Goal: Task Accomplishment & Management: Manage account settings

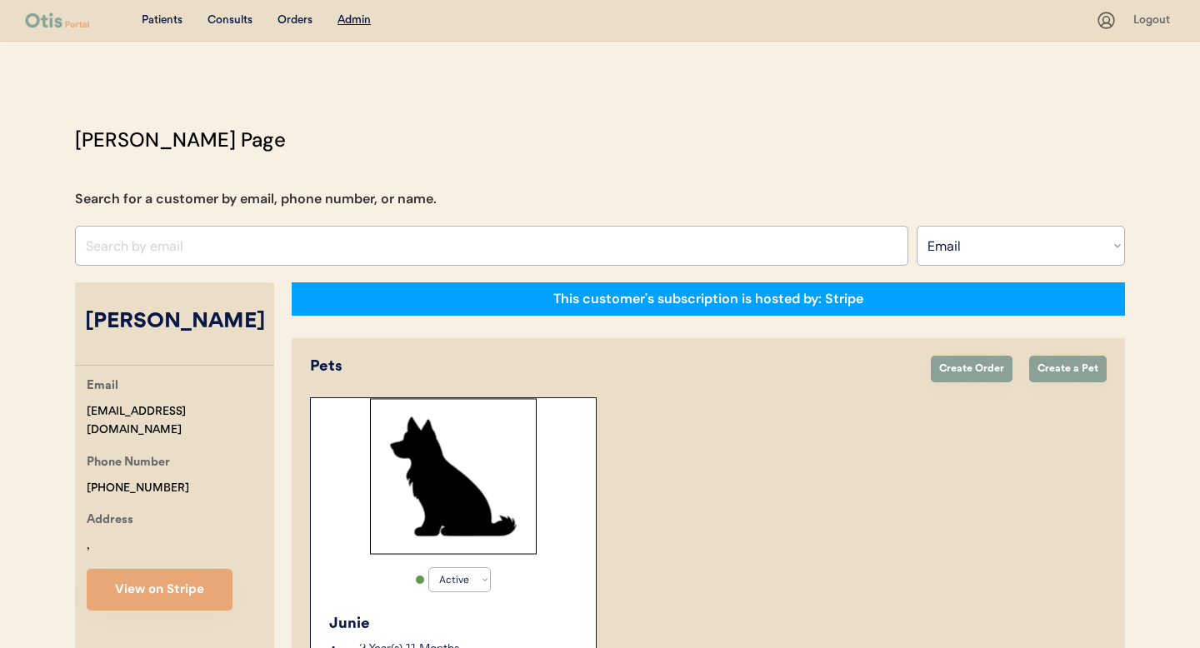
select select ""Email""
select select "true"
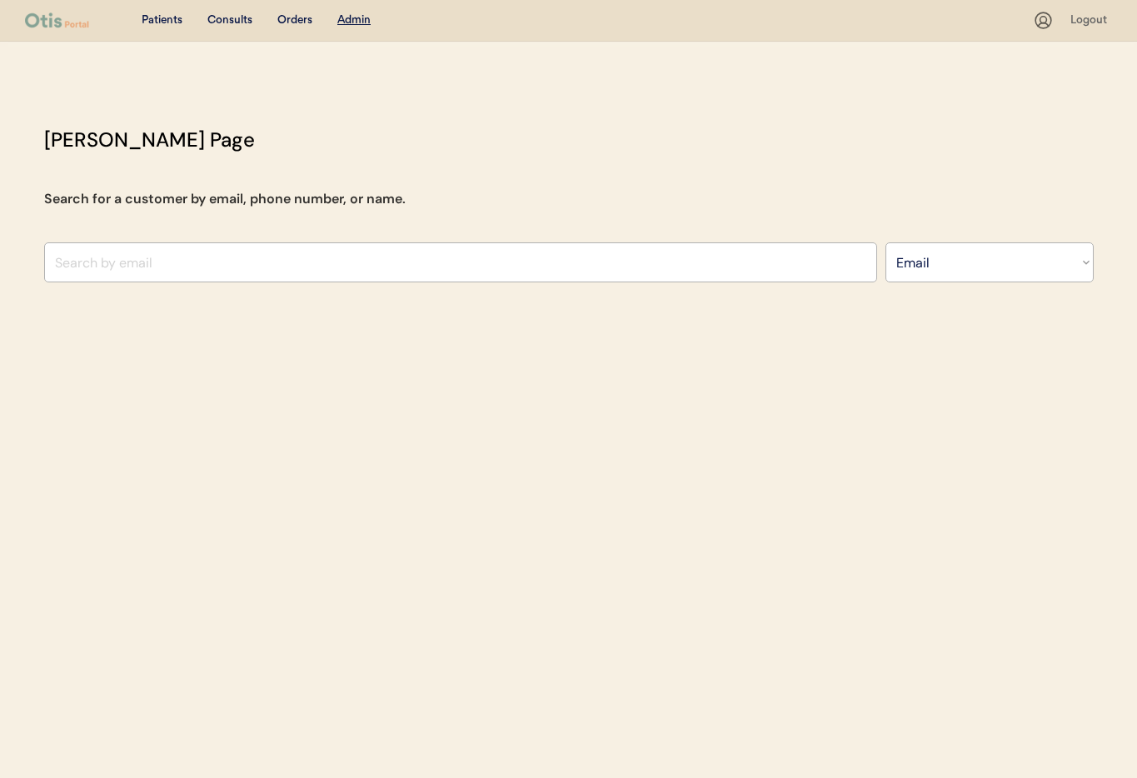
select select ""Email""
click at [296, 245] on input "input" at bounding box center [460, 262] width 833 height 40
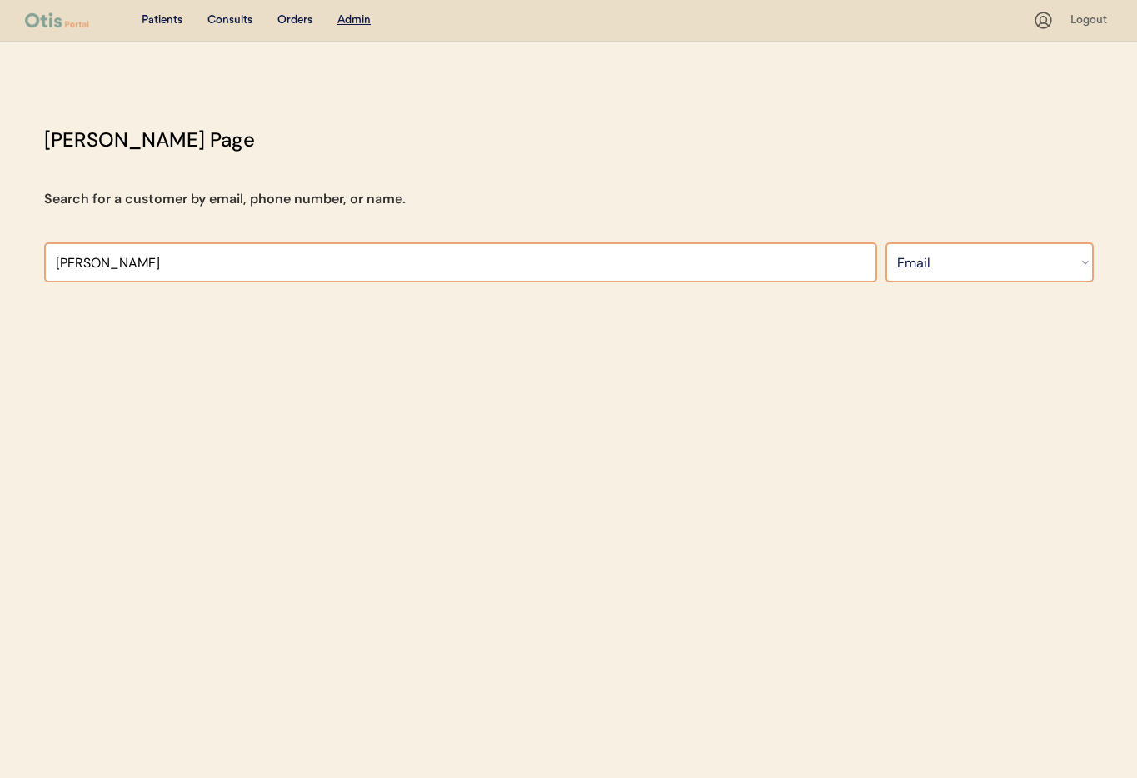
type input "[PERSON_NAME]"
click at [919, 263] on select "Search By Name Email Phone Number" at bounding box center [989, 262] width 208 height 40
select select ""Name""
click at [885, 242] on select "Search By Name Email Phone Number" at bounding box center [989, 262] width 208 height 40
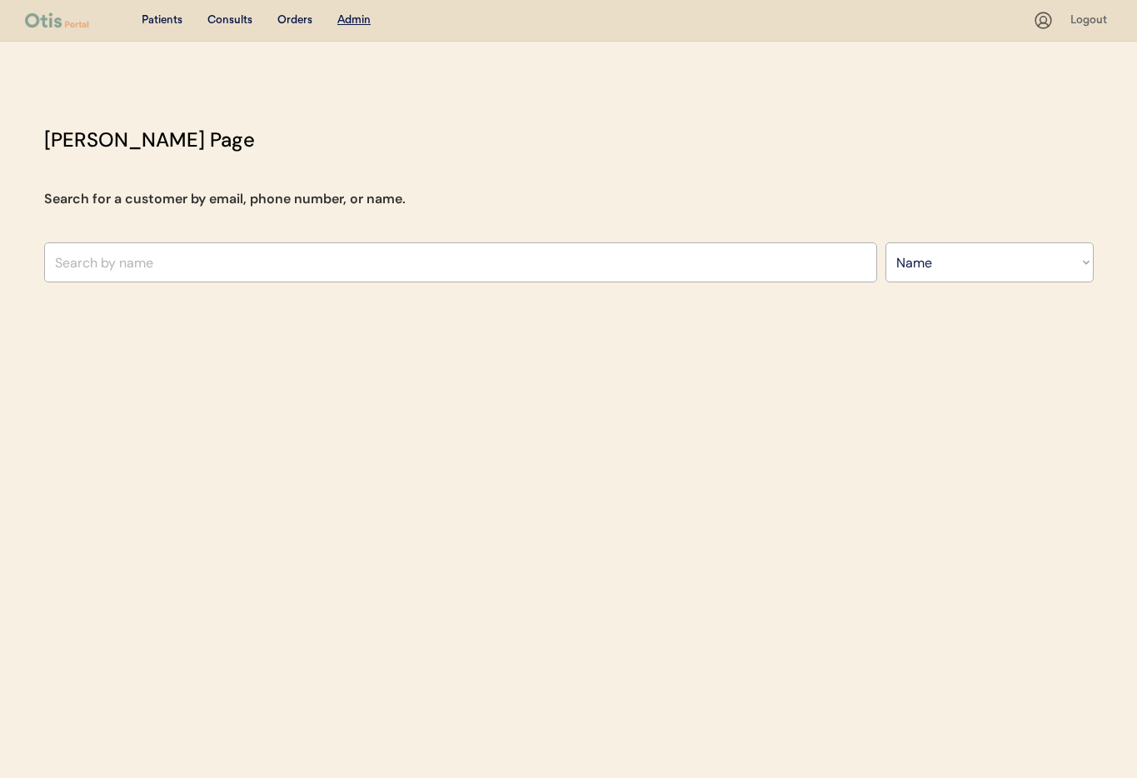
select select ""Name""
click at [150, 272] on input "text" at bounding box center [460, 262] width 833 height 40
type input "Allie Peters"
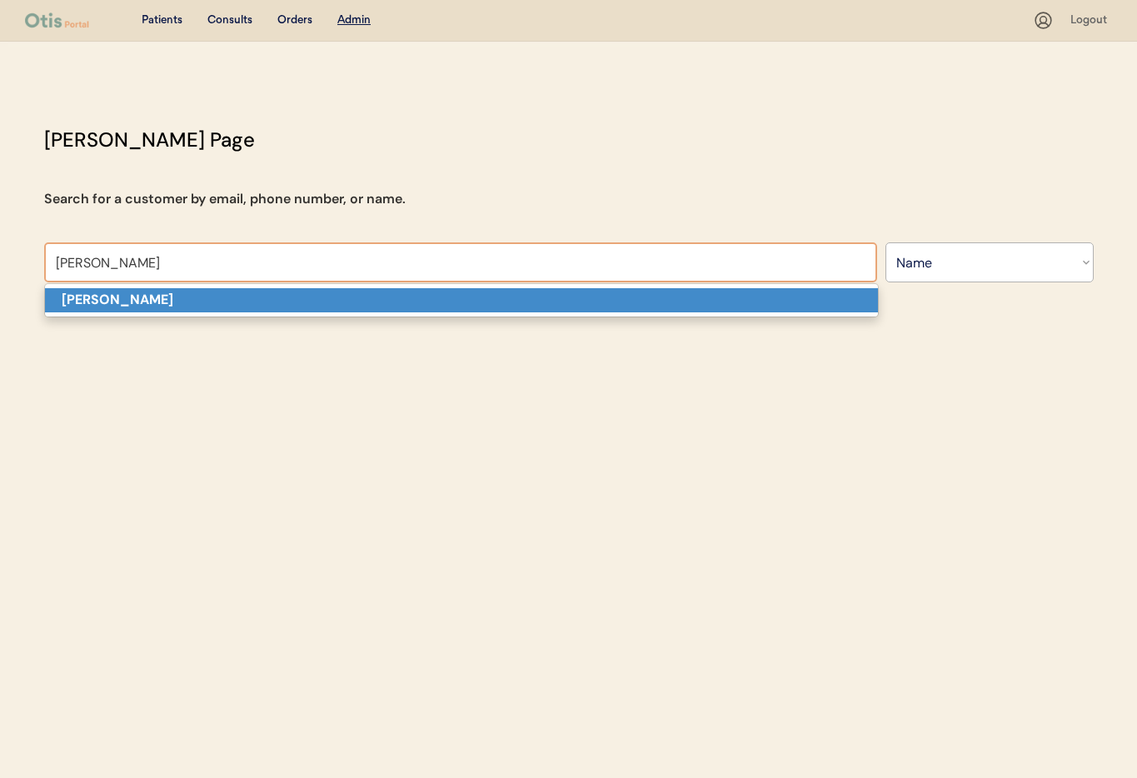
click at [153, 297] on p "Allie Peters" at bounding box center [461, 300] width 833 height 24
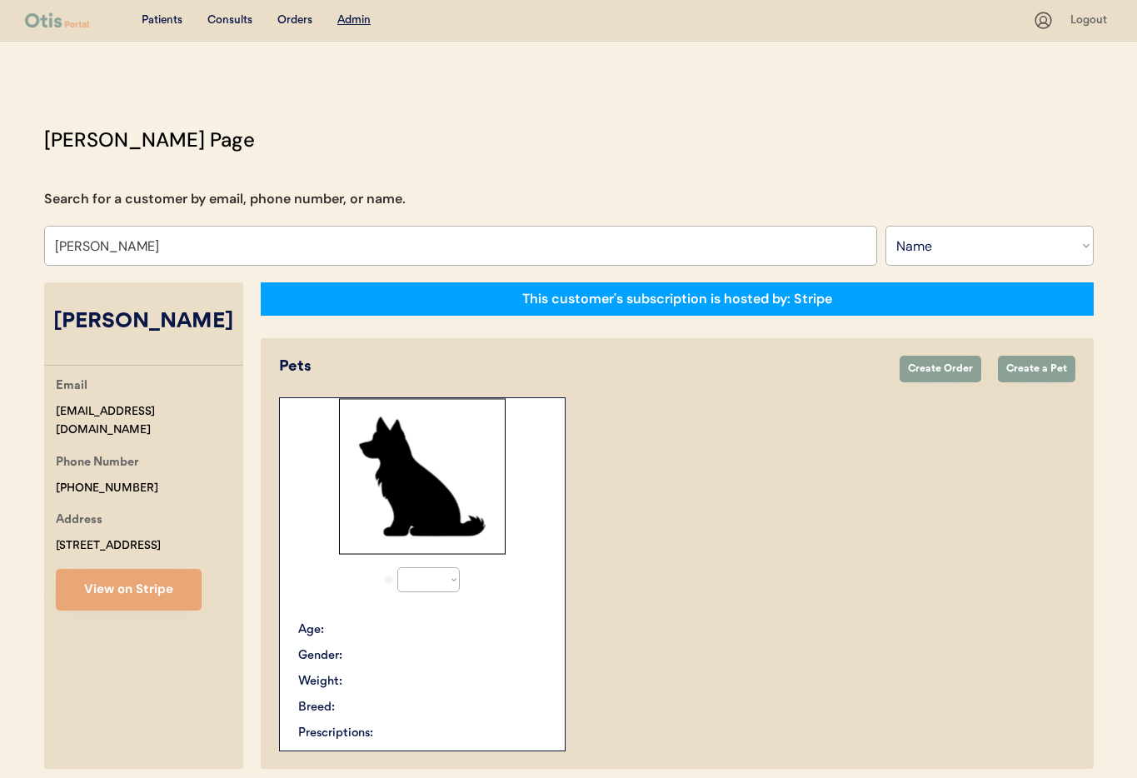
select select "true"
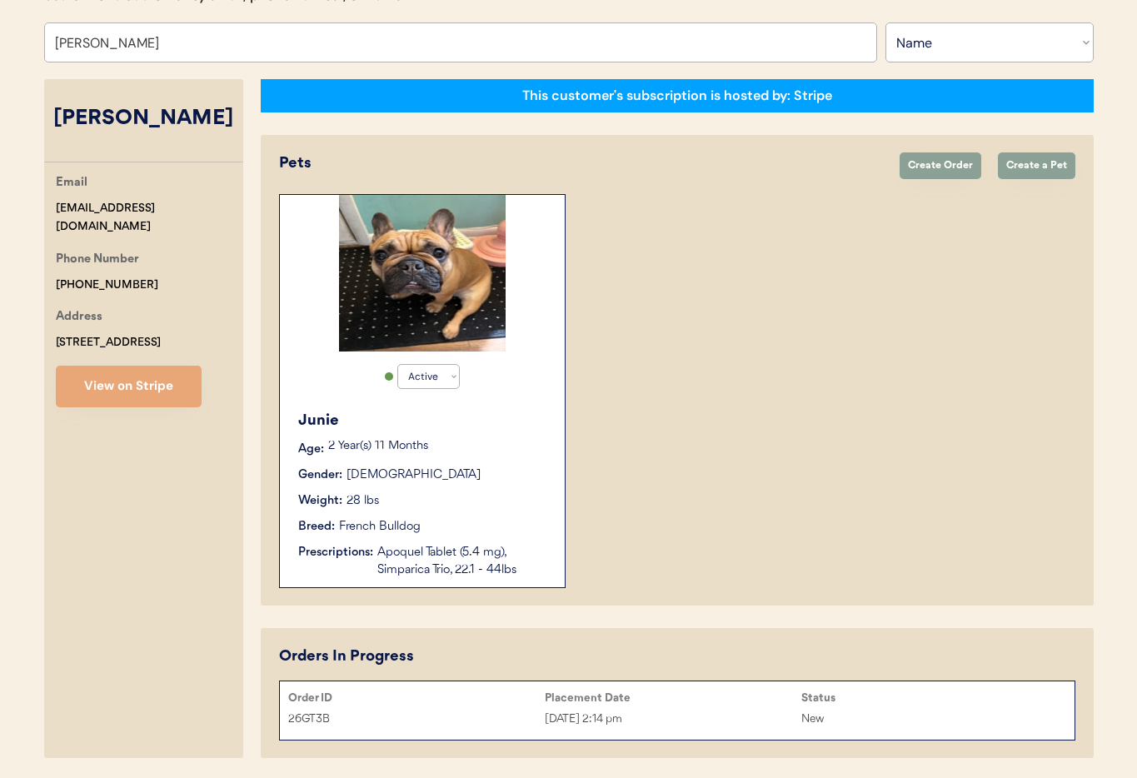
scroll to position [261, 0]
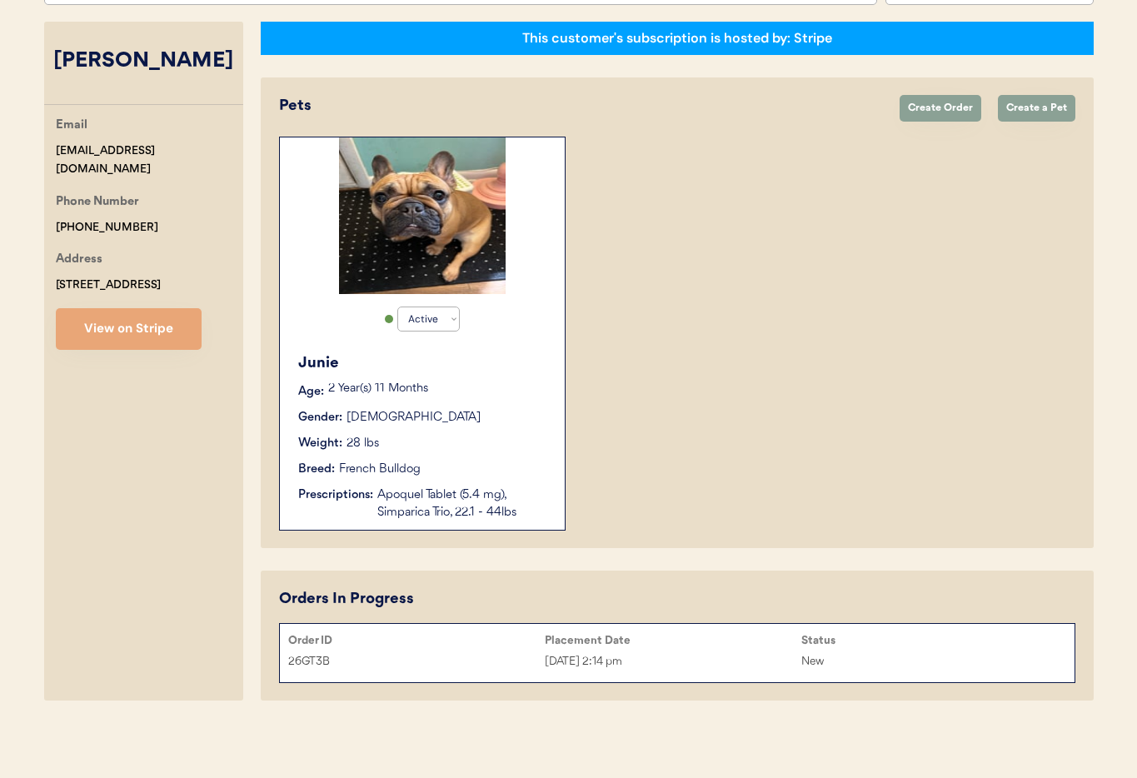
type input "Allie Peters"
click at [701, 662] on div "Aug 25, 2025 2:14 pm" at bounding box center [673, 661] width 257 height 19
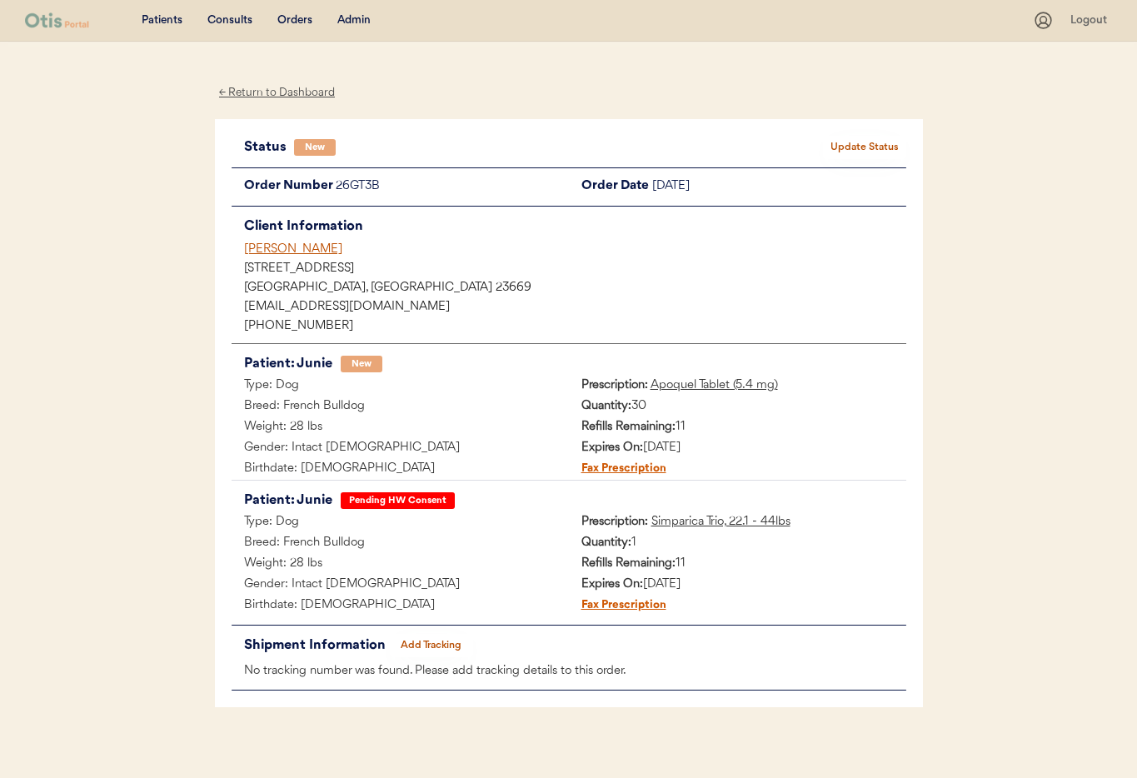
click at [257, 249] on div "Allie Peters" at bounding box center [575, 249] width 662 height 17
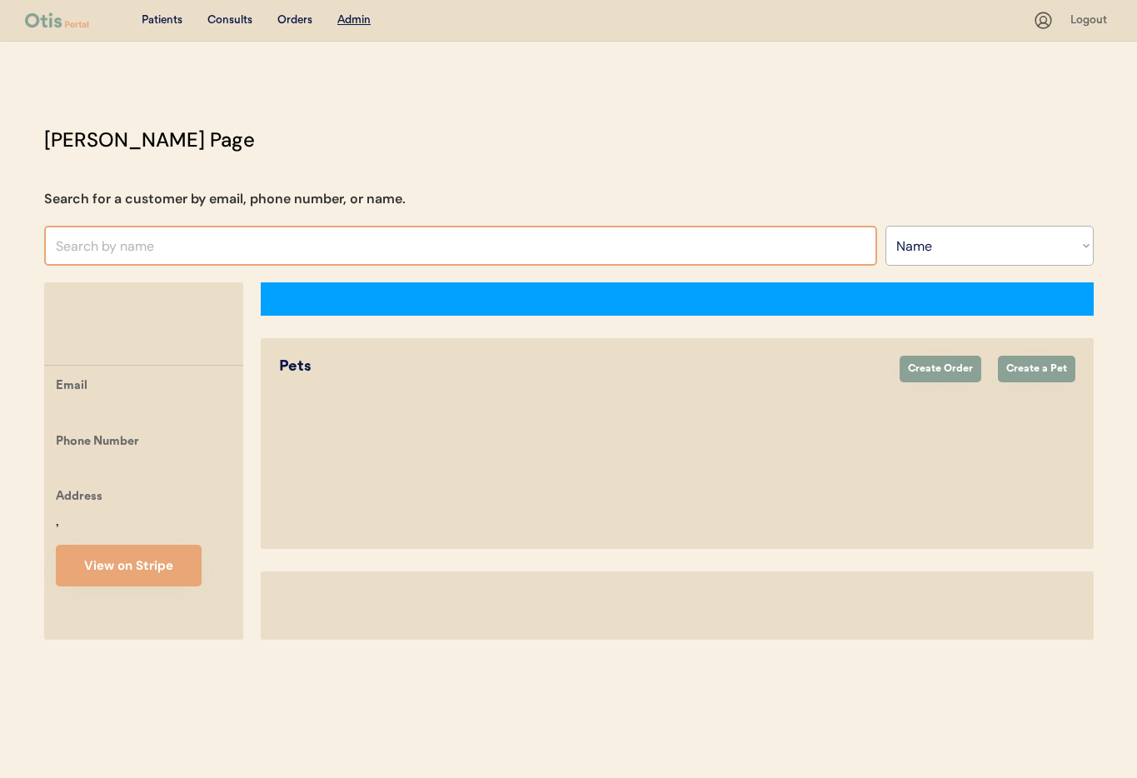
select select ""Name""
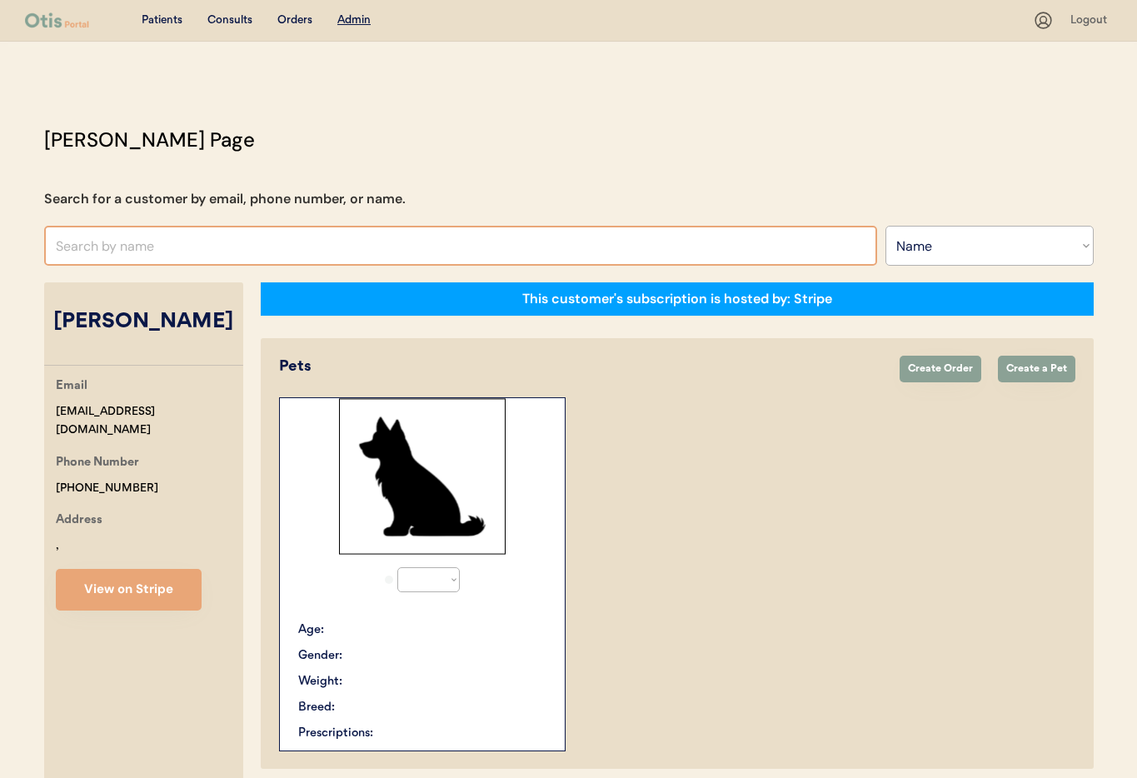
select select "true"
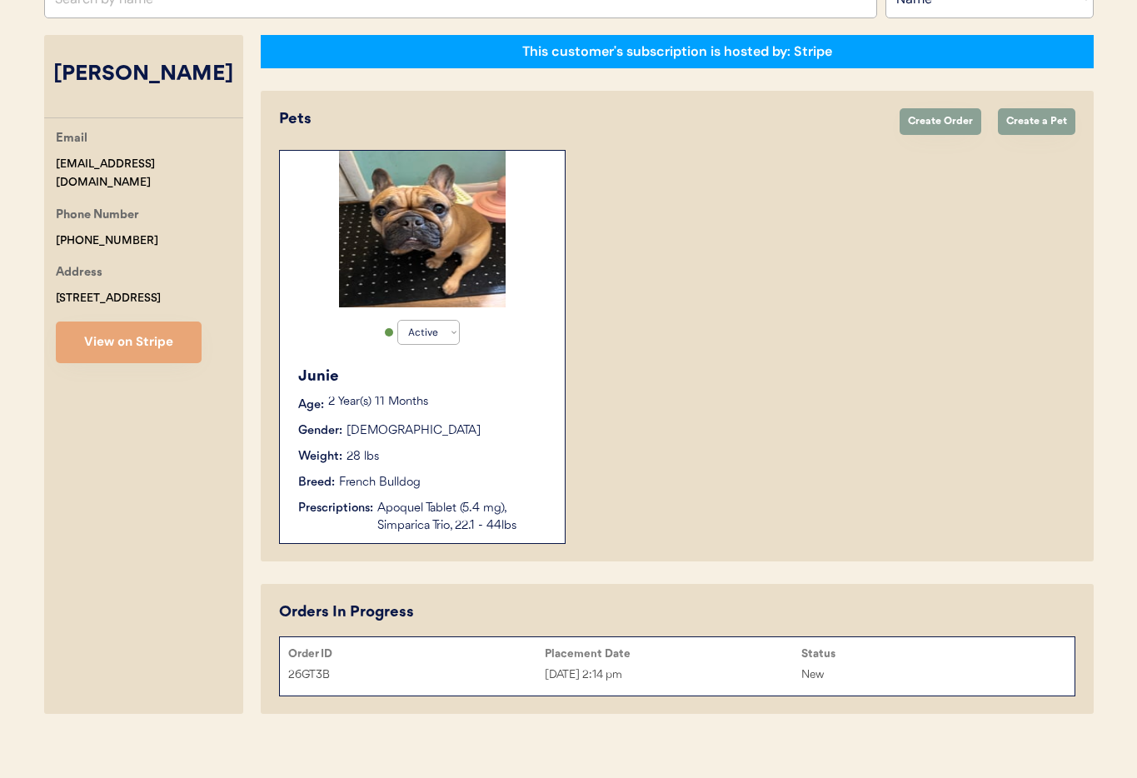
scroll to position [261, 0]
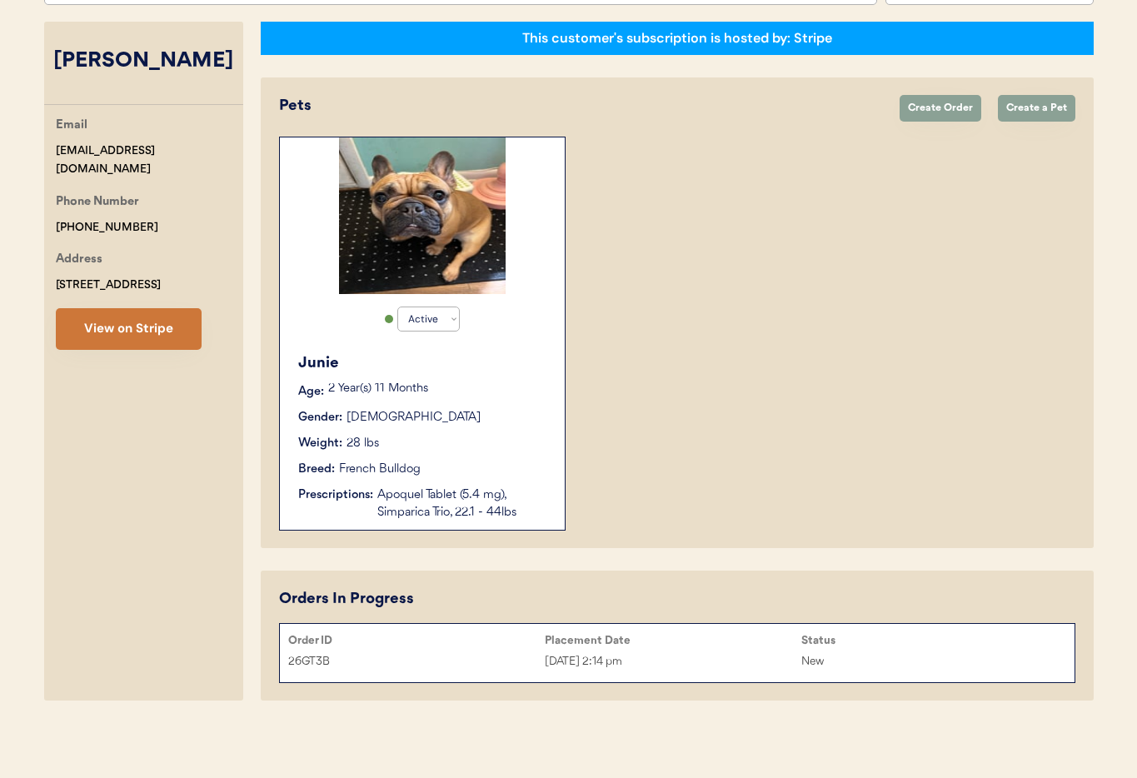
click at [170, 327] on button "View on Stripe" at bounding box center [129, 329] width 146 height 42
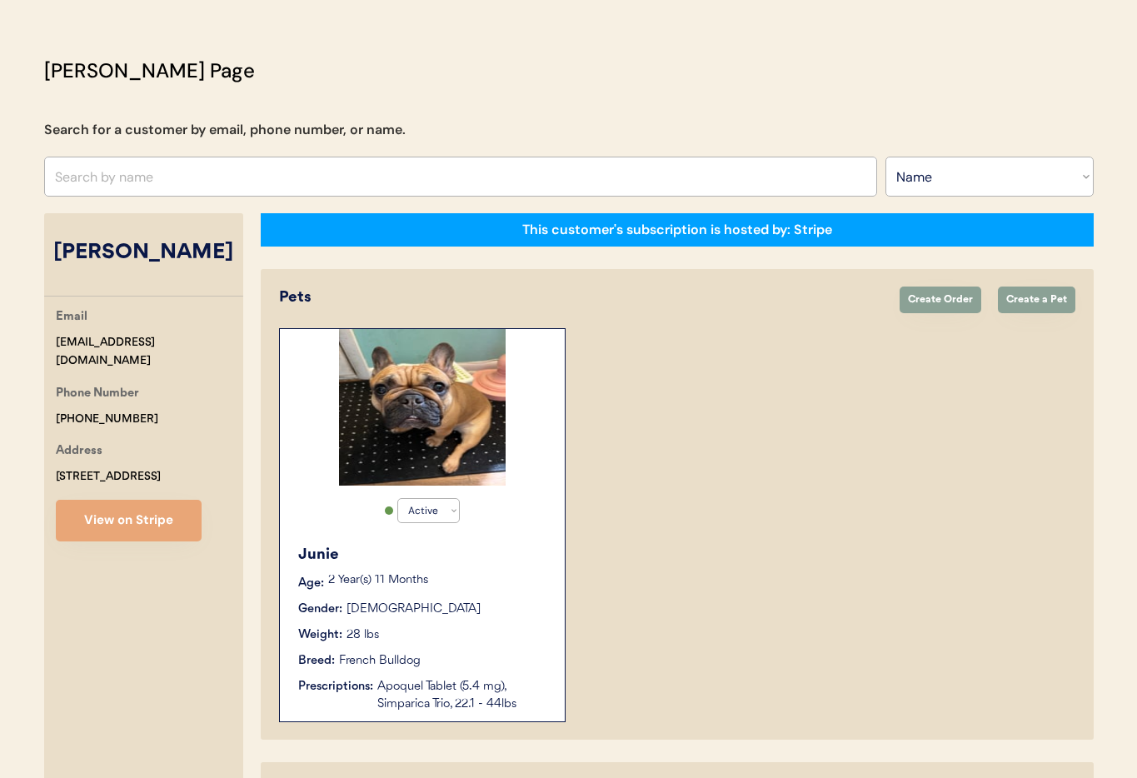
scroll to position [0, 0]
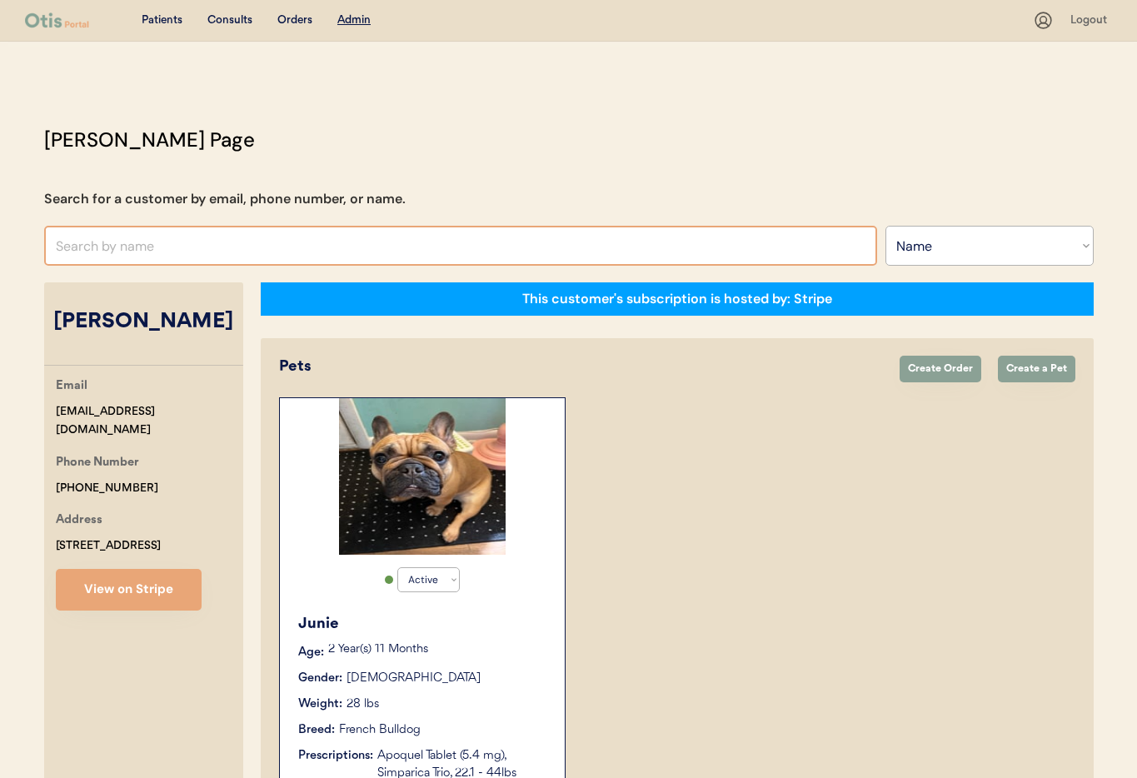
click at [206, 249] on input "text" at bounding box center [460, 246] width 833 height 40
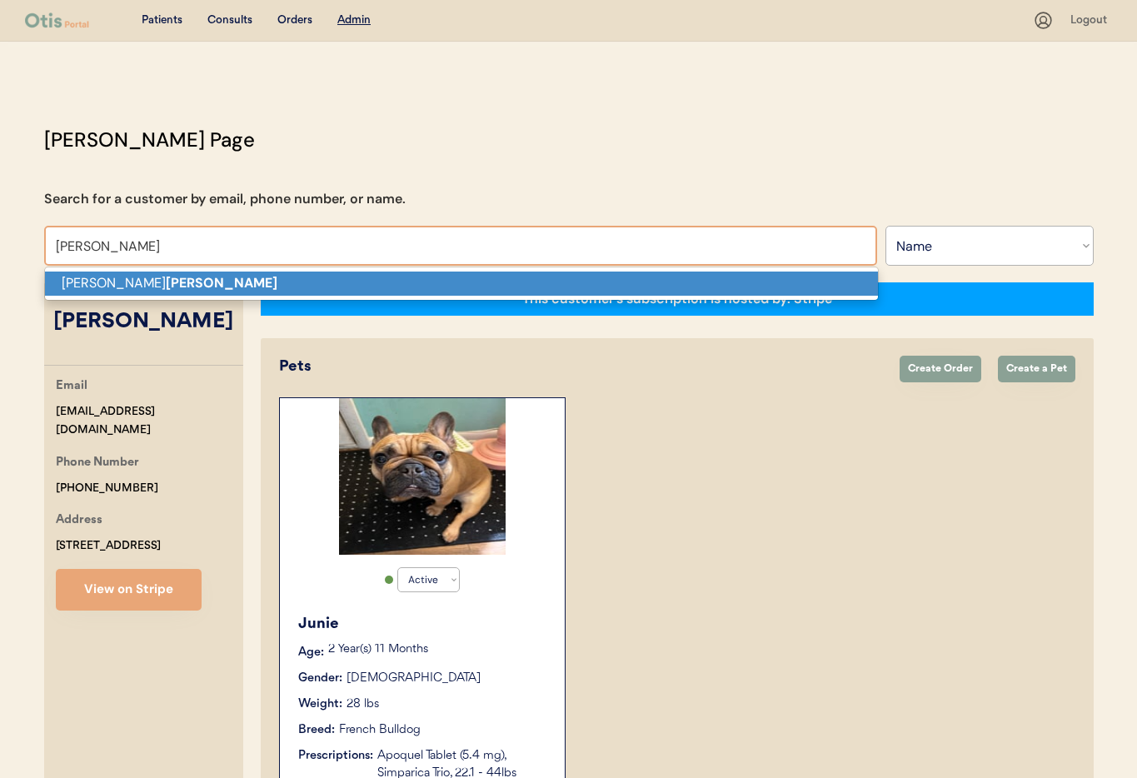
click at [227, 283] on p "Mollie Coogan" at bounding box center [461, 284] width 833 height 24
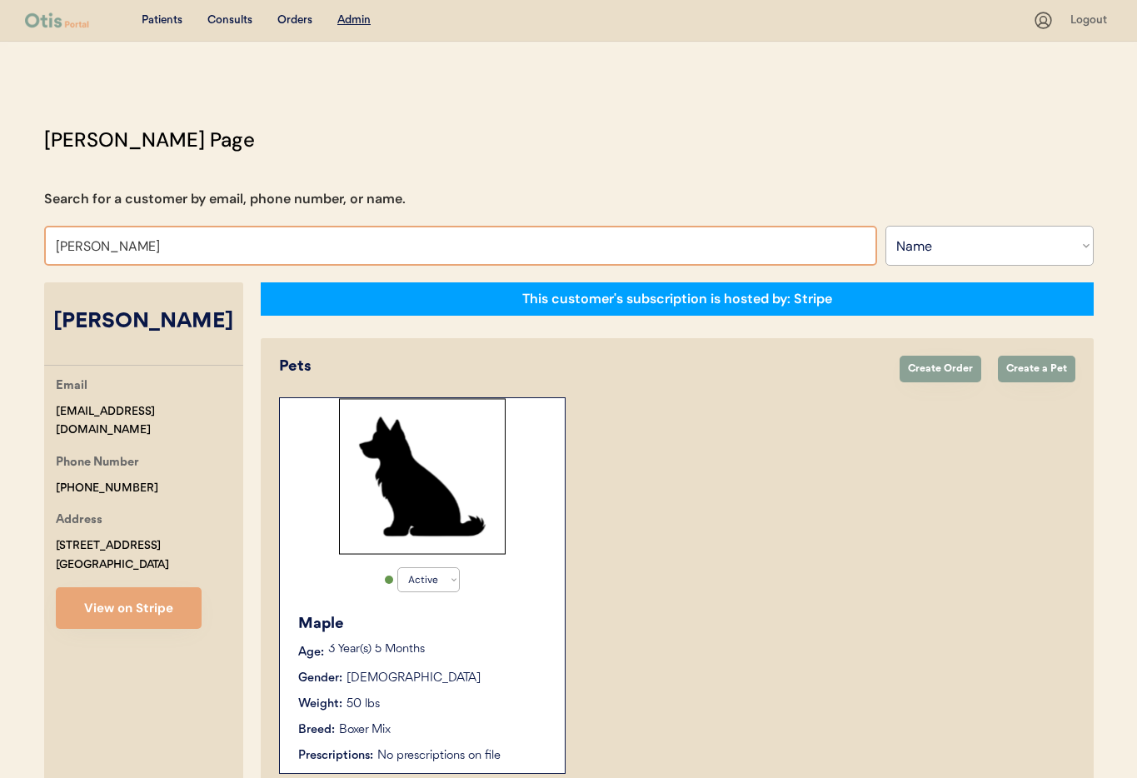
drag, startPoint x: 122, startPoint y: 241, endPoint x: 2, endPoint y: 237, distance: 120.0
click at [2, 237] on div "Patients Consults Orders Admin Logout Otis Admin Page Search for a customer by …" at bounding box center [568, 434] width 1137 height 869
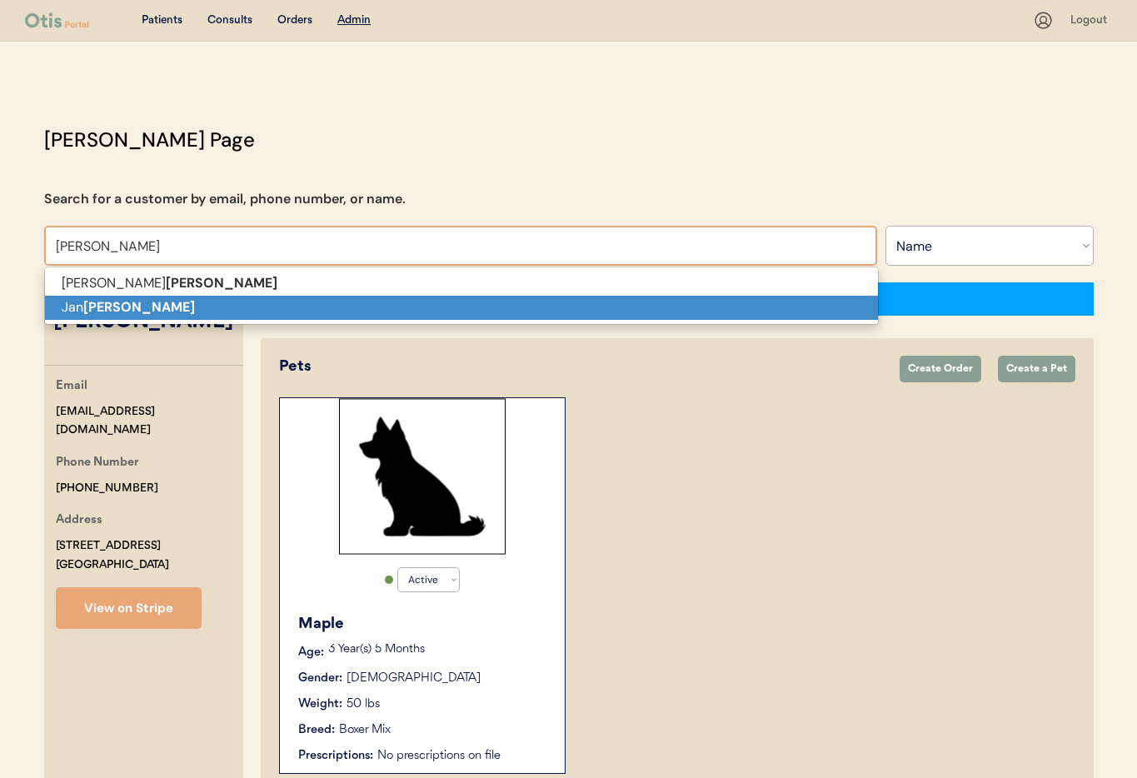
click at [98, 302] on strong "Proctor" at bounding box center [139, 306] width 112 height 17
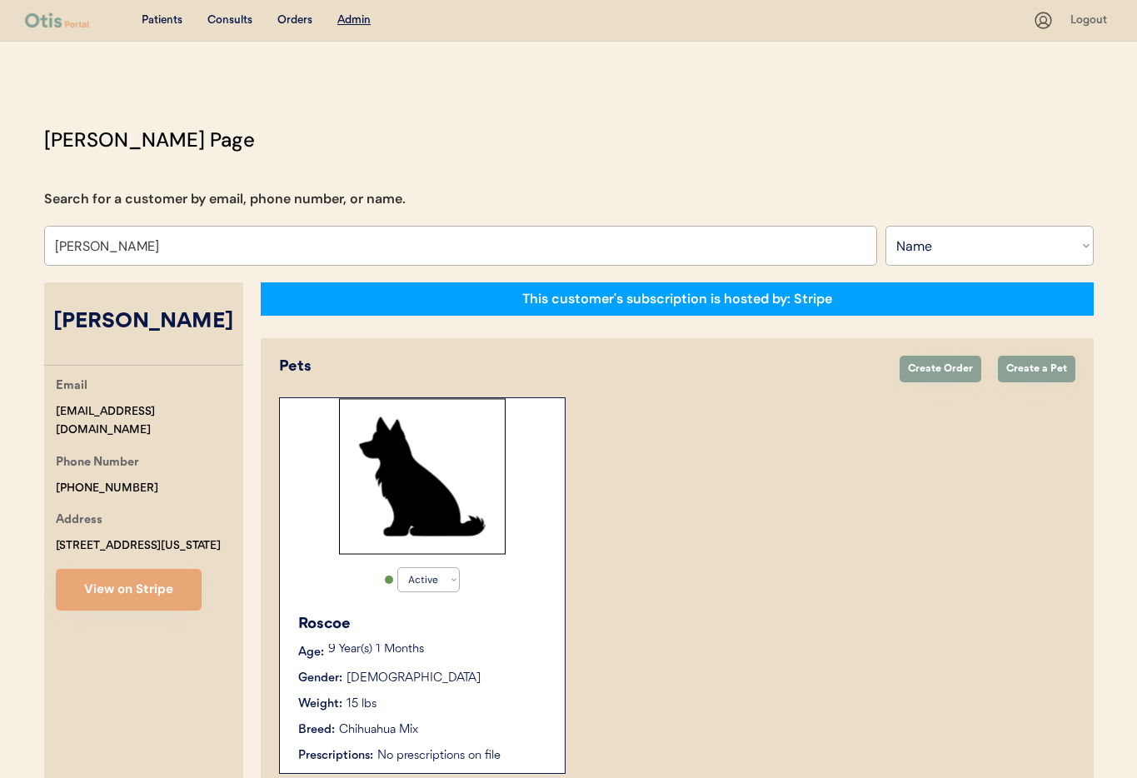
scroll to position [91, 0]
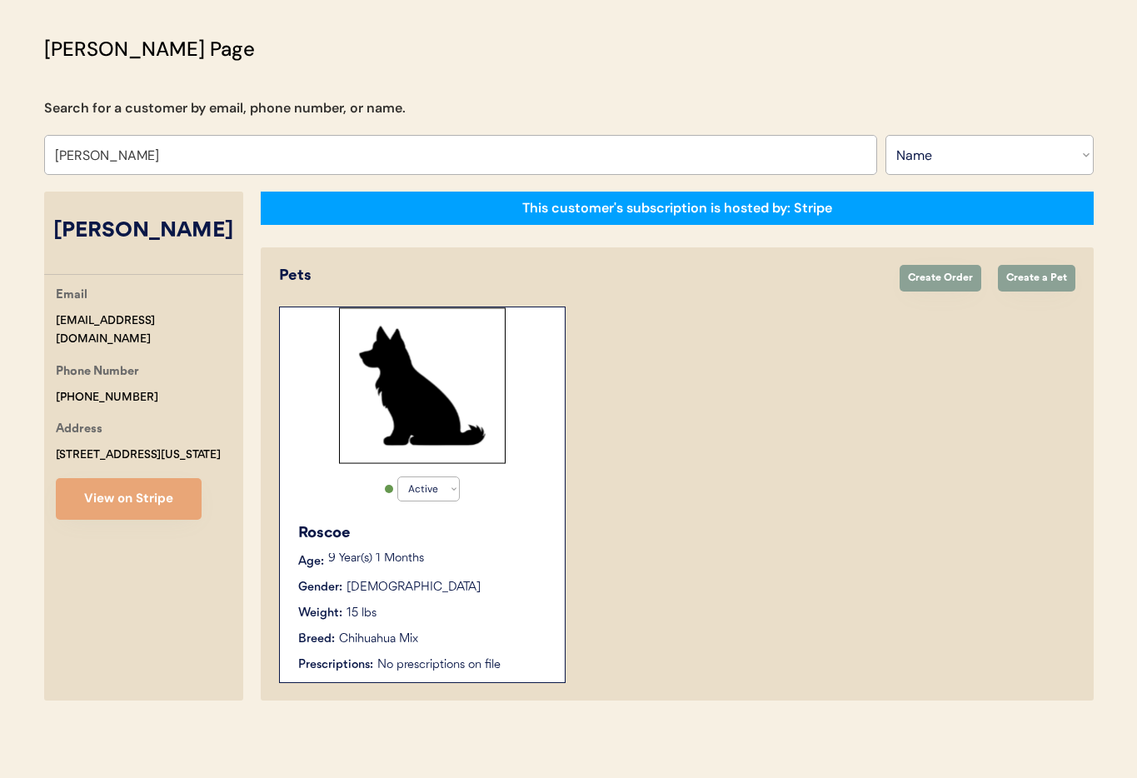
type input "[PERSON_NAME]"
click at [505, 507] on div "Active Active Inactive Roscoe Age: 9 Year(s) 1 Months Gender: Male Weight: 15 l…" at bounding box center [422, 495] width 287 height 377
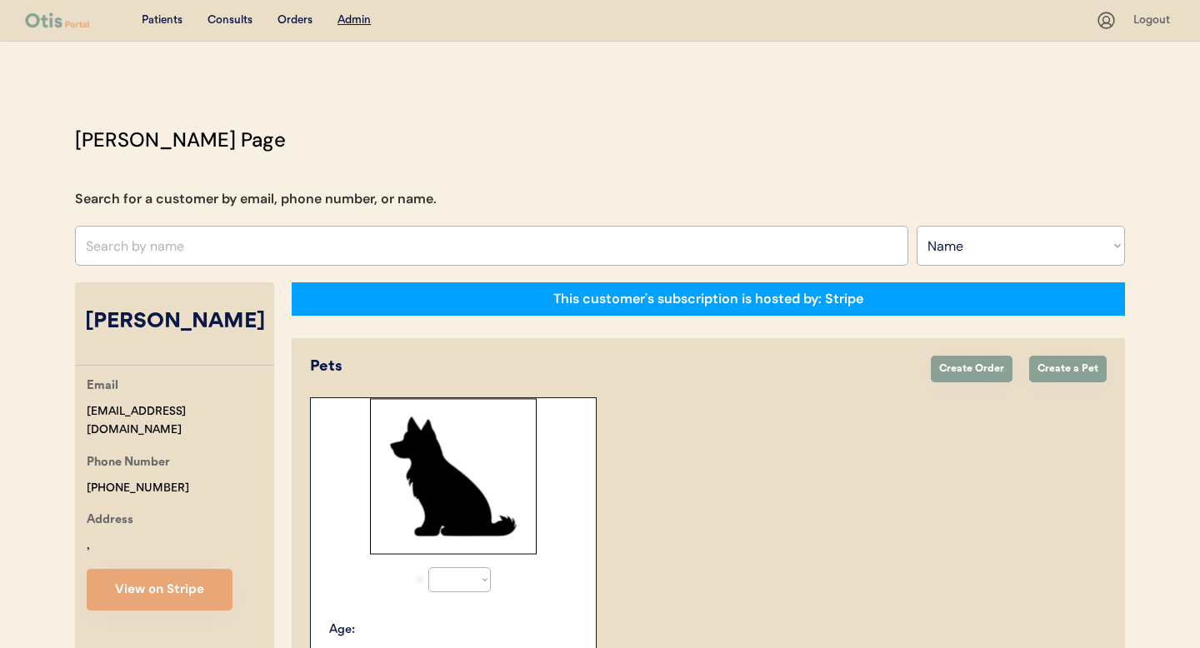
select select ""Name""
select select "true"
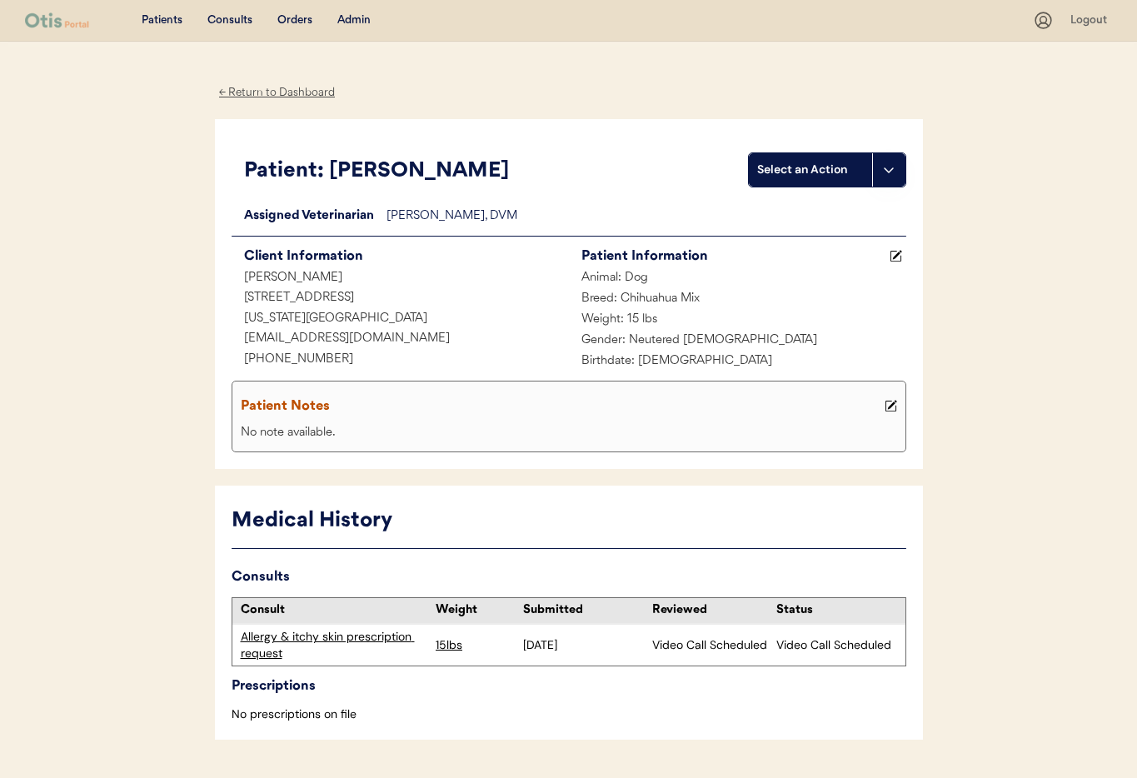
click at [349, 641] on div "Allergy & itchy skin prescription request" at bounding box center [334, 645] width 187 height 32
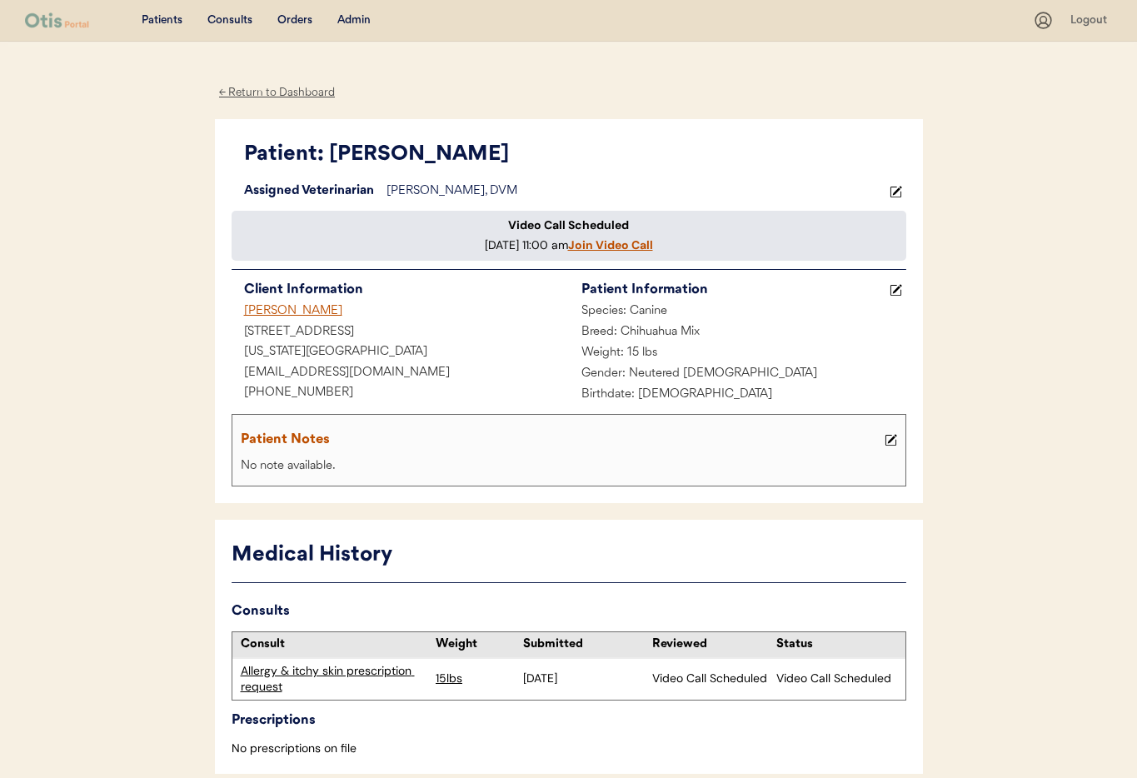
click at [352, 24] on div "Admin" at bounding box center [353, 20] width 33 height 17
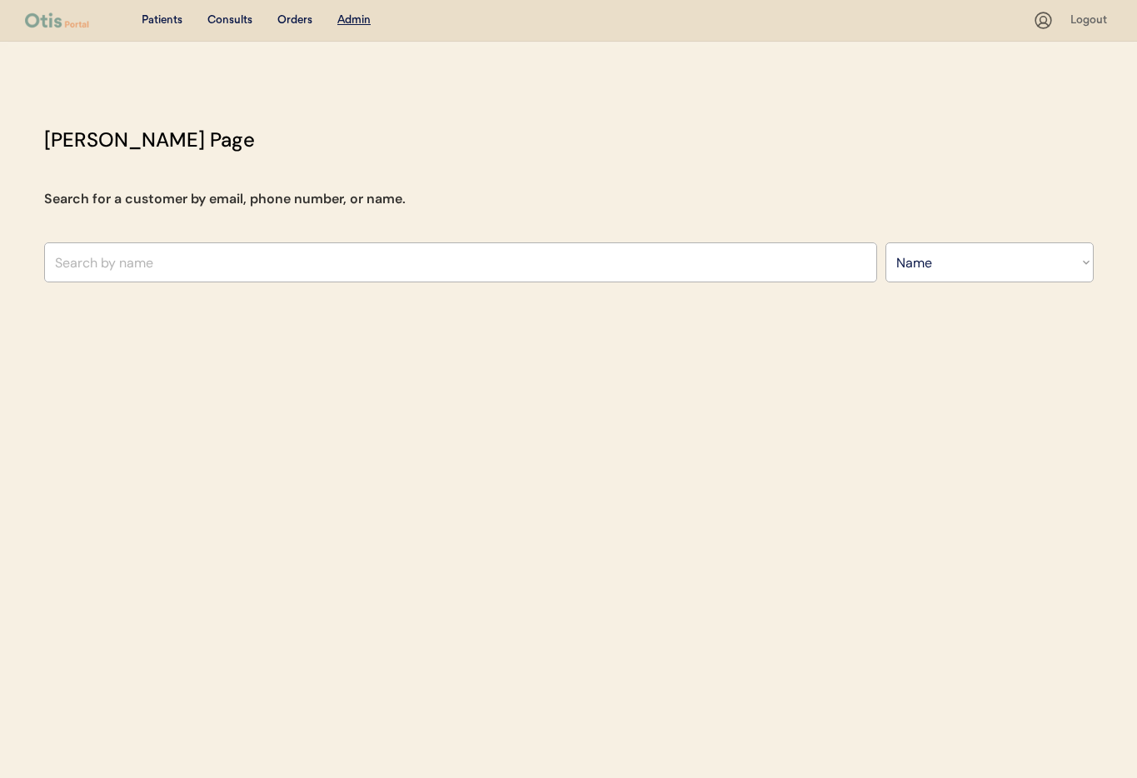
select select ""Name""
click at [307, 261] on input "text" at bounding box center [460, 262] width 833 height 40
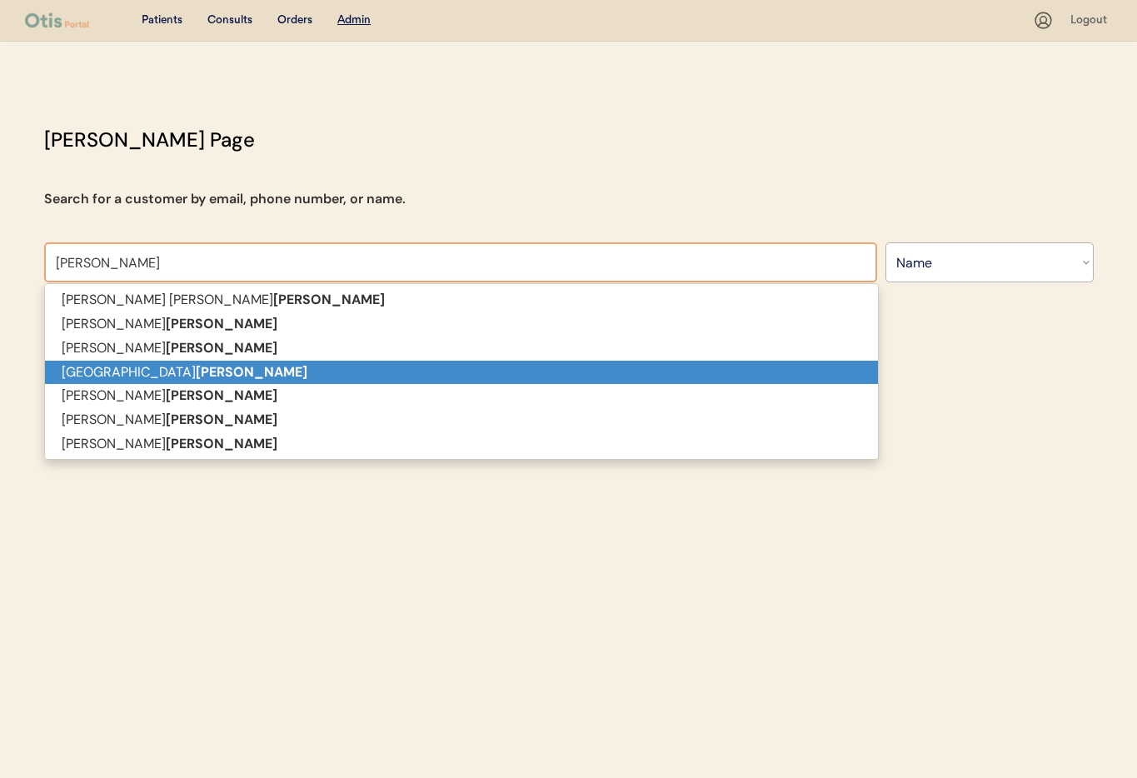
click at [352, 363] on p "Dallas jones" at bounding box center [461, 373] width 833 height 24
type input "Dallas jones"
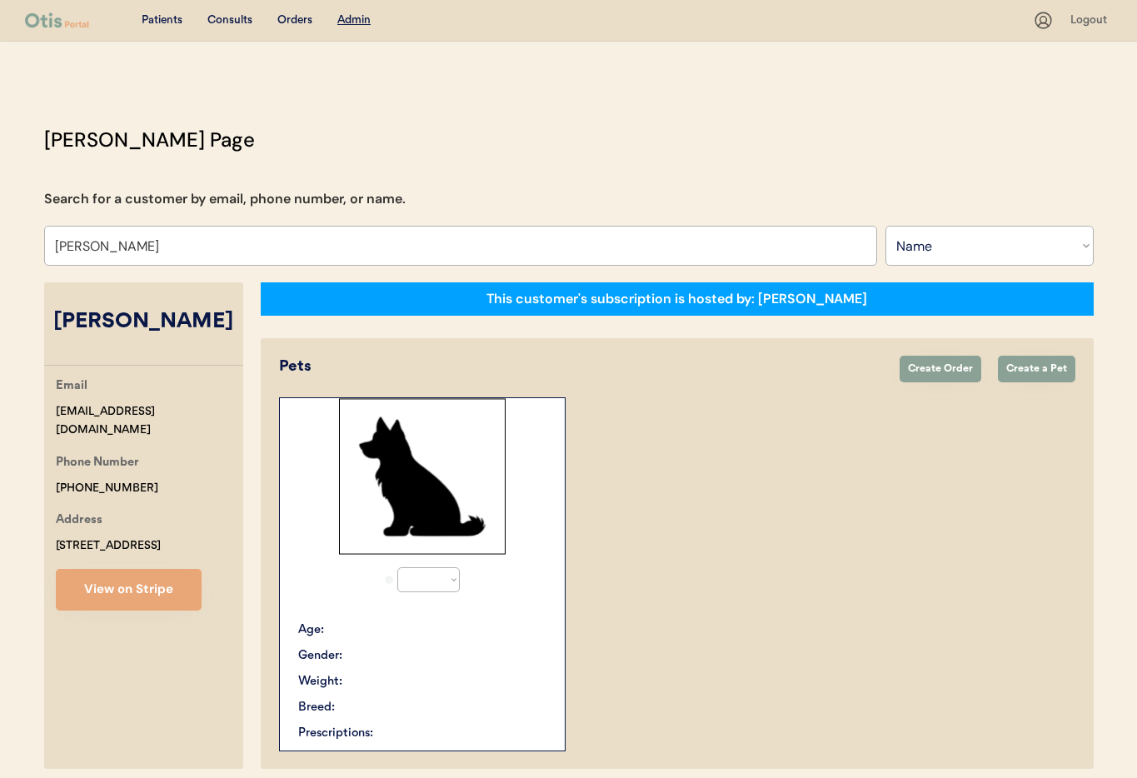
select select "true"
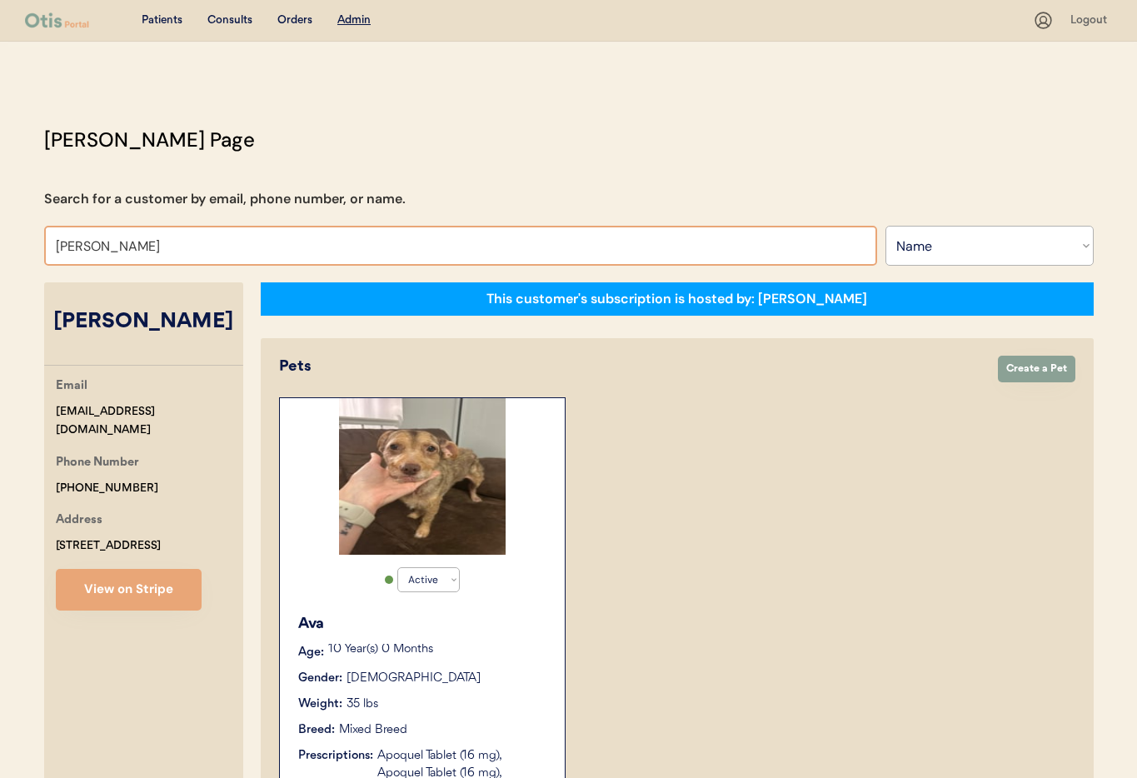
drag, startPoint x: 42, startPoint y: 238, endPoint x: 22, endPoint y: 237, distance: 20.0
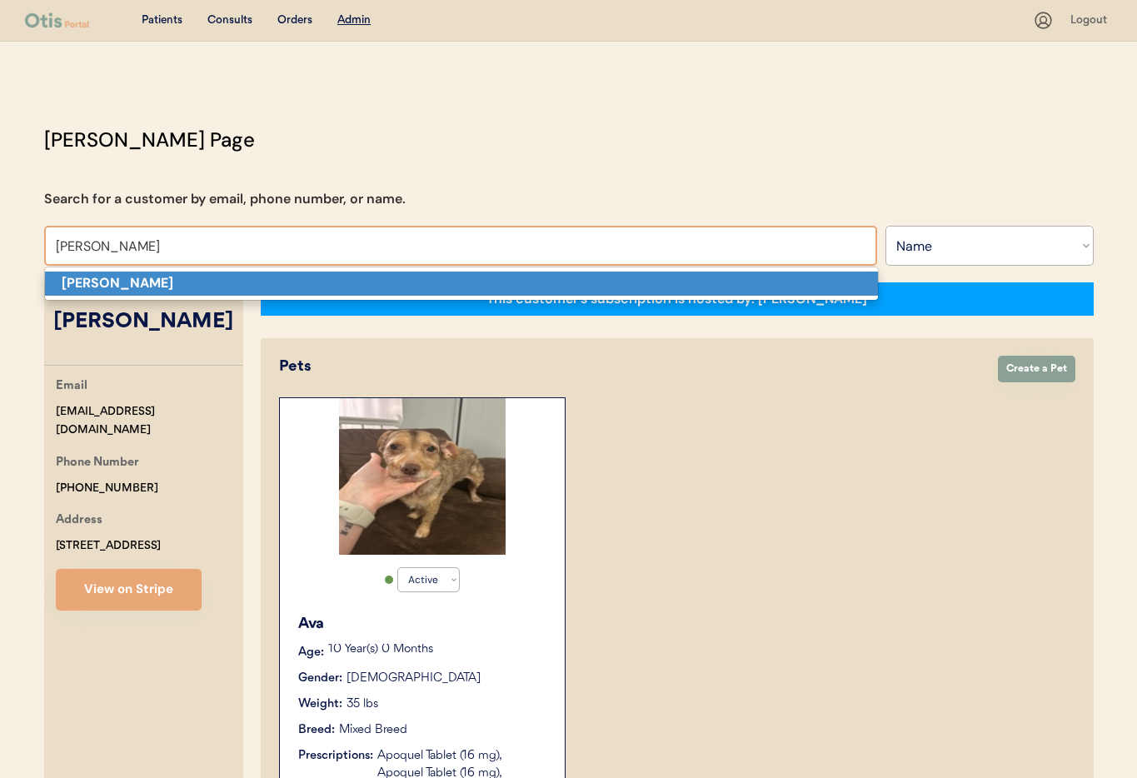
click at [85, 272] on p "Kristen Jones" at bounding box center [461, 284] width 833 height 24
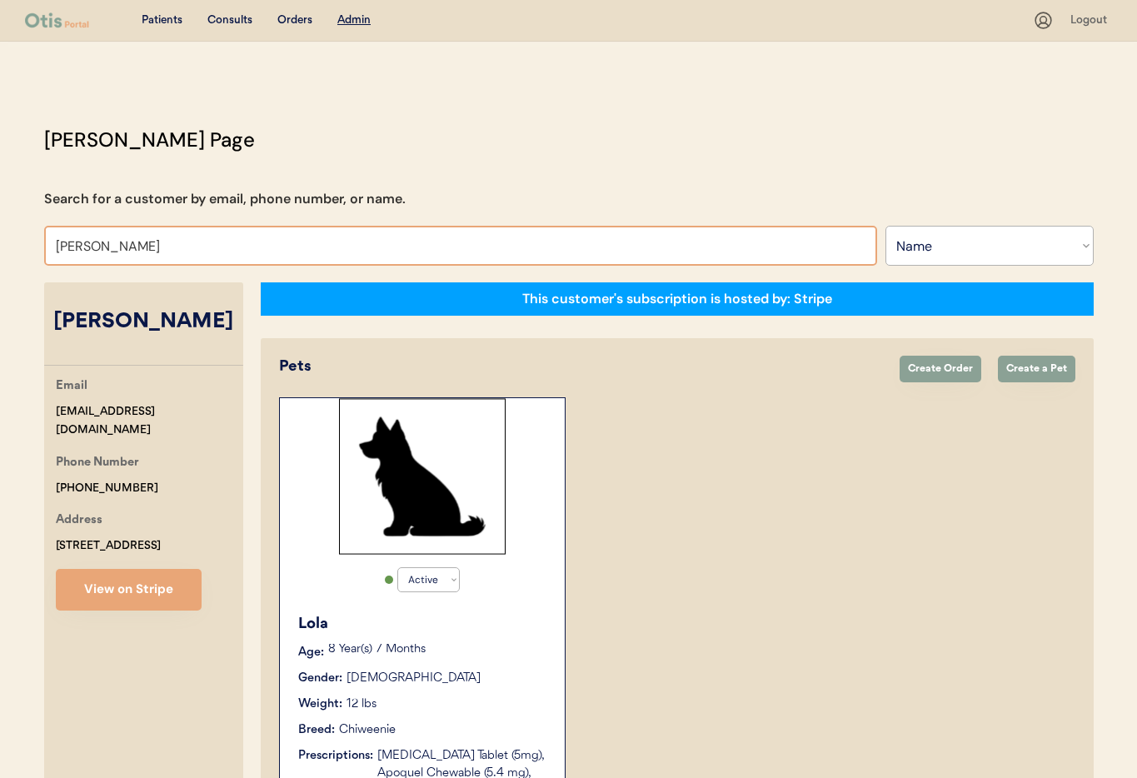
drag, startPoint x: 157, startPoint y: 244, endPoint x: 124, endPoint y: 245, distance: 33.3
click at [124, 245] on input "Kristen Jones" at bounding box center [460, 246] width 833 height 40
drag, startPoint x: 105, startPoint y: 247, endPoint x: 0, endPoint y: 244, distance: 105.0
click at [0, 244] on div "Patients Consults Orders Admin Logout Otis Admin Page Search for a customer by …" at bounding box center [568, 541] width 1137 height 1083
type input "Tara"
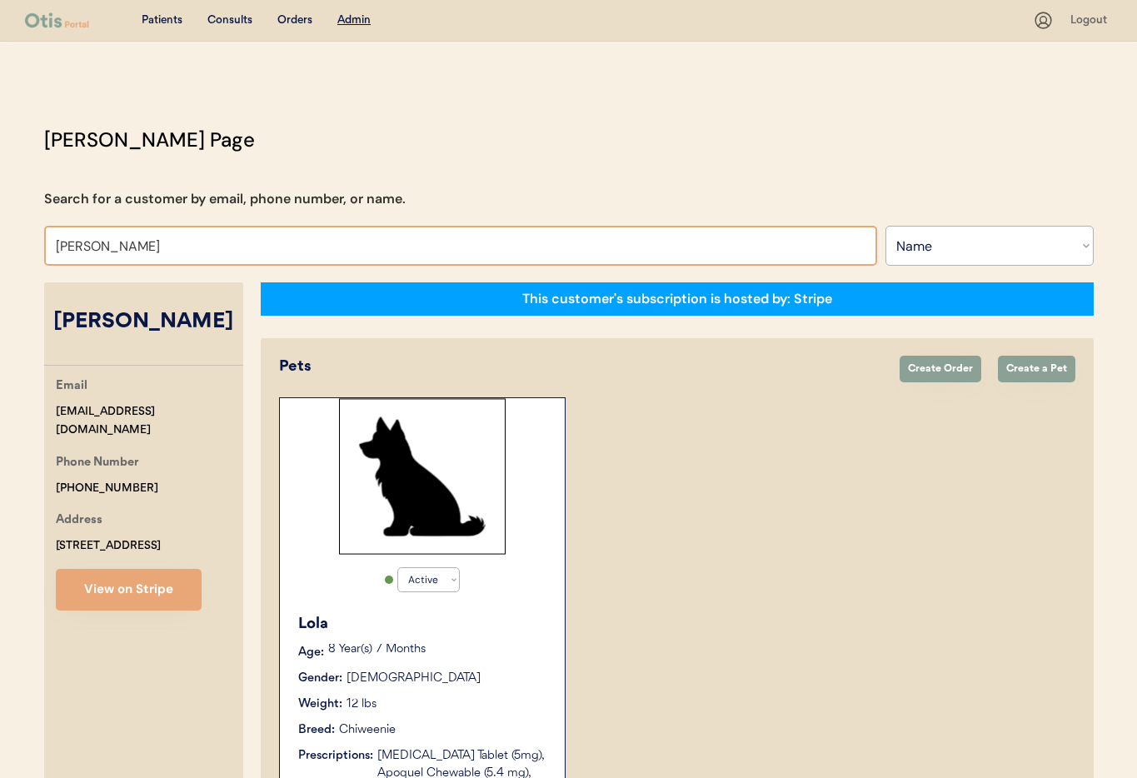
type input "Tara Kollman"
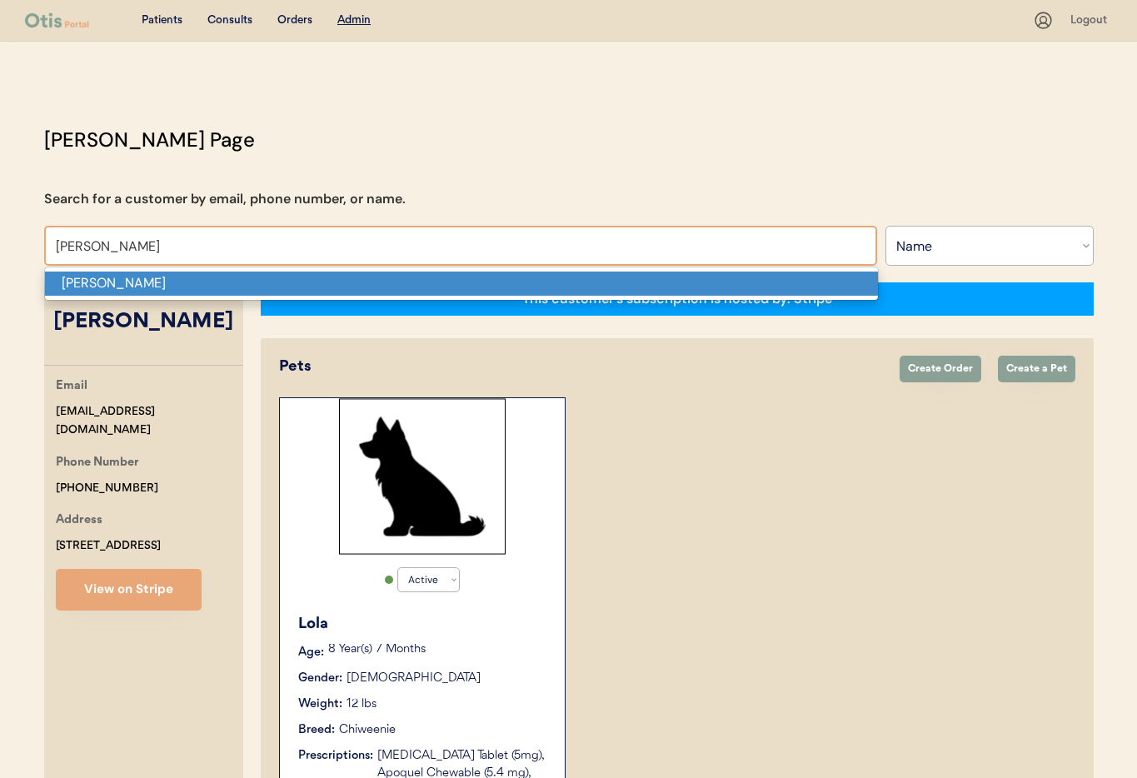
click at [85, 279] on p "Tarah Greenwood" at bounding box center [461, 284] width 833 height 24
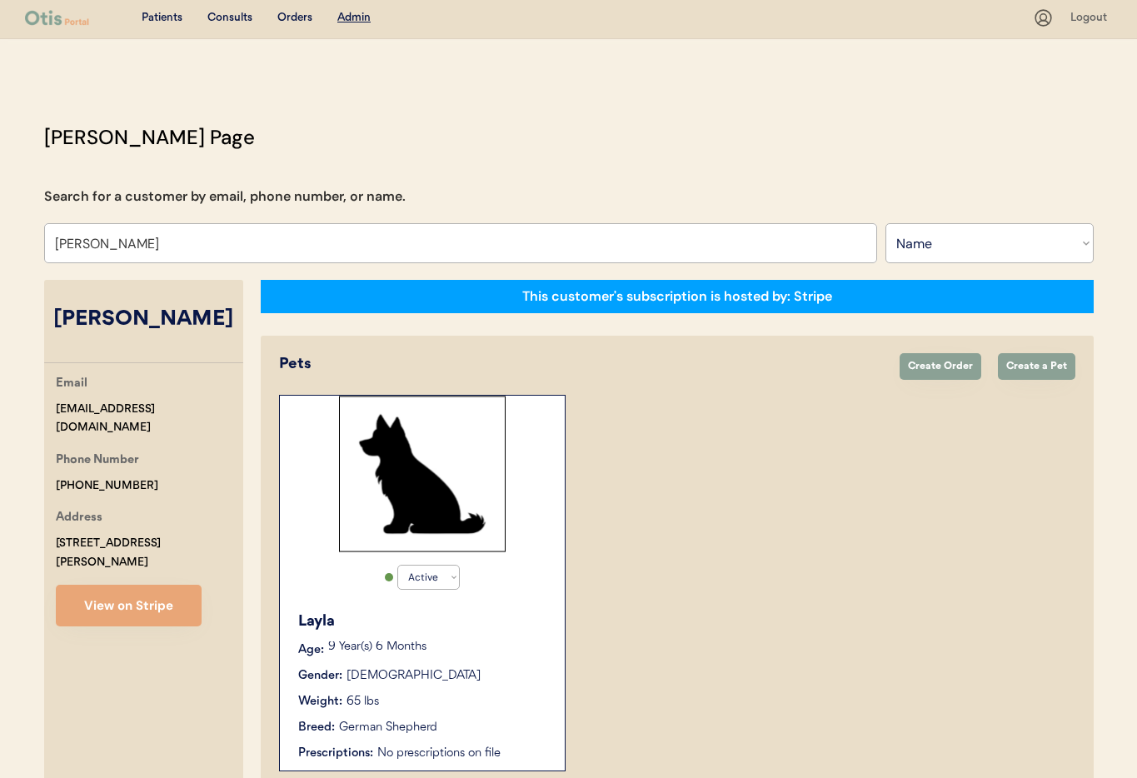
type input "Tarah Greenwood"
click at [490, 690] on div "Layla Age: 9 Year(s) 6 Months Gender: Female Weight: 65 lbs Breed: German Sheph…" at bounding box center [422, 686] width 268 height 168
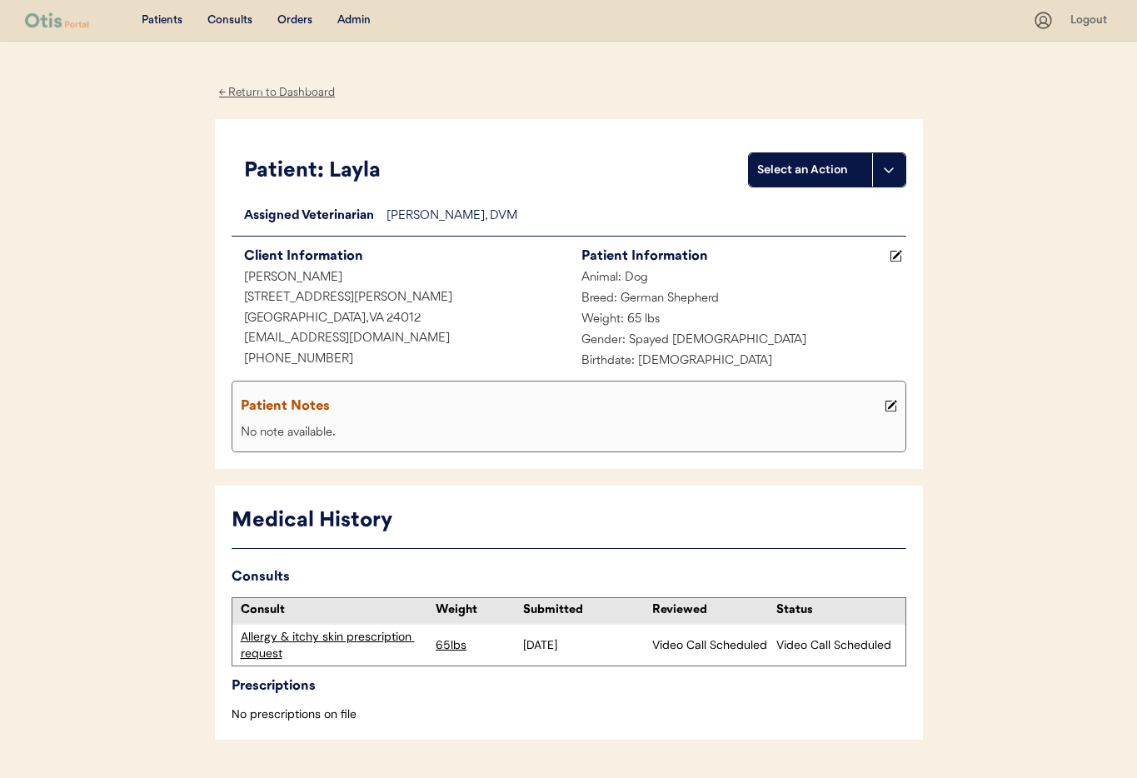
click at [364, 640] on div "Allergy & itchy skin prescription request" at bounding box center [334, 645] width 187 height 32
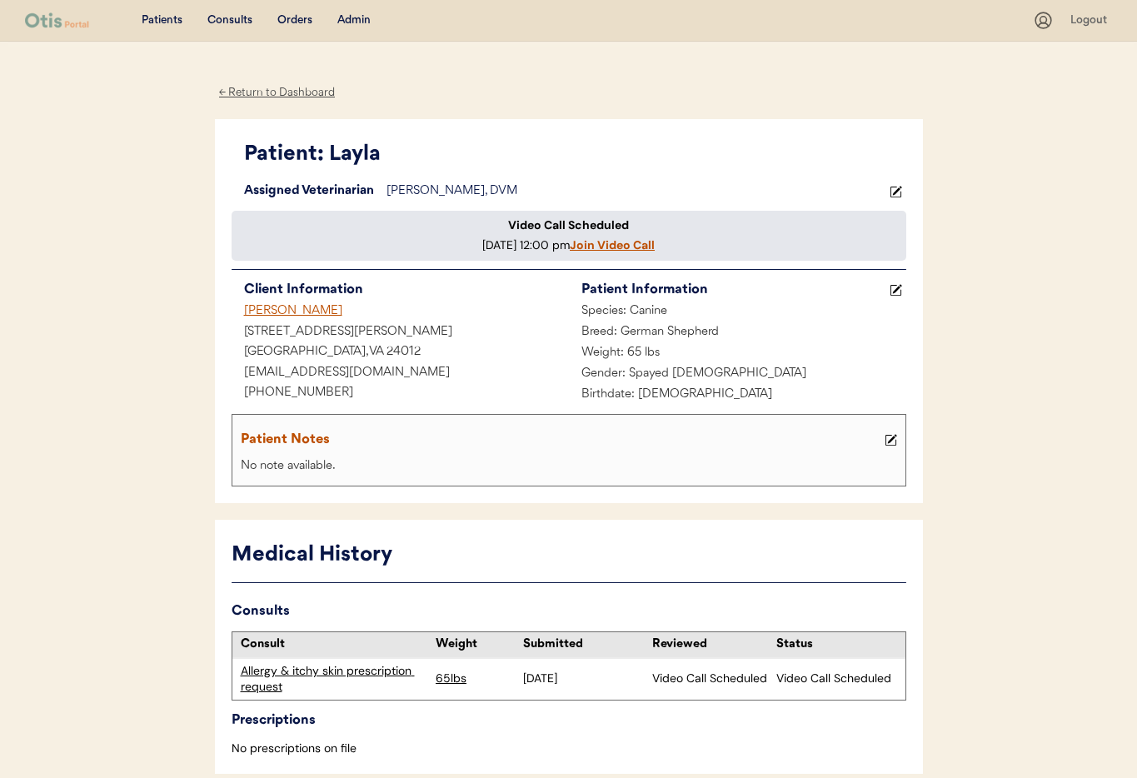
click at [358, 21] on div "Admin" at bounding box center [353, 20] width 33 height 17
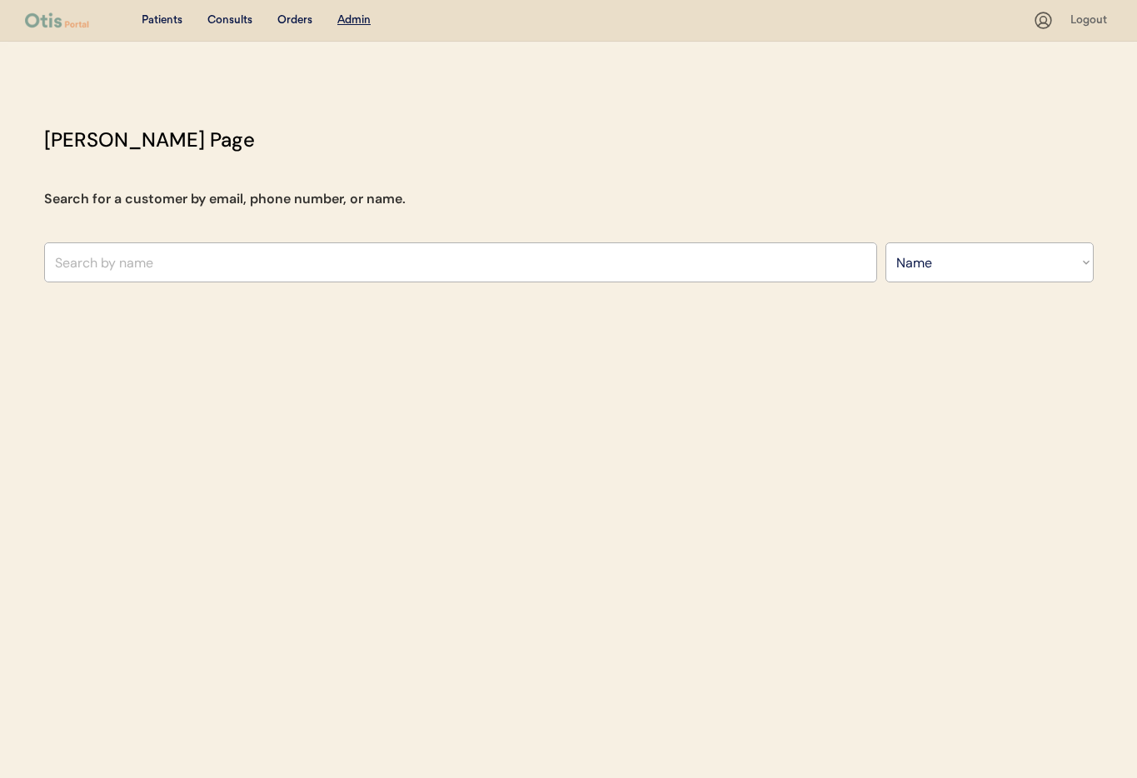
select select ""Name""
click at [272, 269] on input "text" at bounding box center [460, 262] width 833 height 40
type input "As"
type input "[PERSON_NAME]"
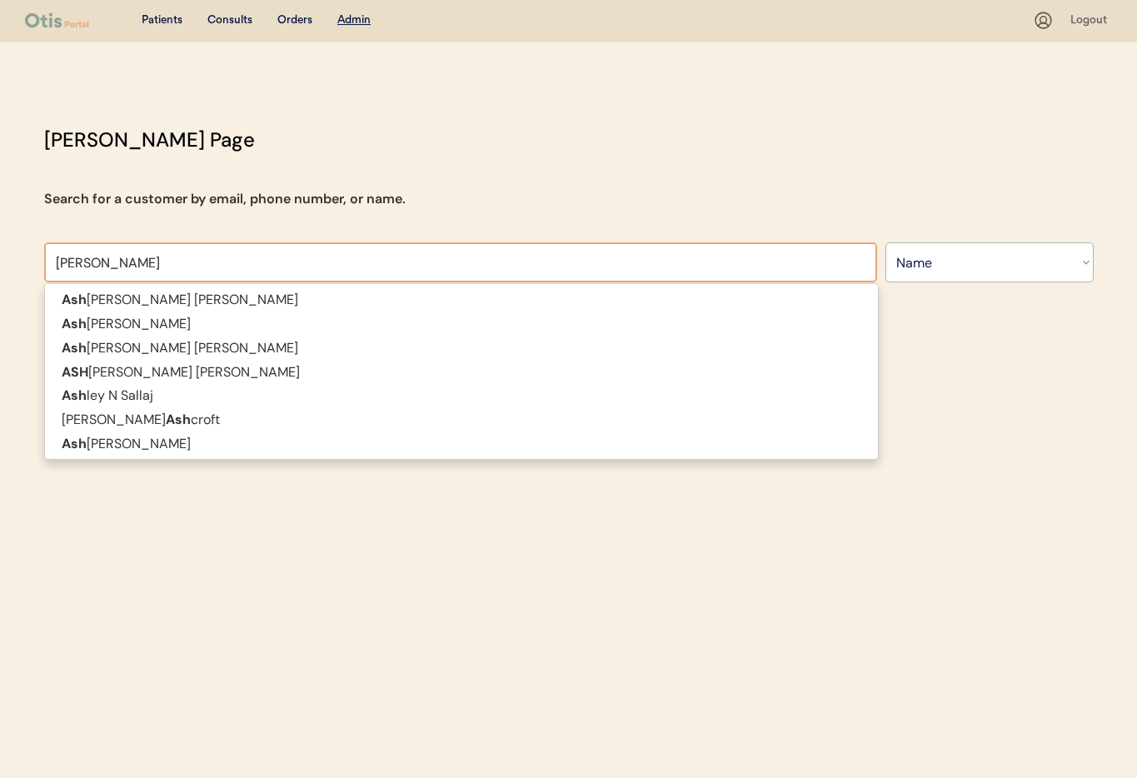
type input "Ashley Ti"
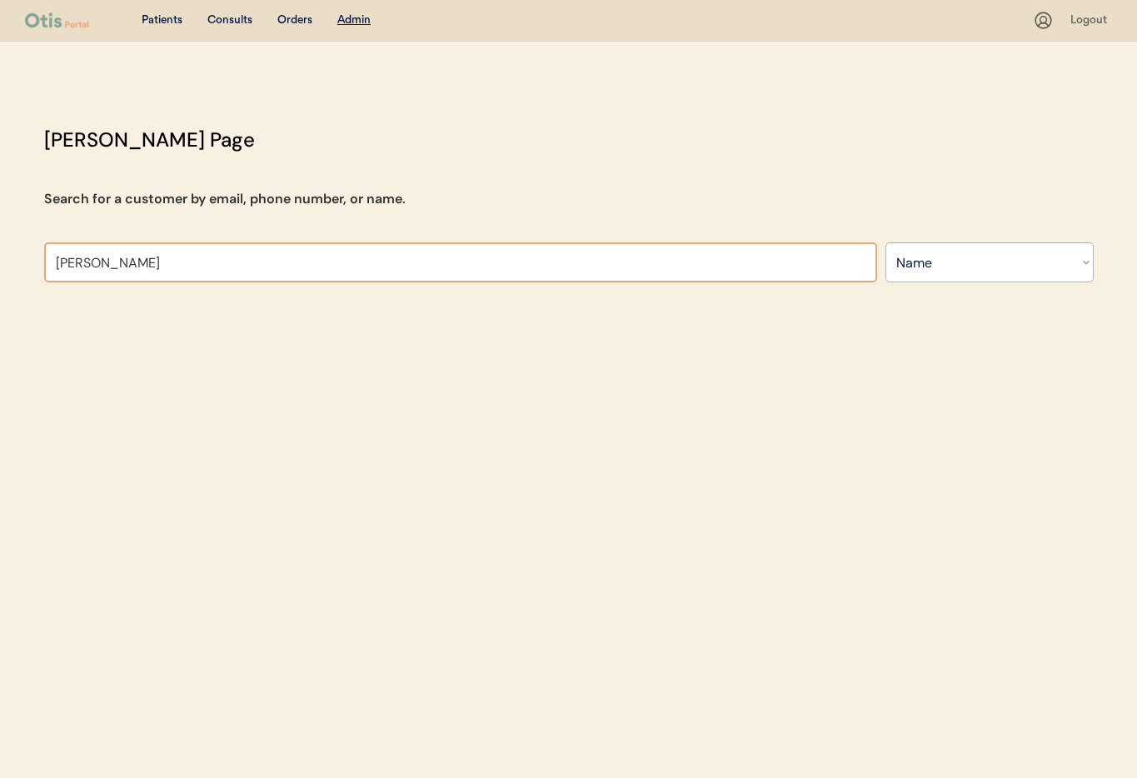
type input "Ashley"
type input "Ashley pollock"
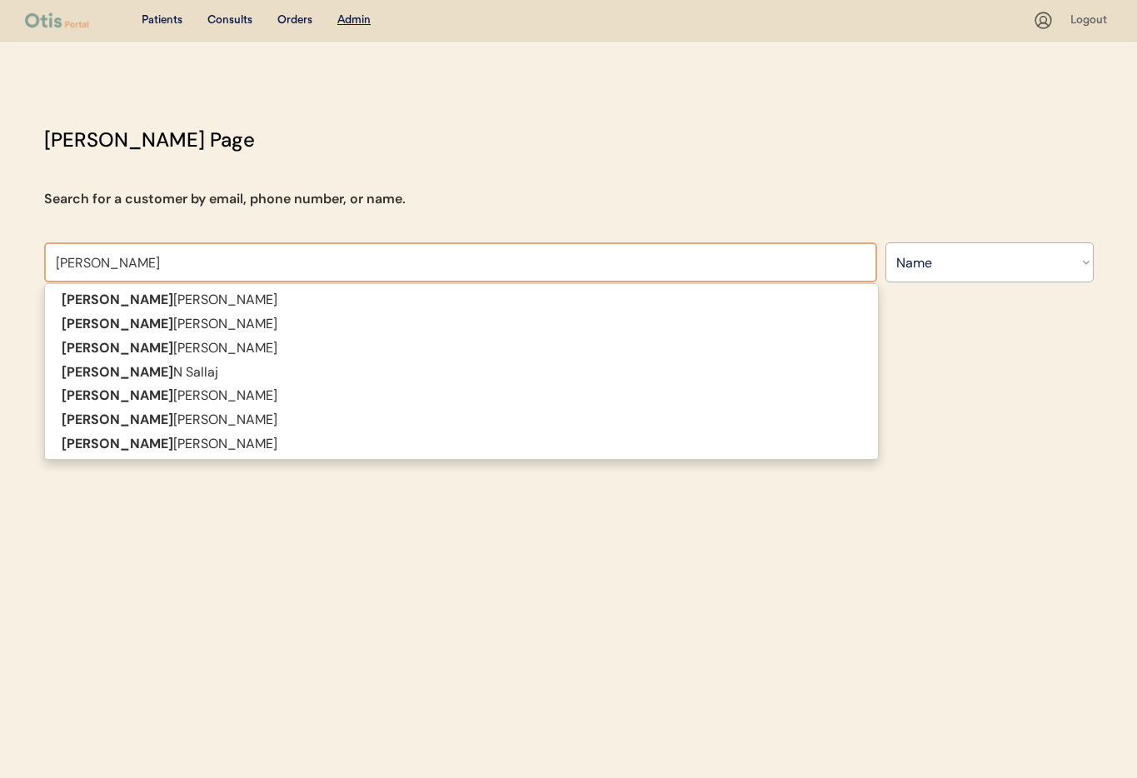
type input "Ashley Ri"
type input "[PERSON_NAME]"
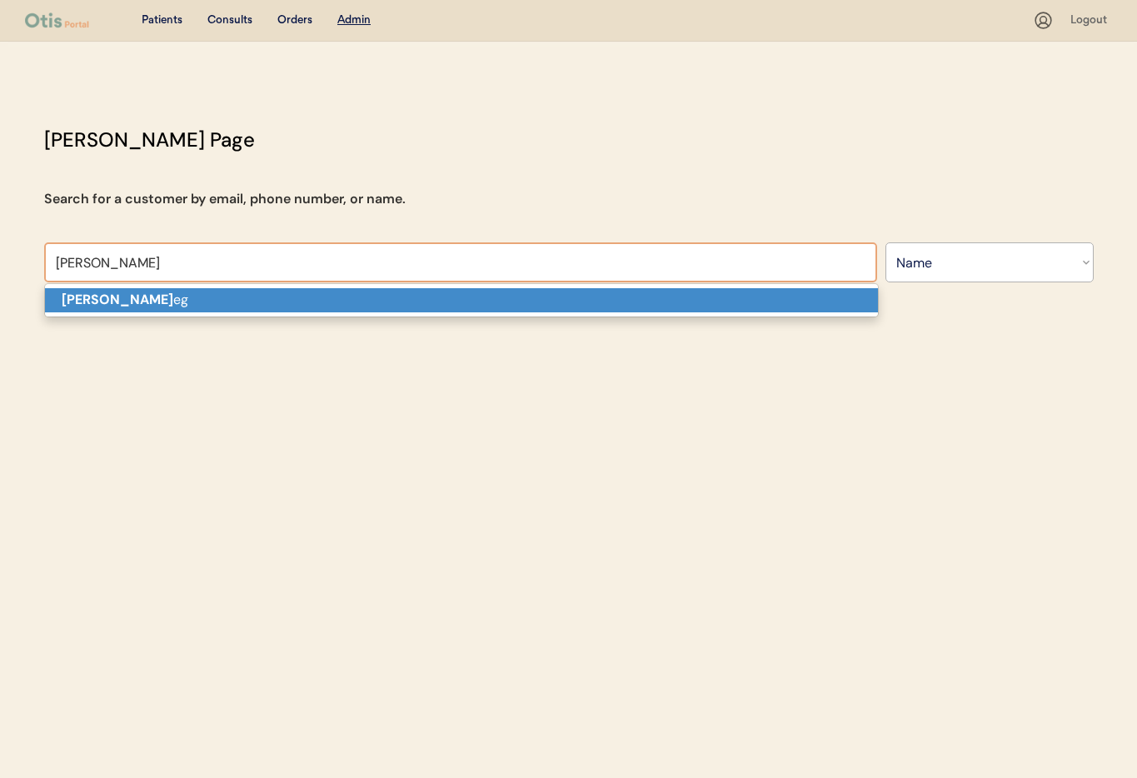
click at [284, 298] on p "Ashley Ri eg" at bounding box center [461, 300] width 833 height 24
type input "[PERSON_NAME]"
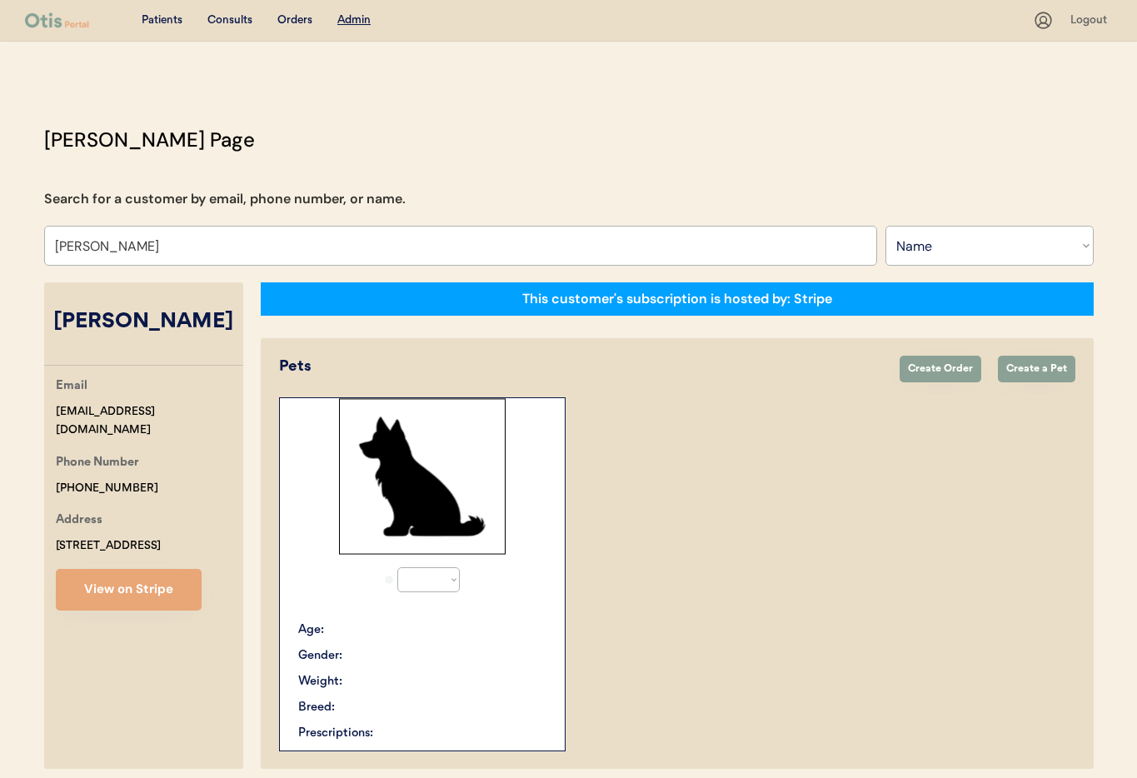
select select "true"
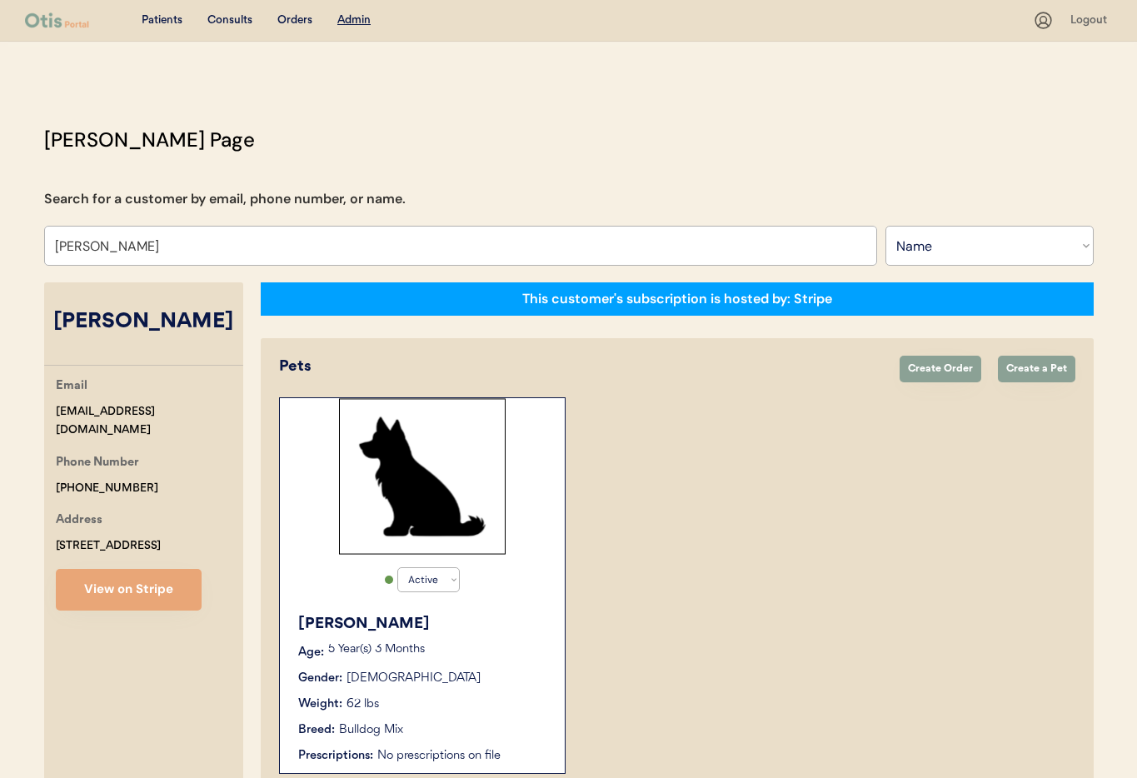
scroll to position [91, 0]
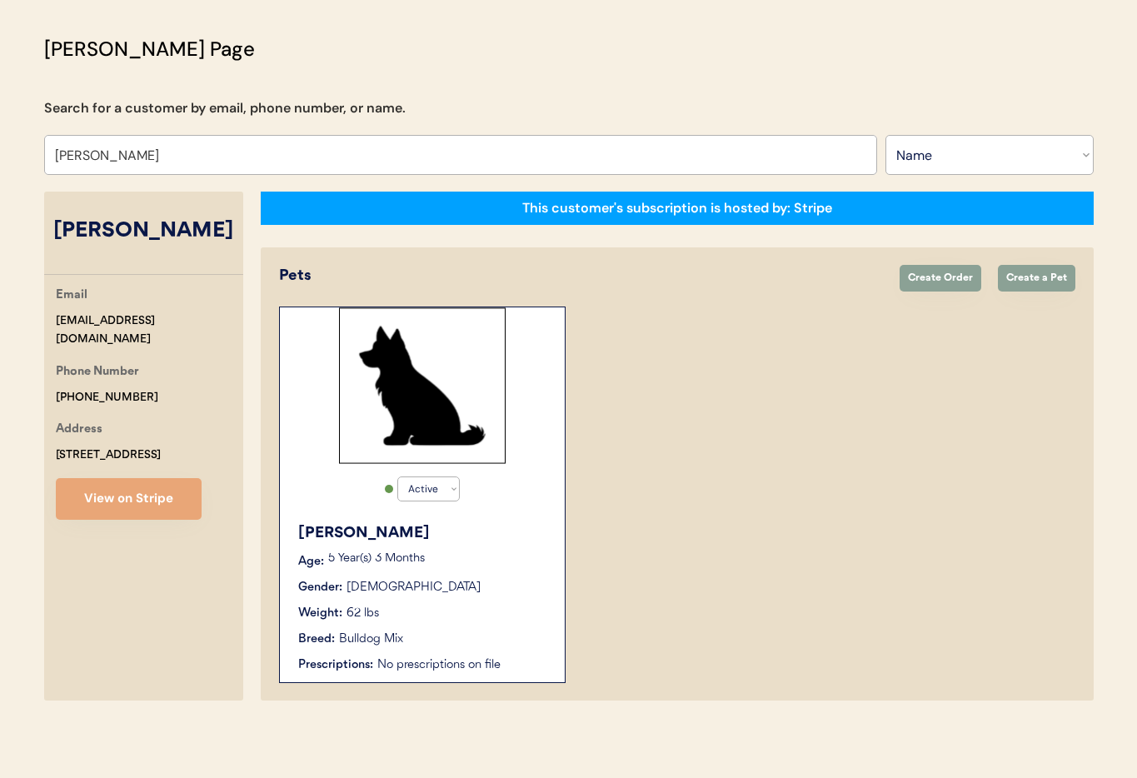
type input "Ashley Rieg"
click at [495, 522] on div "Ollie" at bounding box center [423, 533] width 250 height 22
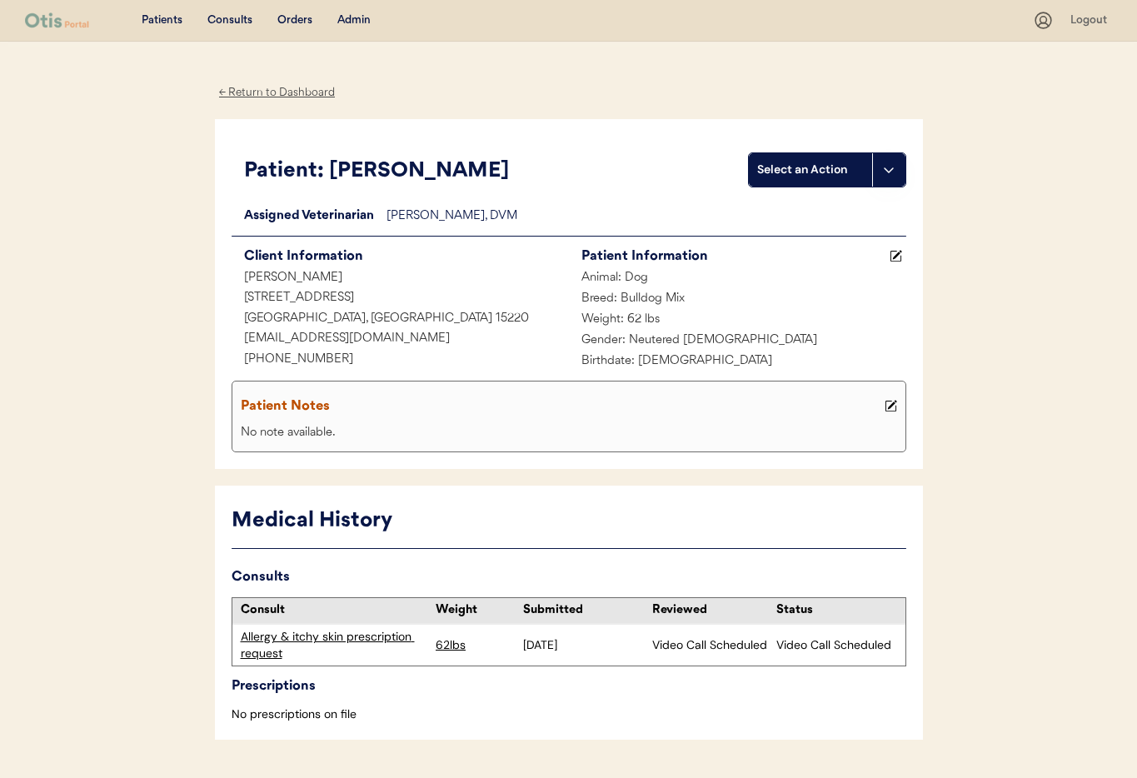
click at [354, 633] on div "Allergy & itchy skin prescription request" at bounding box center [334, 645] width 187 height 32
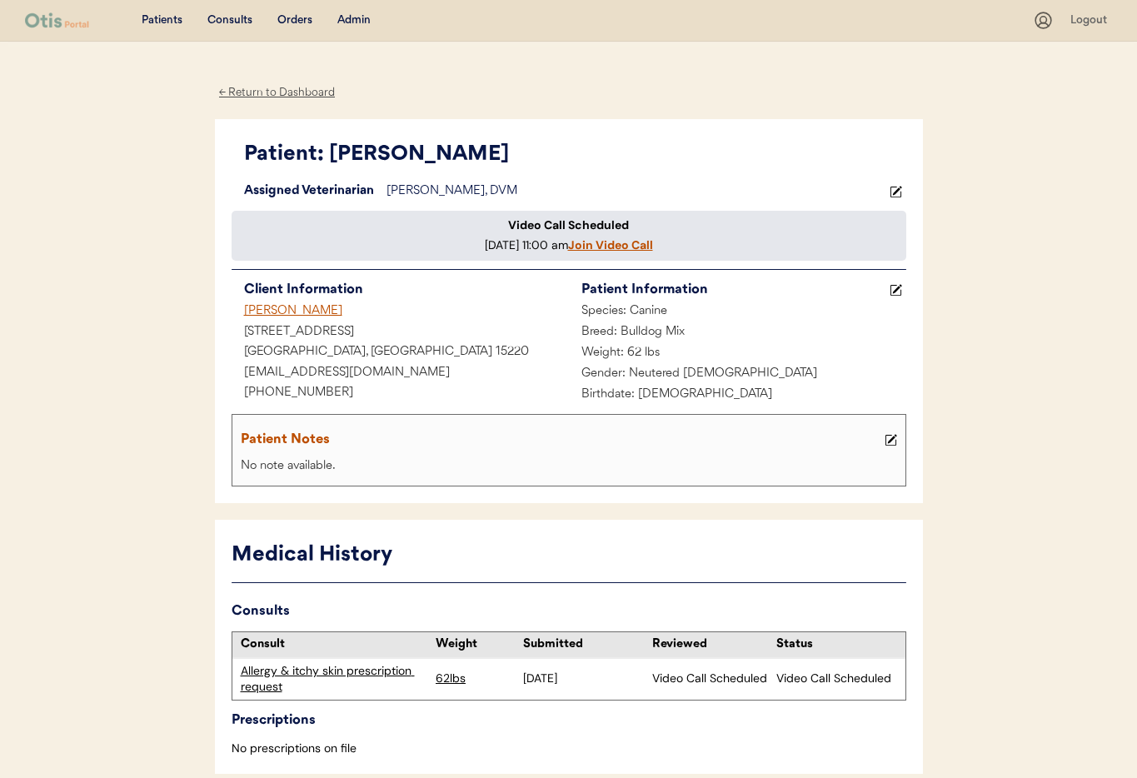
scroll to position [14, 0]
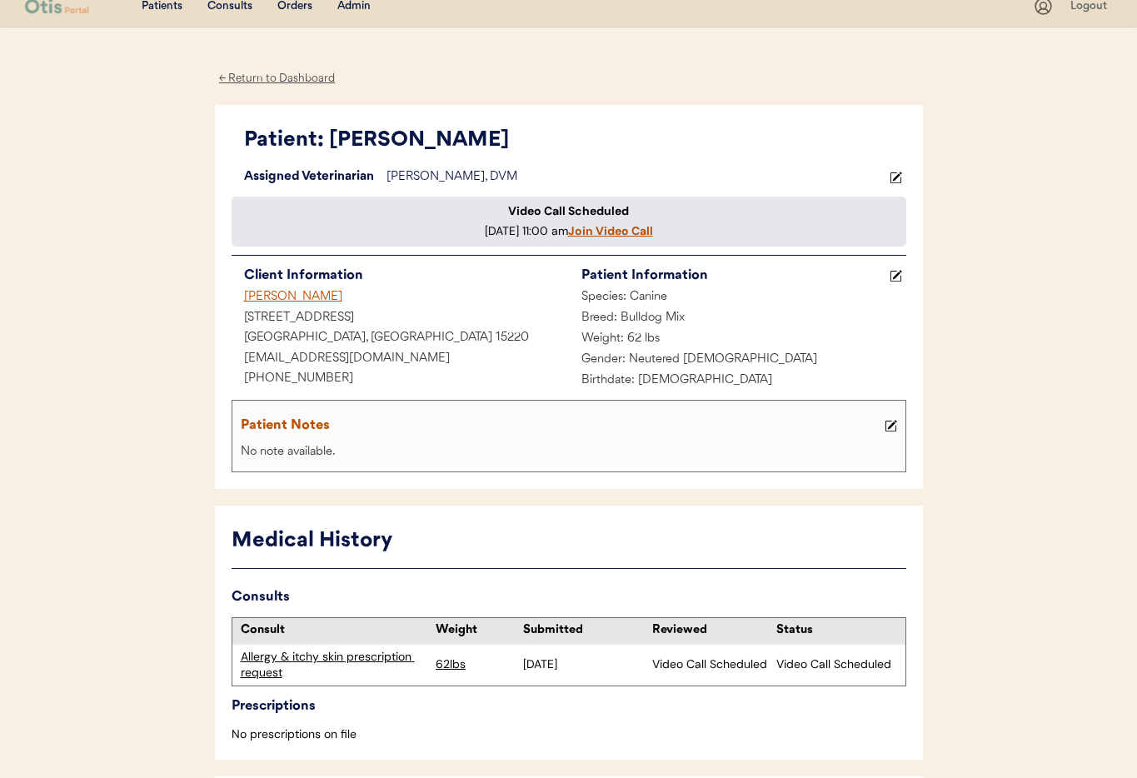
click at [356, 9] on div "Admin" at bounding box center [353, 6] width 33 height 17
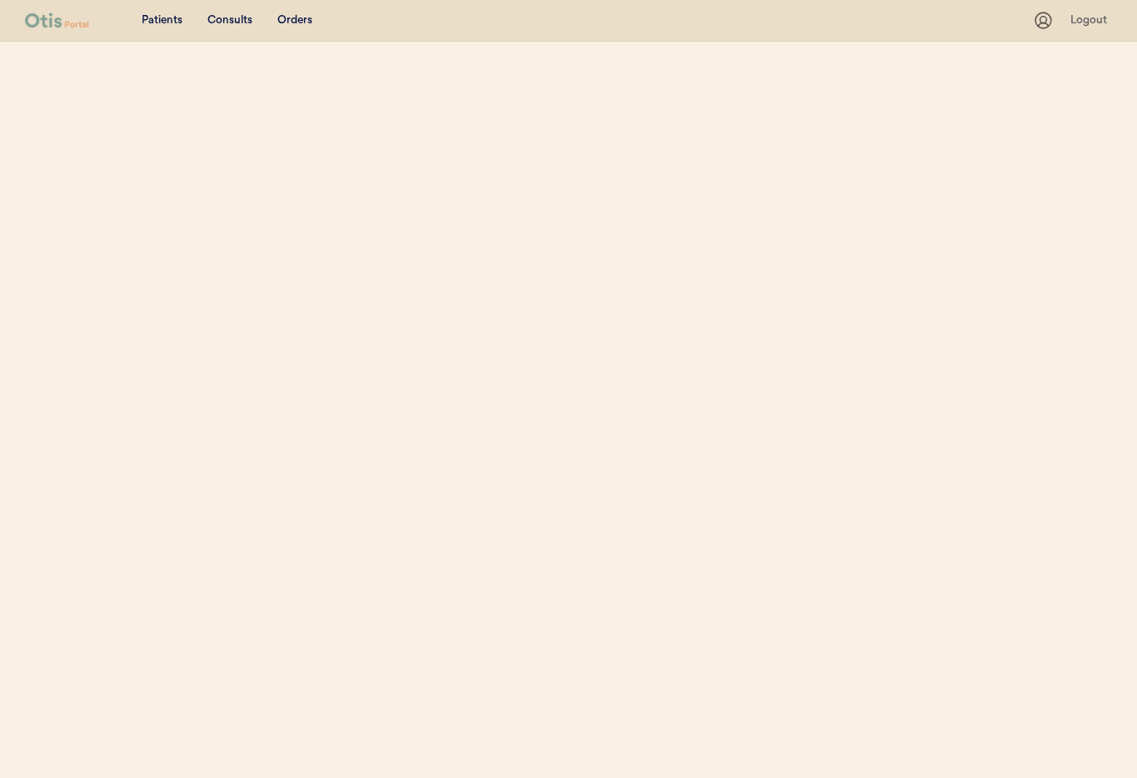
select select ""Name""
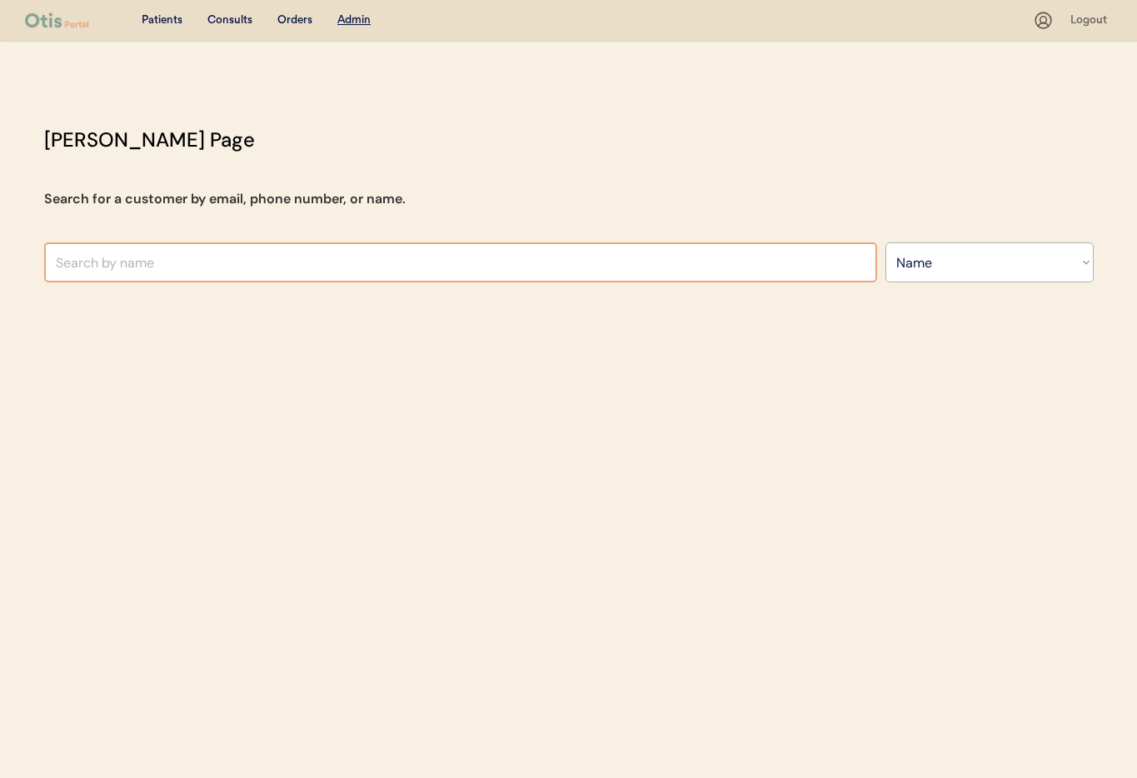
click at [292, 256] on input "text" at bounding box center [460, 262] width 833 height 40
type input "Scott Ham"
type input "Scott Hamelburg"
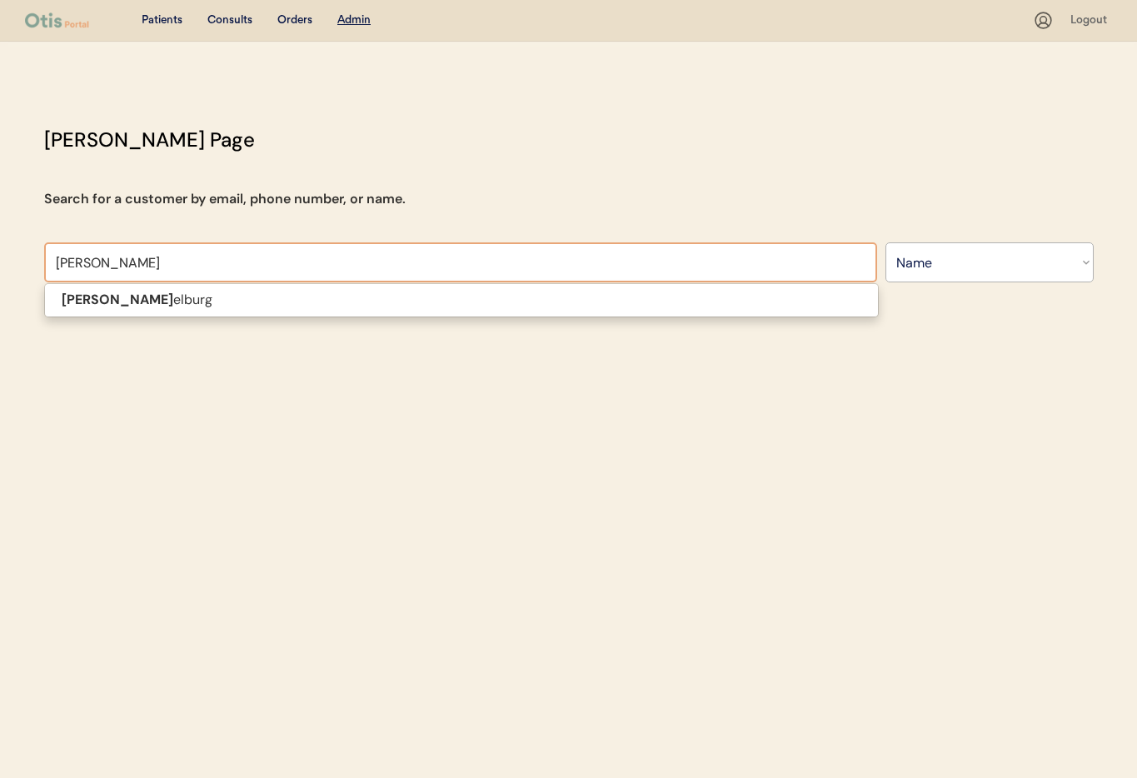
type input "Scott Hamel"
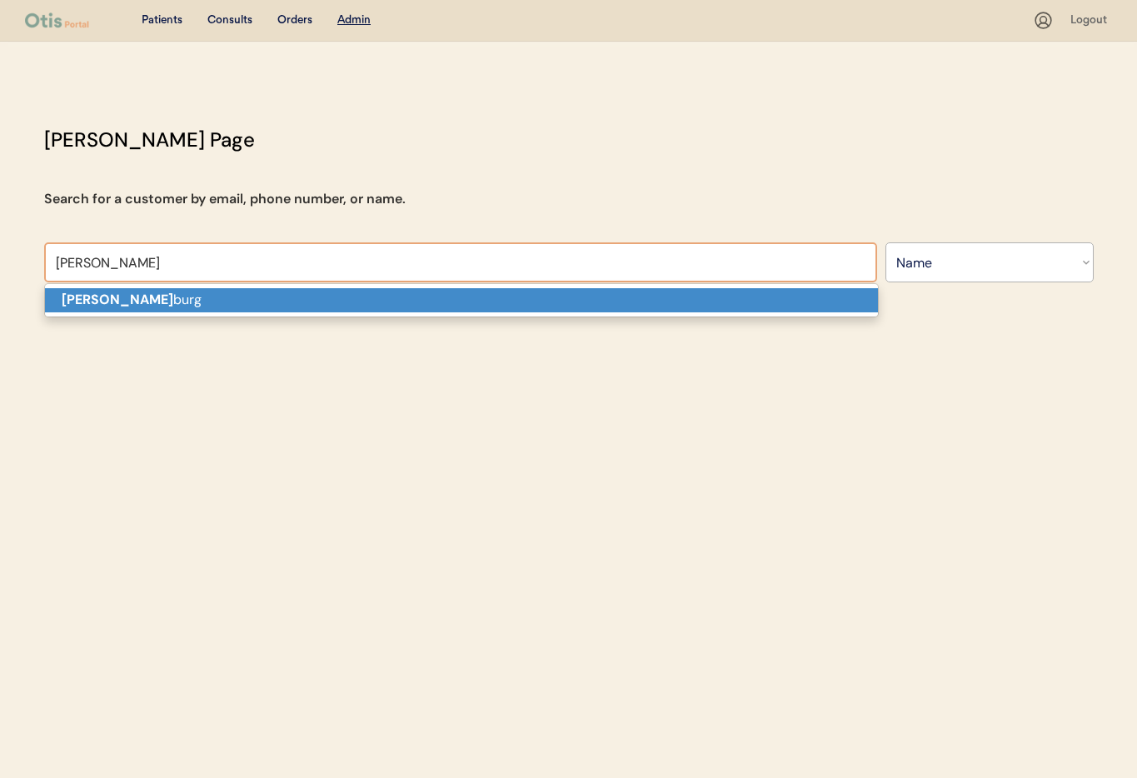
click at [261, 291] on p "Scott hamel burg" at bounding box center [461, 300] width 833 height 24
type input "Scott hamelburg"
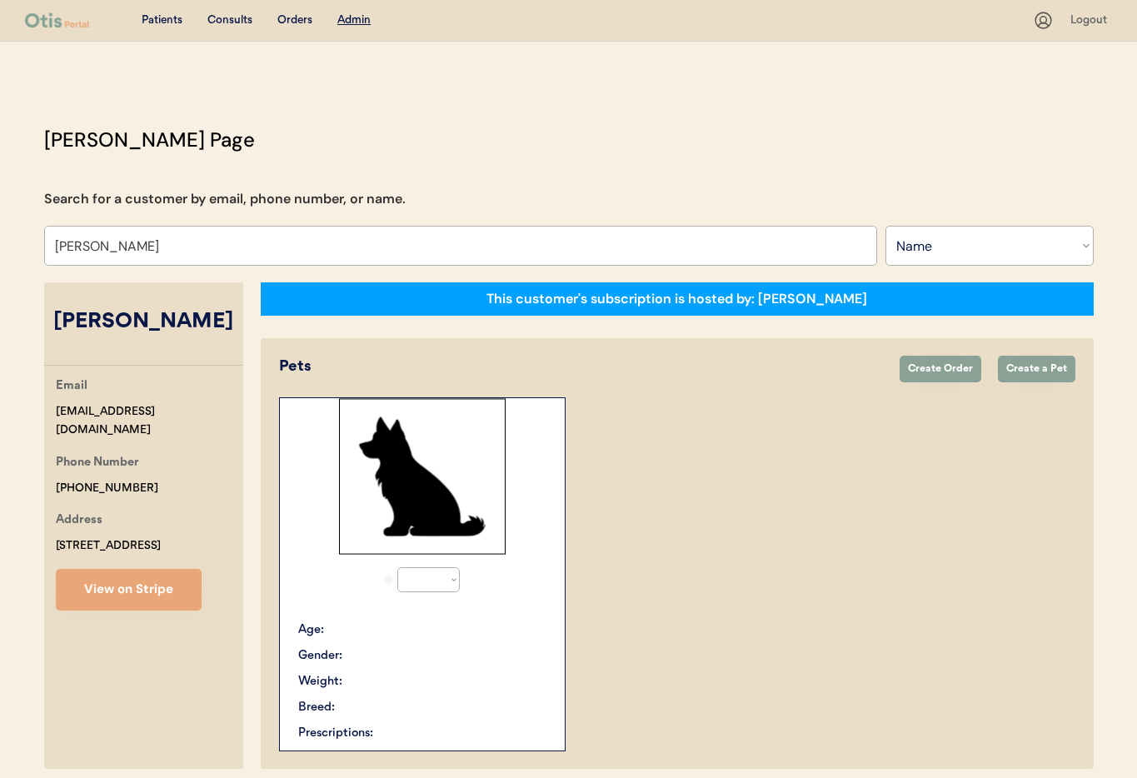
select select "true"
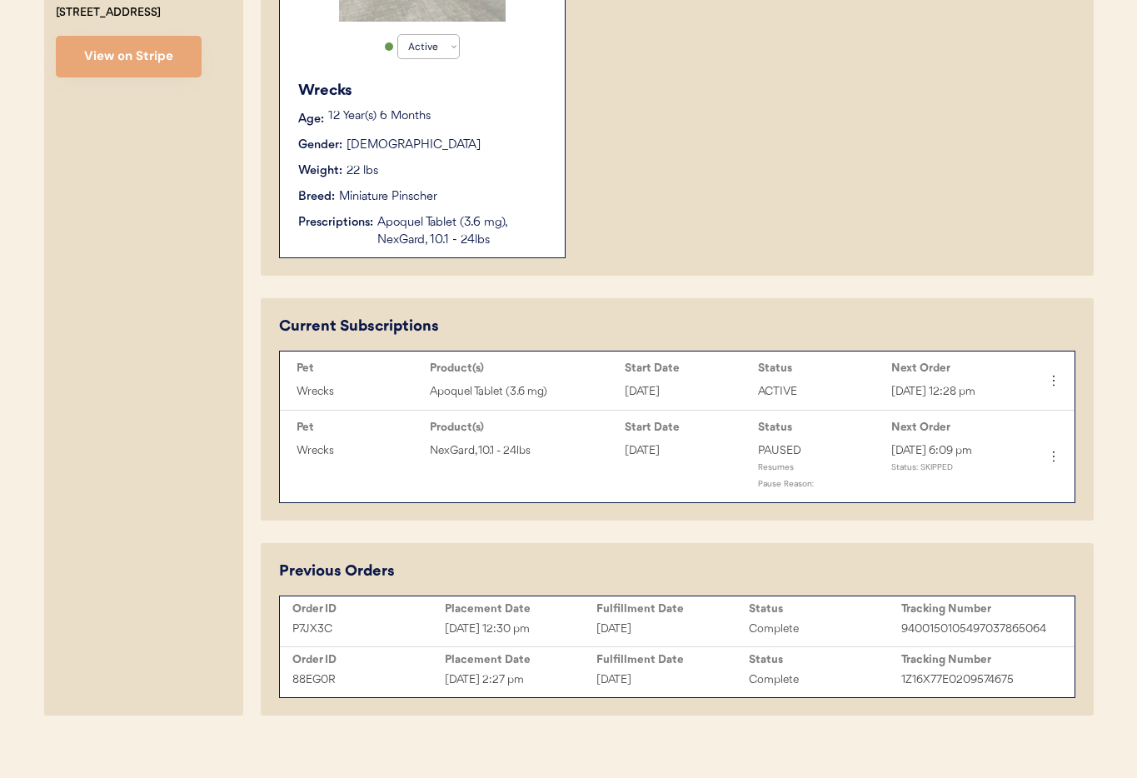
scroll to position [538, 0]
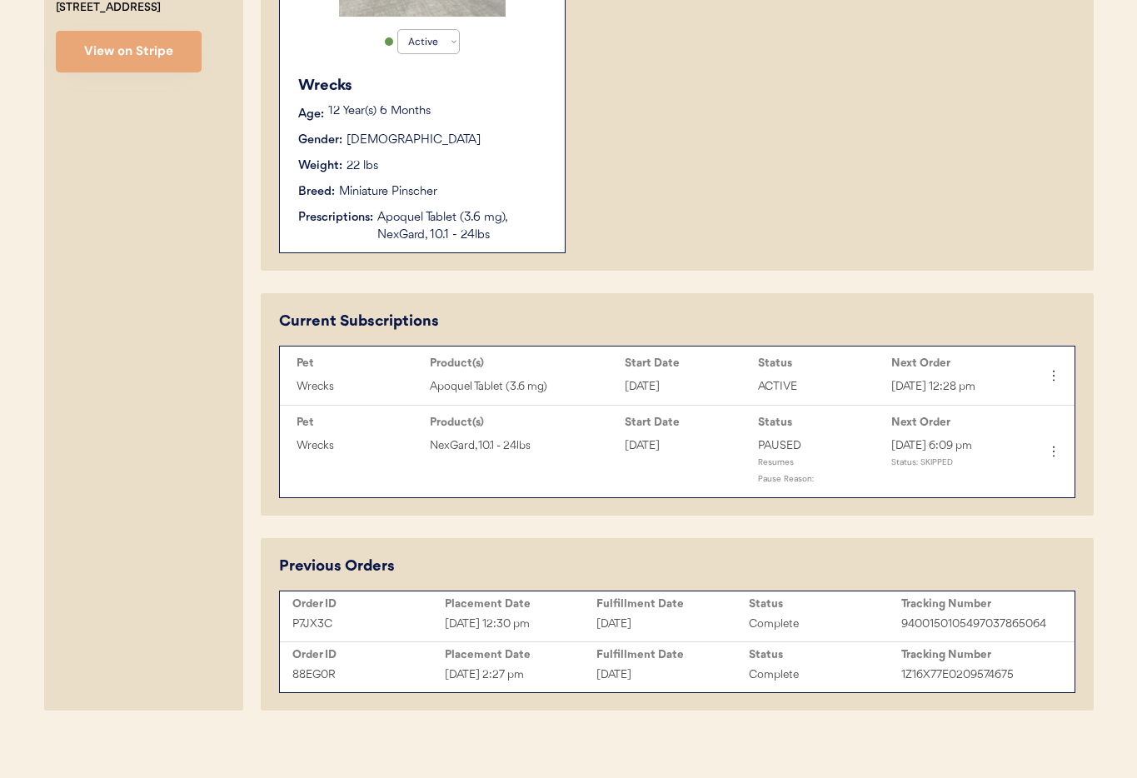
type input "Scott hamelburg"
click at [701, 611] on div "Fulfillment Date" at bounding box center [672, 603] width 152 height 13
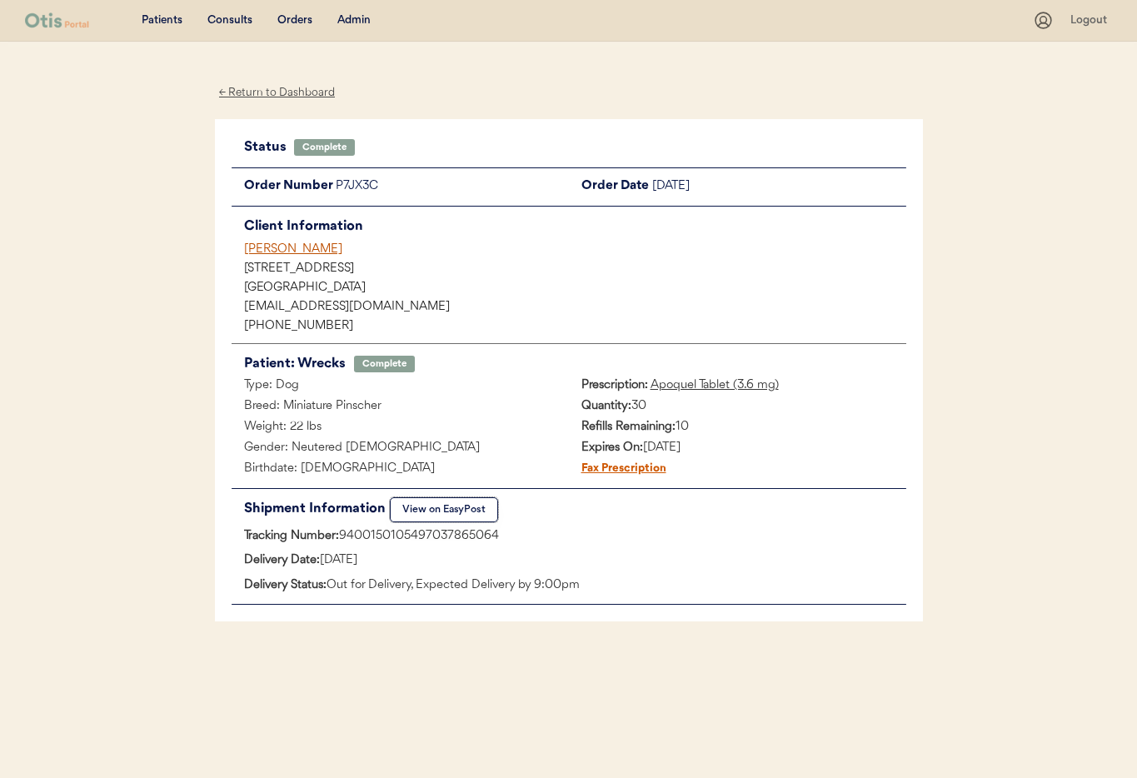
click at [442, 506] on button "View on EasyPost" at bounding box center [444, 509] width 108 height 25
click at [346, 20] on div "Admin" at bounding box center [353, 20] width 33 height 17
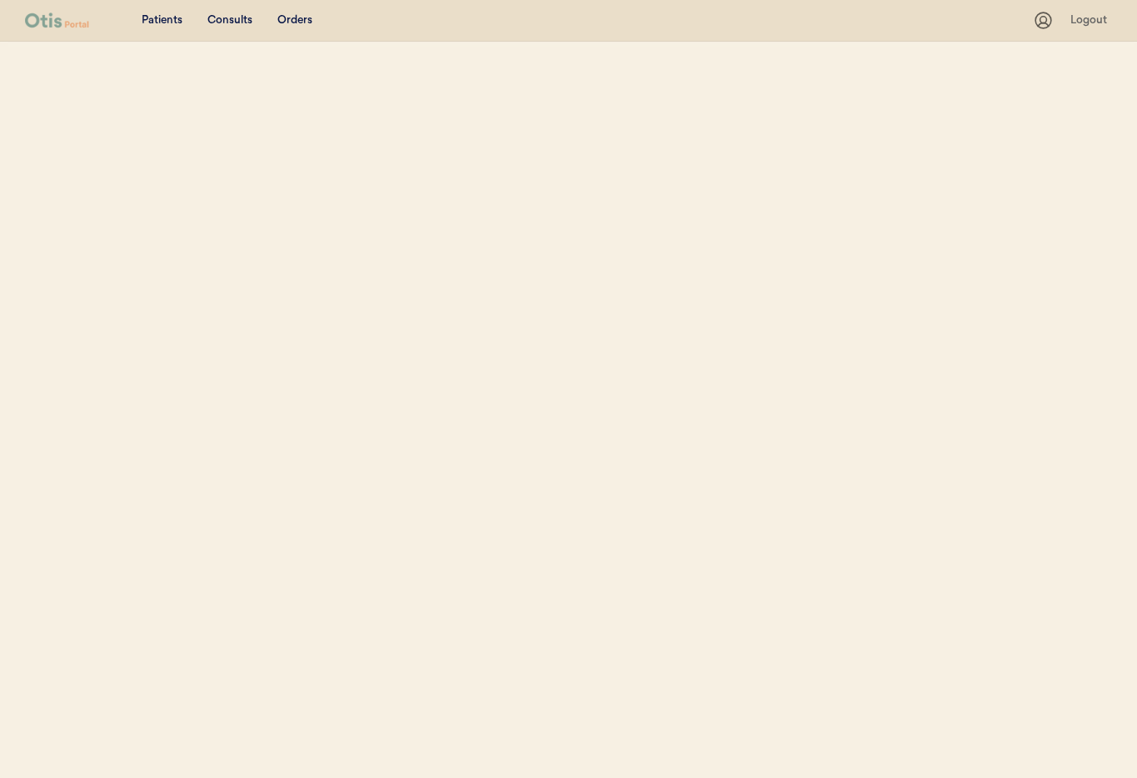
select select ""Name""
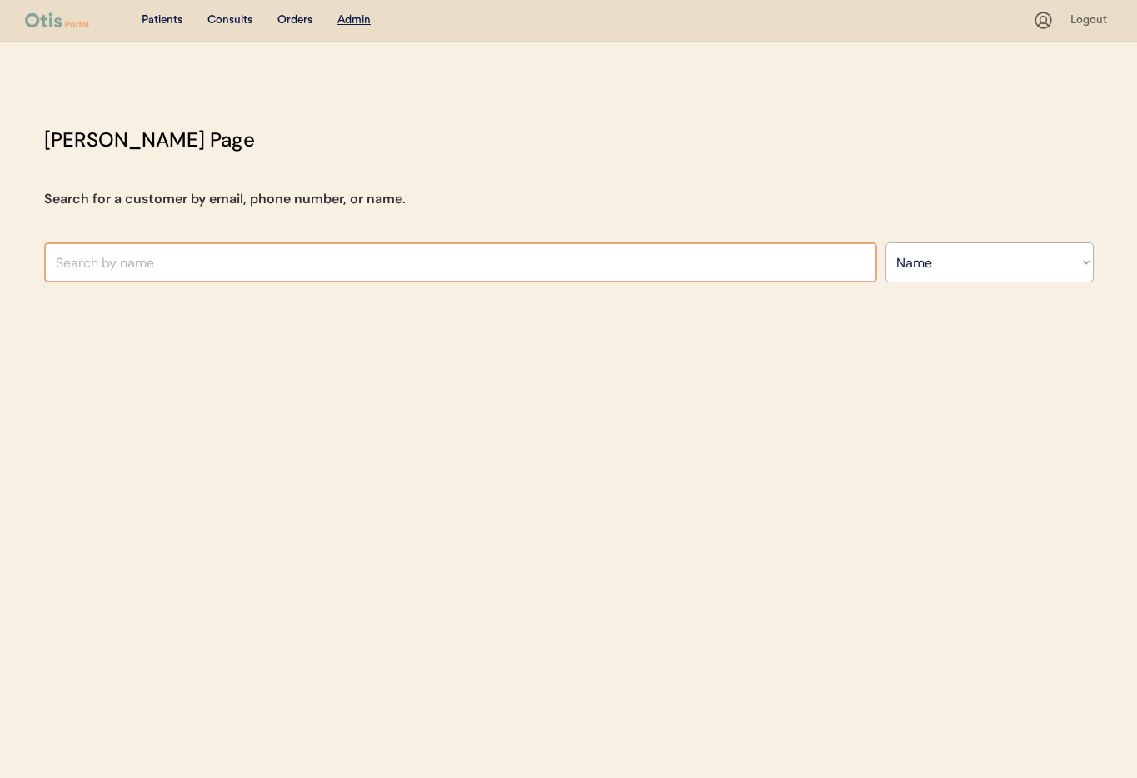
click at [289, 258] on input "text" at bounding box center [460, 262] width 833 height 40
type input "Nico"
type input "Nicole Negron"
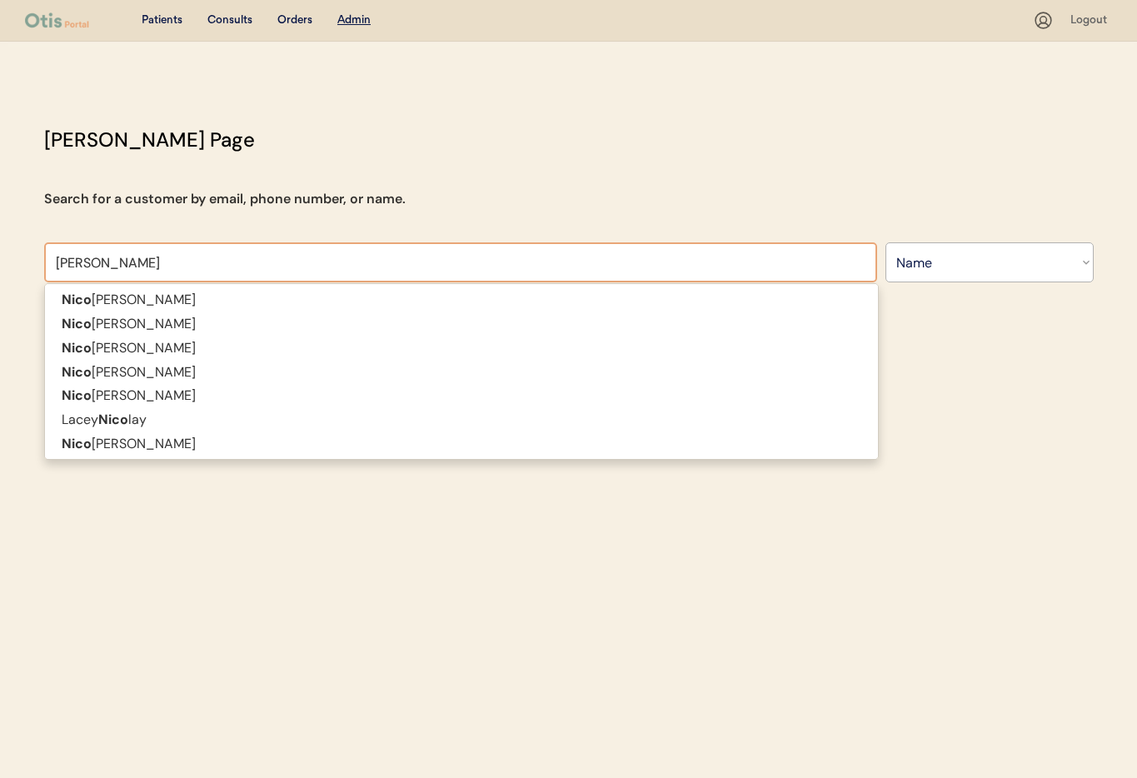
type input "Nicole"
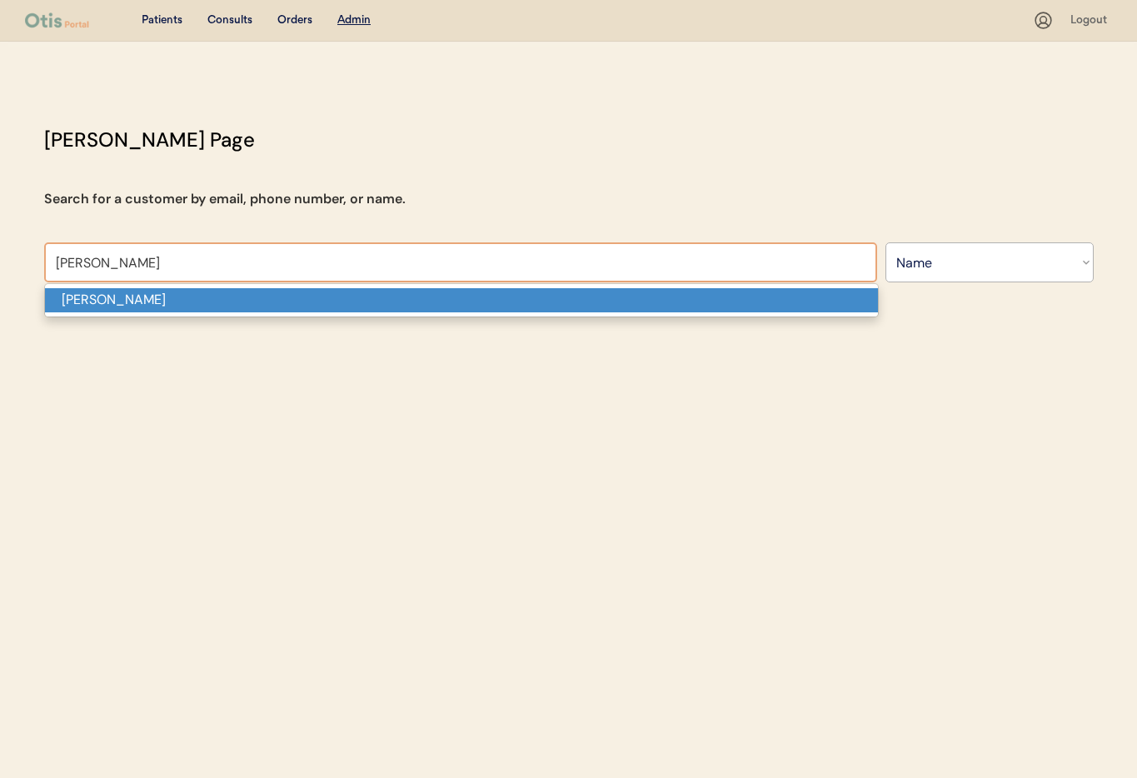
click at [264, 290] on p "[PERSON_NAME]" at bounding box center [461, 300] width 833 height 24
type input "[PERSON_NAME]"
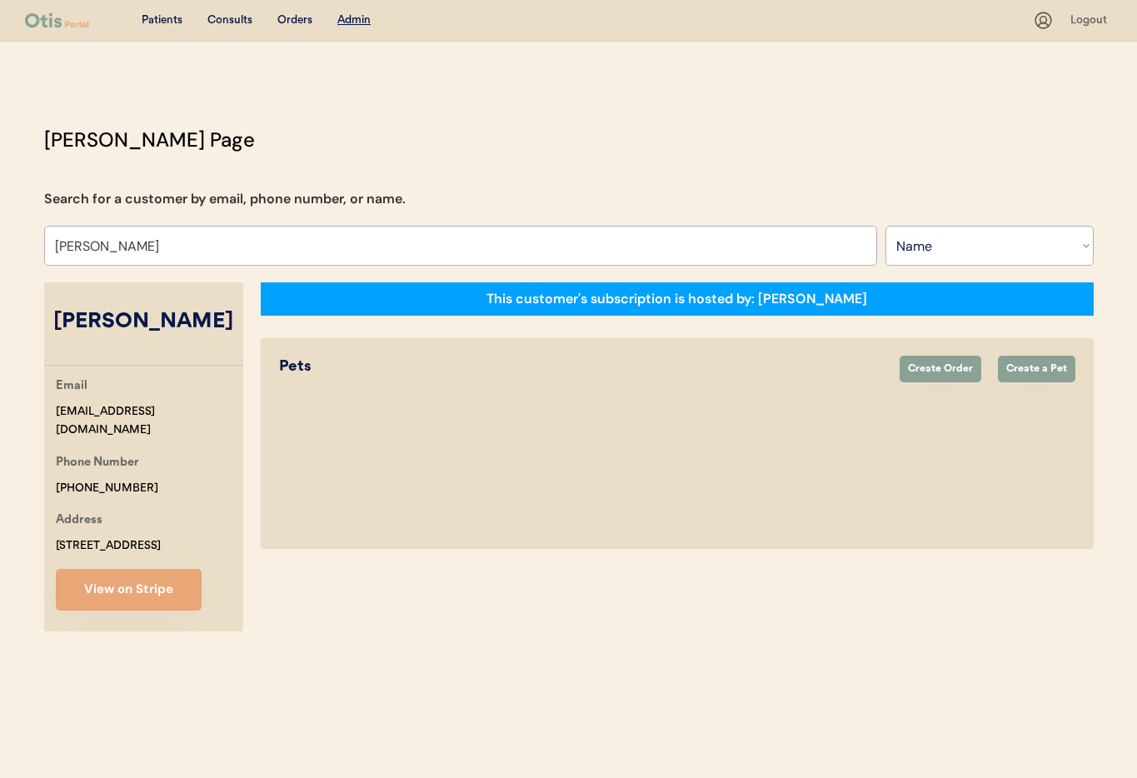
select select "true"
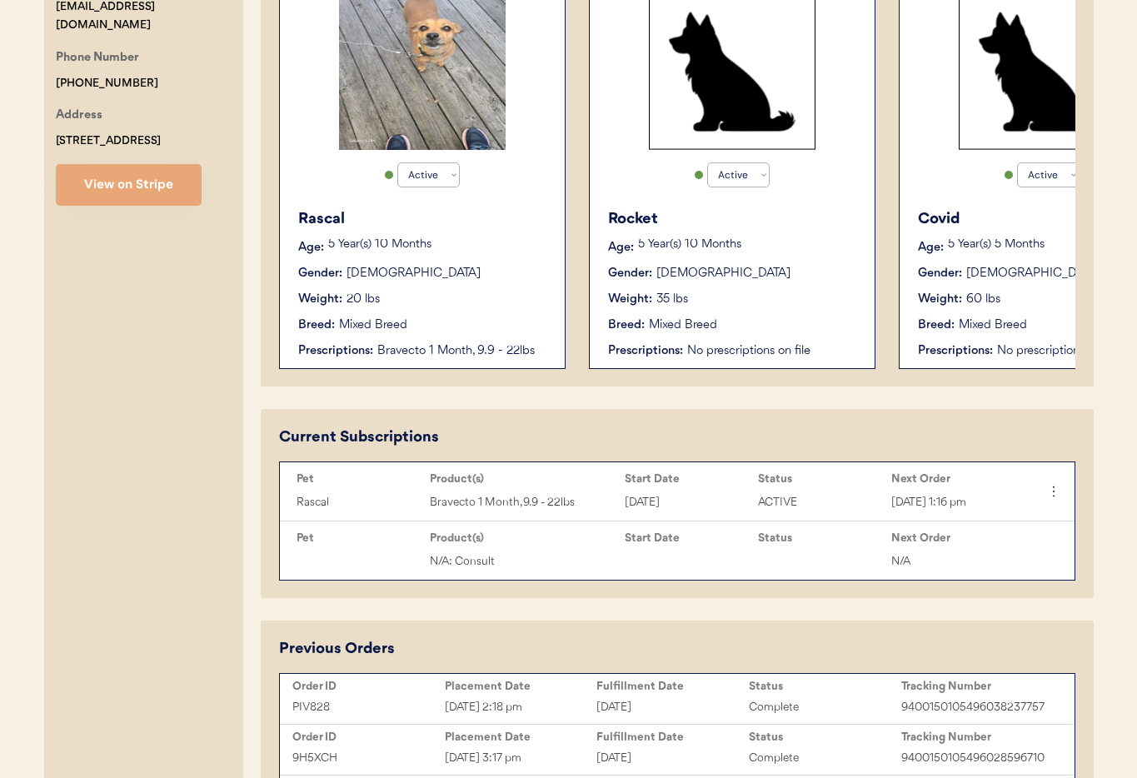
scroll to position [391, 0]
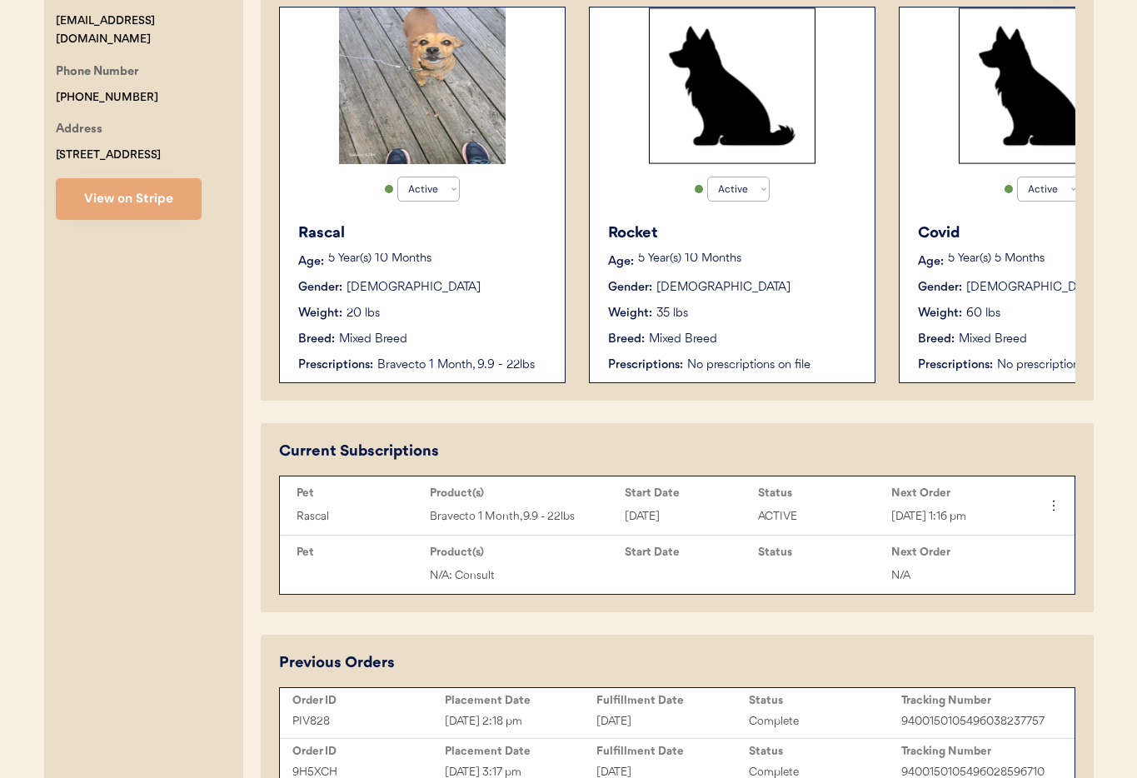
type input "[PERSON_NAME]"
click at [496, 316] on div "Weight: 20 lbs" at bounding box center [423, 313] width 250 height 17
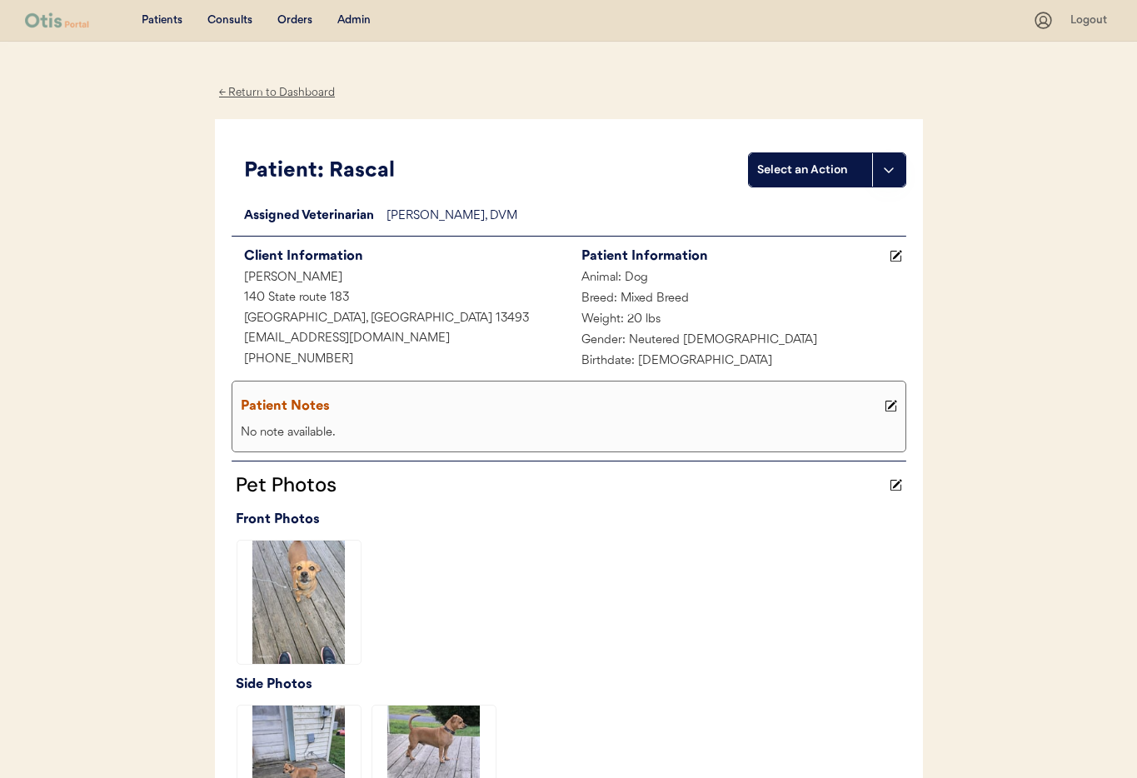
click at [263, 91] on div "← Return to Dashboard" at bounding box center [277, 92] width 125 height 19
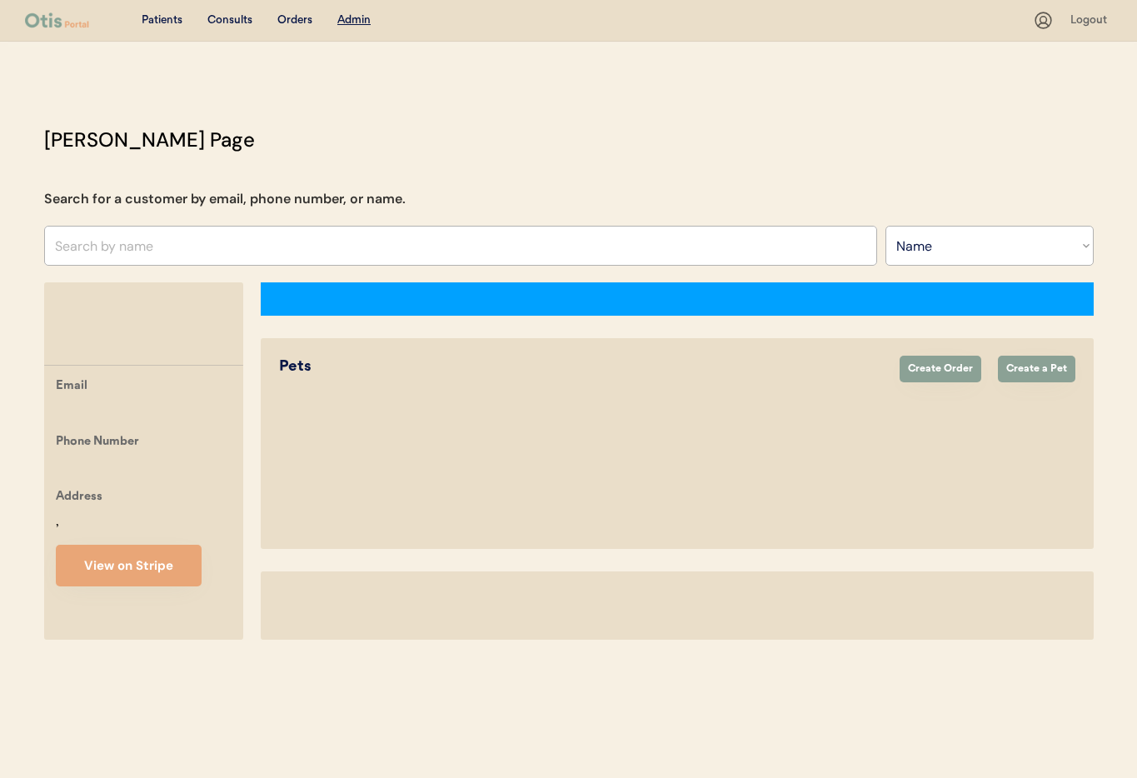
select select ""Name""
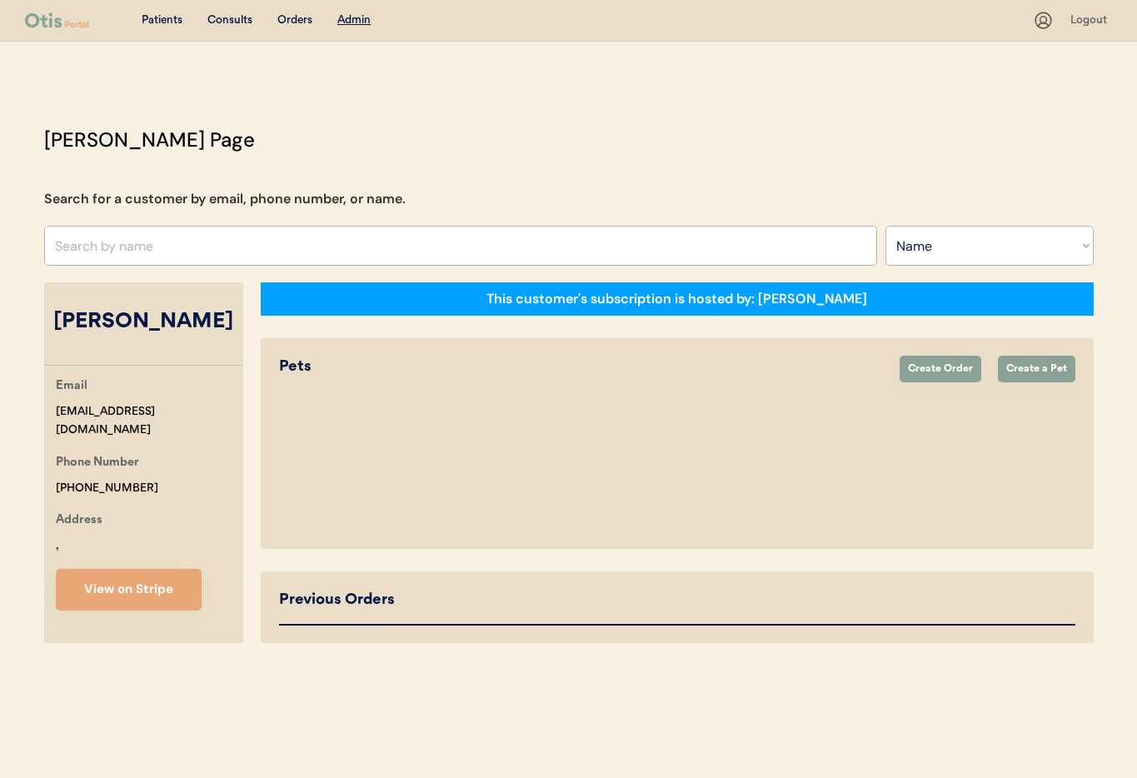
select select "true"
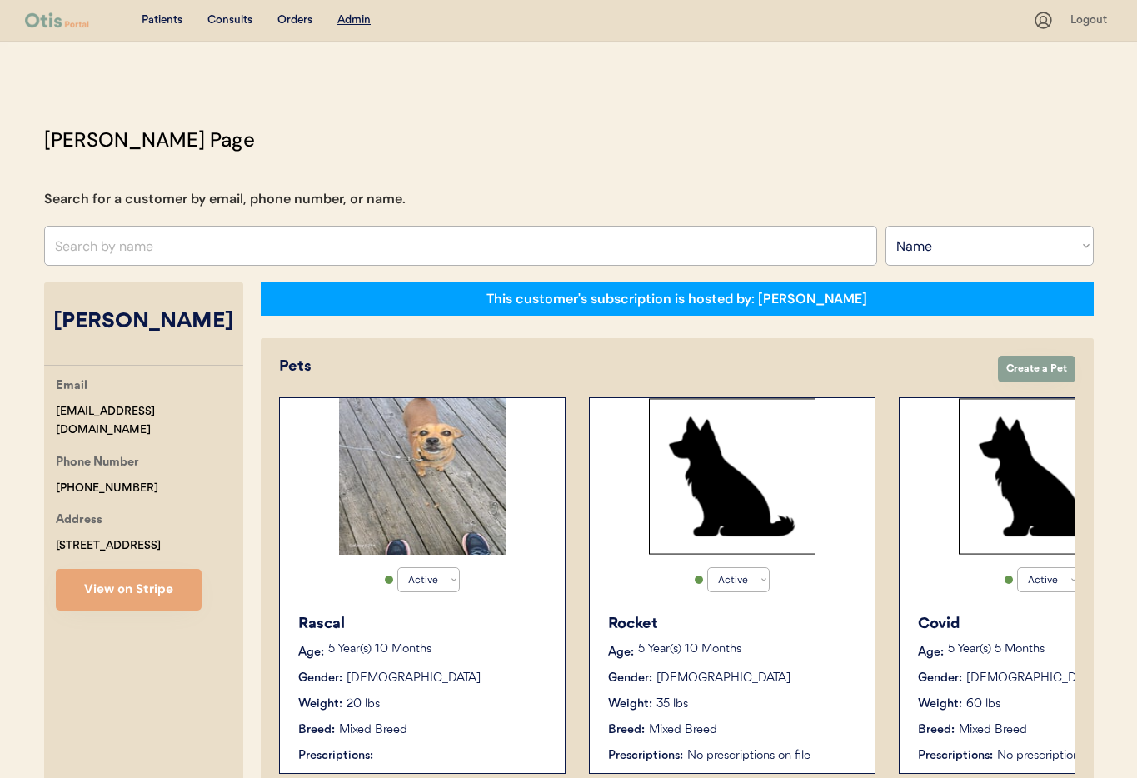
click at [761, 687] on div "Rocket Age: [DEMOGRAPHIC_DATA] Year(s) 10 Months Gender: [DEMOGRAPHIC_DATA] Wei…" at bounding box center [732, 689] width 268 height 168
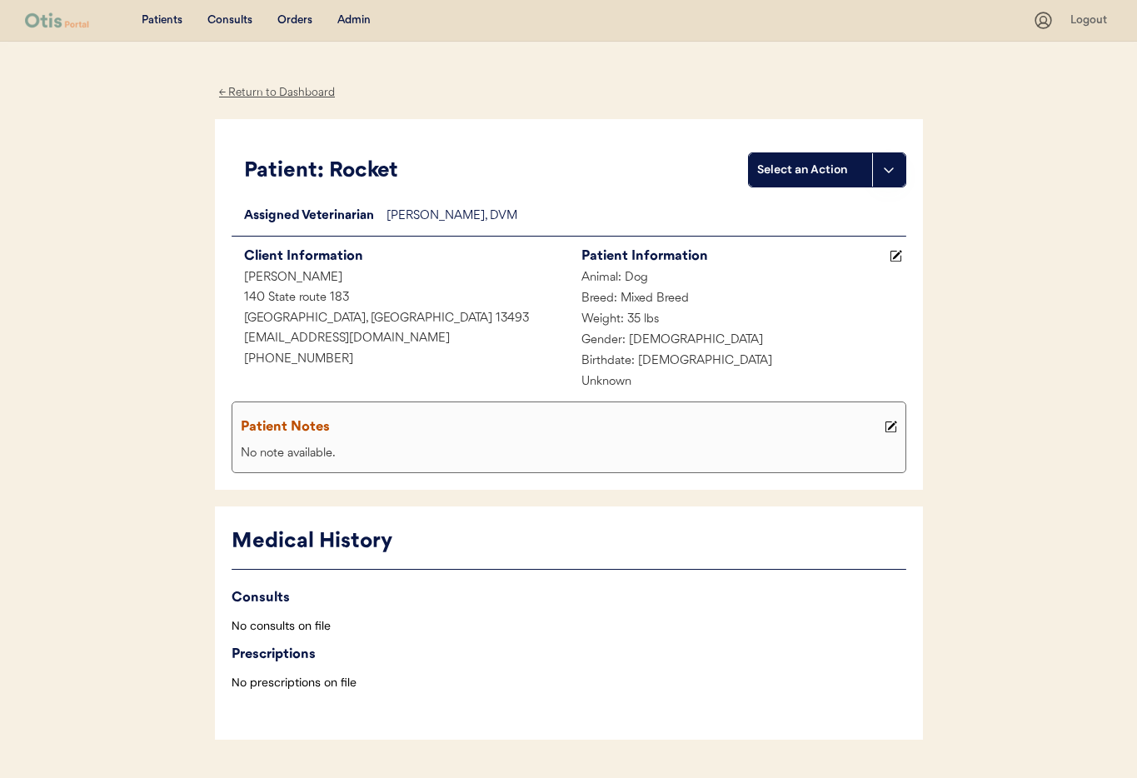
drag, startPoint x: 253, startPoint y: 95, endPoint x: 292, endPoint y: 140, distance: 59.1
click at [253, 95] on div "← Return to Dashboard" at bounding box center [277, 92] width 125 height 19
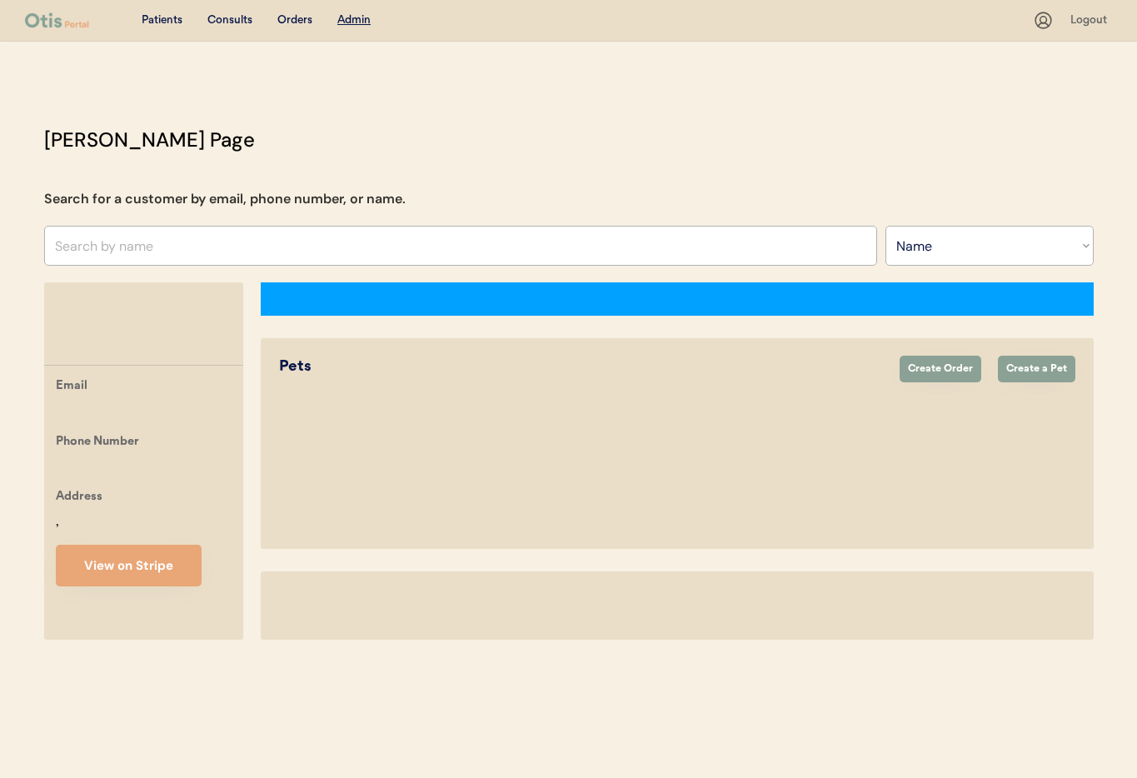
select select ""Name""
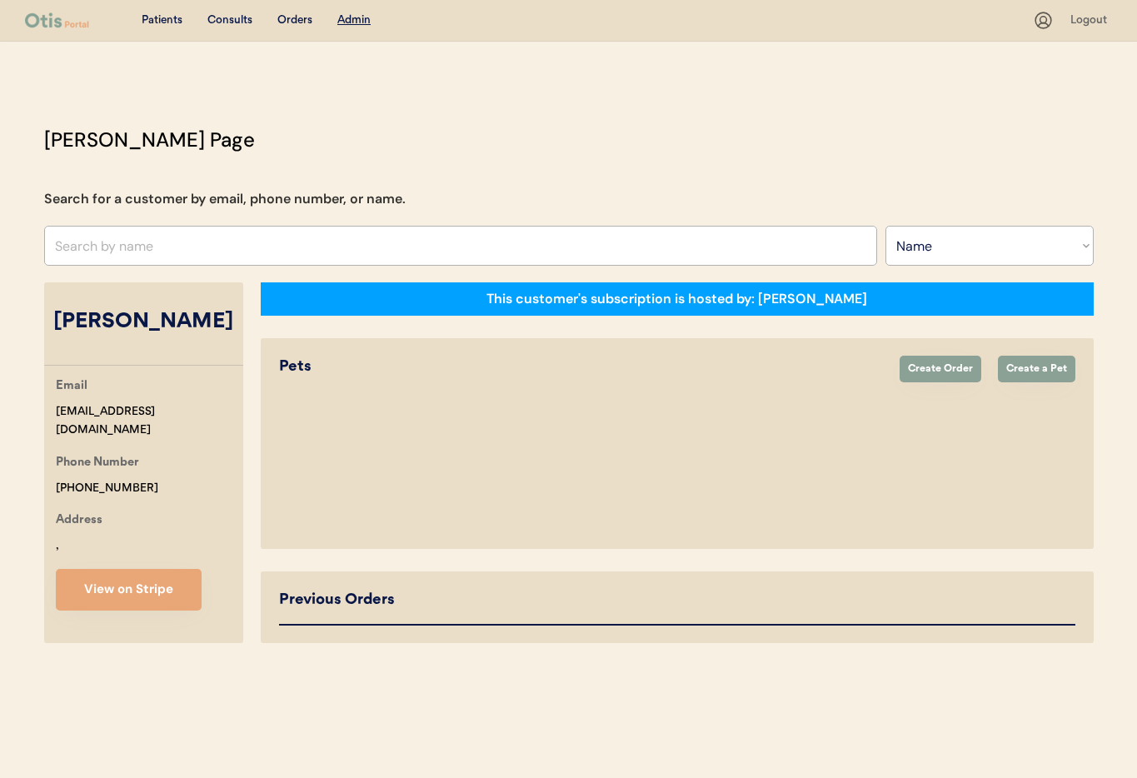
select select "true"
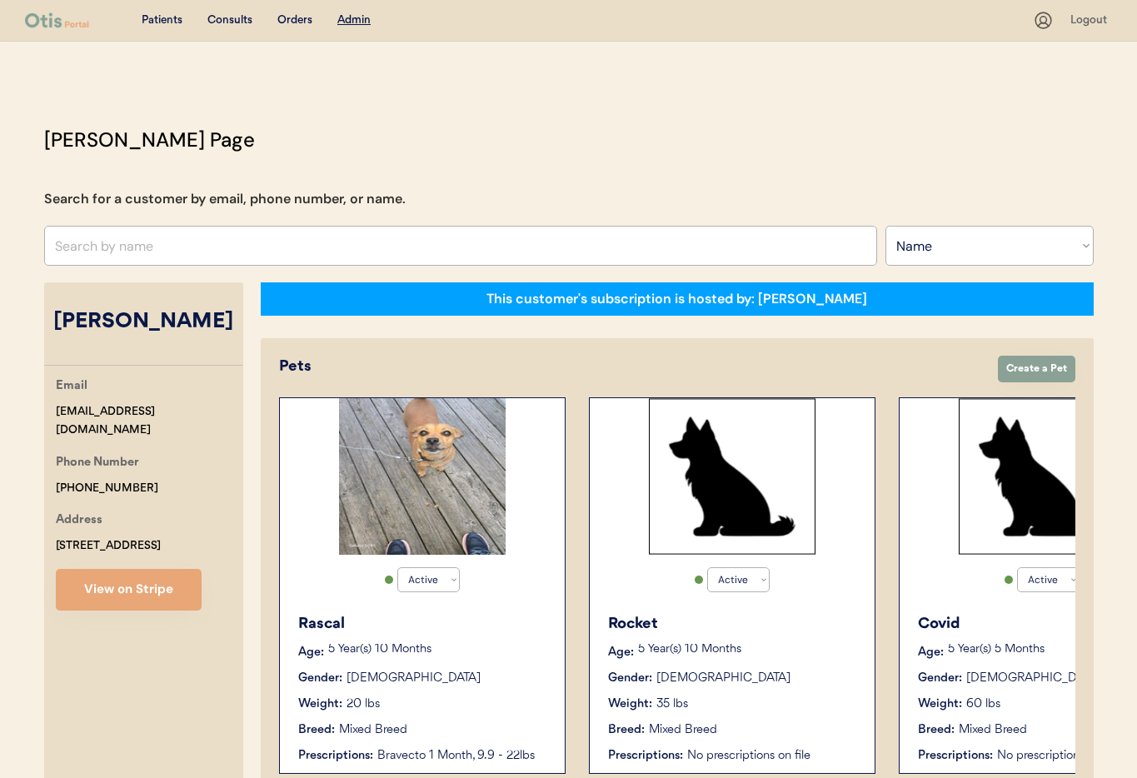
click at [989, 706] on div "60 lbs" at bounding box center [983, 704] width 34 height 17
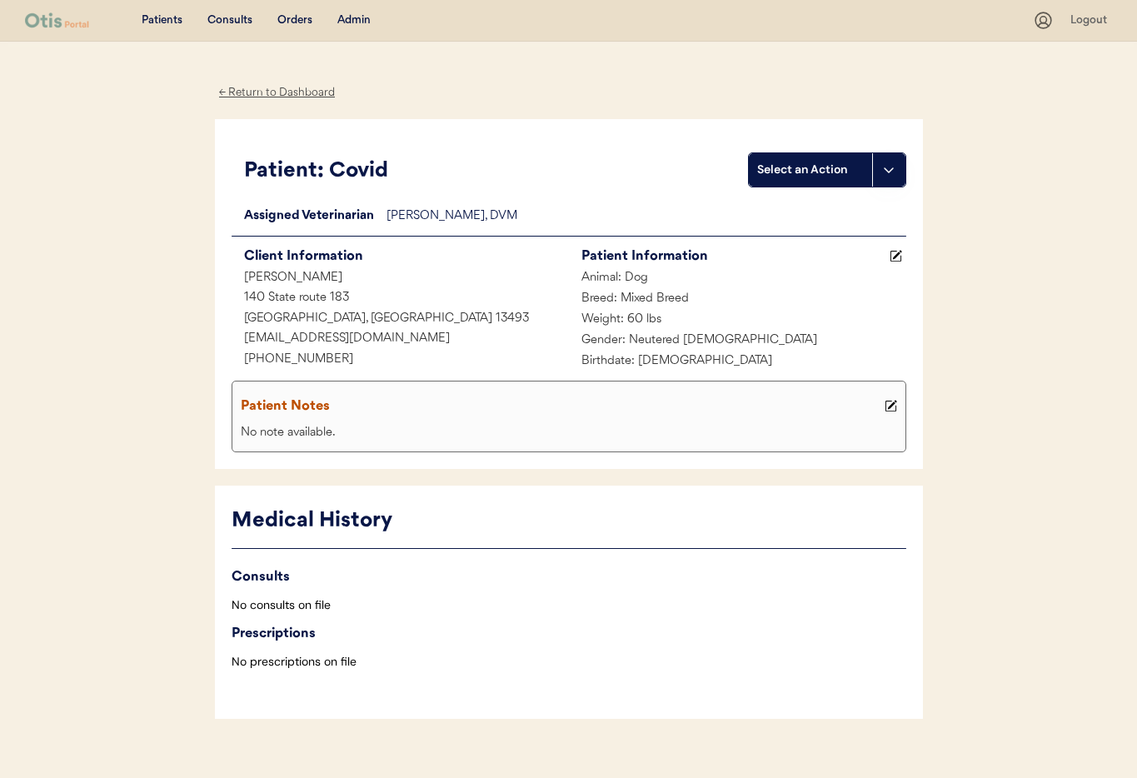
click at [287, 93] on div "← Return to Dashboard" at bounding box center [277, 92] width 125 height 19
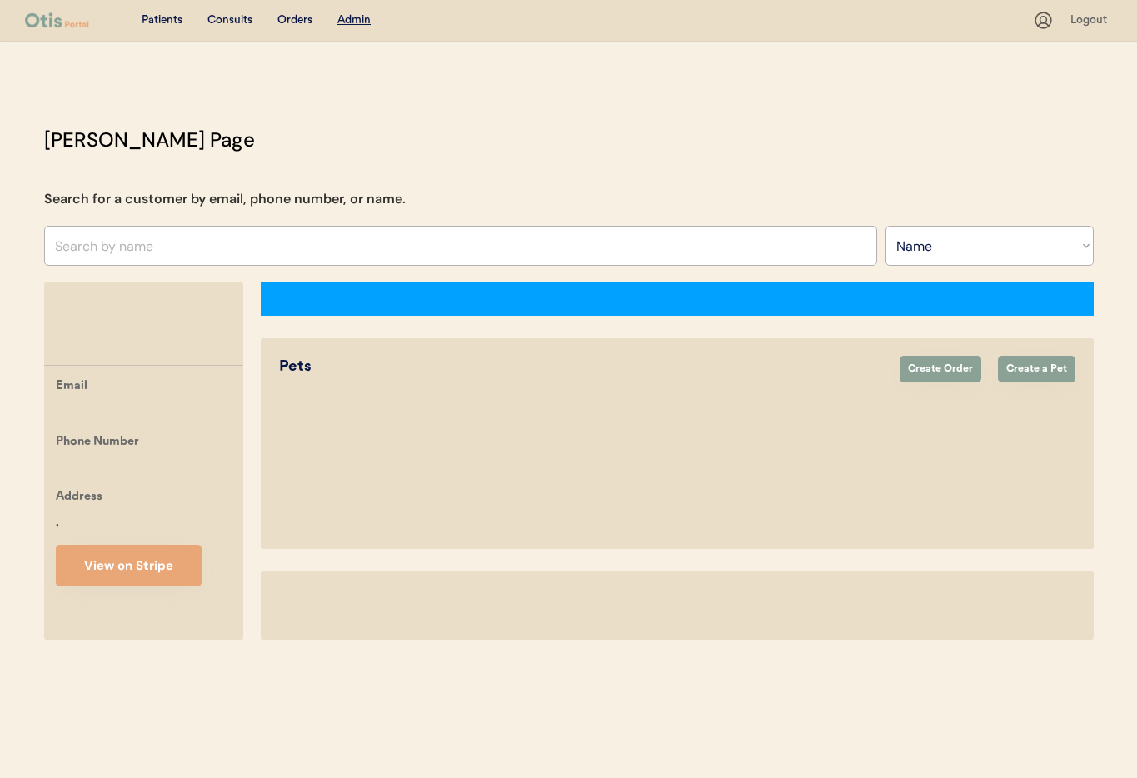
select select ""Name""
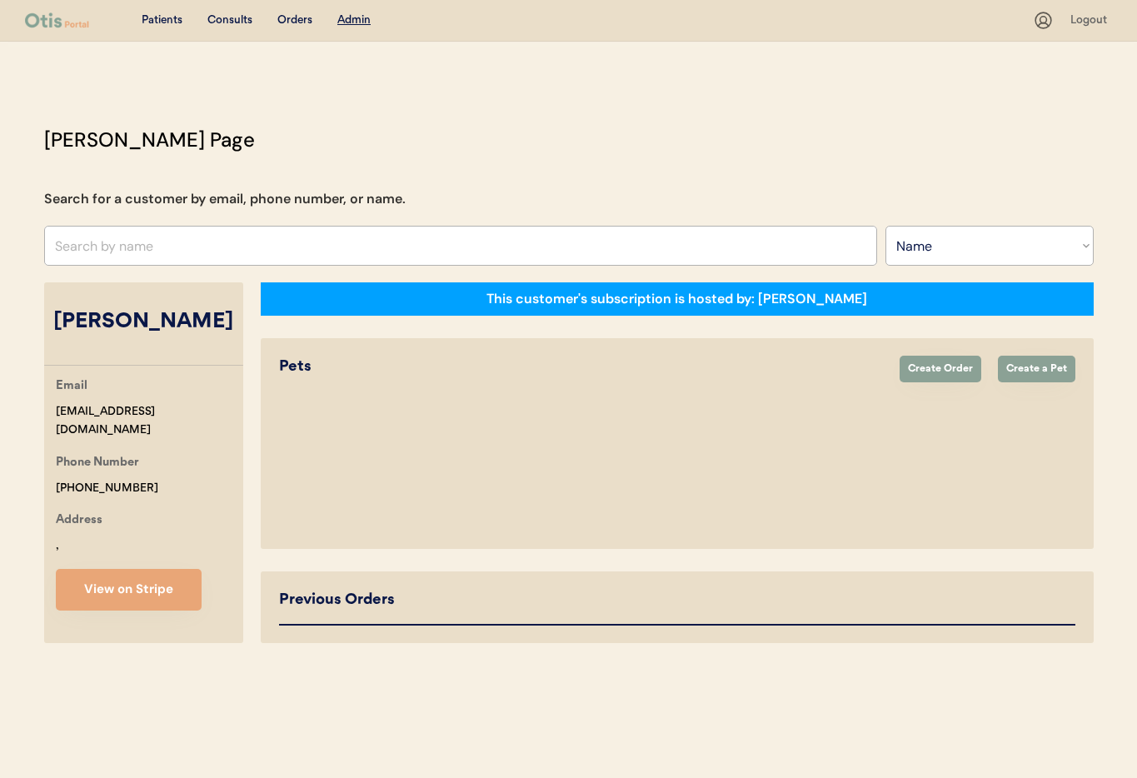
select select "true"
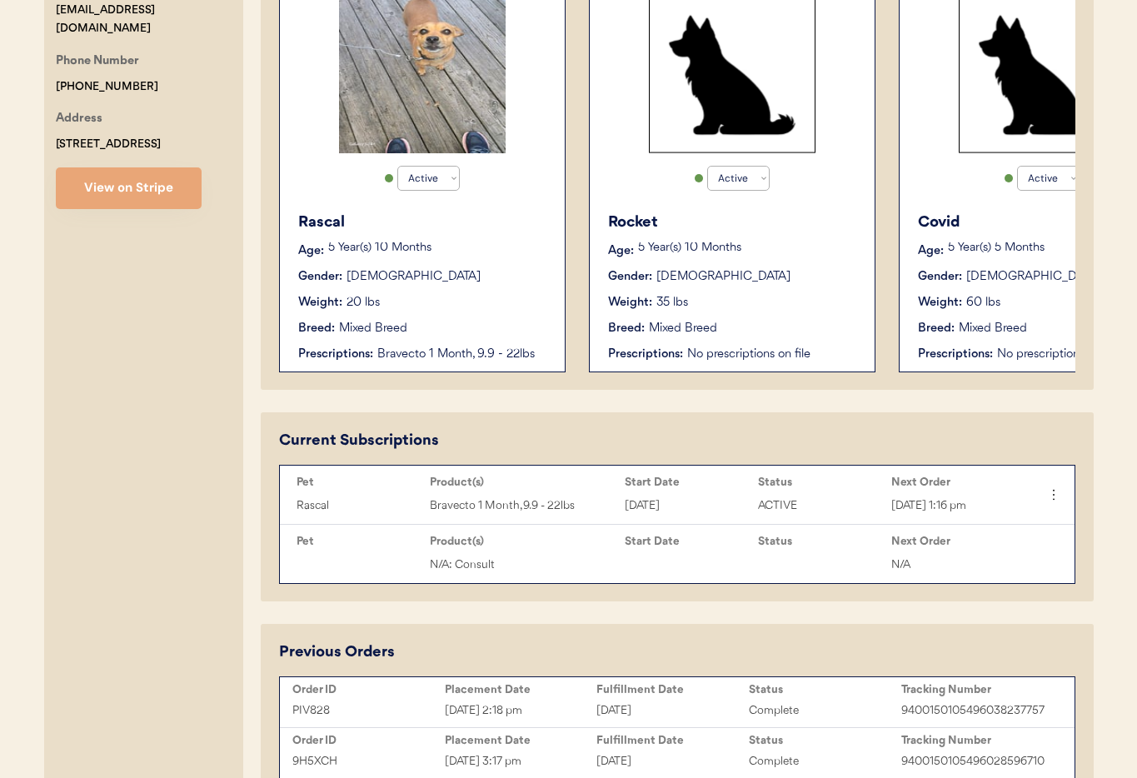
scroll to position [397, 0]
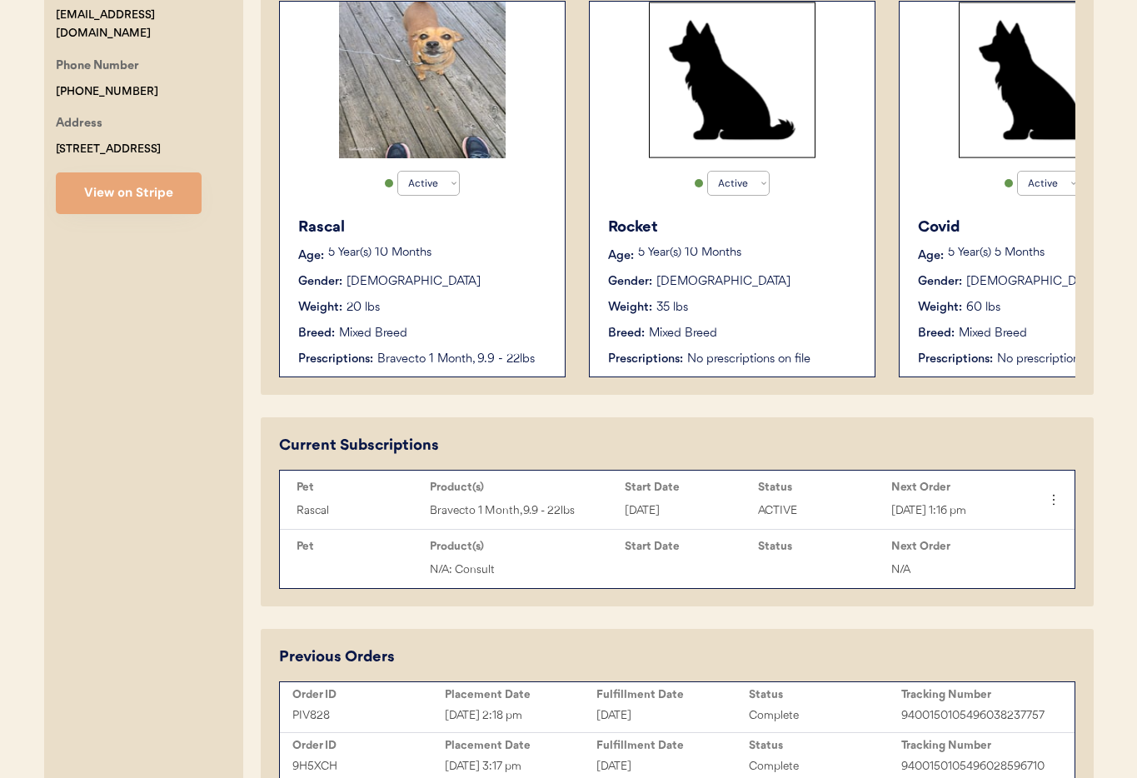
click at [457, 279] on div "Gender: Male" at bounding box center [423, 281] width 250 height 17
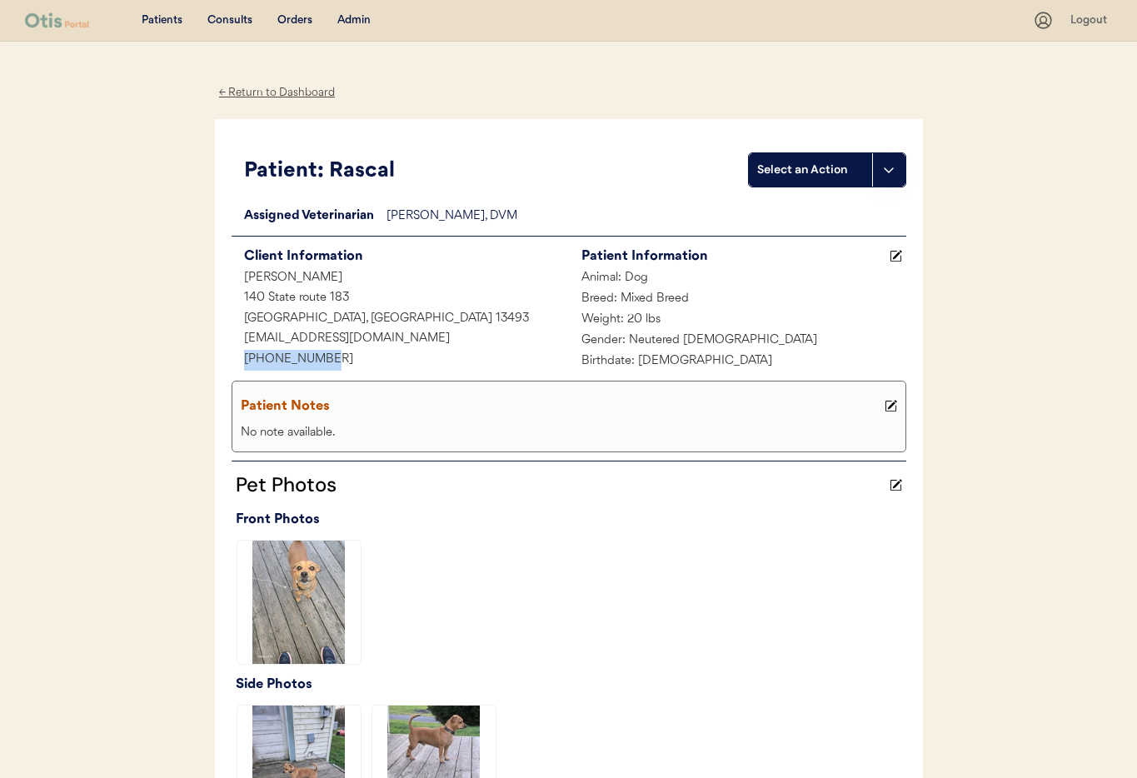
drag, startPoint x: 282, startPoint y: 354, endPoint x: 251, endPoint y: 357, distance: 31.0
click at [232, 352] on div "[PHONE_NUMBER]" at bounding box center [400, 360] width 337 height 21
copy div "[PHONE_NUMBER]"
click at [347, 20] on div "Admin" at bounding box center [353, 20] width 33 height 17
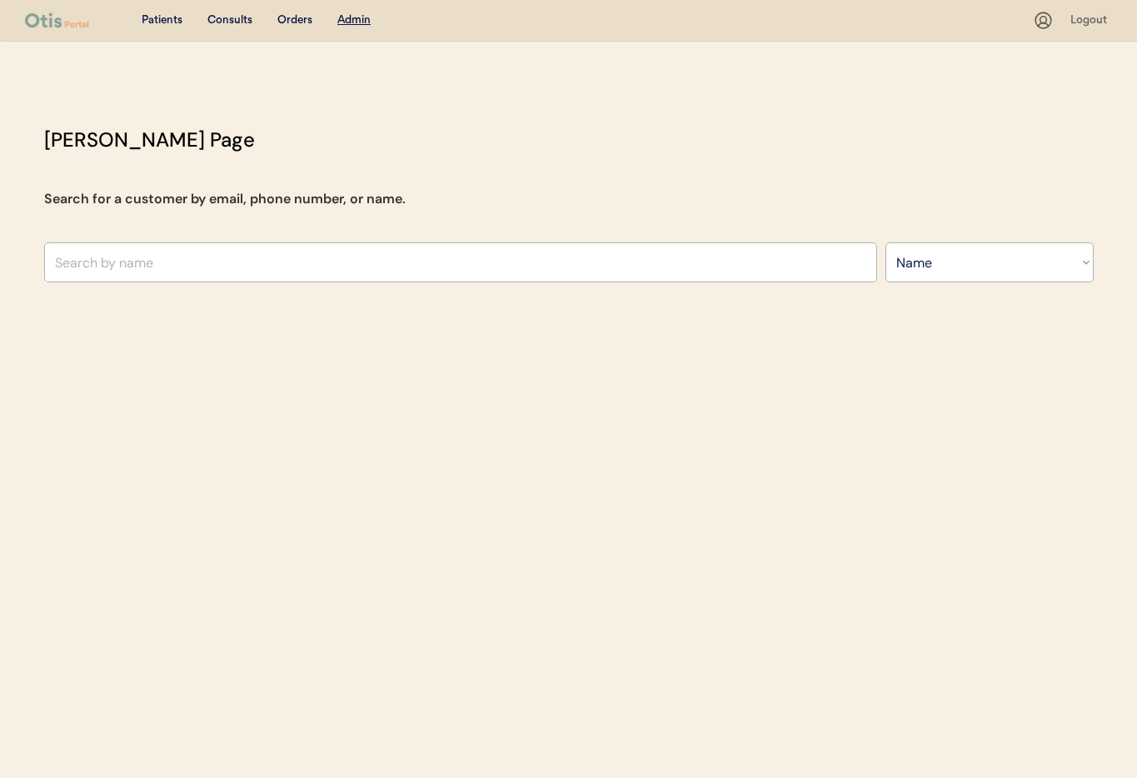
select select ""Name""
click at [206, 261] on input "text" at bounding box center [460, 262] width 833 height 40
type input "Mary Stearn"
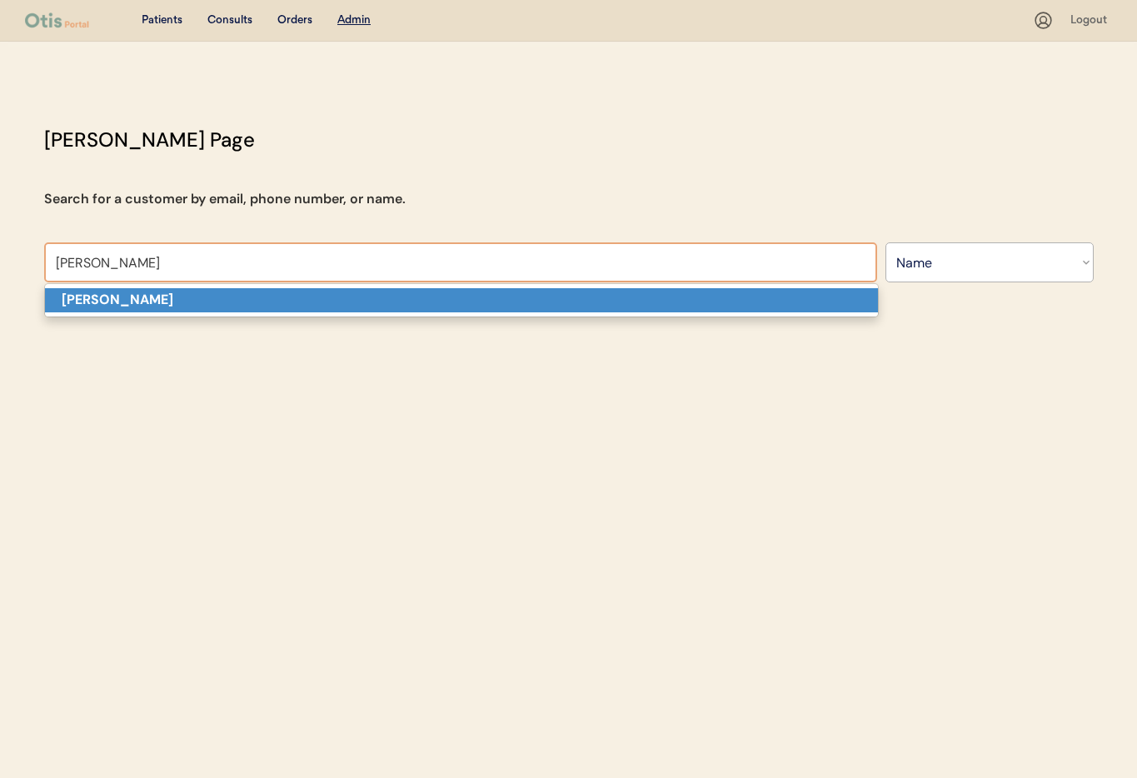
click at [207, 303] on p "Mary Stearn" at bounding box center [461, 300] width 833 height 24
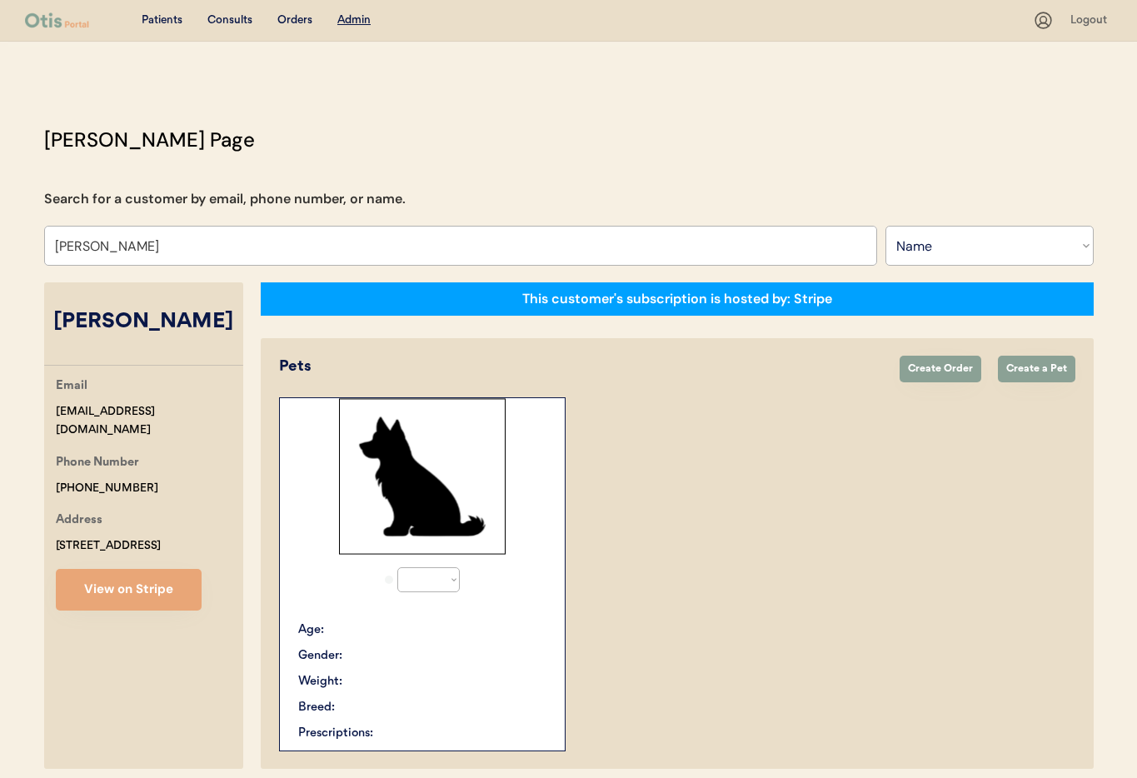
select select "true"
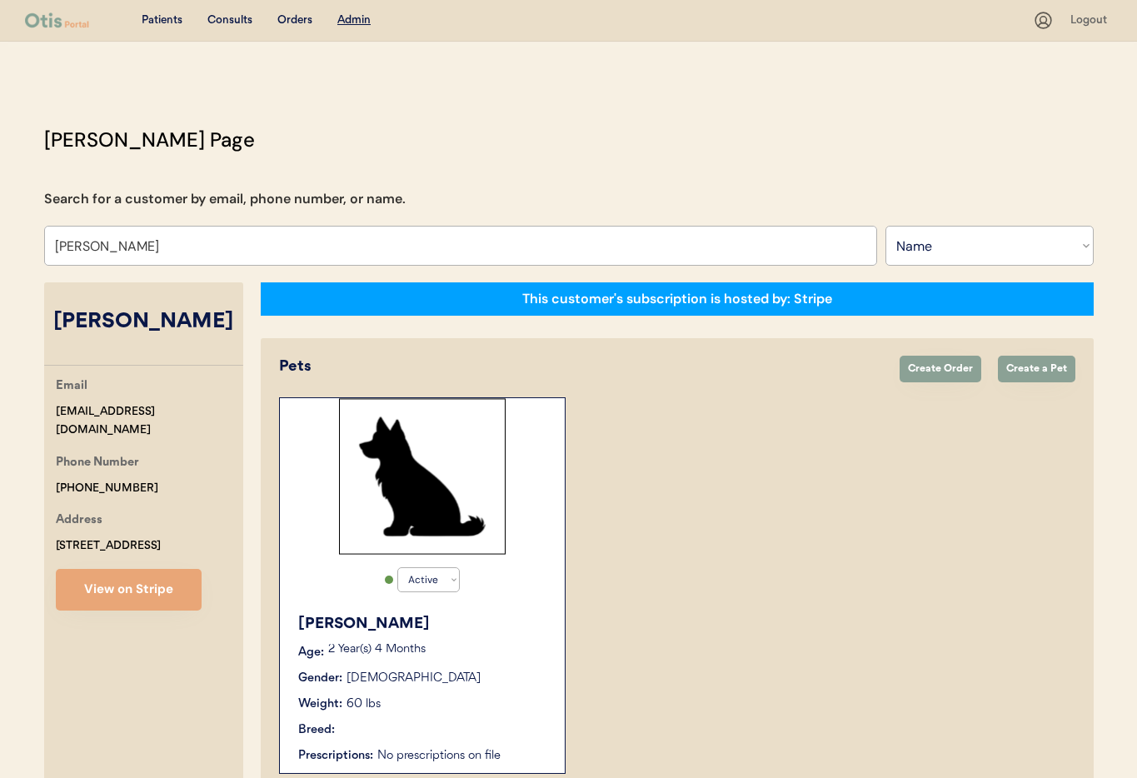
type input "Mary Stearn"
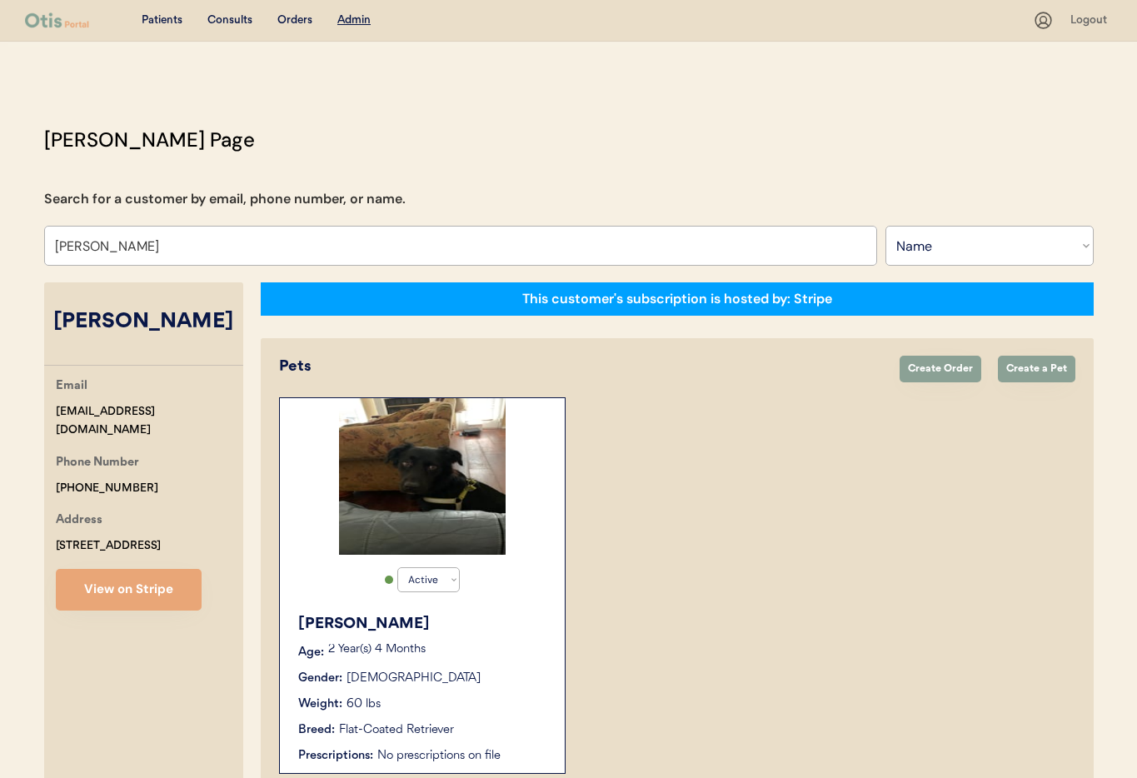
scroll to position [91, 0]
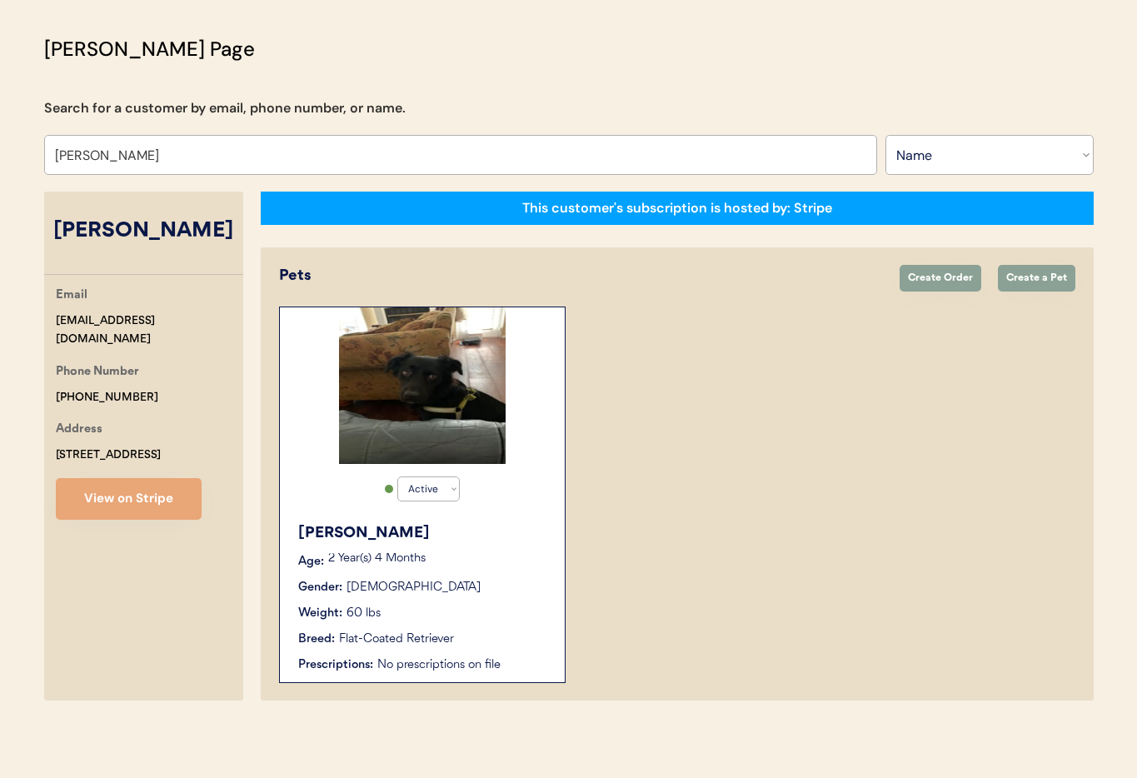
click at [543, 560] on p "2 Year(s) 4 Months" at bounding box center [438, 559] width 220 height 12
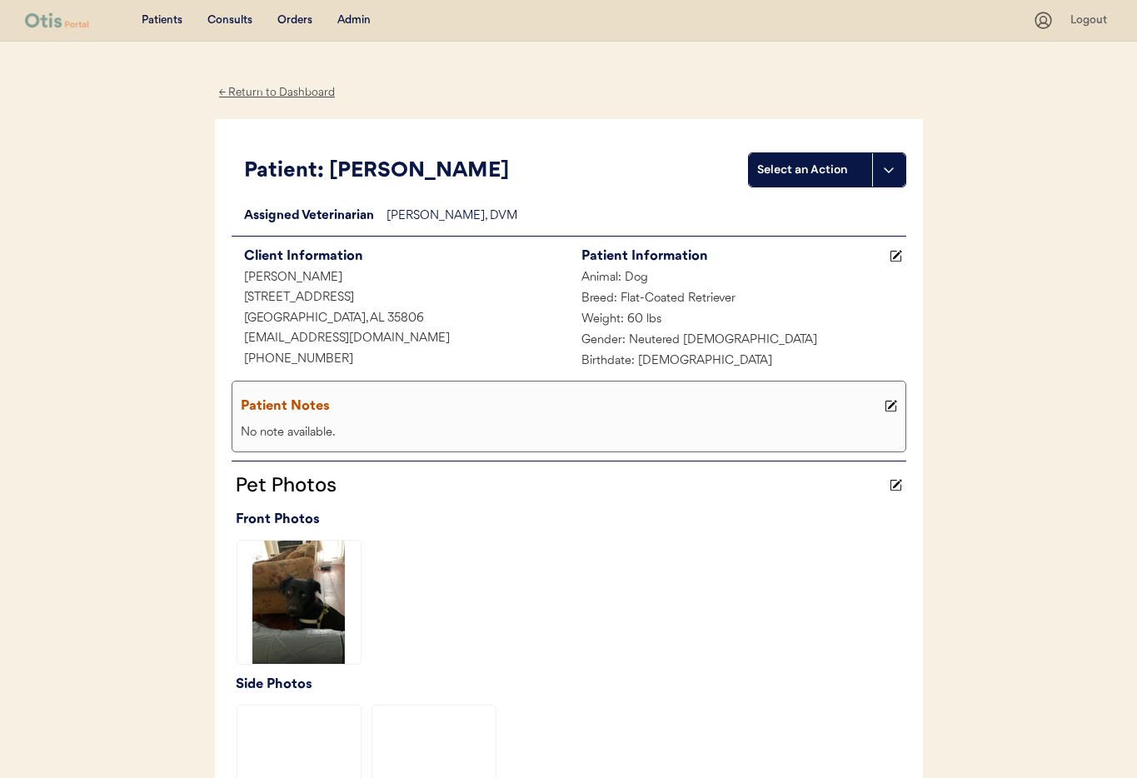
scroll to position [407, 0]
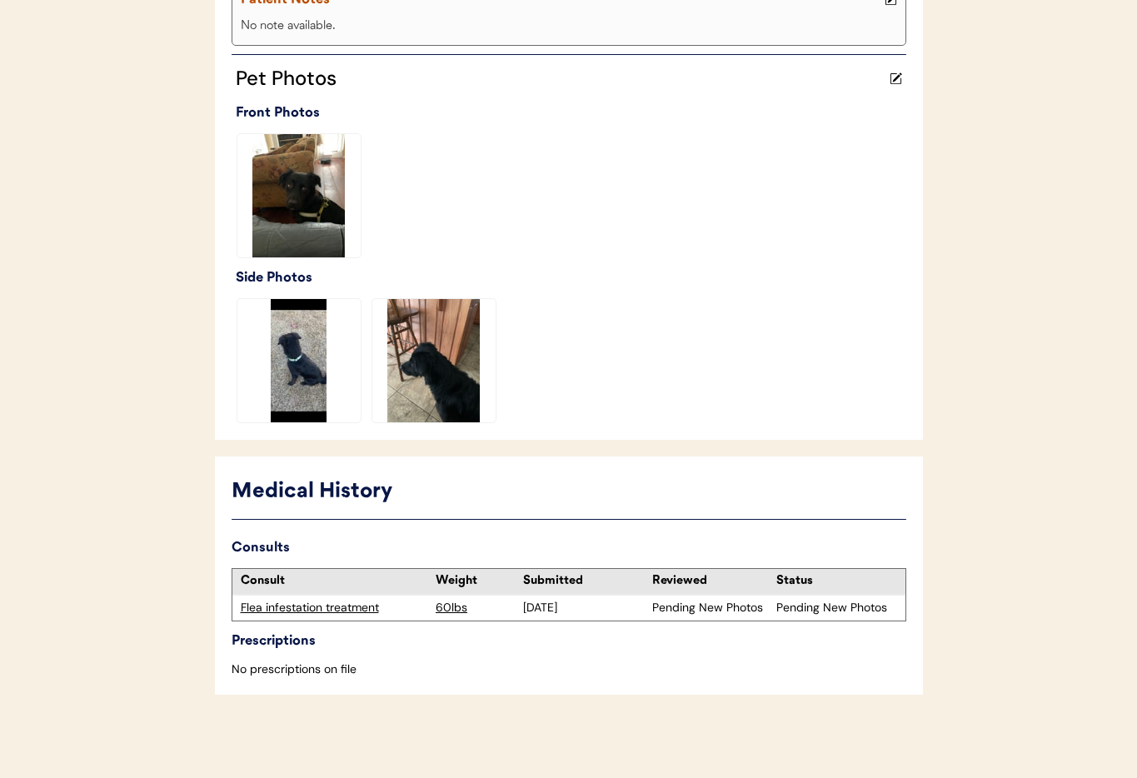
click at [313, 608] on div "Flea infestation treatment" at bounding box center [334, 608] width 187 height 17
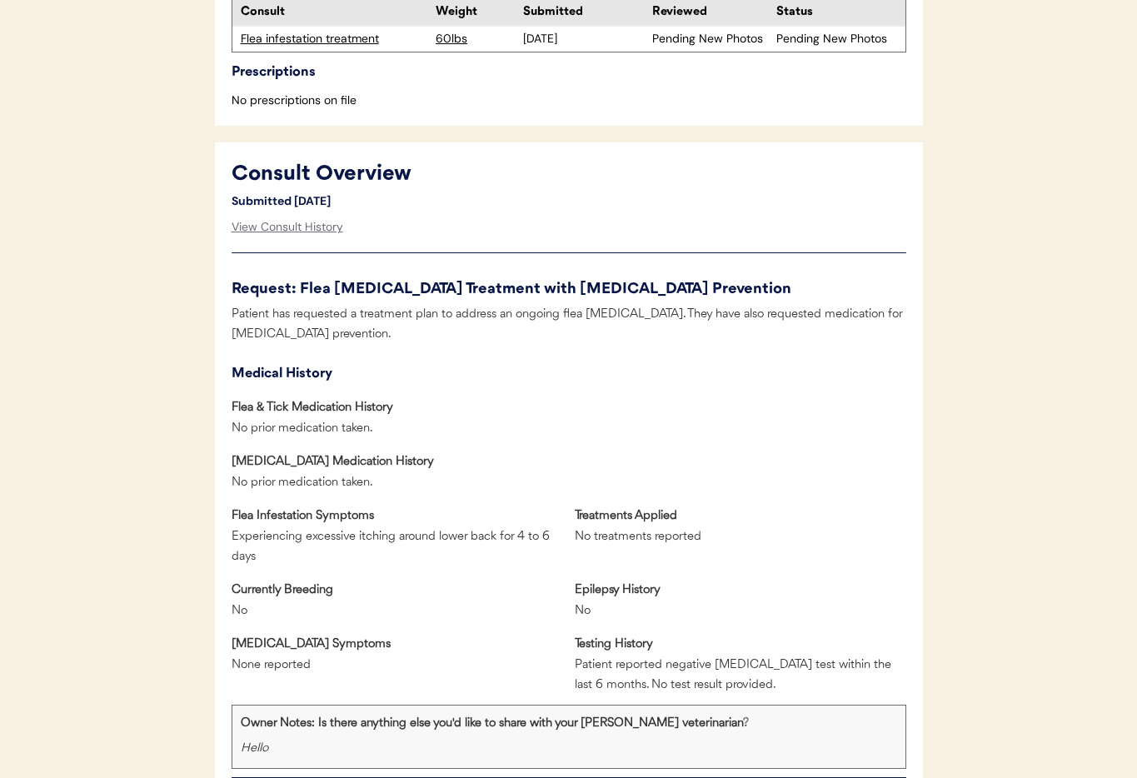
scroll to position [402, 0]
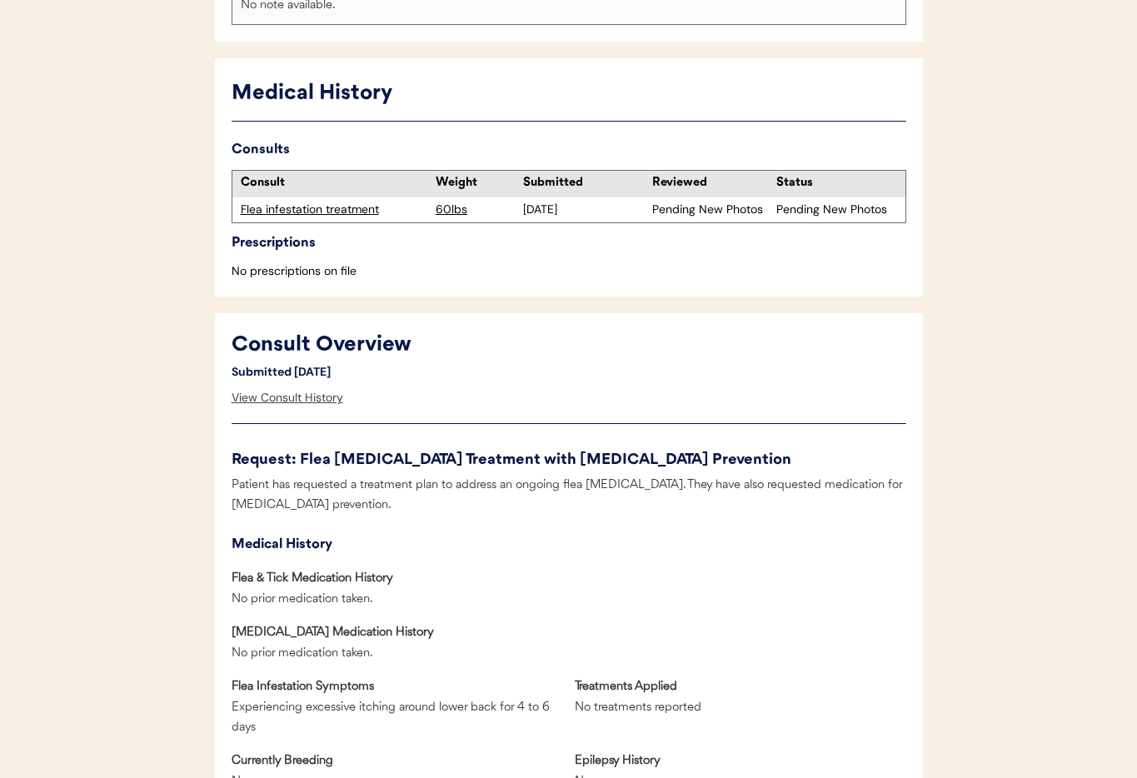
click at [248, 402] on div "View Consult History" at bounding box center [288, 398] width 112 height 33
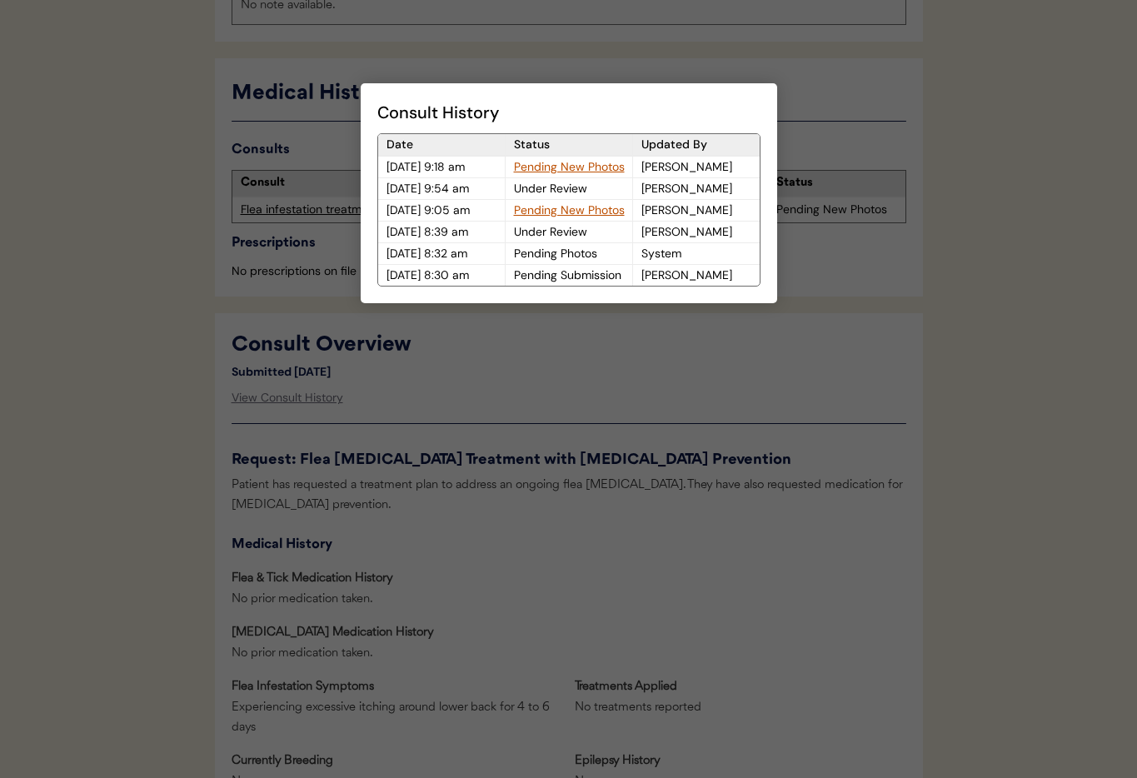
click at [555, 165] on div "Pending New Photos" at bounding box center [569, 167] width 127 height 21
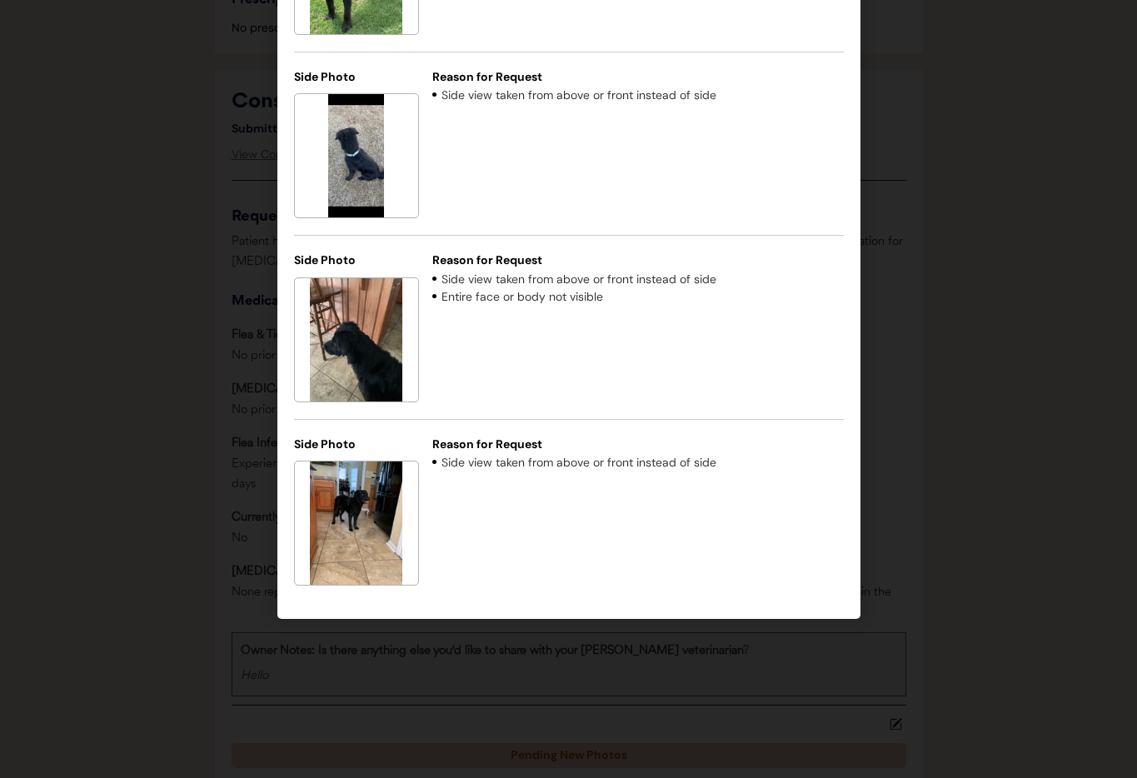
scroll to position [0, 0]
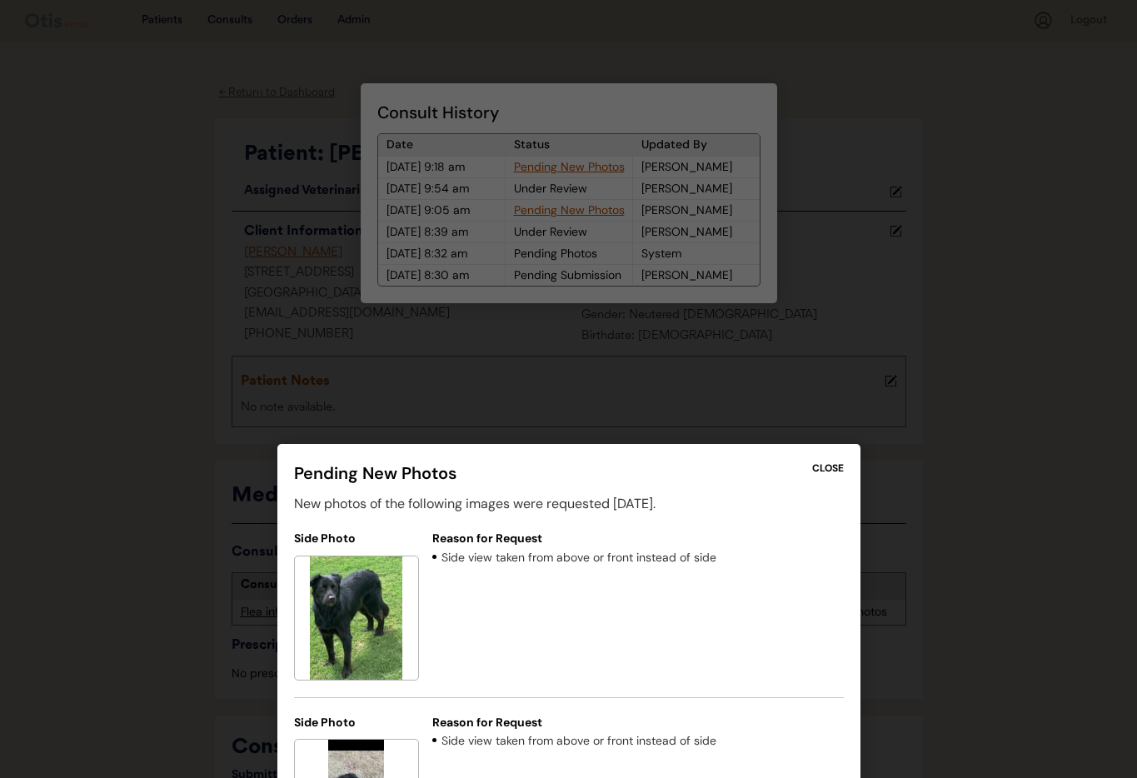
click at [836, 469] on div "CLOSE" at bounding box center [828, 468] width 32 height 15
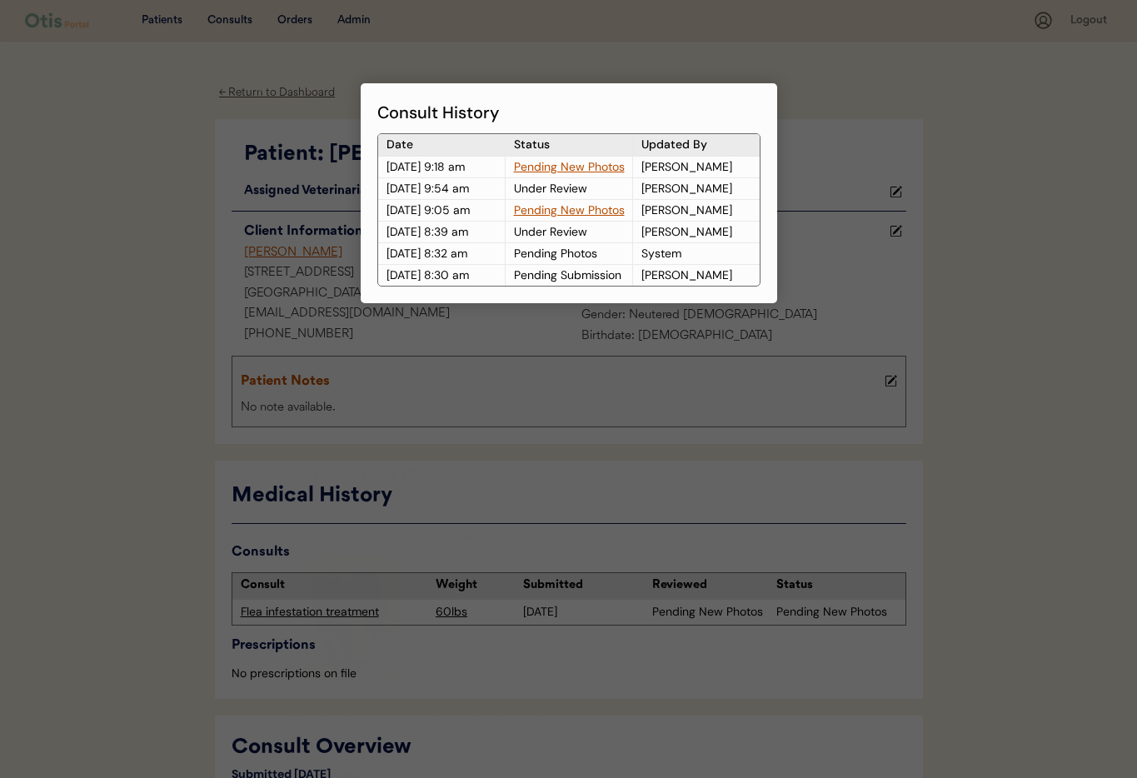
click at [900, 245] on div at bounding box center [568, 389] width 1137 height 778
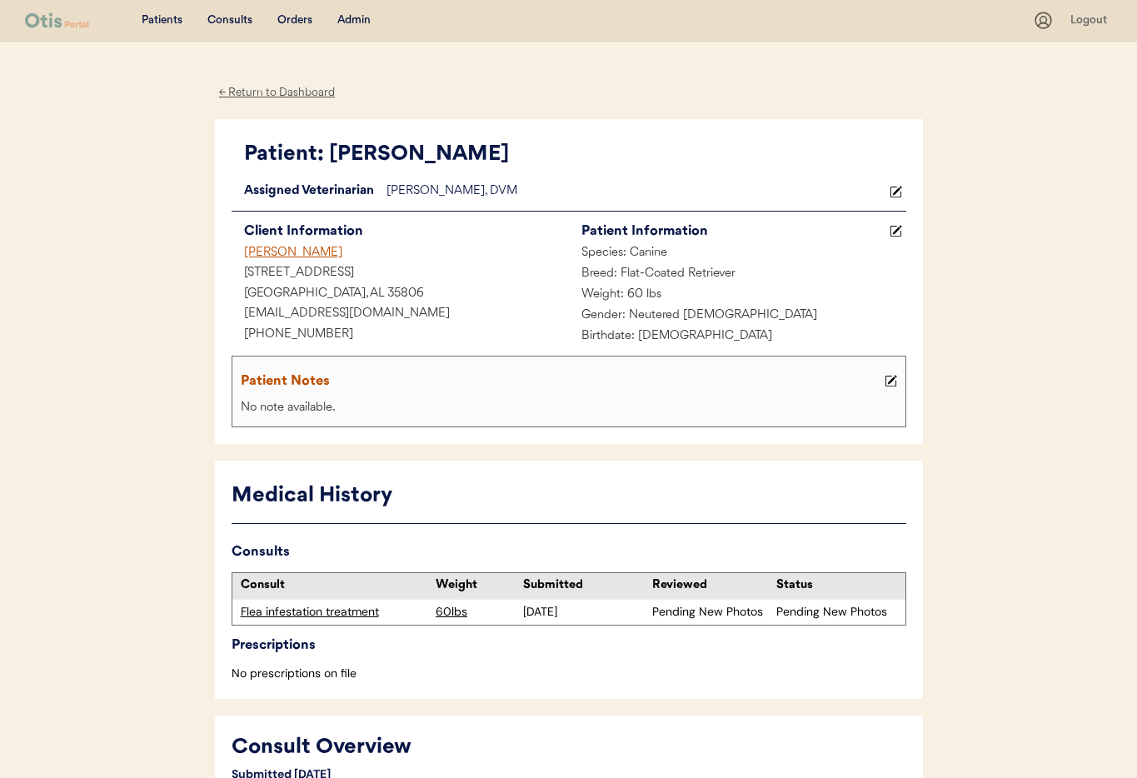
click at [356, 18] on div "Admin" at bounding box center [353, 20] width 33 height 17
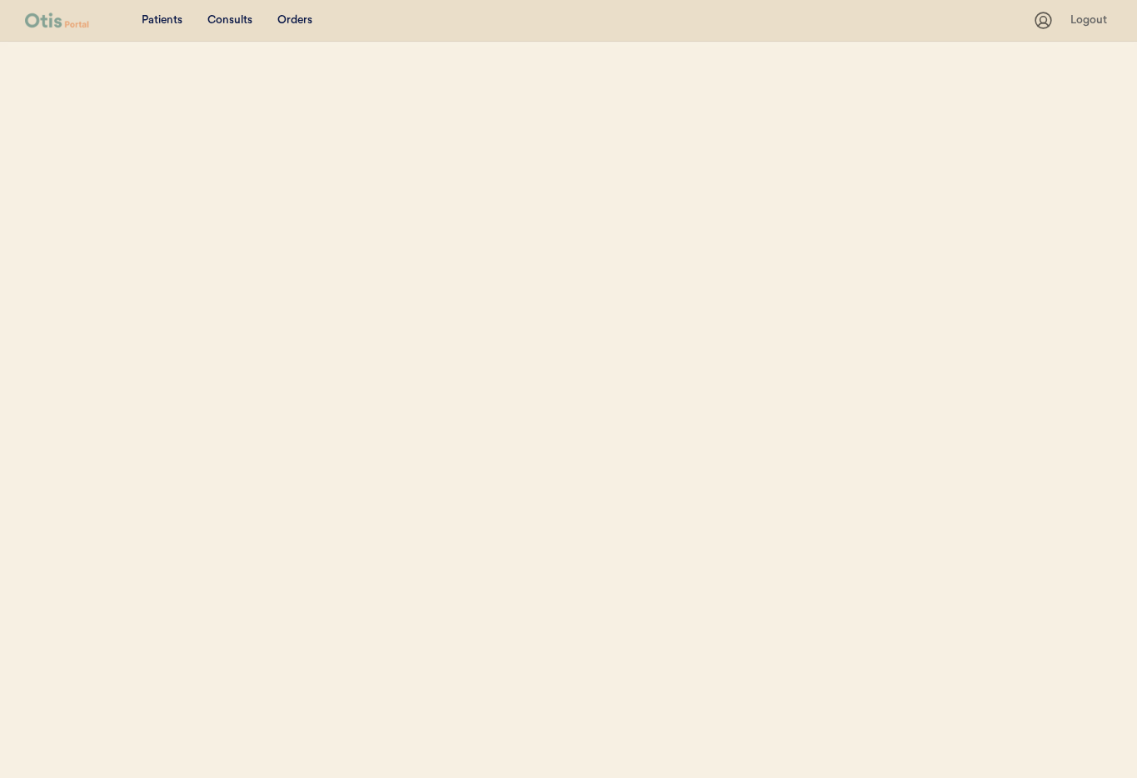
select select ""Name""
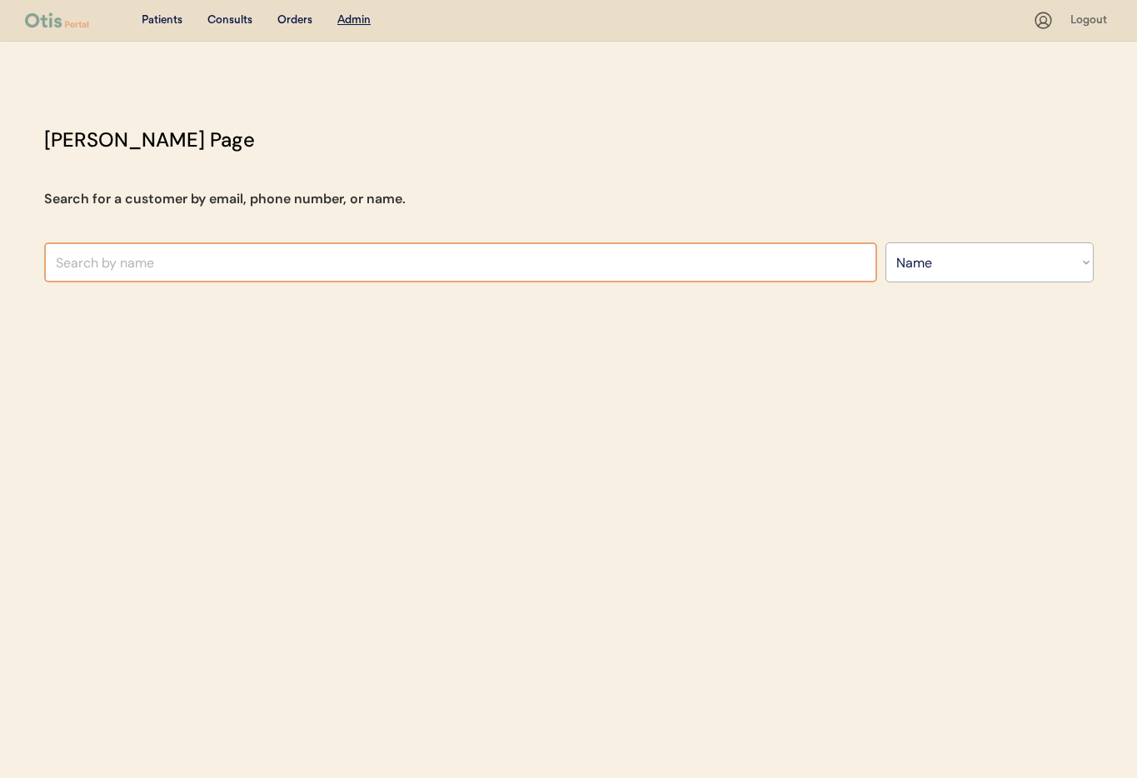
click at [267, 262] on input "text" at bounding box center [460, 262] width 833 height 40
type input "Jo"
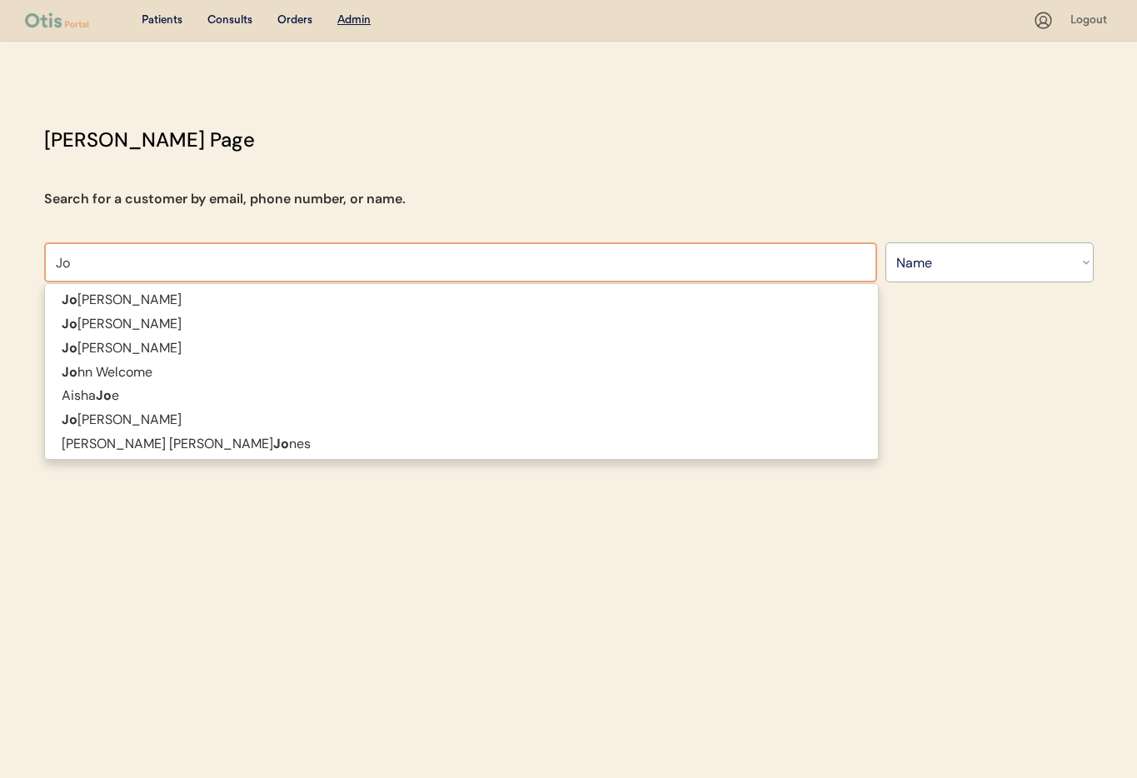
type input "[PERSON_NAME]"
type input "Joanne chaney"
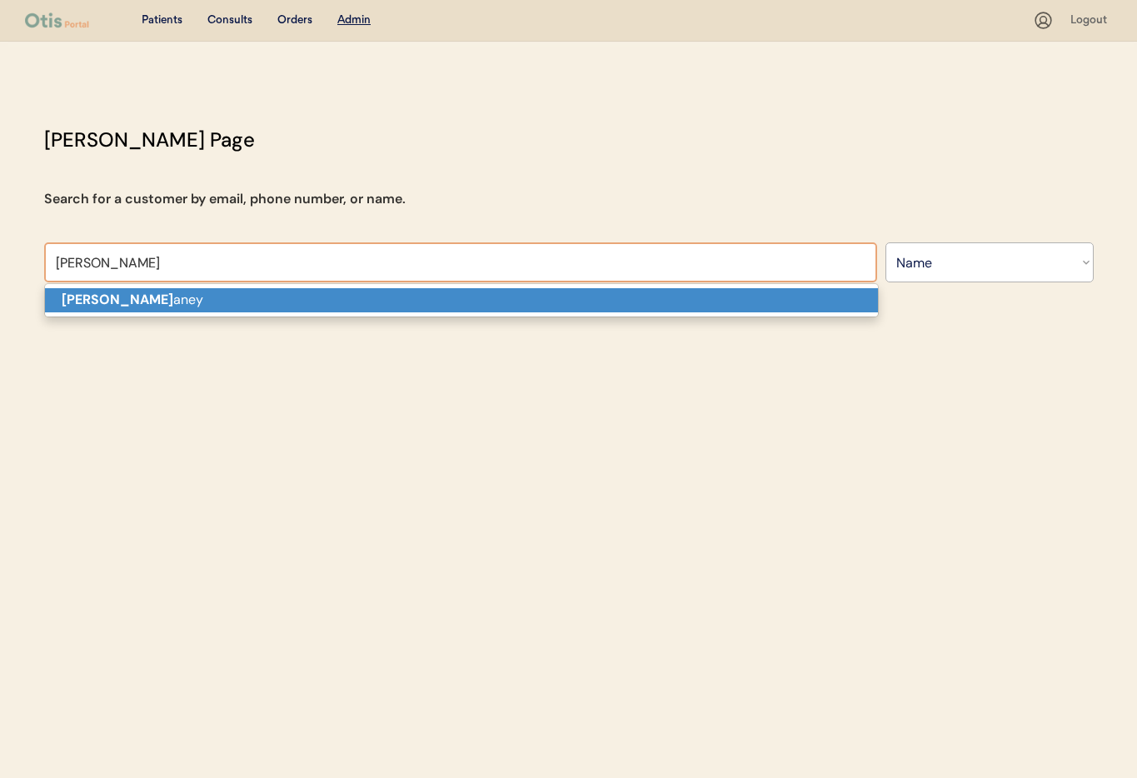
click at [276, 300] on p "Joanne Ch aney" at bounding box center [461, 300] width 833 height 24
type input "[PERSON_NAME]"
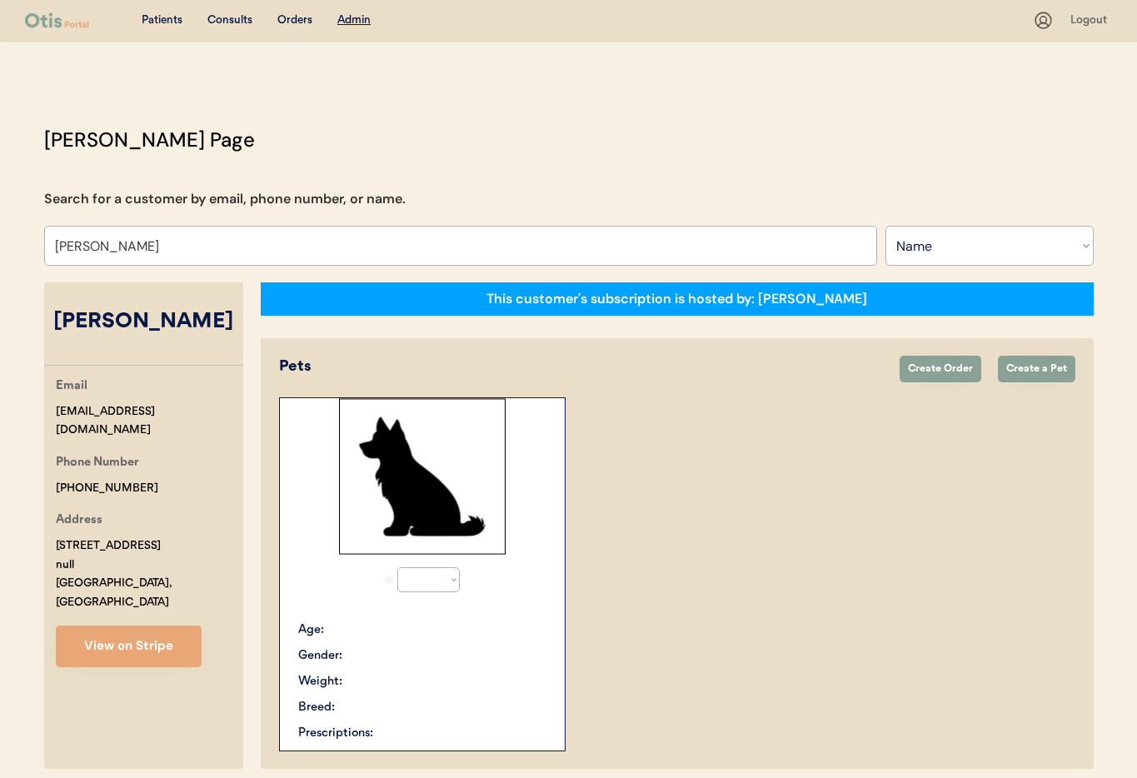
select select "true"
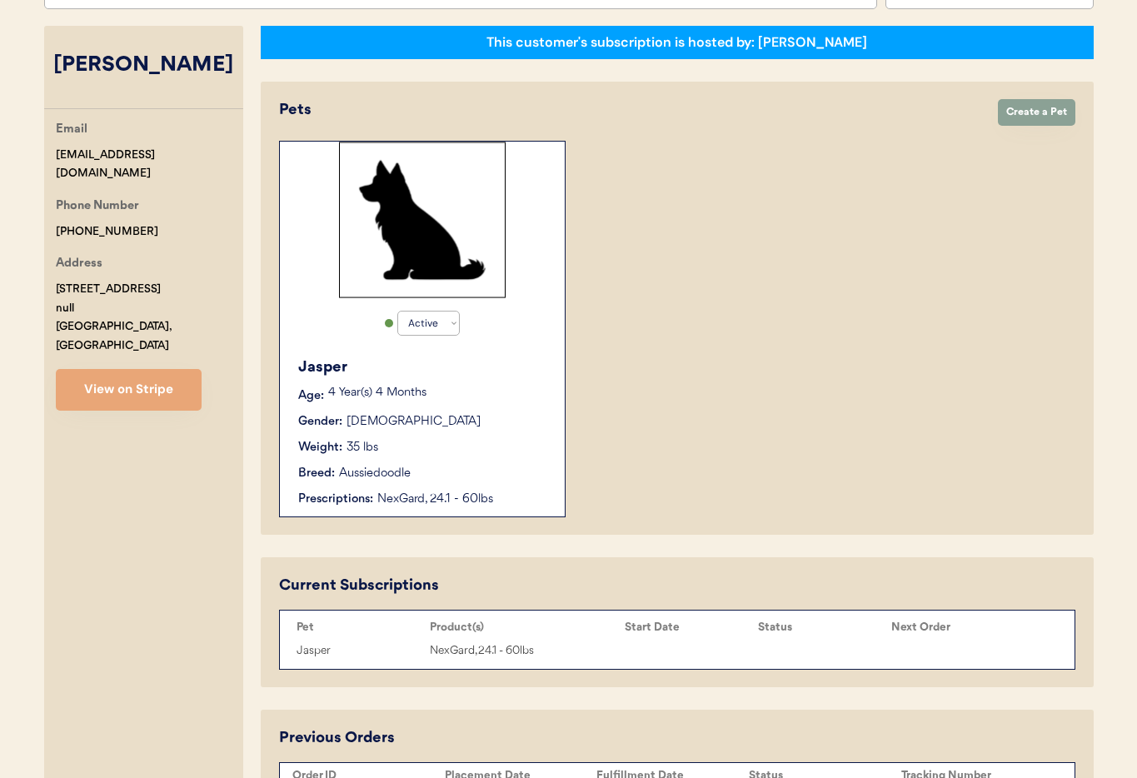
scroll to position [258, 0]
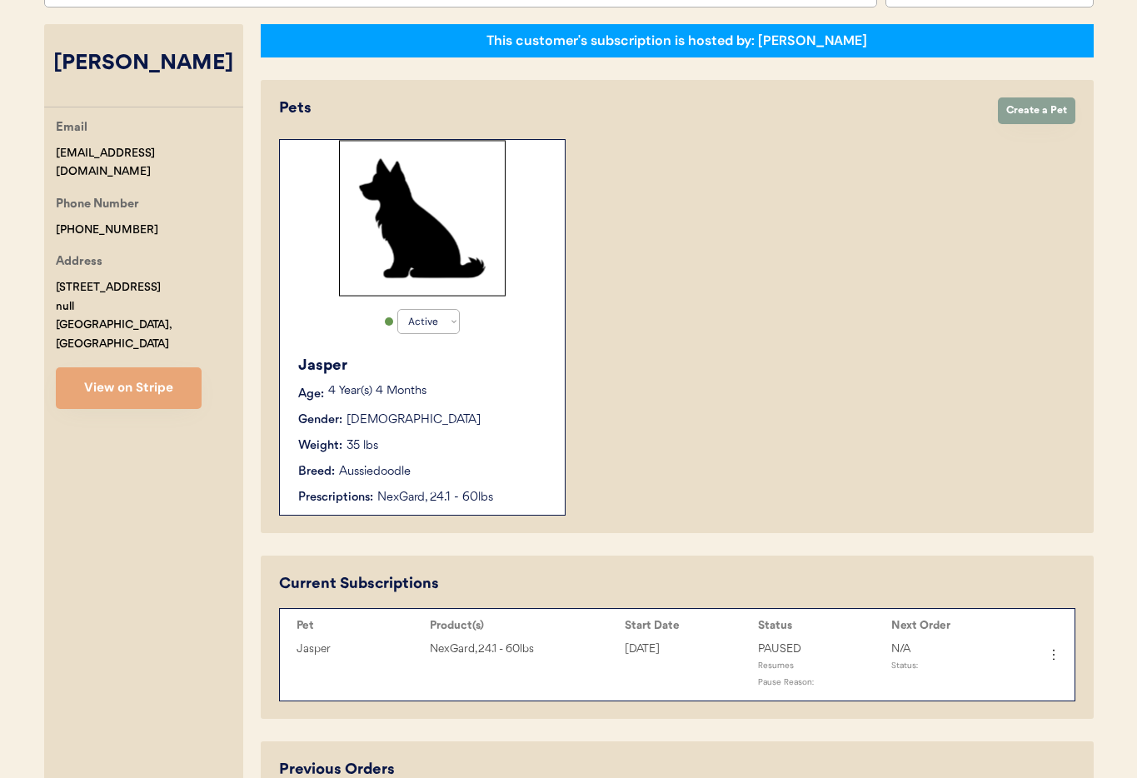
type input "[PERSON_NAME]"
click at [454, 448] on div "Weight: 35 lbs" at bounding box center [423, 445] width 250 height 17
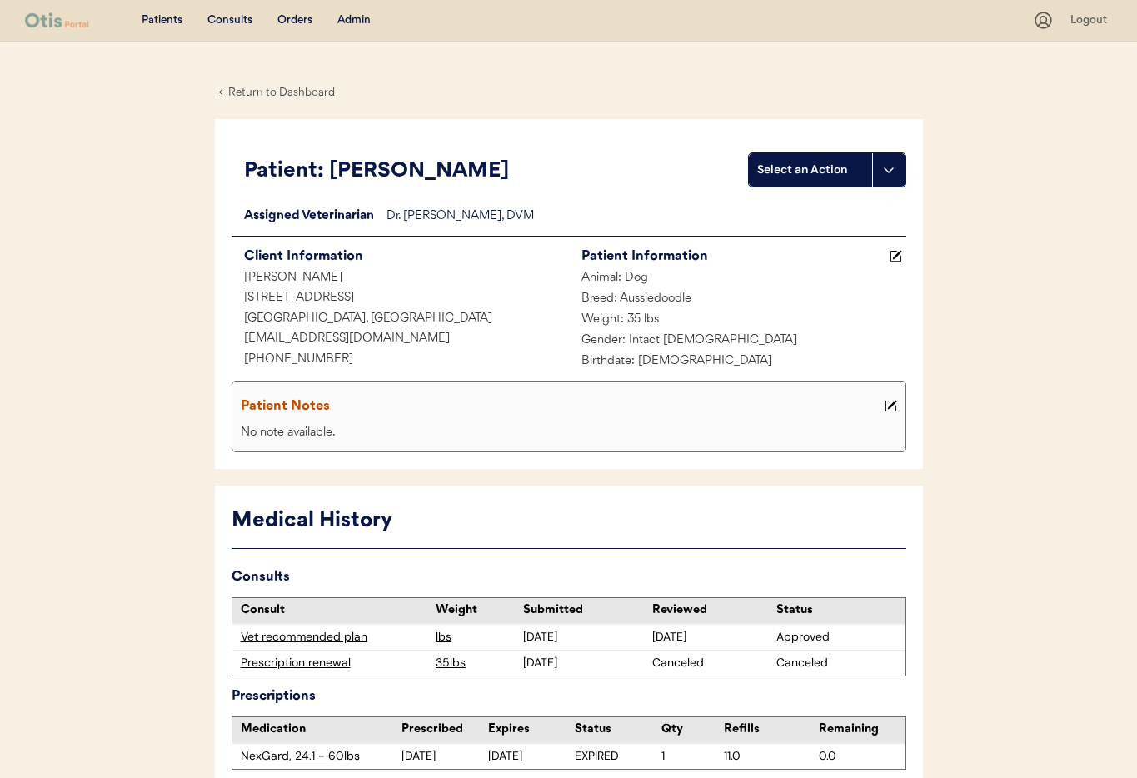
scroll to position [92, 0]
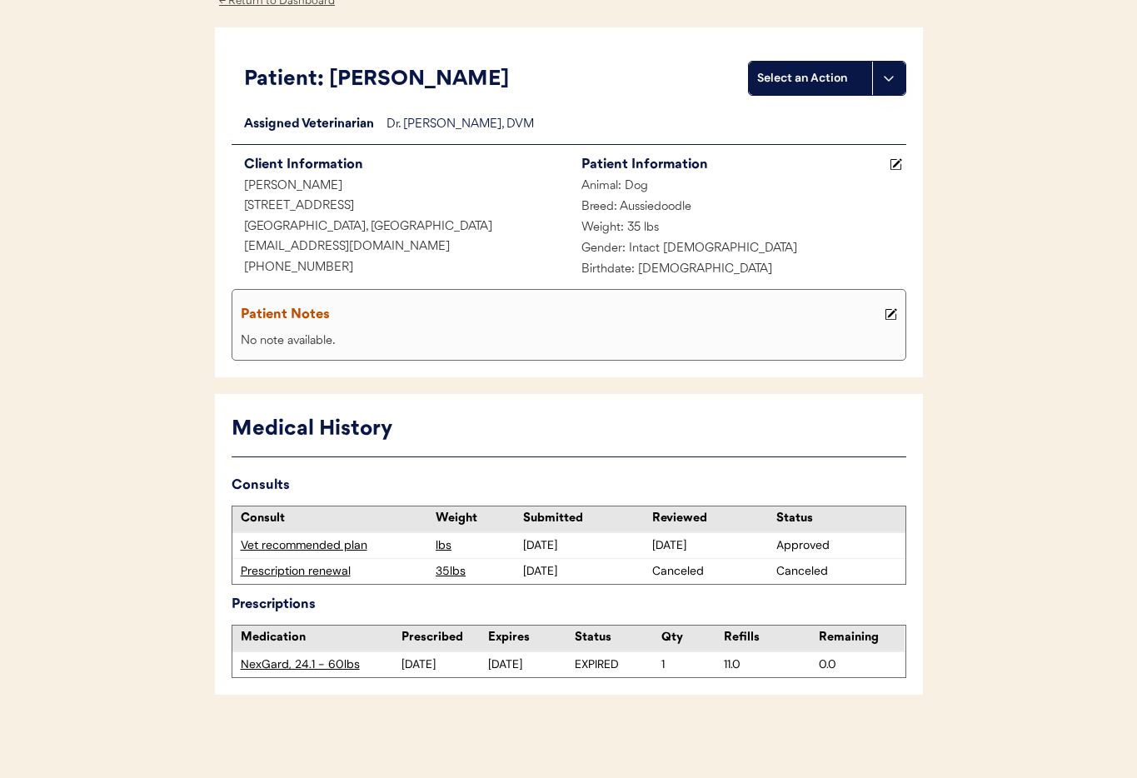
click at [322, 573] on div "Prescription renewal" at bounding box center [334, 571] width 187 height 17
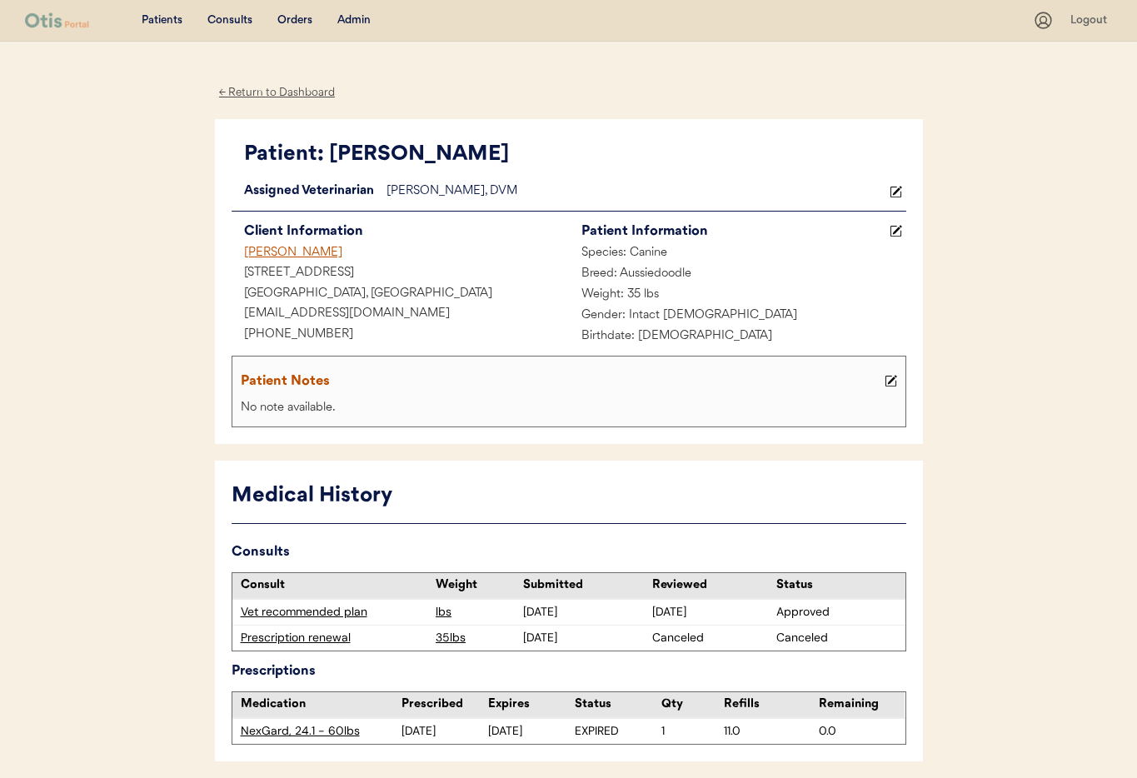
click at [360, 18] on div "Admin" at bounding box center [353, 20] width 33 height 17
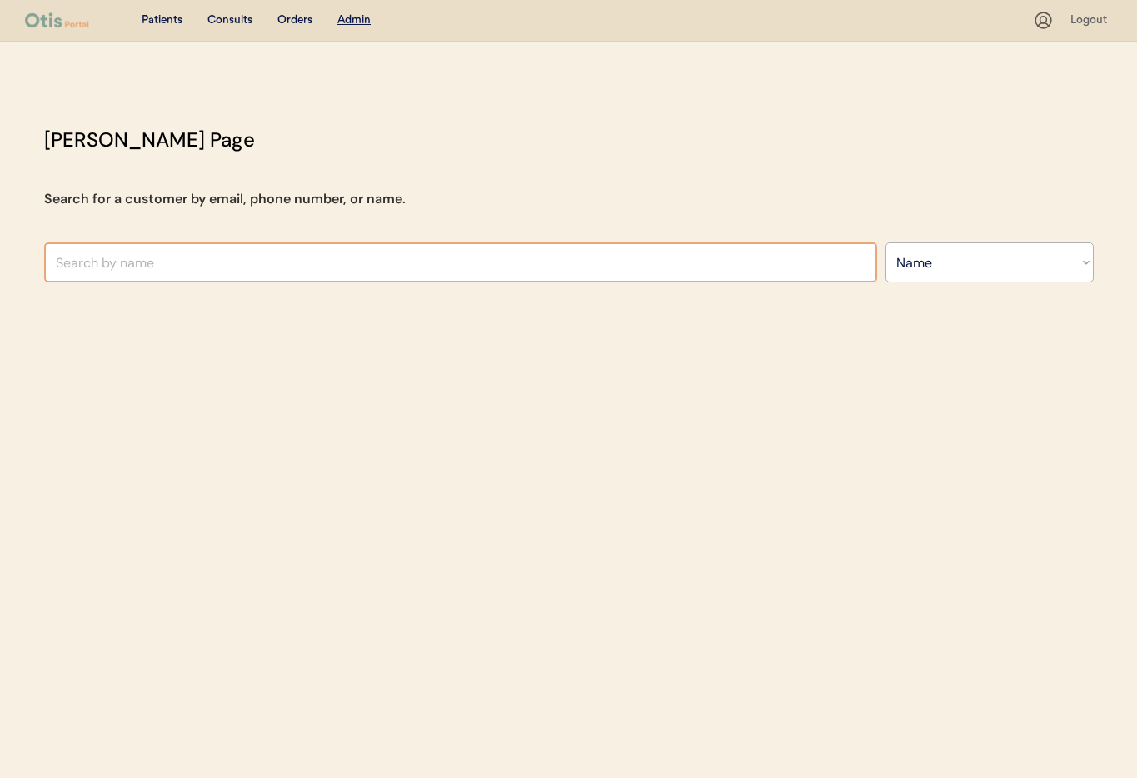
select select ""Name""
click at [273, 260] on input "text" at bounding box center [460, 262] width 833 height 40
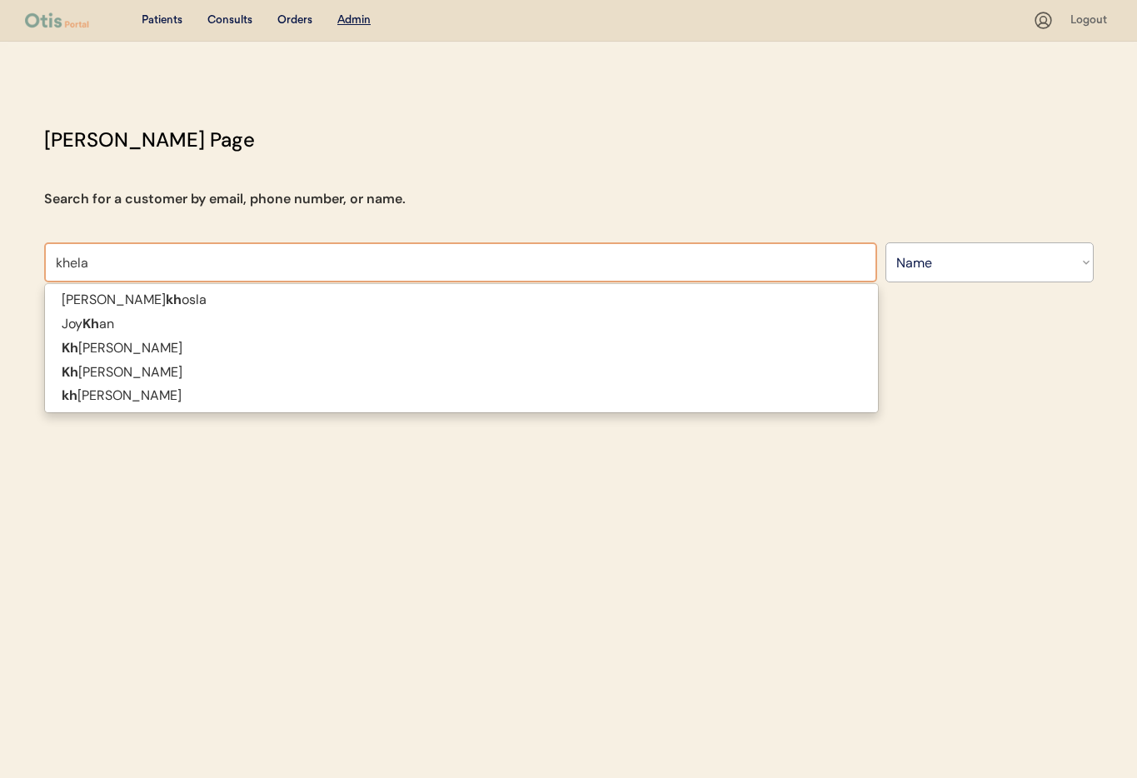
type input "khela"
type input "[PERSON_NAME]"
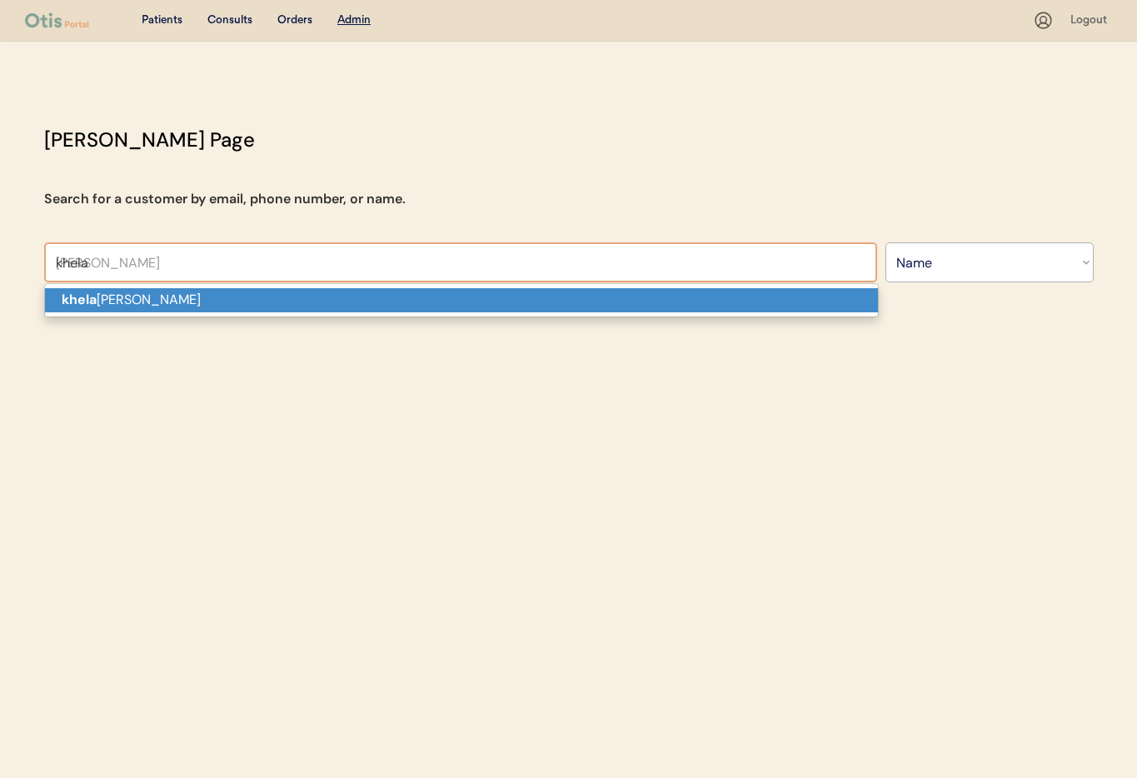
drag, startPoint x: 300, startPoint y: 316, endPoint x: 288, endPoint y: 300, distance: 19.7
click at [299, 312] on span "khela dunn" at bounding box center [461, 300] width 835 height 34
click at [288, 300] on p "khela dunn" at bounding box center [461, 300] width 833 height 24
type input "[PERSON_NAME]"
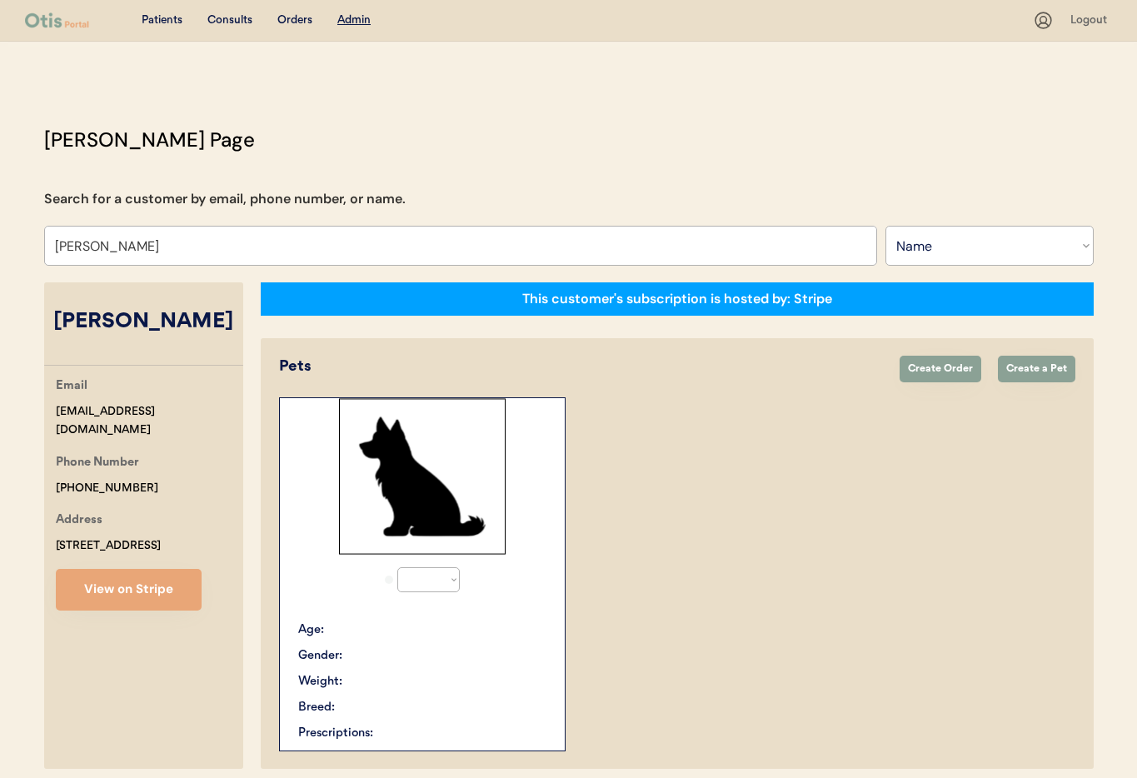
select select "true"
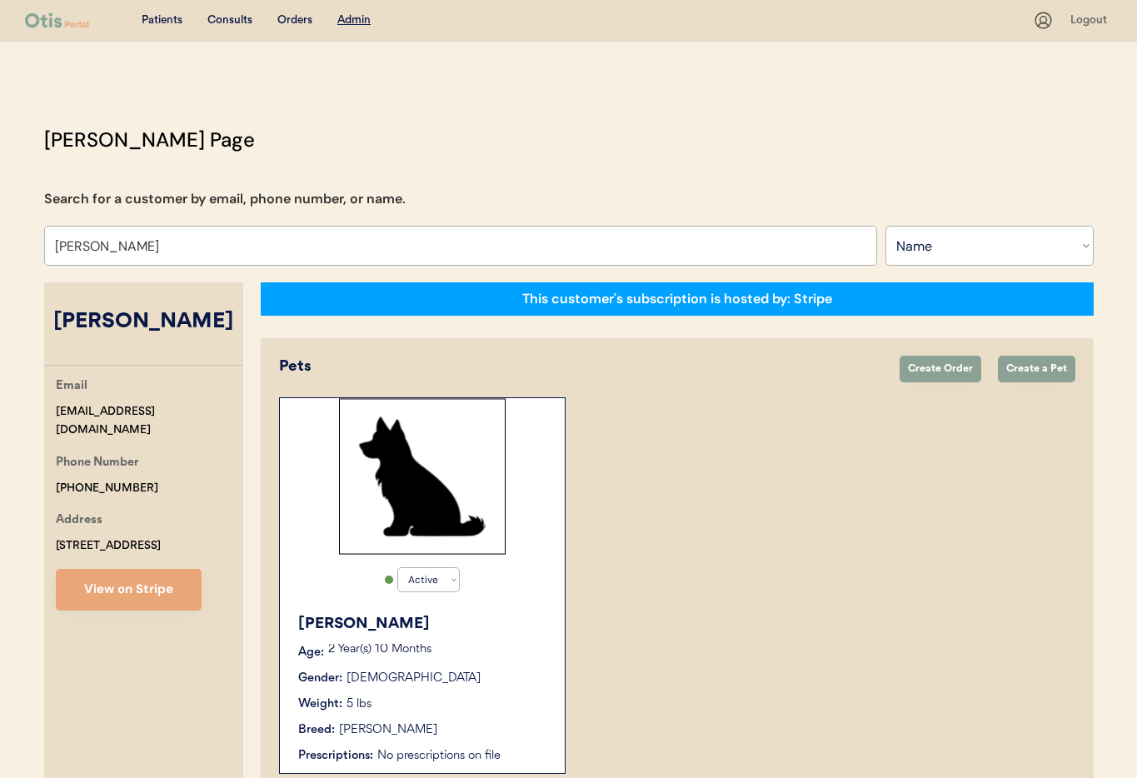
scroll to position [91, 0]
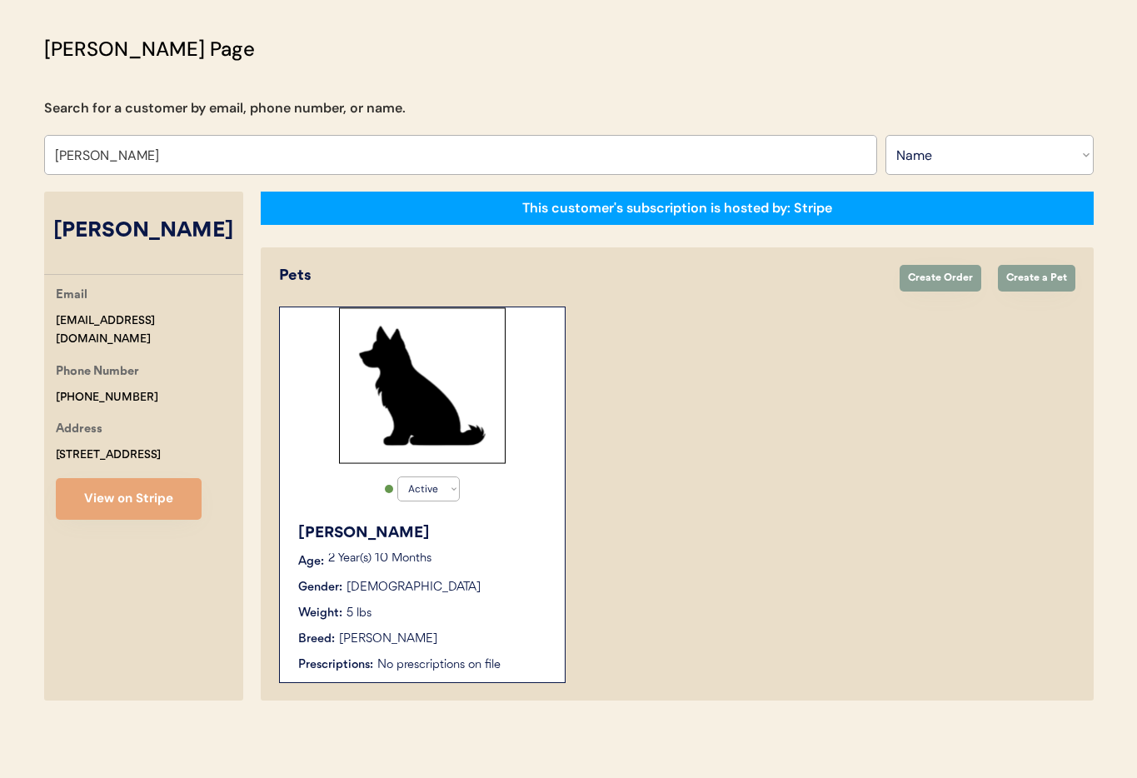
type input "[PERSON_NAME]"
click at [494, 591] on div "Gender: Female" at bounding box center [423, 587] width 250 height 17
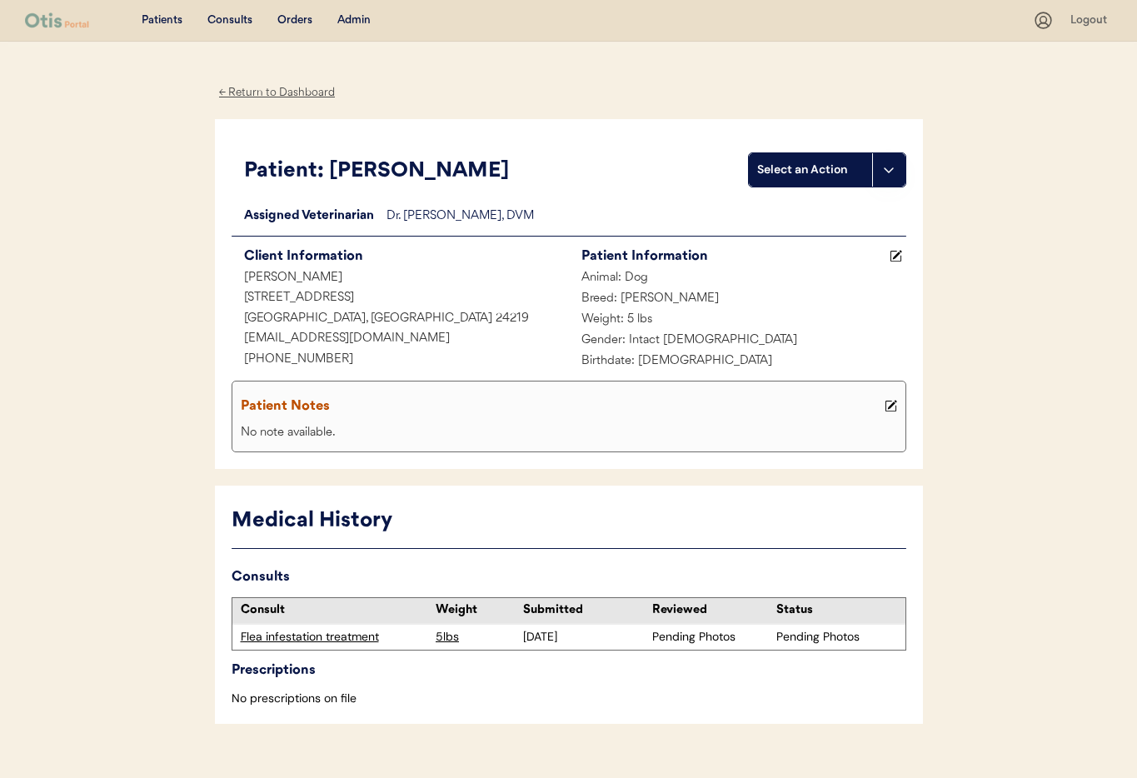
scroll to position [29, 0]
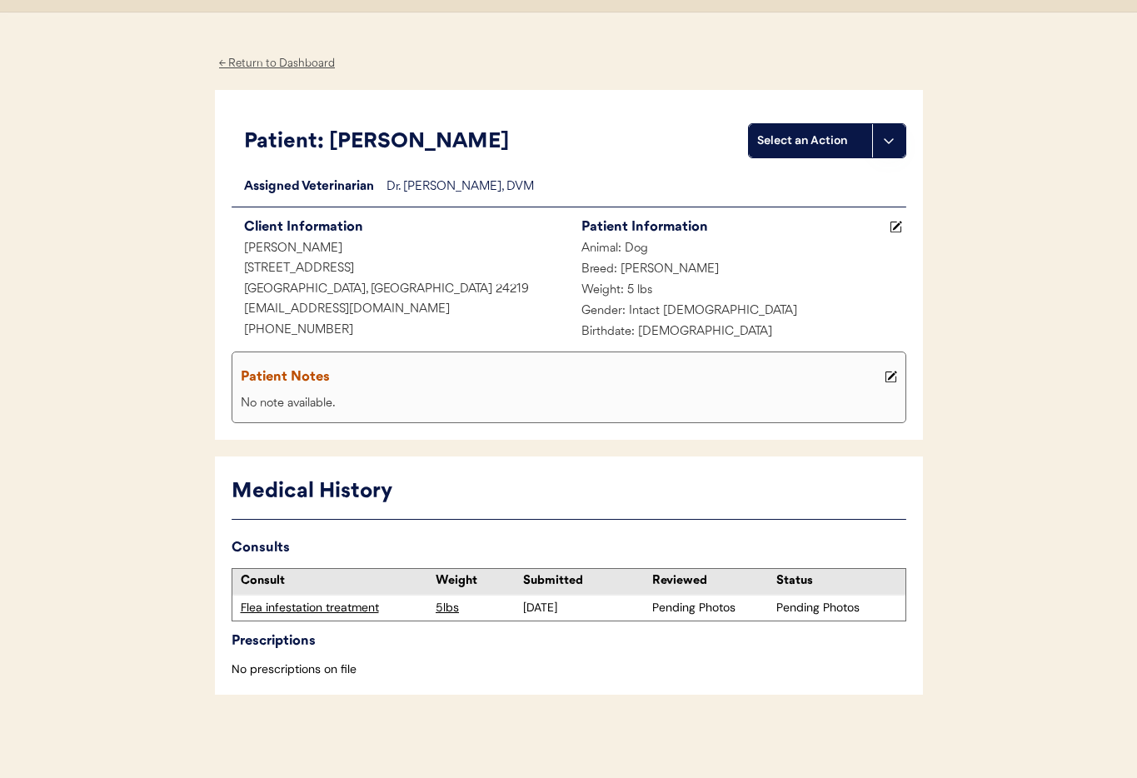
click at [301, 62] on div "← Return to Dashboard" at bounding box center [277, 63] width 125 height 19
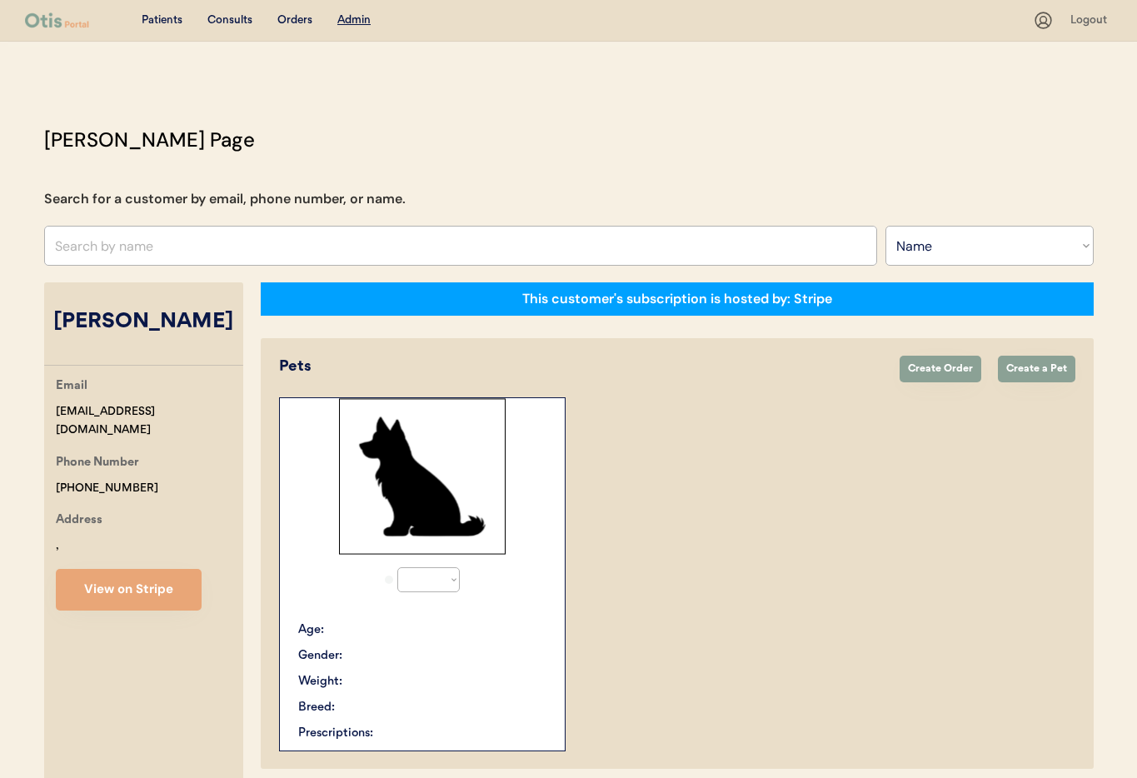
select select ""Name""
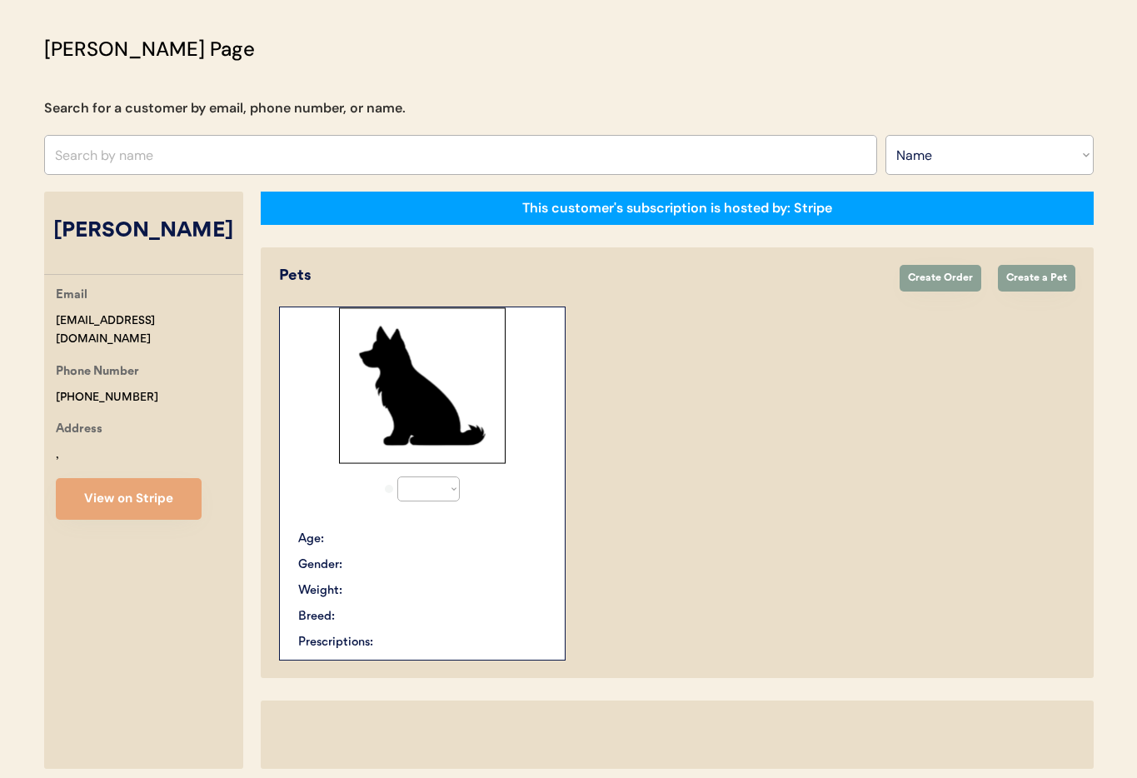
select select "true"
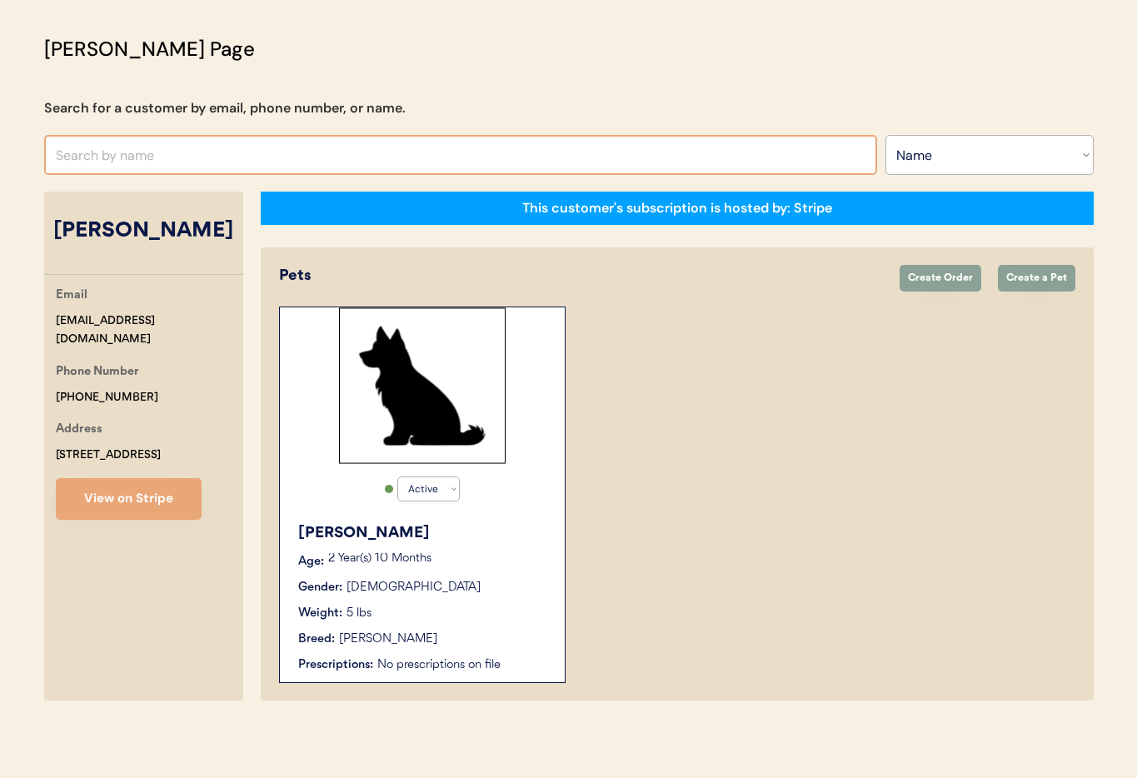
click at [252, 148] on input "text" at bounding box center [460, 155] width 833 height 40
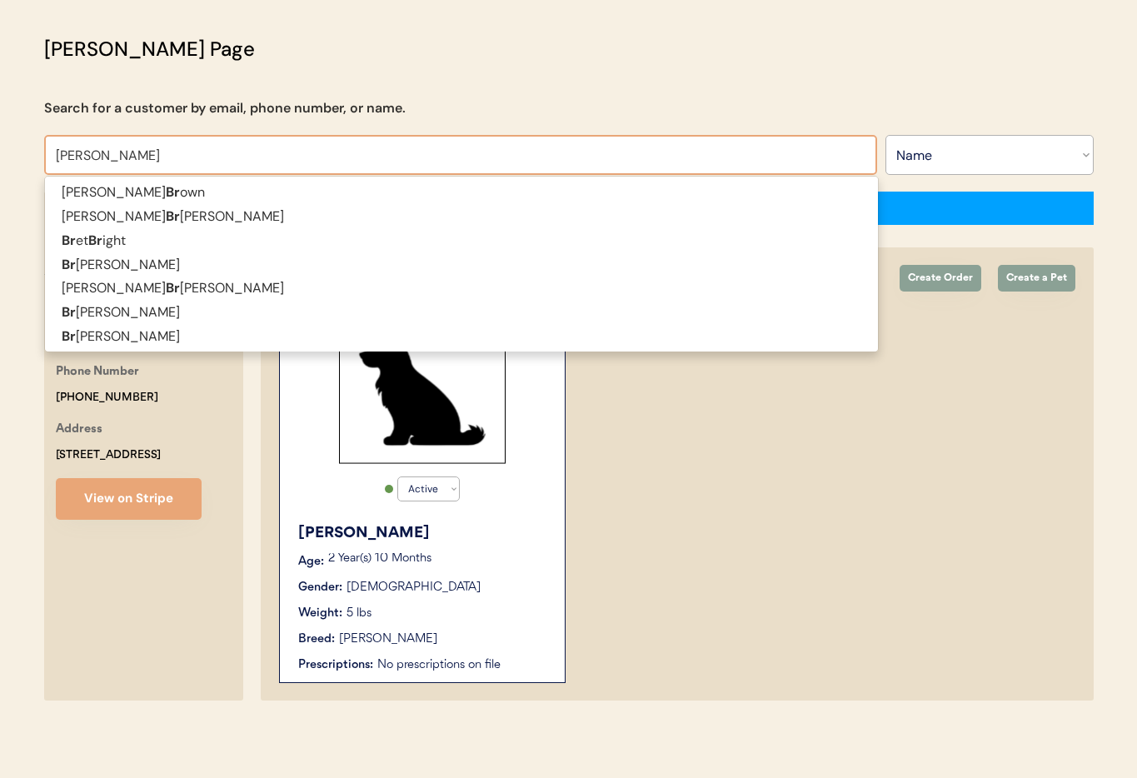
type input "[PERSON_NAME]"
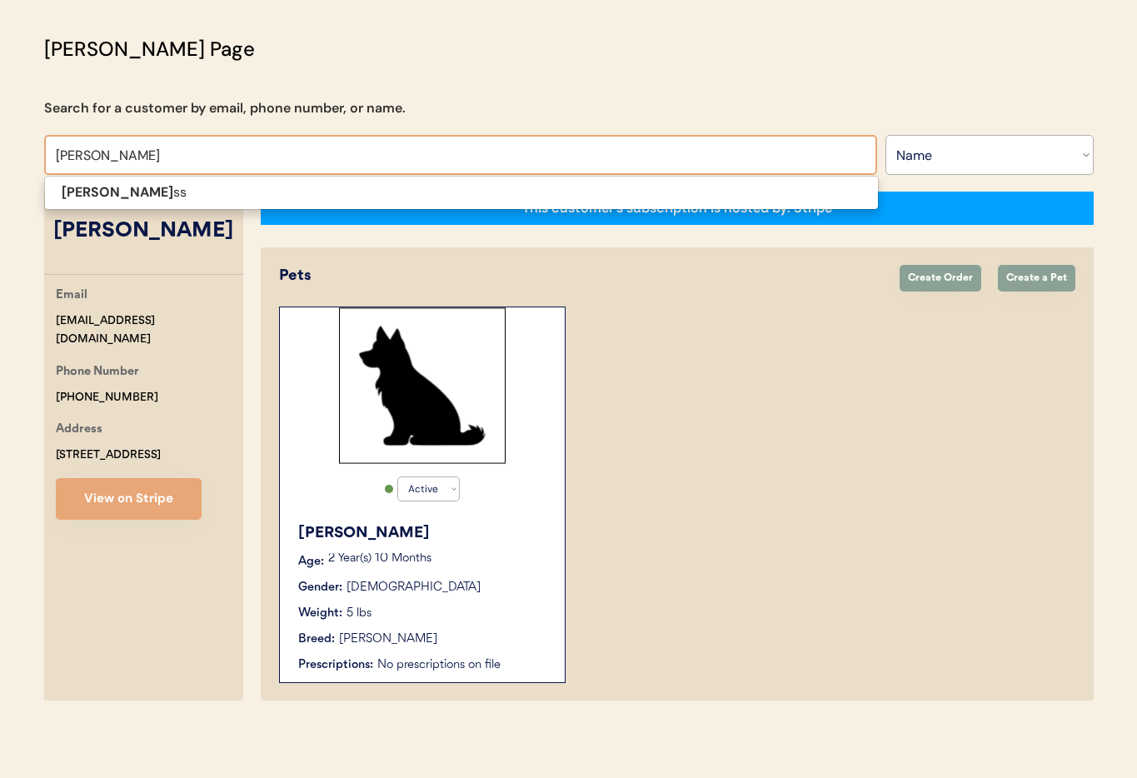
type input "[PERSON_NAME]"
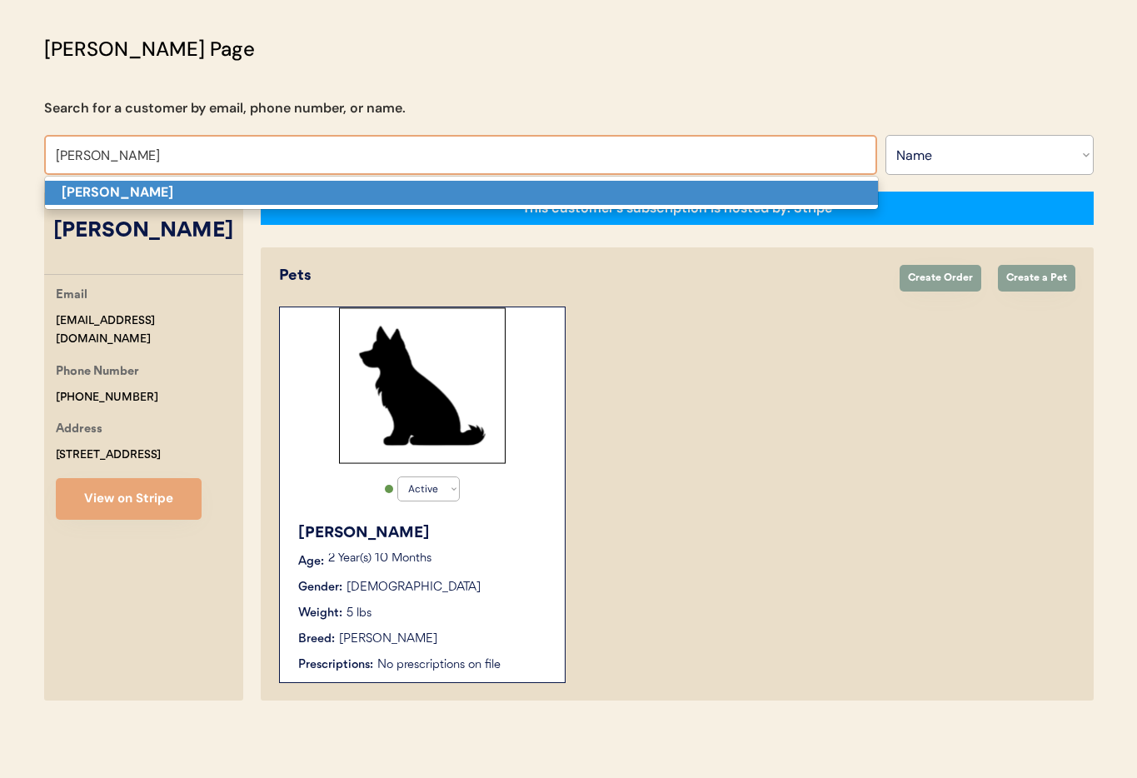
click at [204, 197] on p "[PERSON_NAME]" at bounding box center [461, 193] width 833 height 24
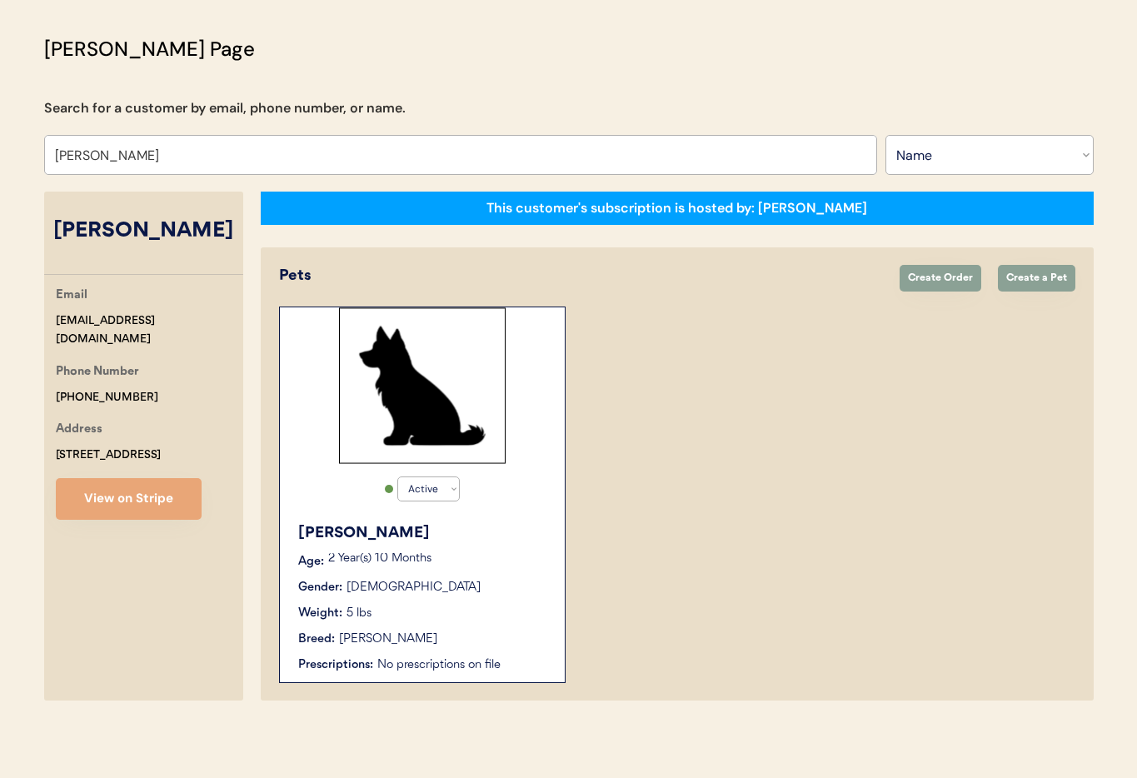
select select "true"
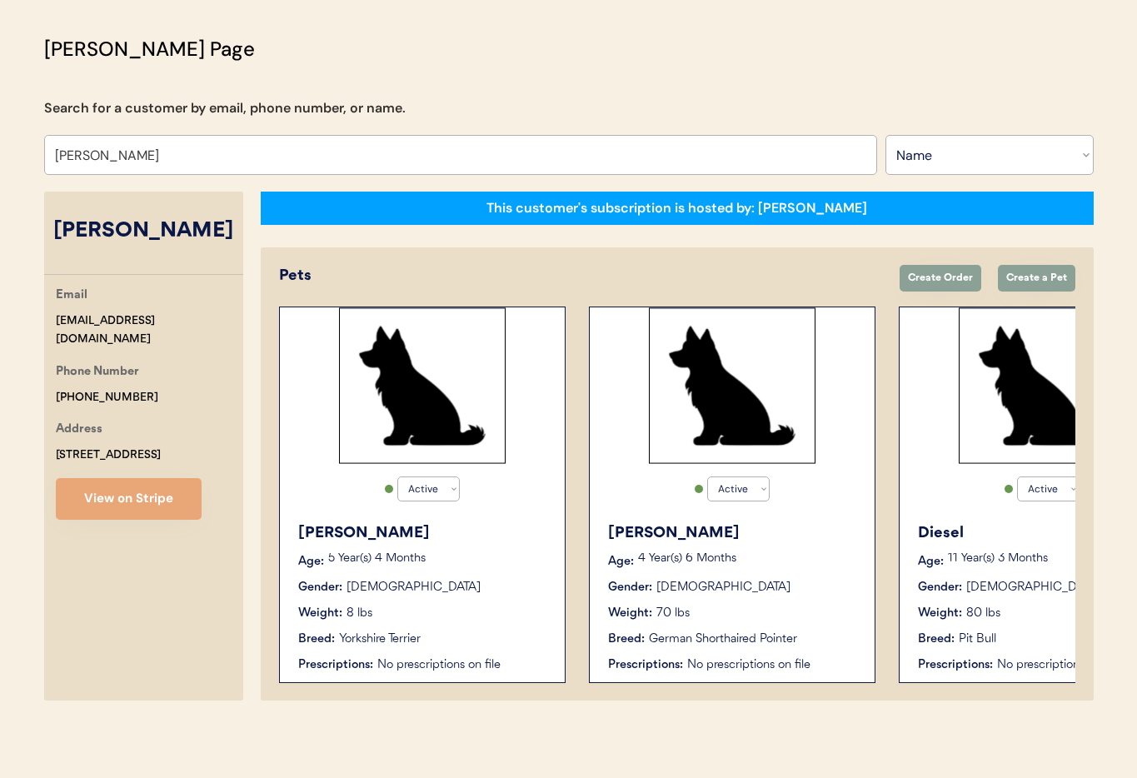
type input "[PERSON_NAME]"
click at [481, 472] on div "Active Active Inactive Hattie Age: 5 Year(s) 4 Months Gender: Female Weight: 8 …" at bounding box center [422, 495] width 287 height 377
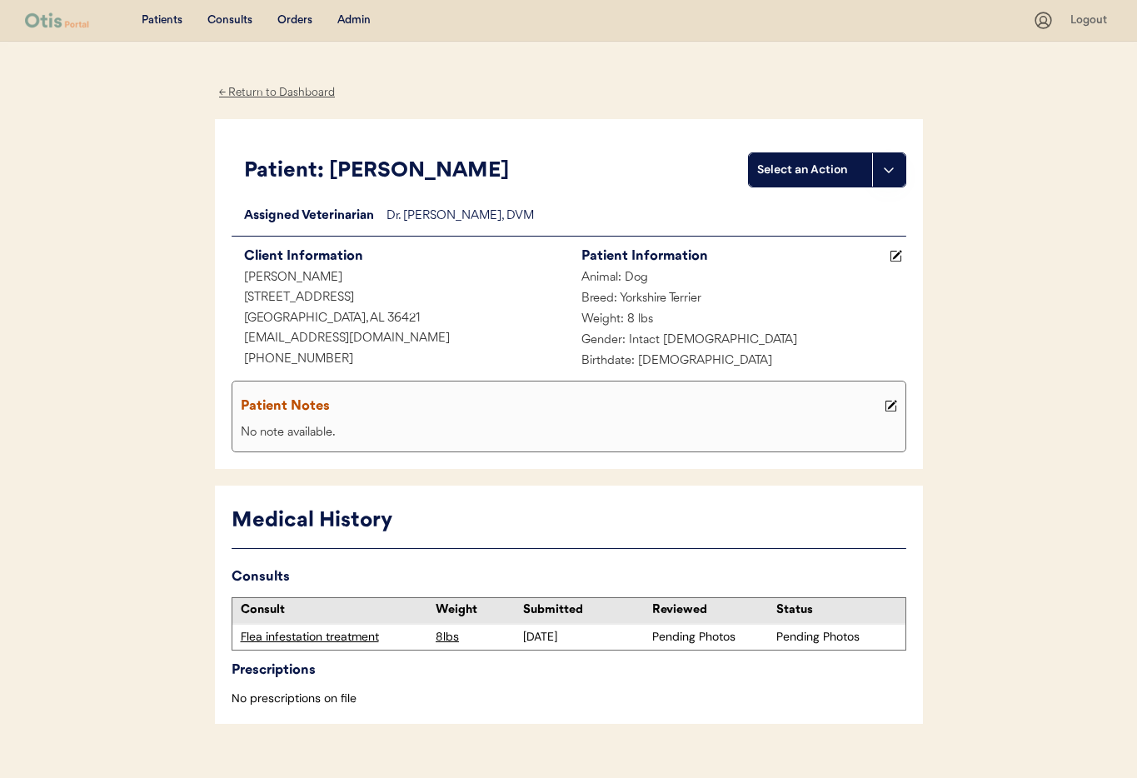
drag, startPoint x: 277, startPoint y: 86, endPoint x: 287, endPoint y: 92, distance: 12.0
click at [277, 86] on div "← Return to Dashboard" at bounding box center [277, 92] width 125 height 19
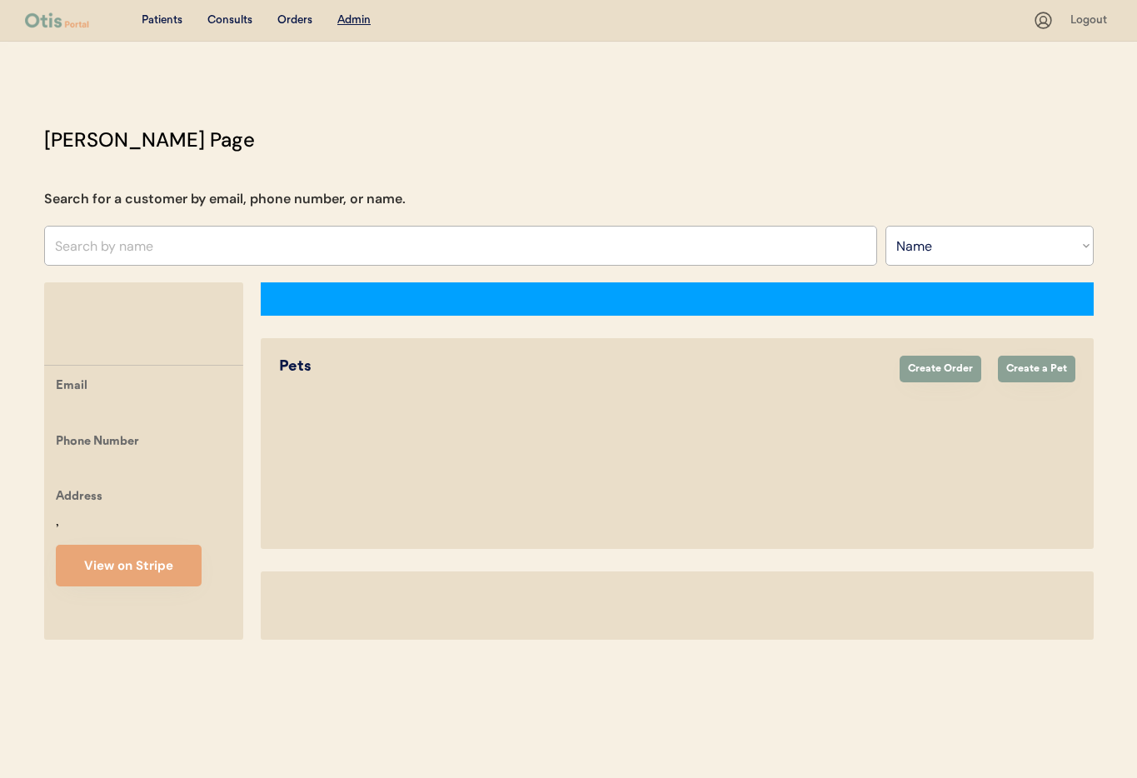
select select ""Name""
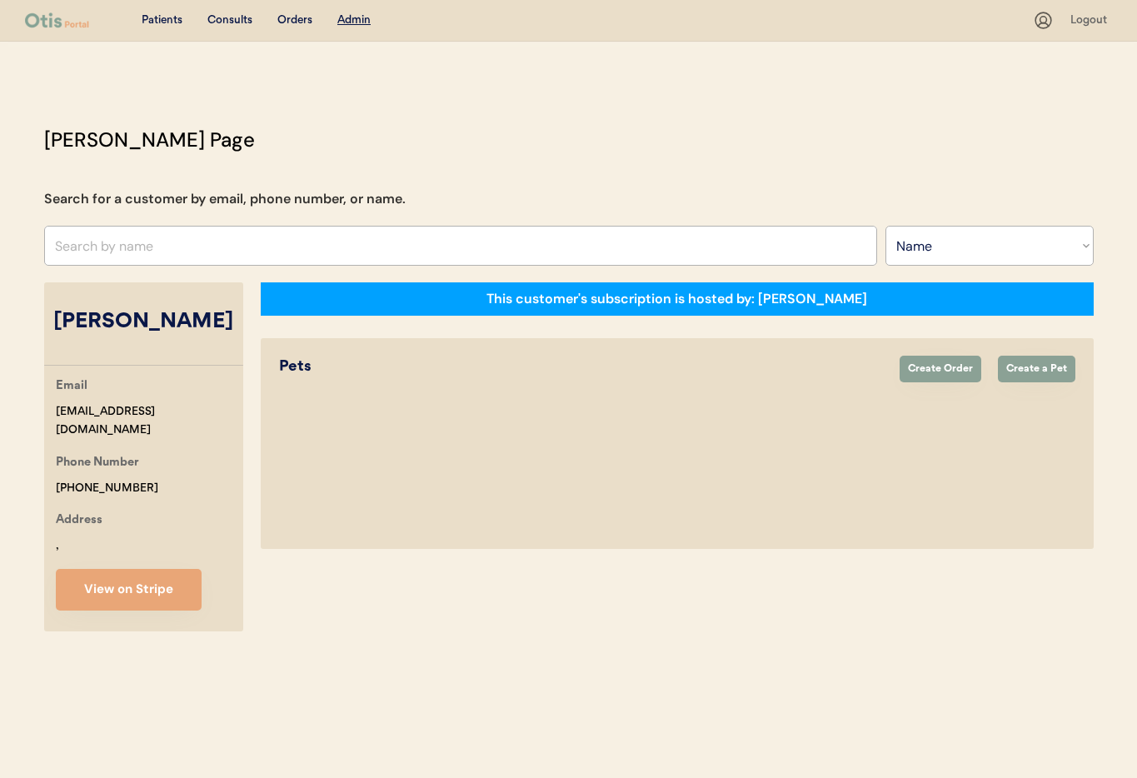
select select "true"
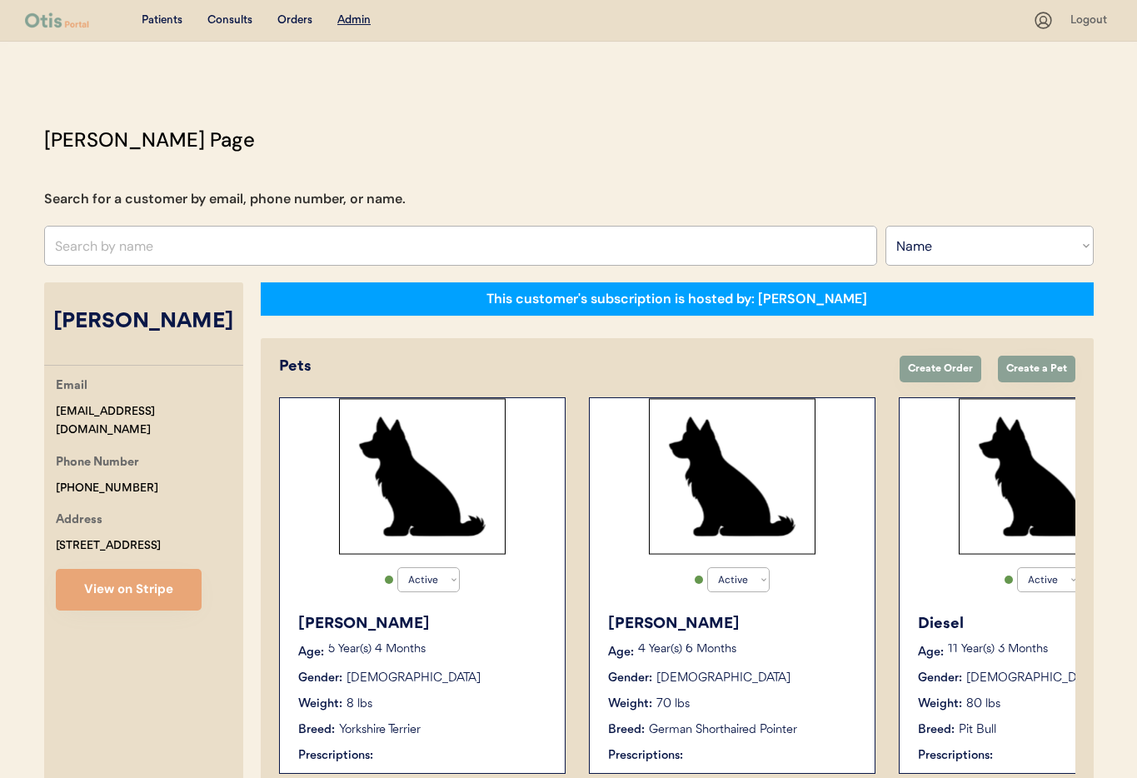
click at [826, 666] on div "Miller Age: 4 Year(s) 6 Months Gender: Male Weight: 70 lbs Breed: German Shorth…" at bounding box center [732, 689] width 268 height 168
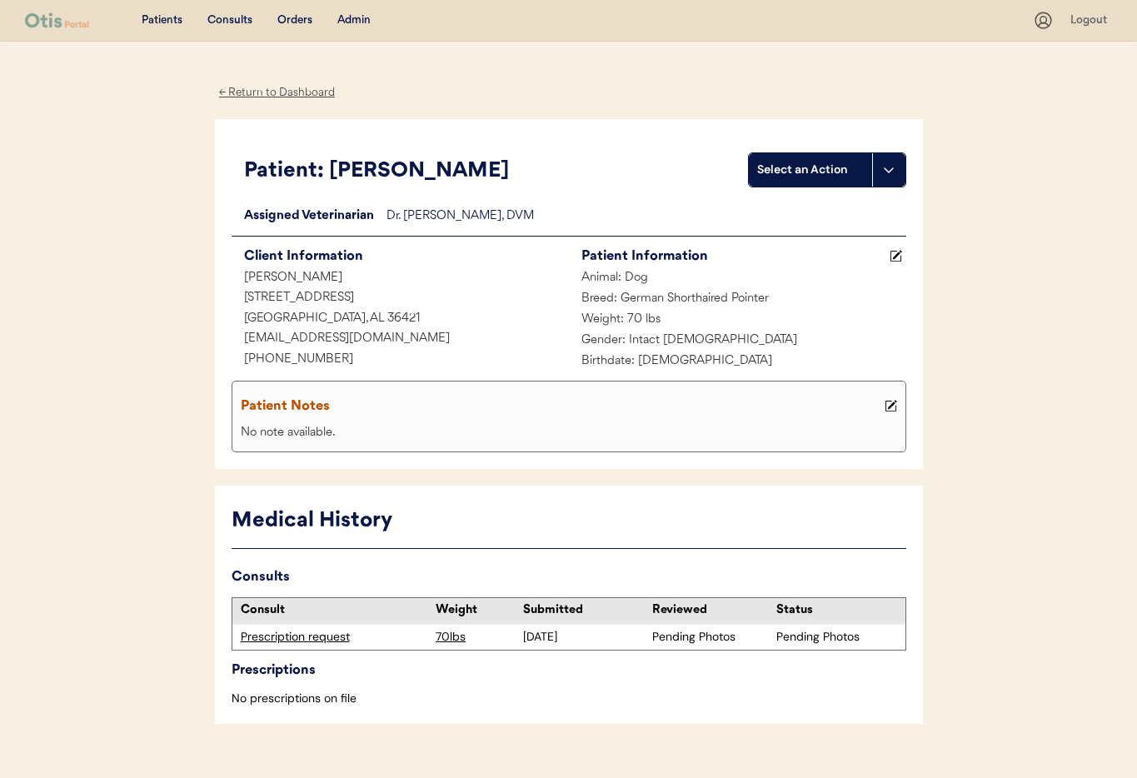
click at [239, 87] on div "← Return to Dashboard" at bounding box center [277, 92] width 125 height 19
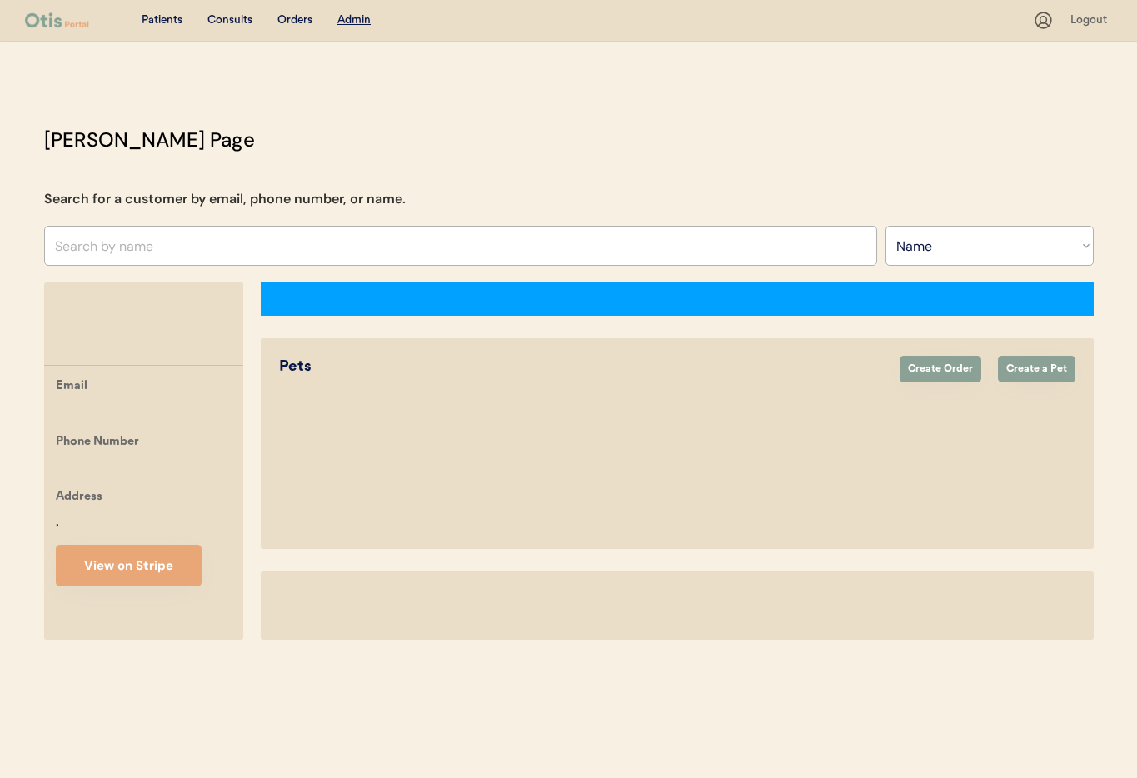
select select ""Name""
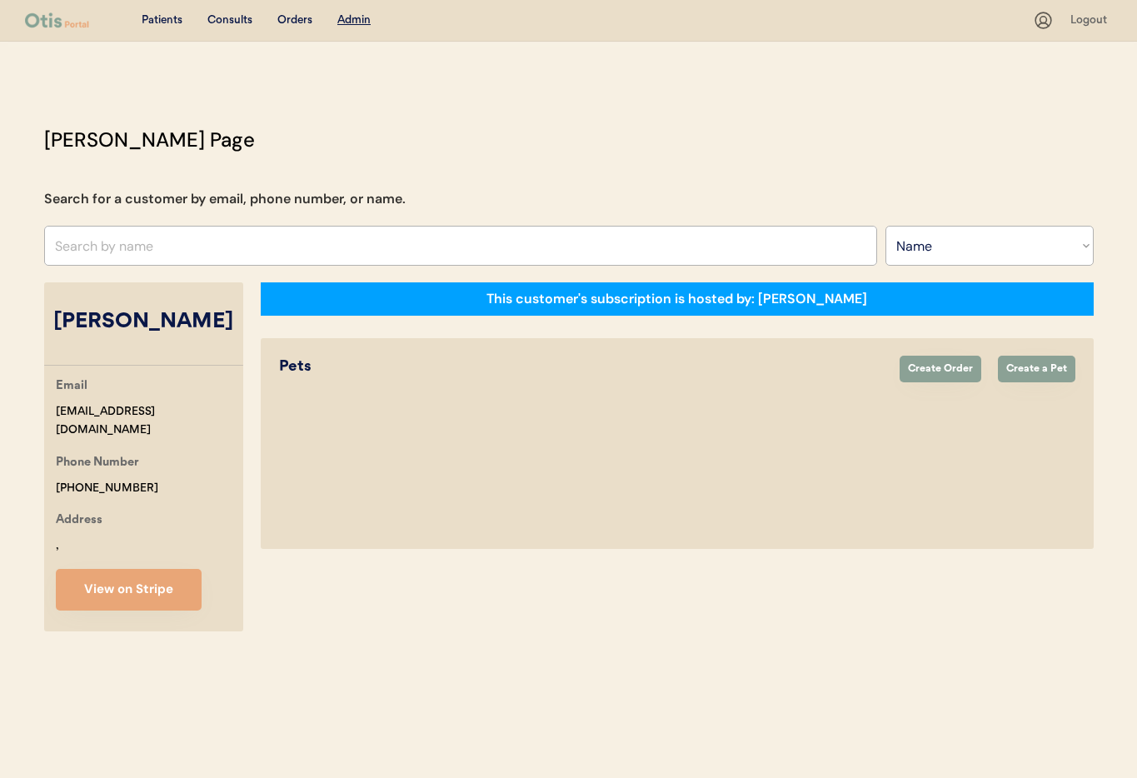
select select "true"
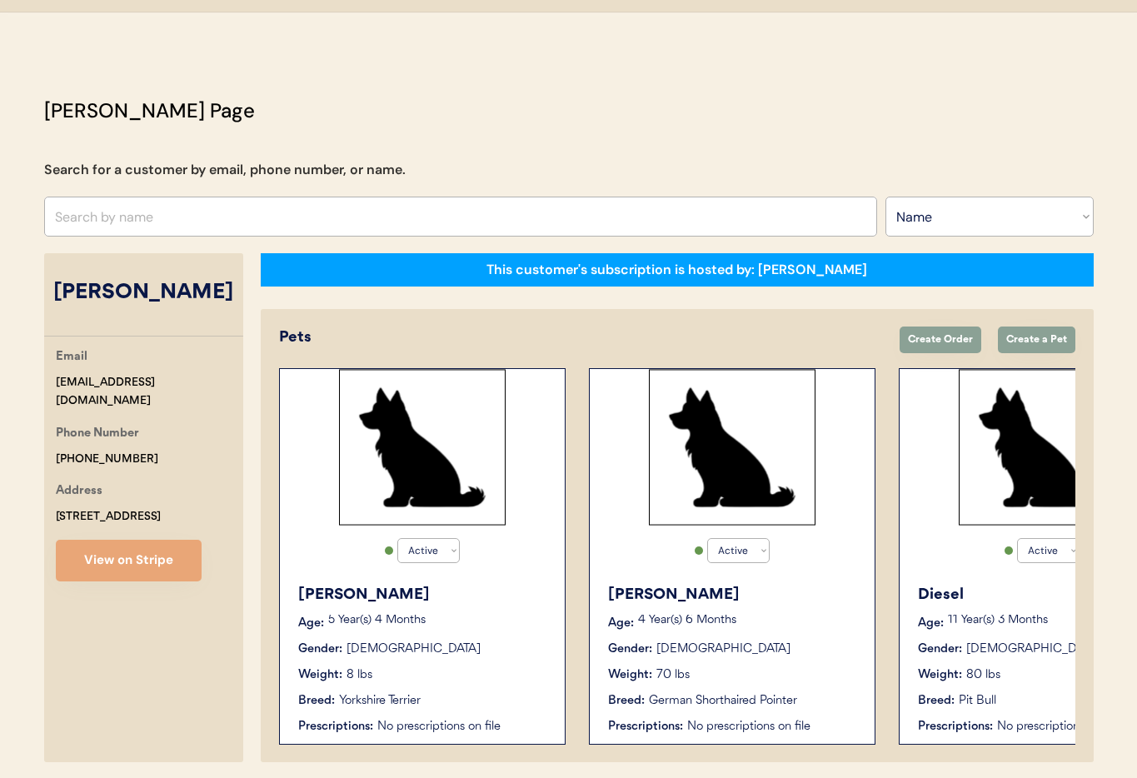
scroll to position [32, 0]
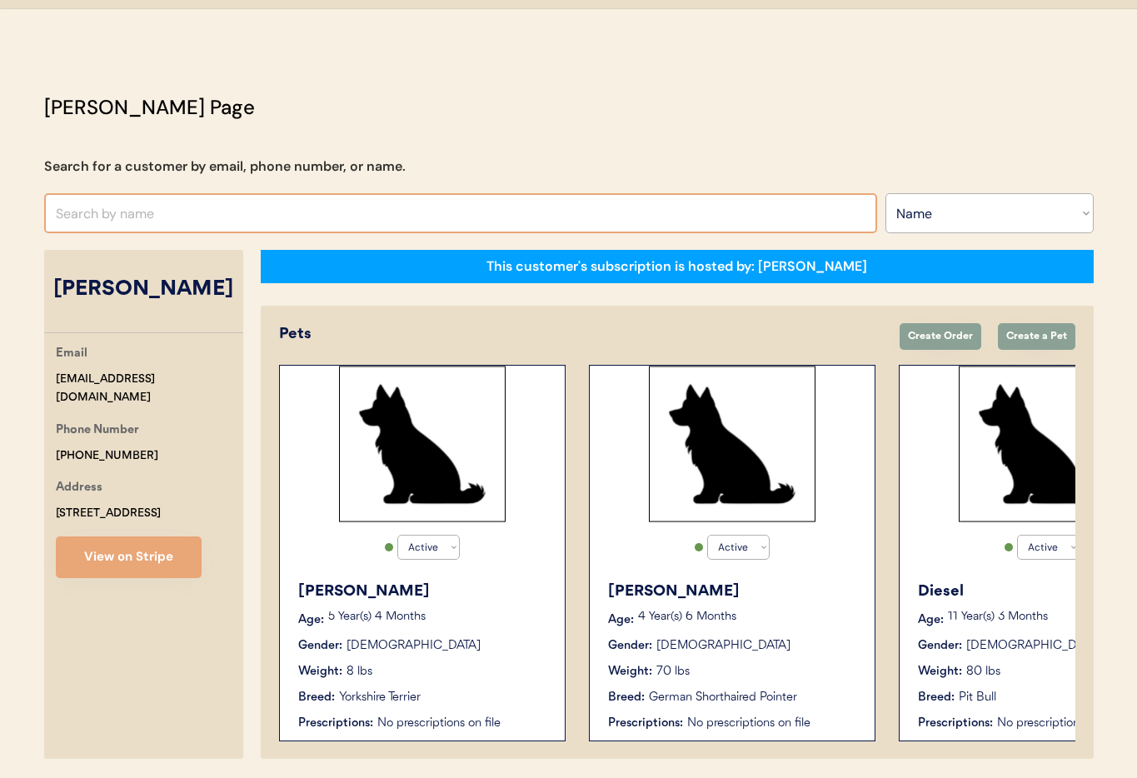
click at [156, 211] on input "text" at bounding box center [460, 213] width 833 height 40
type input "Mari"
type input "Marie Hannold"
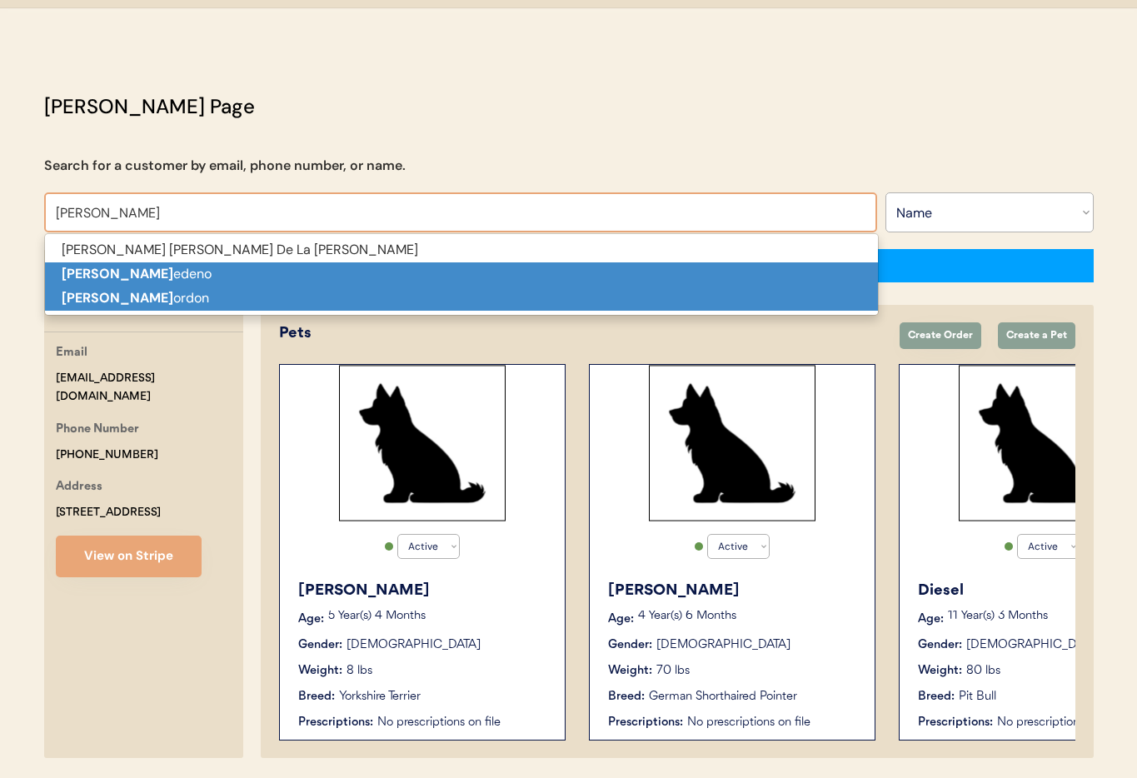
scroll to position [39, 0]
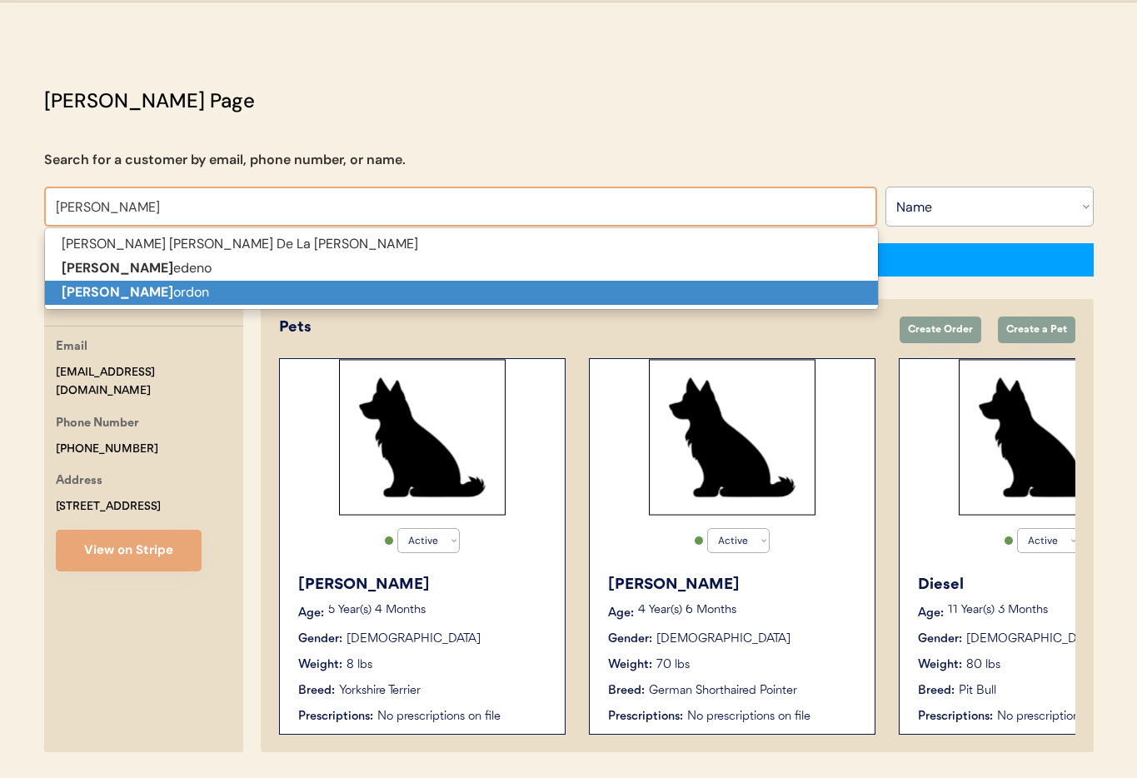
click at [198, 297] on p "Maria C ordon" at bounding box center [461, 293] width 833 height 24
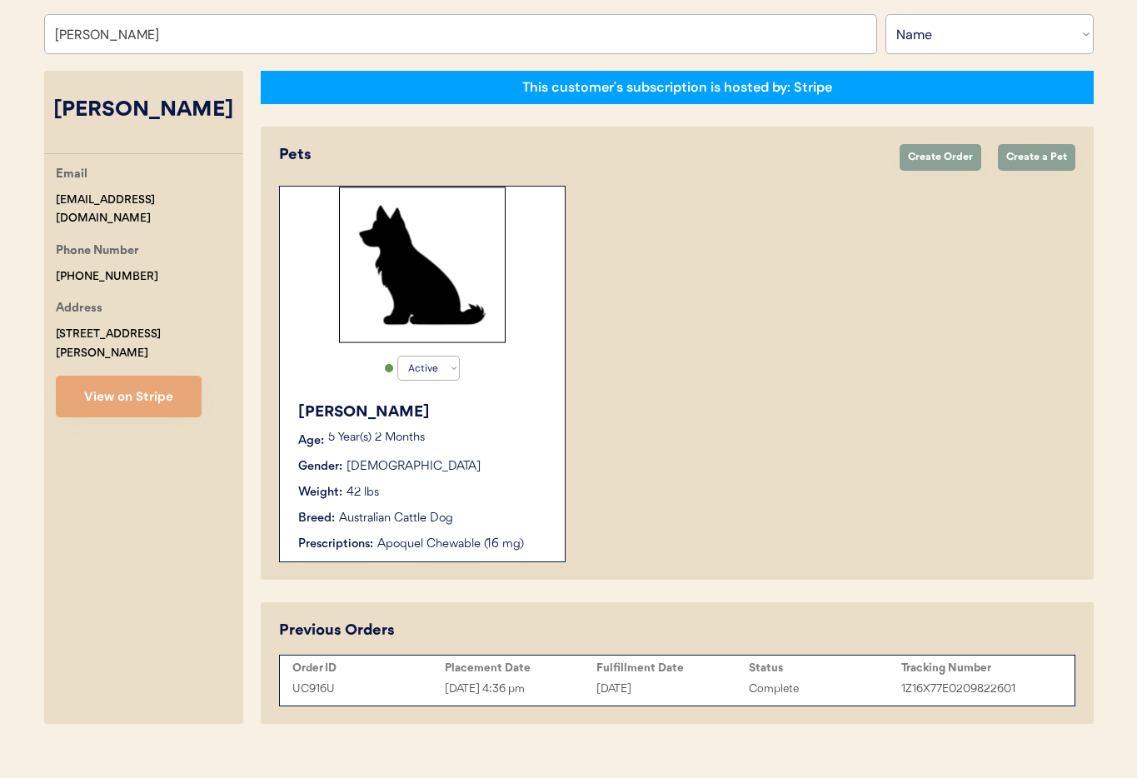
scroll to position [223, 0]
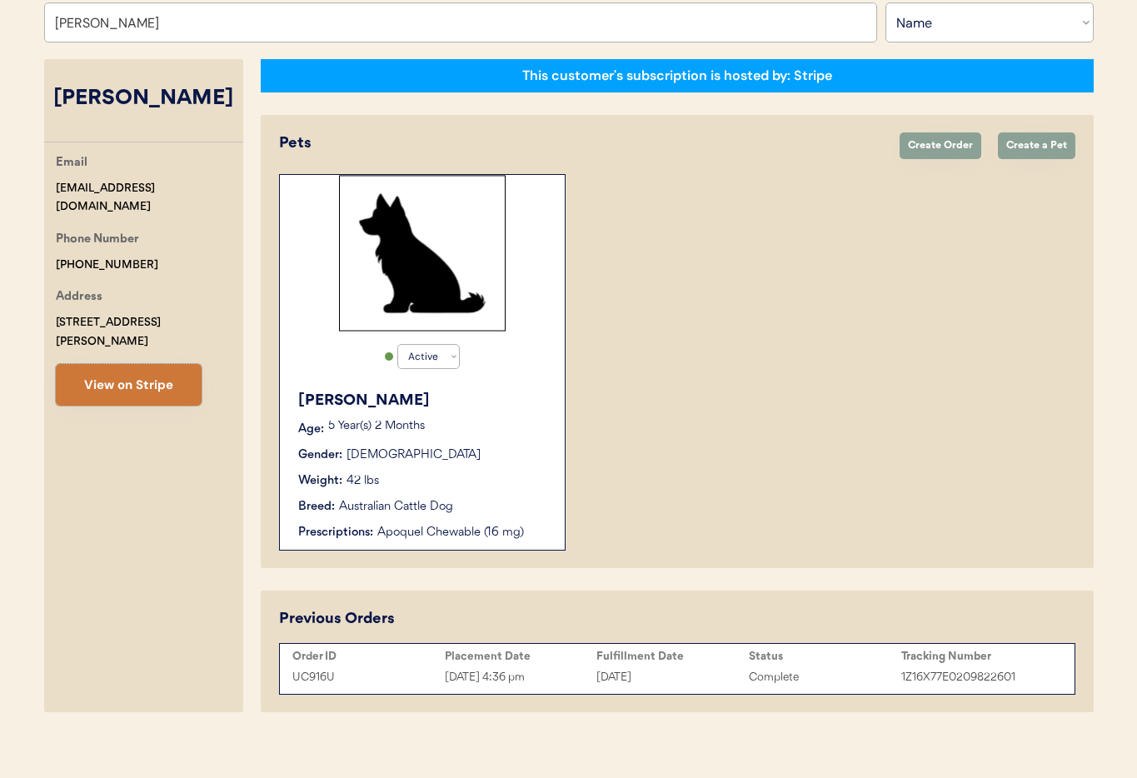
click at [117, 369] on button "View on Stripe" at bounding box center [129, 385] width 146 height 42
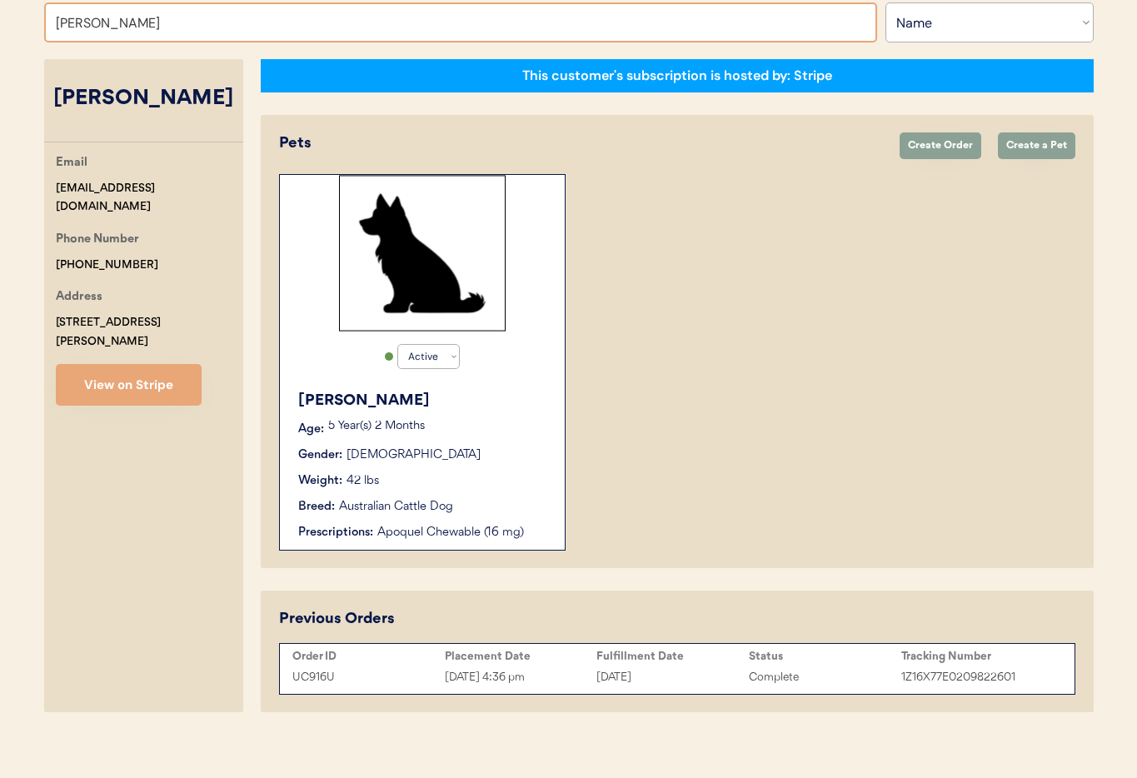
drag, startPoint x: 212, startPoint y: 21, endPoint x: 186, endPoint y: 27, distance: 27.5
click at [212, 21] on input "Maria Cordon" at bounding box center [460, 22] width 833 height 40
drag, startPoint x: 77, startPoint y: 21, endPoint x: 1, endPoint y: 20, distance: 75.8
click at [1, 20] on div "Patients Consults Orders Admin Logout Otis Admin Page Search for a customer by …" at bounding box center [568, 283] width 1137 height 1013
type input "Melin"
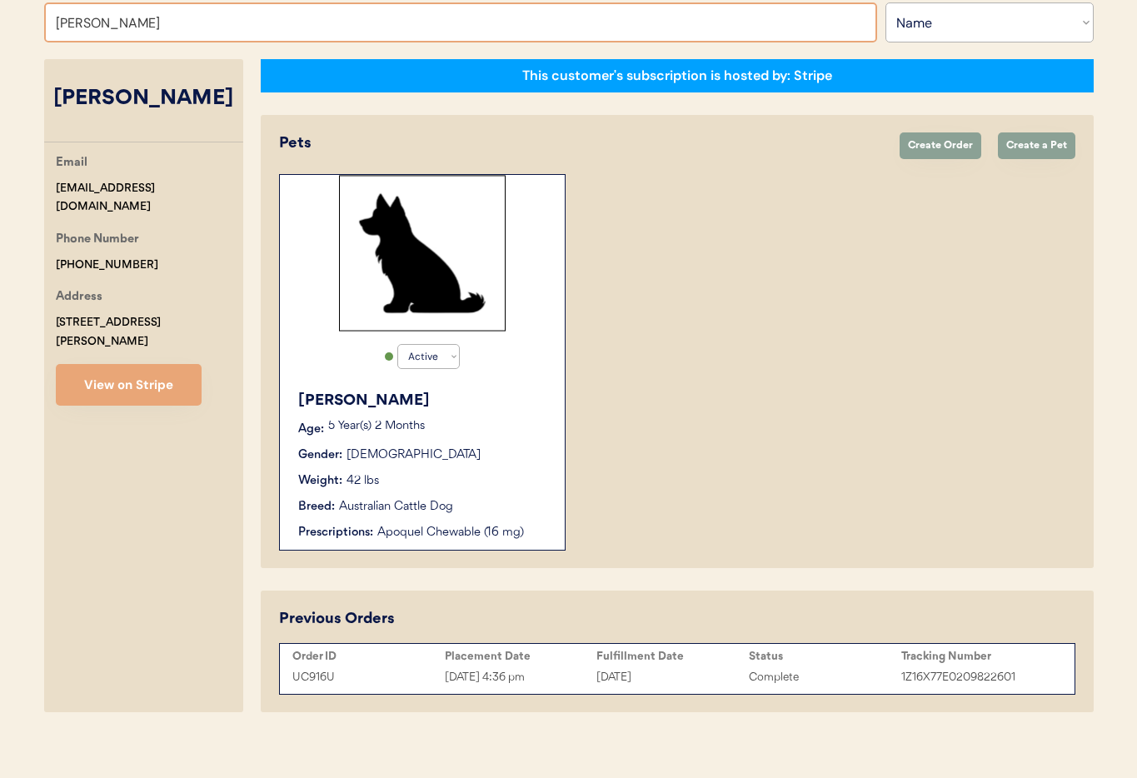
type input "Melinda Richardson"
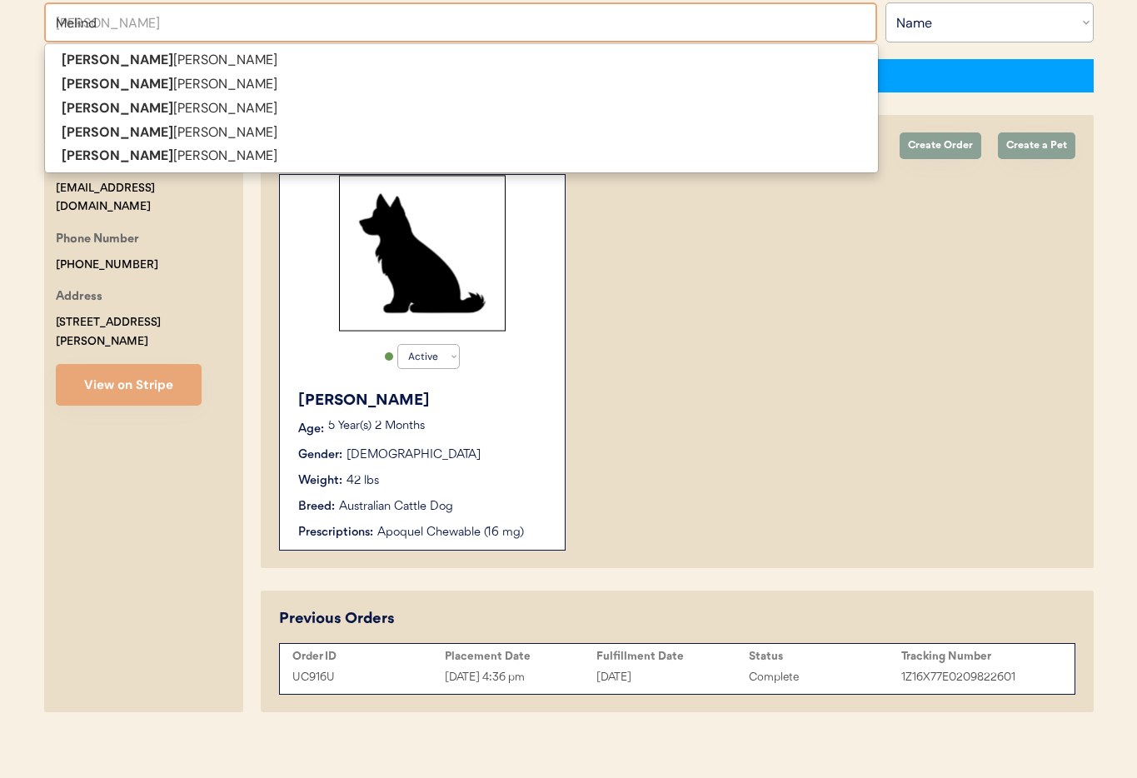
type input "Melinda"
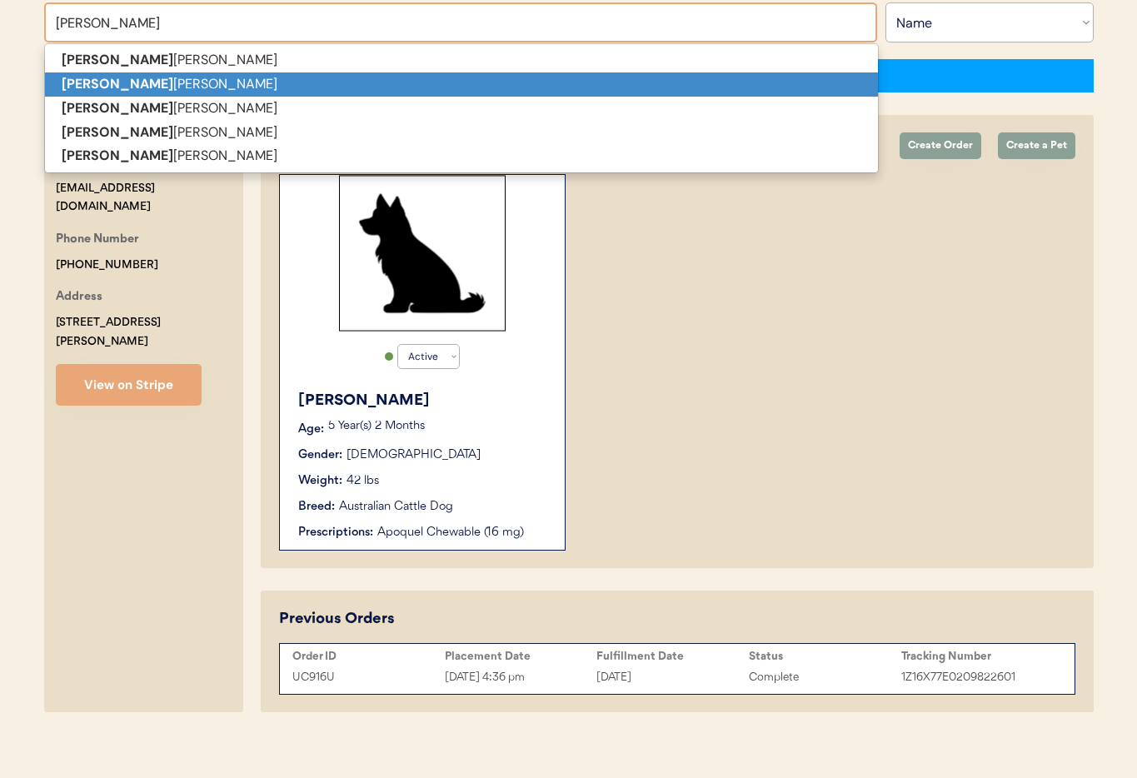
click at [108, 87] on strong "Melinda" at bounding box center [118, 83] width 112 height 17
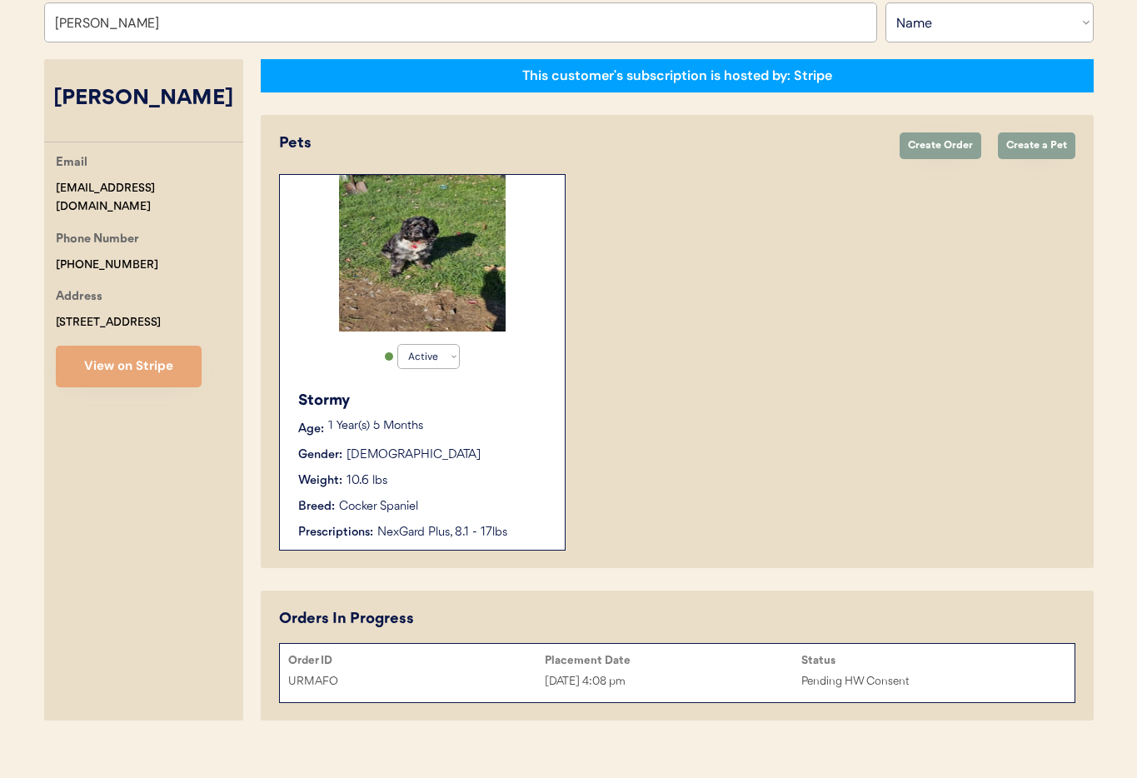
scroll to position [243, 0]
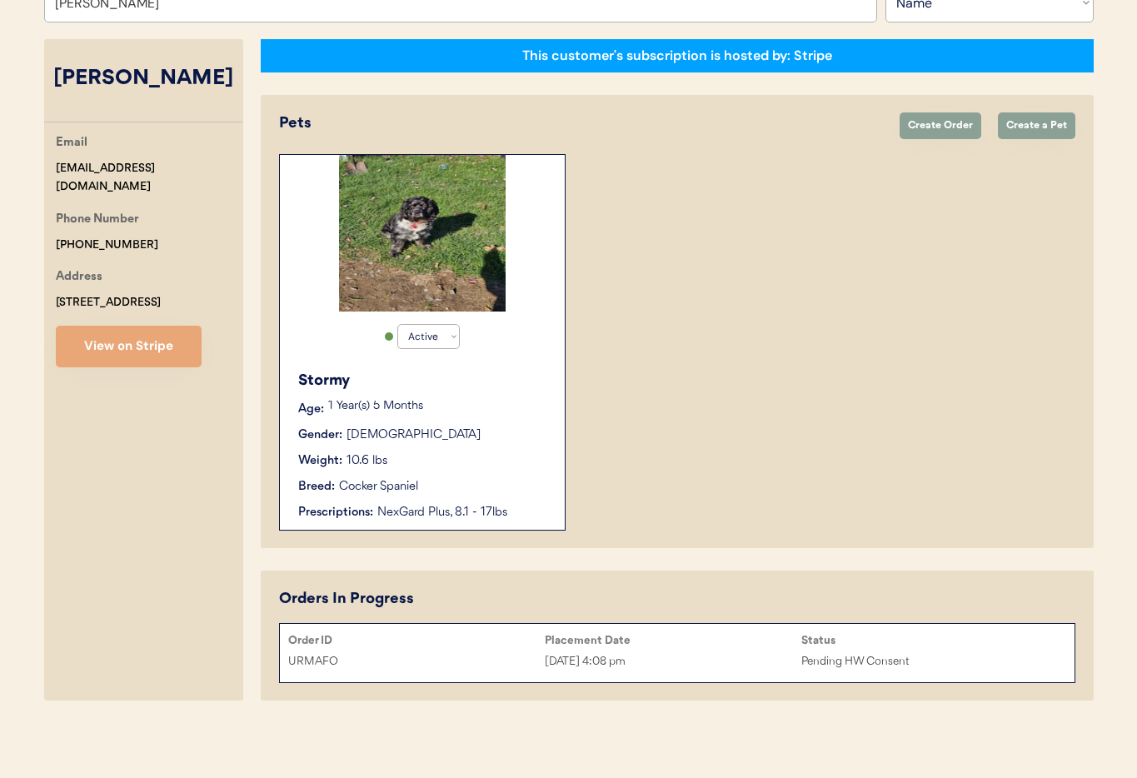
type input "Melinda StJohn"
click at [515, 440] on div "Gender: Female" at bounding box center [423, 435] width 250 height 17
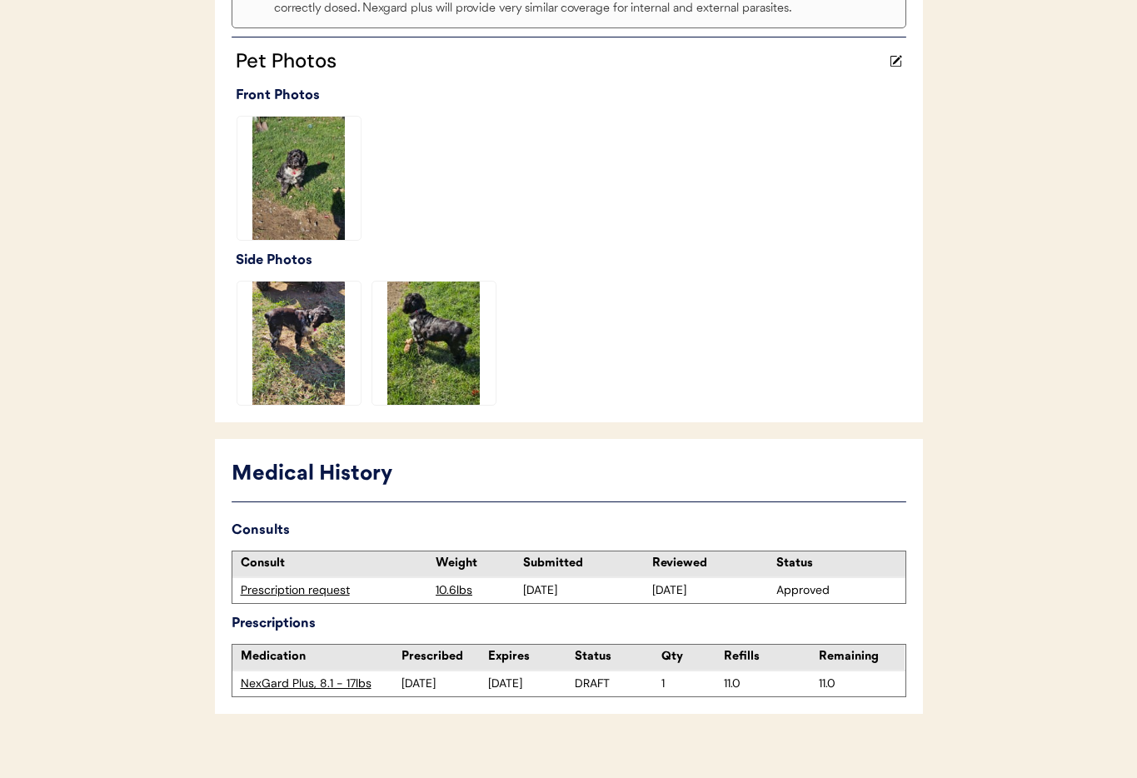
scroll to position [484, 0]
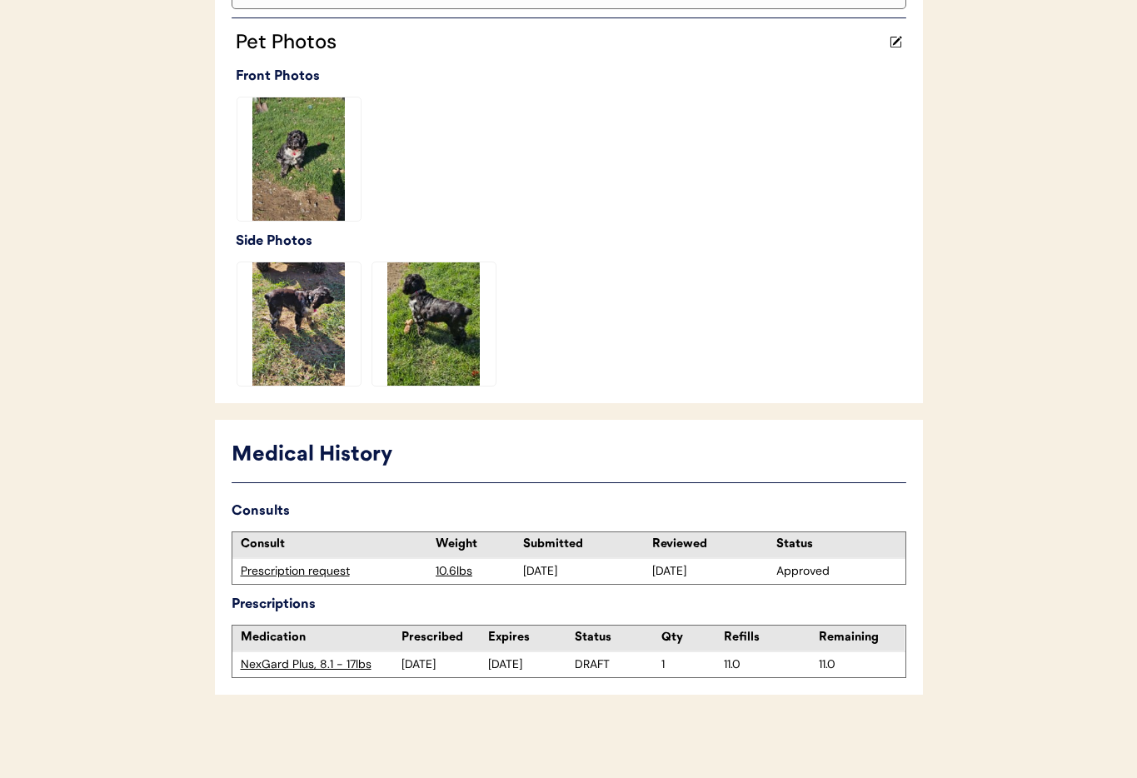
click at [310, 570] on div "Prescription request" at bounding box center [334, 571] width 187 height 17
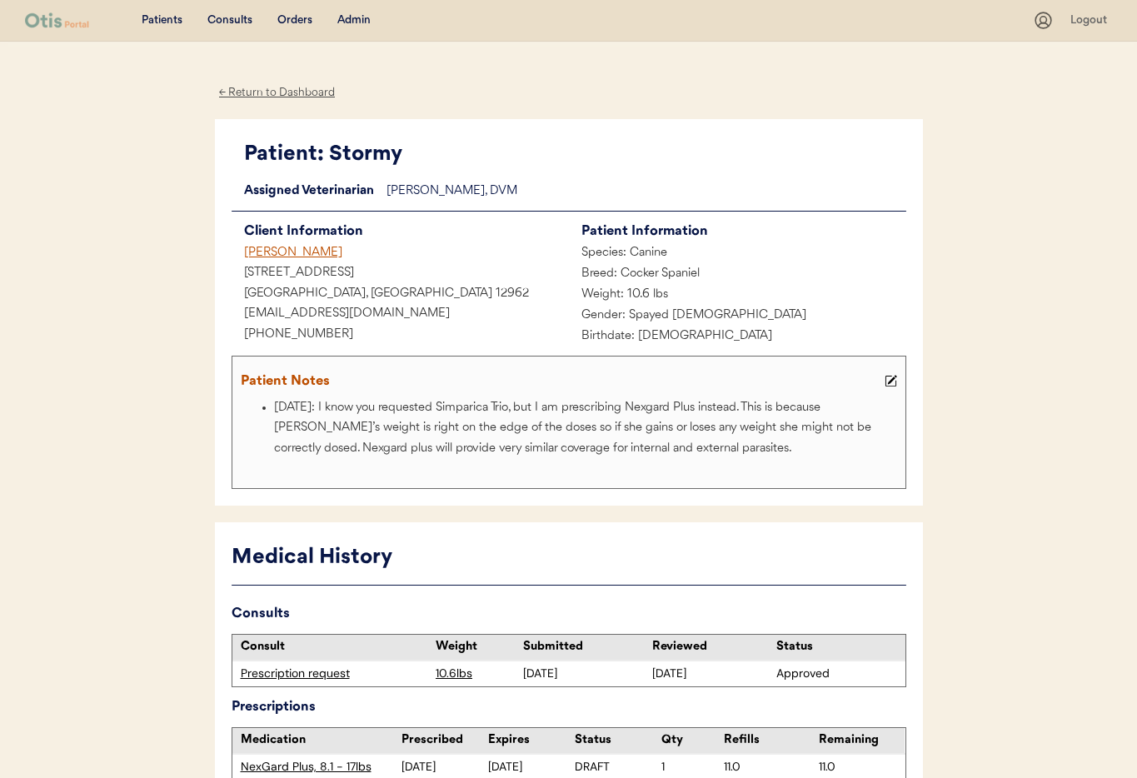
drag, startPoint x: 287, startPoint y: 92, endPoint x: 345, endPoint y: 68, distance: 62.3
click at [287, 92] on div "← Return to Dashboard" at bounding box center [277, 92] width 125 height 19
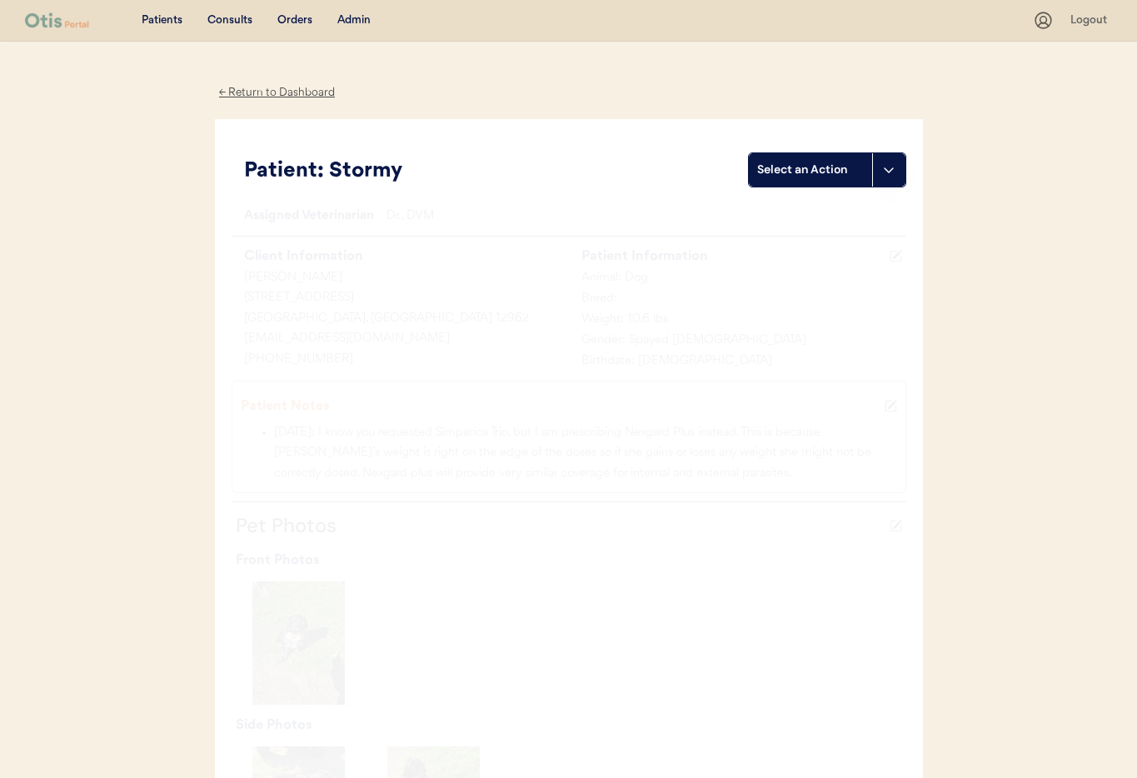
click at [352, 17] on div "Admin" at bounding box center [353, 20] width 33 height 17
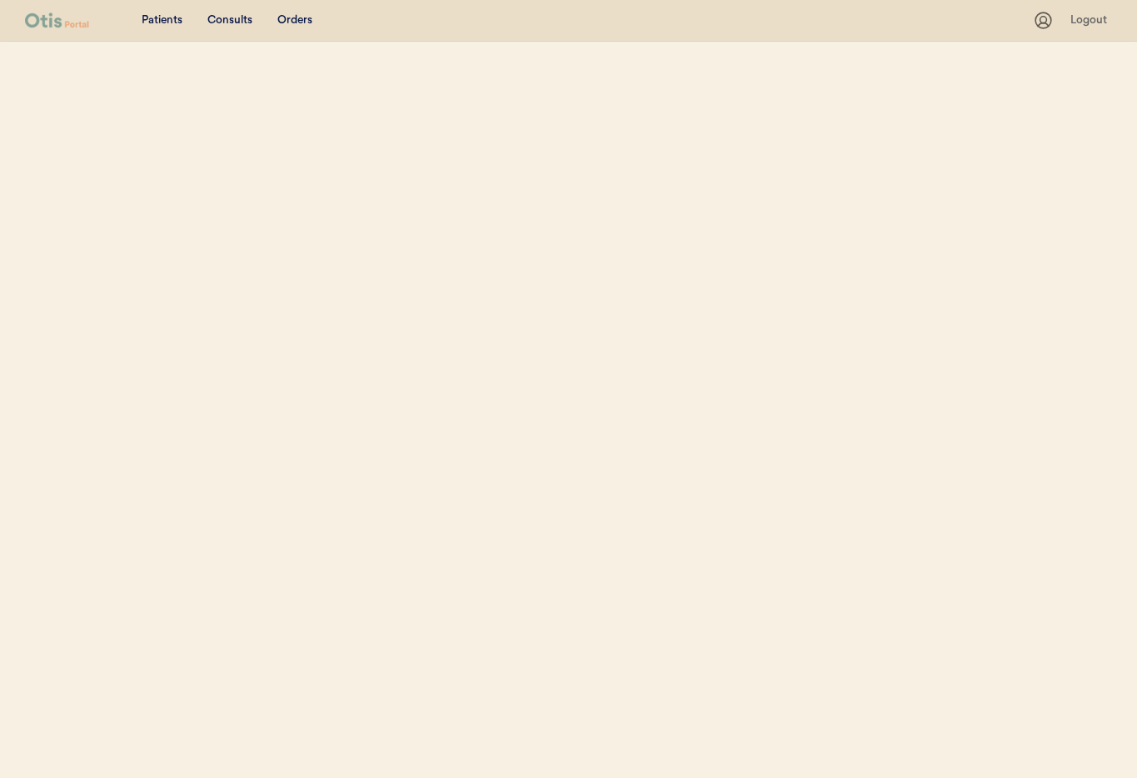
select select ""Name""
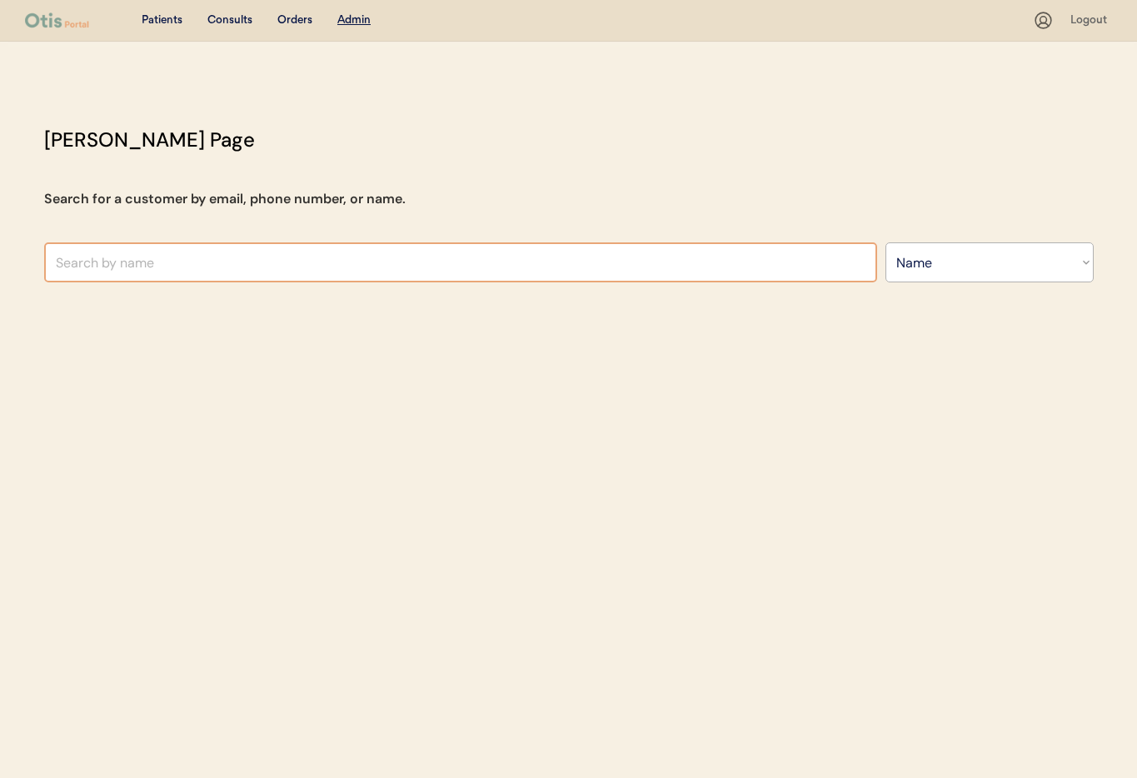
click at [277, 263] on input "text" at bounding box center [460, 262] width 833 height 40
click at [67, 268] on input "Try Rilee" at bounding box center [460, 262] width 833 height 40
click at [137, 267] on input "Trey Rilee" at bounding box center [460, 262] width 833 height 40
type input "Trey Rilee"
click at [956, 275] on select "Search By Name Email Phone Number" at bounding box center [989, 262] width 208 height 40
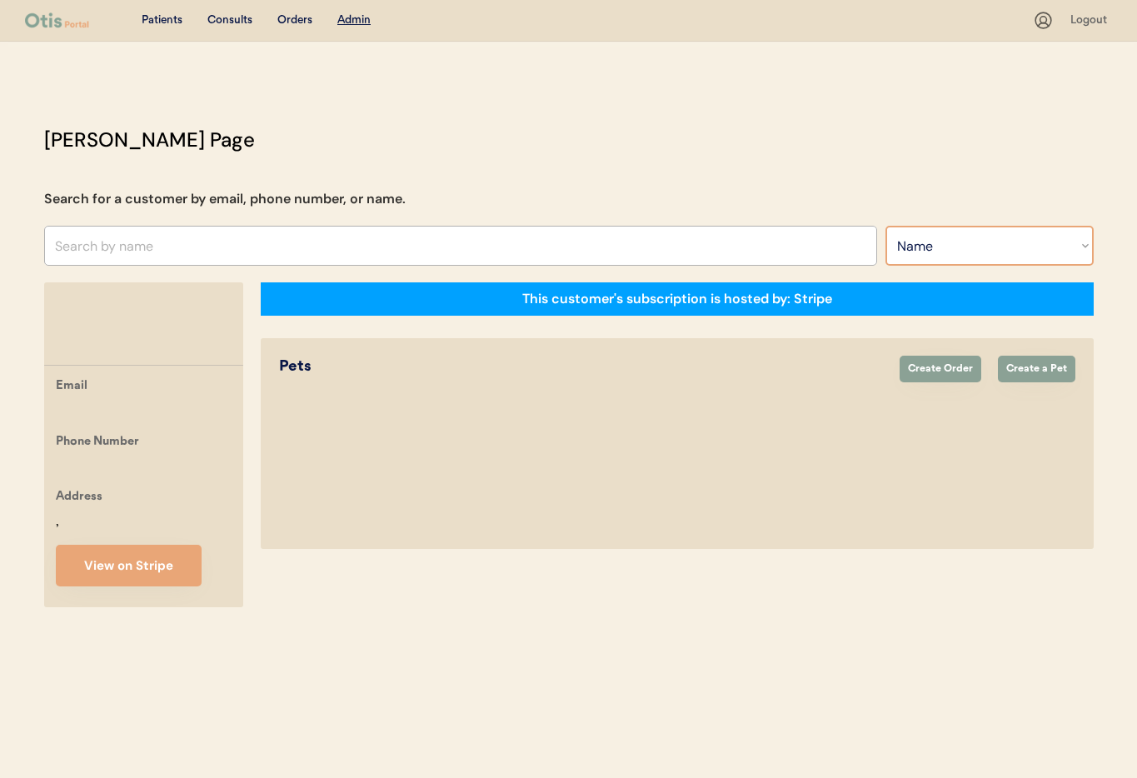
select select ""Email""
click at [885, 226] on select "Search By Name Email Phone Number" at bounding box center [989, 246] width 208 height 40
select select ""Email""
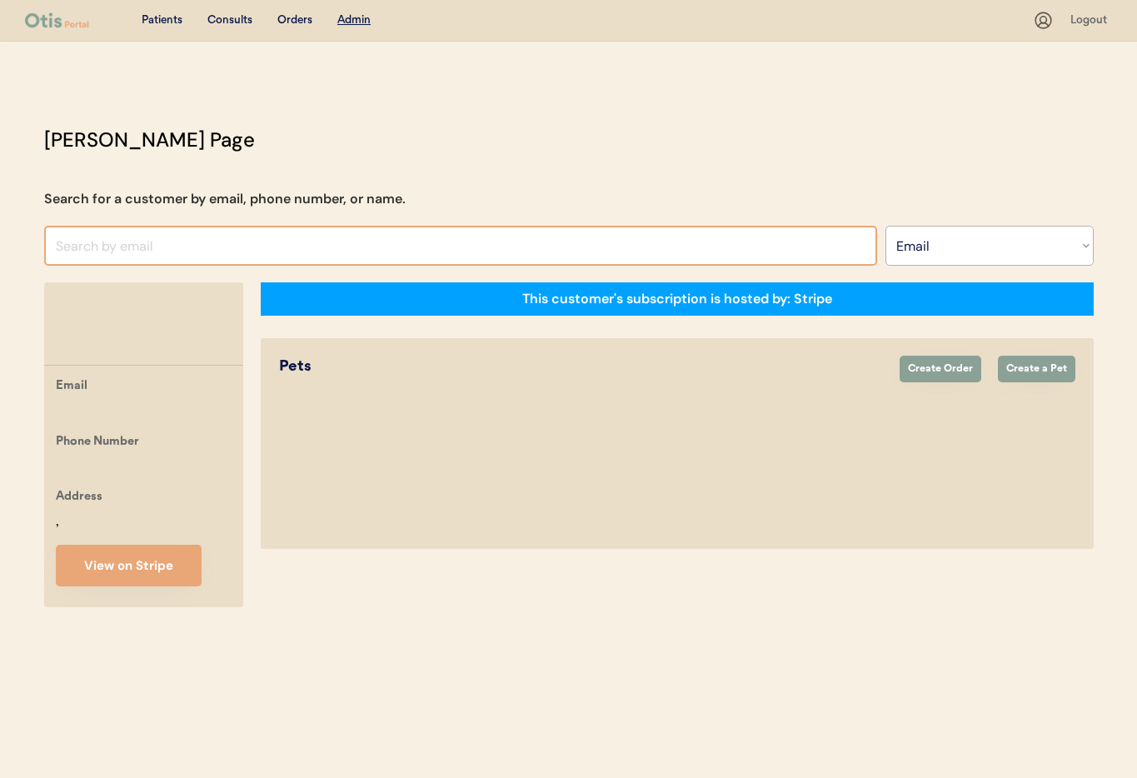
click at [77, 242] on input "input" at bounding box center [460, 246] width 833 height 40
paste input "[EMAIL_ADDRESS][DOMAIN_NAME]"
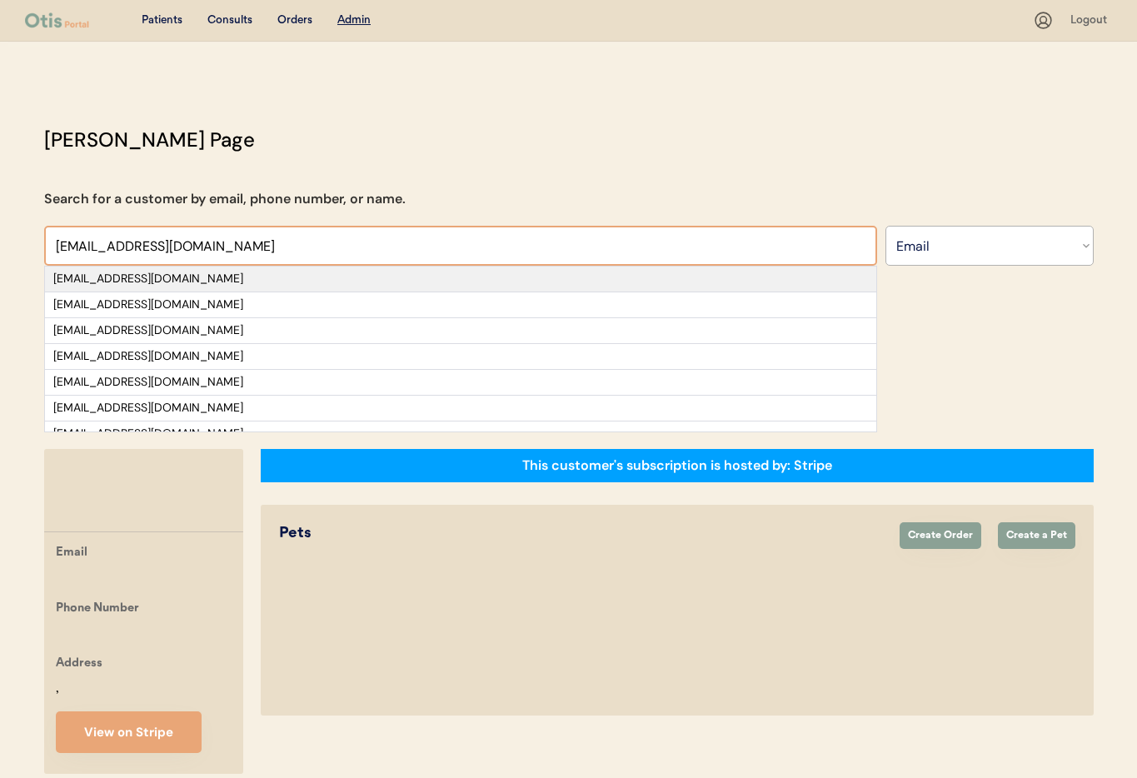
type input "[EMAIL_ADDRESS][DOMAIN_NAME]"
click at [180, 273] on div "[EMAIL_ADDRESS][DOMAIN_NAME]" at bounding box center [460, 279] width 815 height 17
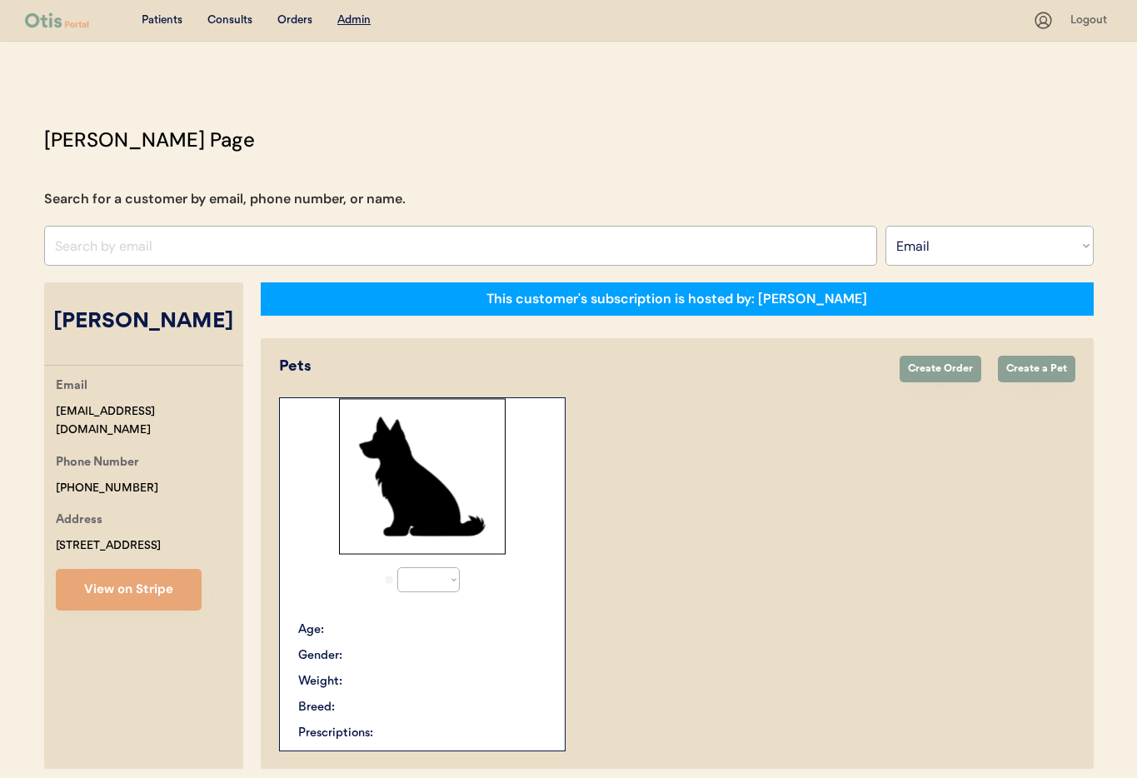
select select "true"
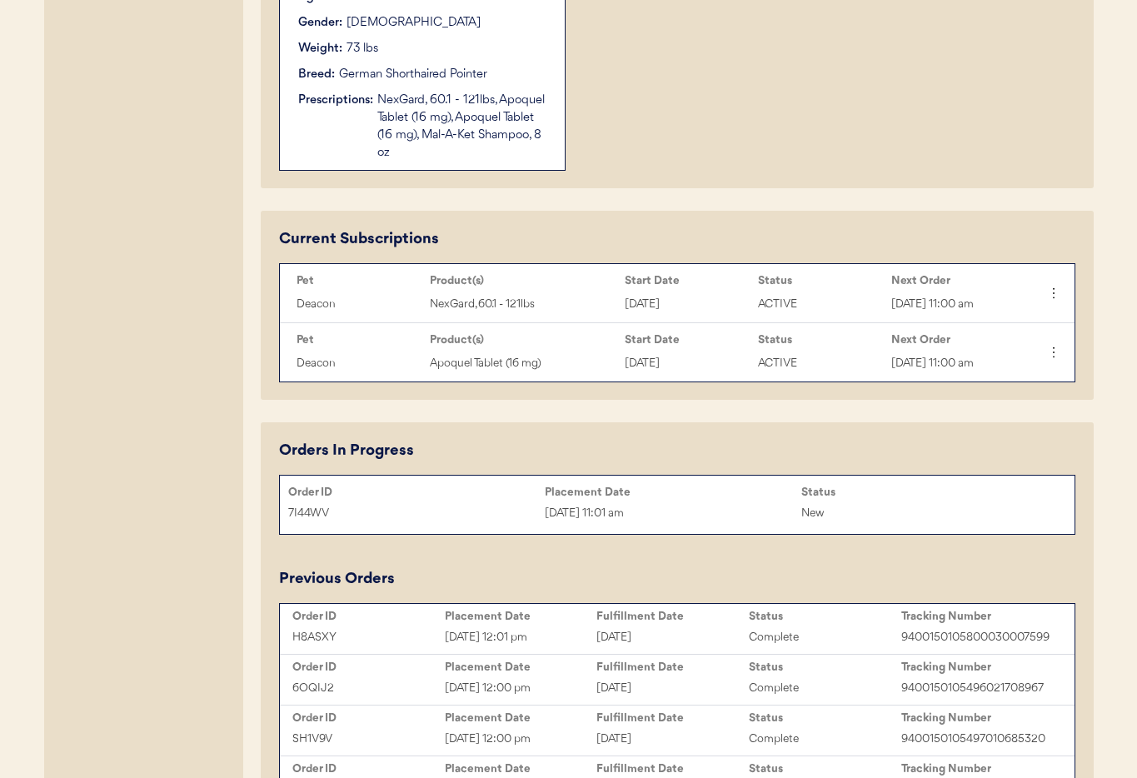
scroll to position [681, 0]
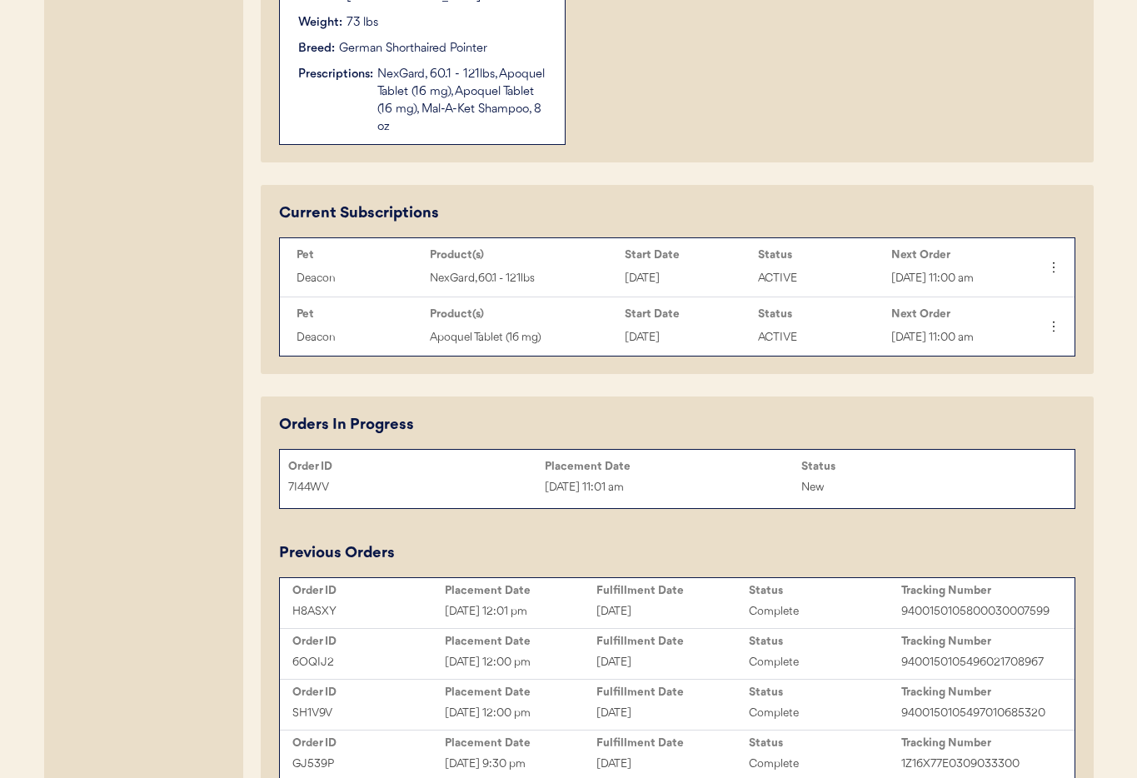
click at [739, 481] on div "[DATE] 11:01 am" at bounding box center [673, 487] width 257 height 19
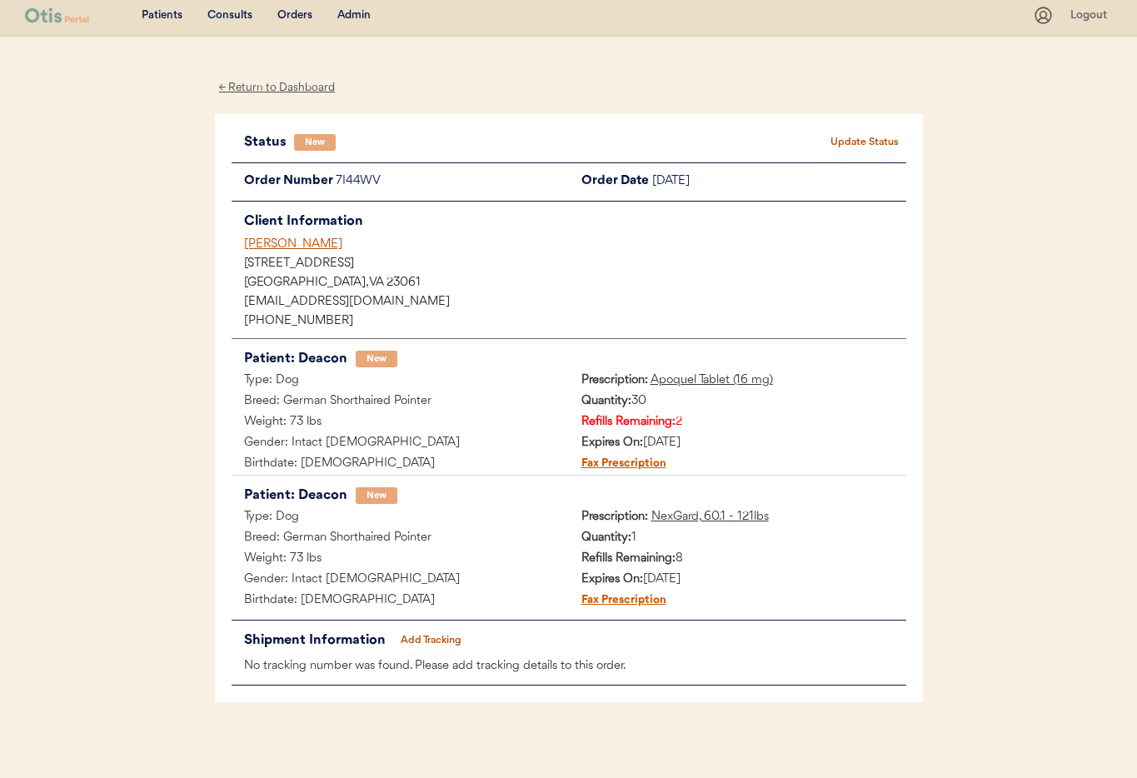
scroll to position [12, 0]
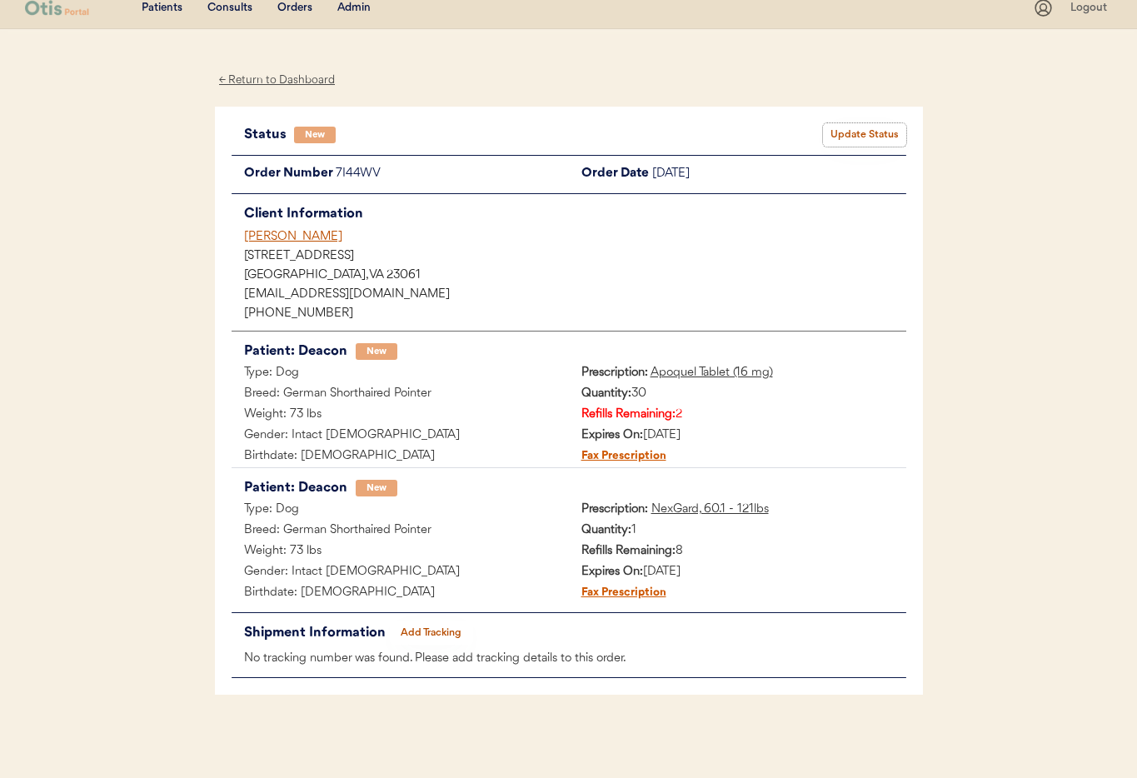
click at [856, 136] on button "Update Status" at bounding box center [864, 134] width 83 height 23
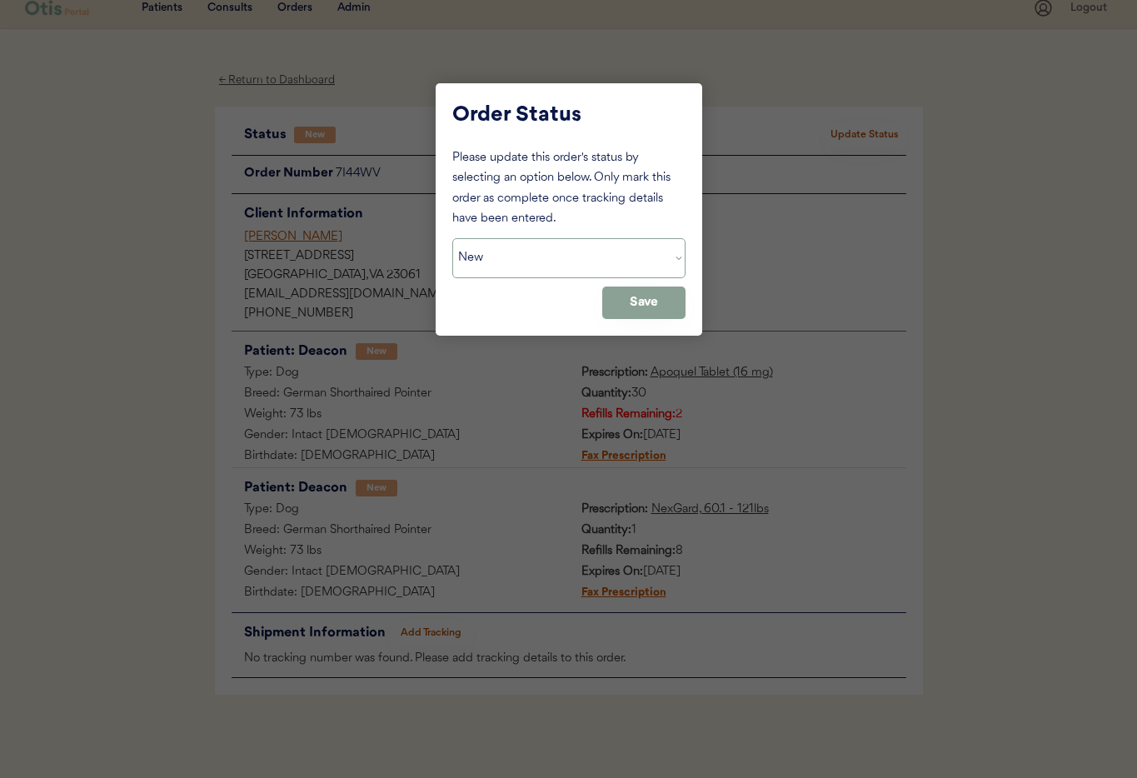
click at [543, 257] on select "Status On Hold New In Progress Complete Pending HW Consent Canceled" at bounding box center [568, 258] width 233 height 40
select select ""on_hold""
click at [452, 238] on select "Status On Hold New In Progress Complete Pending HW Consent Canceled" at bounding box center [568, 258] width 233 height 40
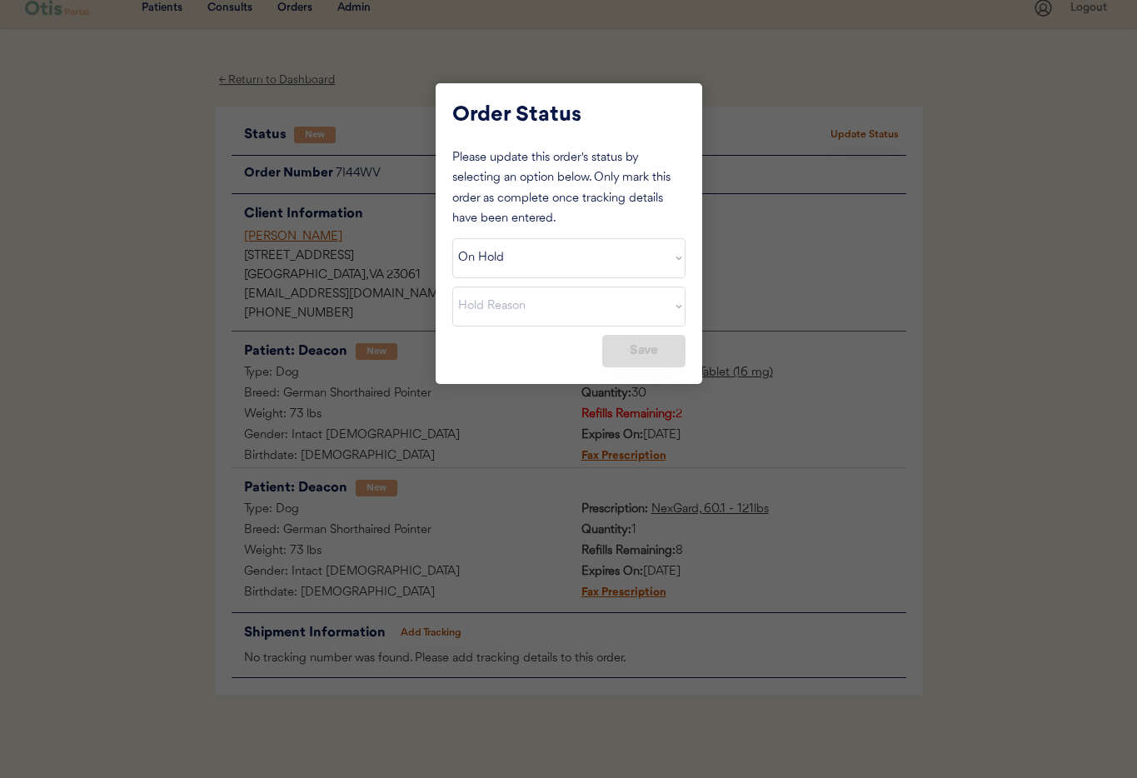
click at [563, 304] on select "Hold Reason Missing order information Incorrect order information Out of refill…" at bounding box center [568, 307] width 233 height 40
select select ""other""
click at [452, 287] on select "Hold Reason Missing order information Incorrect order information Out of refill…" at bounding box center [568, 307] width 233 height 40
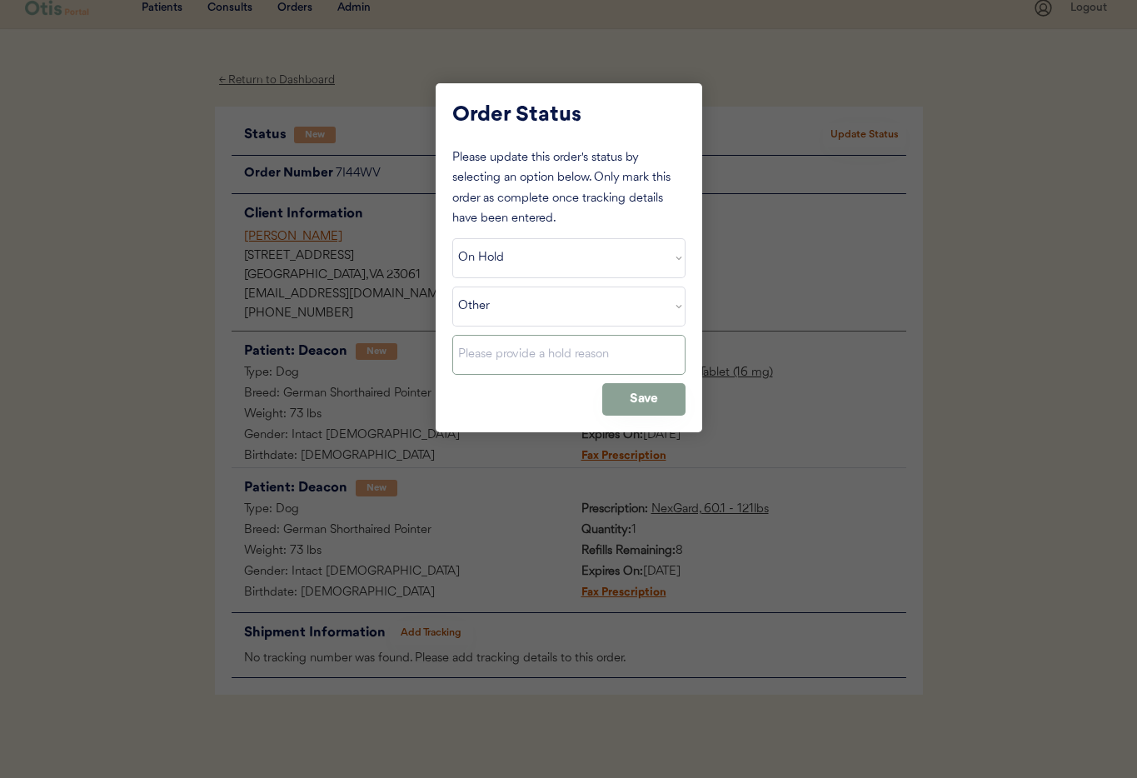
click at [507, 354] on input "input" at bounding box center [568, 355] width 233 height 40
type input "Waiting for reply from owner"
click at [636, 396] on button "Save" at bounding box center [643, 399] width 83 height 32
select select ""PLACEHOLDER_1427118222253""
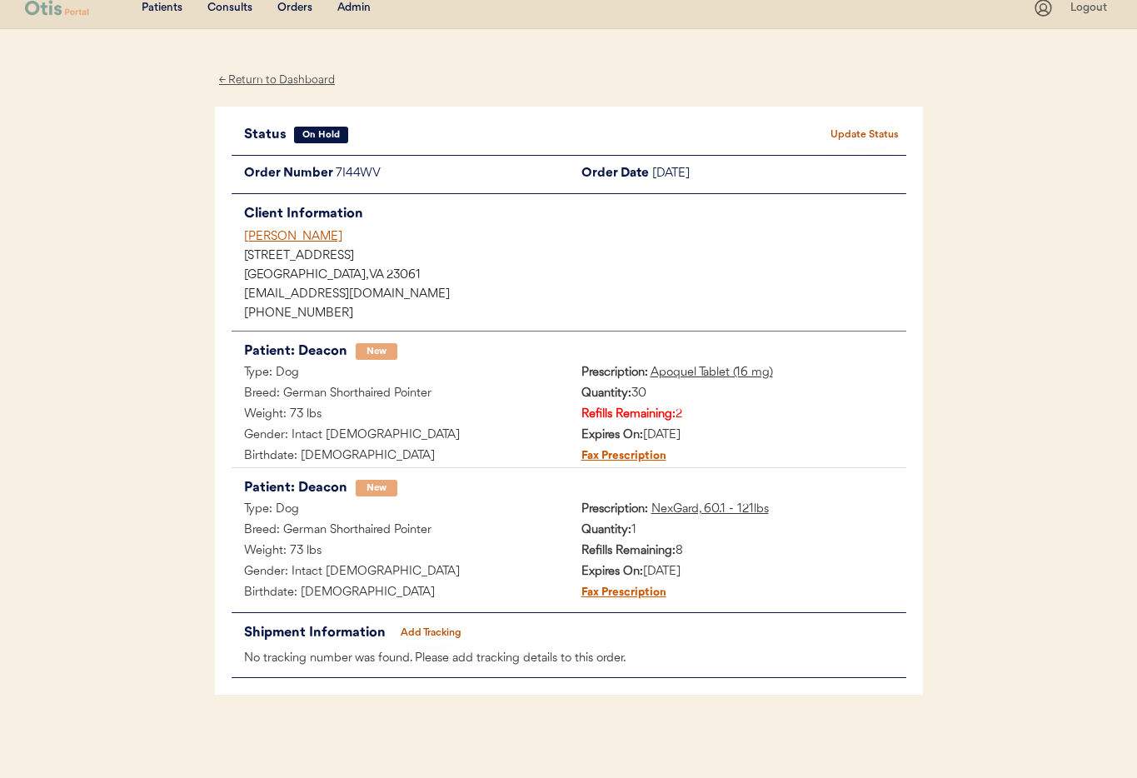
click at [352, 7] on div "Admin" at bounding box center [353, 8] width 33 height 17
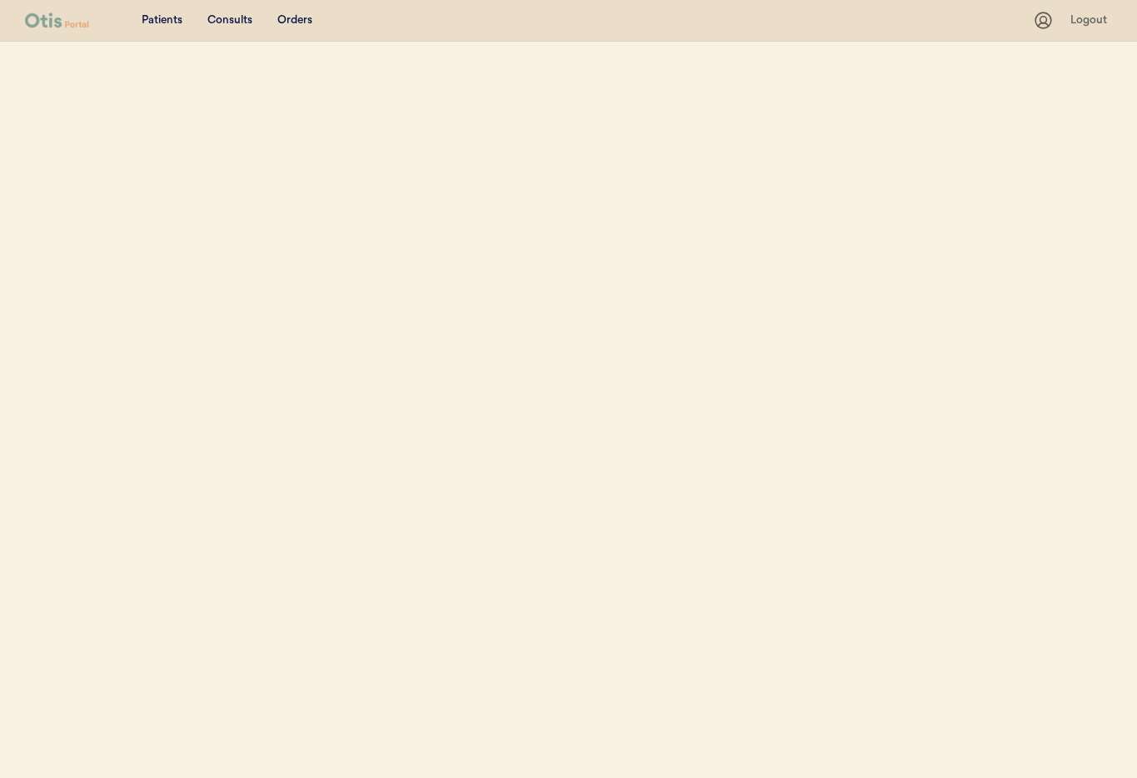
select select ""Email""
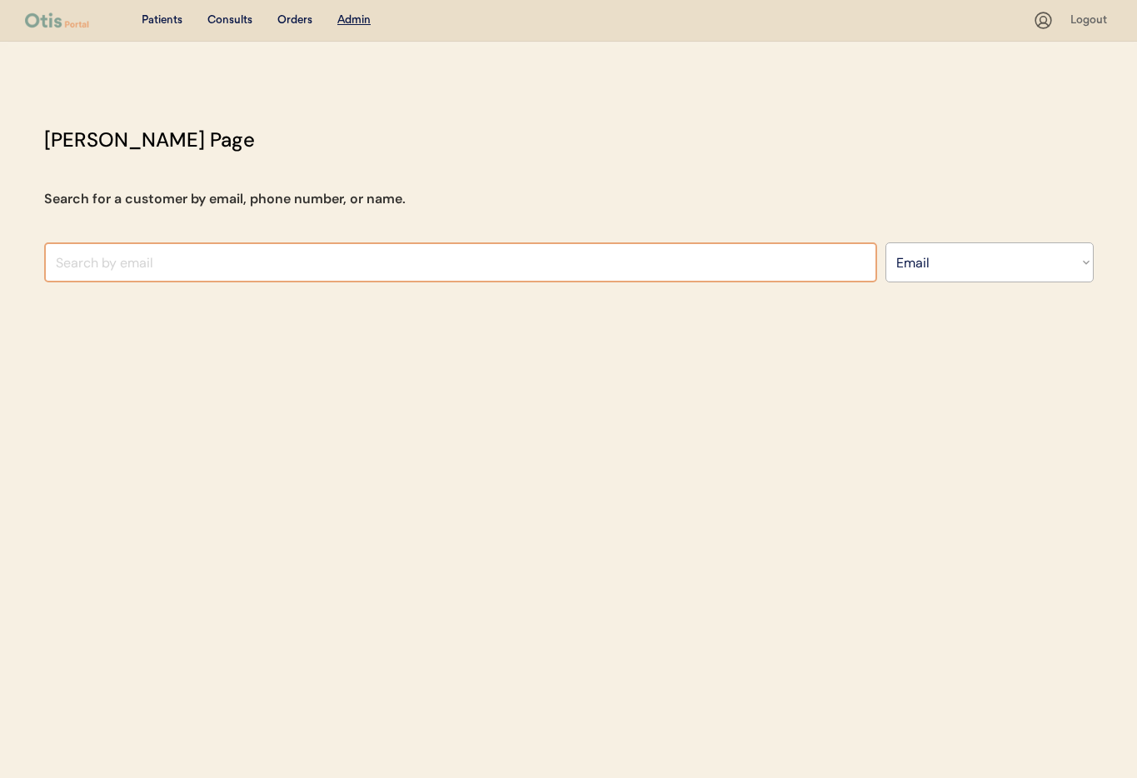
click at [339, 269] on input "input" at bounding box center [460, 262] width 833 height 40
click at [70, 264] on input "input" at bounding box center [460, 262] width 833 height 40
drag, startPoint x: 65, startPoint y: 264, endPoint x: 50, endPoint y: 263, distance: 15.0
click at [49, 263] on input "input" at bounding box center [460, 262] width 833 height 40
paste input "[EMAIL_ADDRESS][DOMAIN_NAME]"
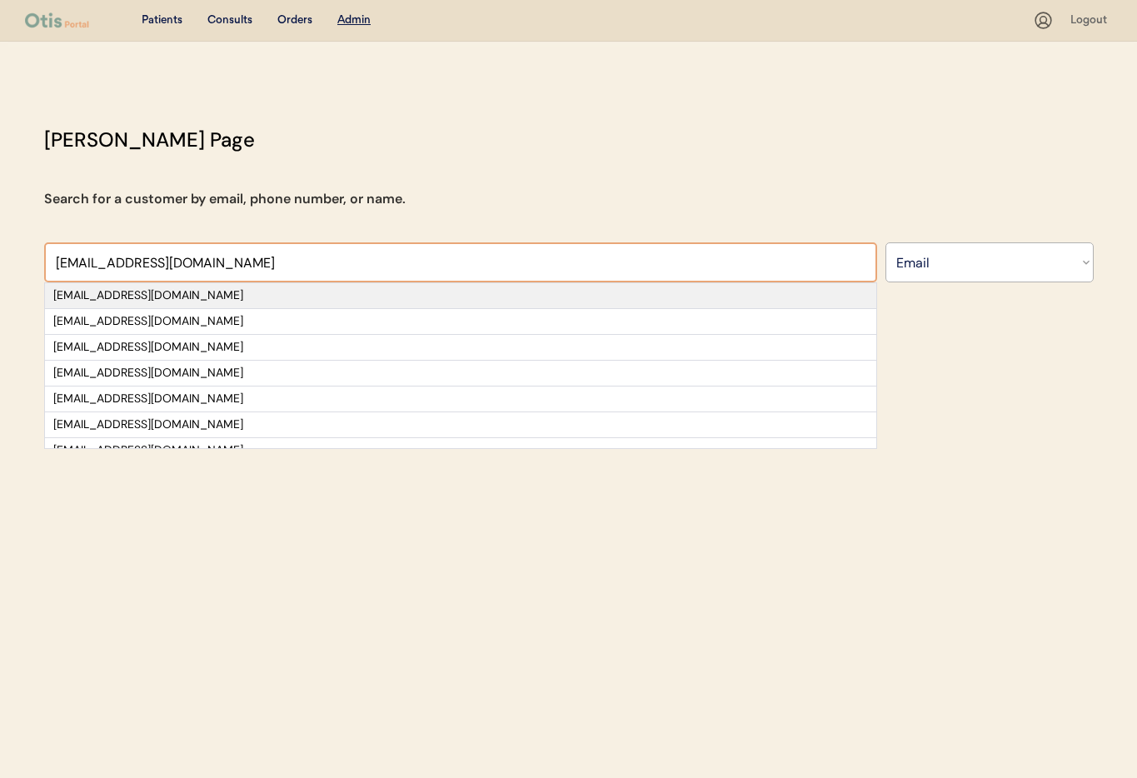
type input "[EMAIL_ADDRESS][DOMAIN_NAME]"
click at [169, 297] on div "[EMAIL_ADDRESS][DOMAIN_NAME]" at bounding box center [460, 295] width 815 height 17
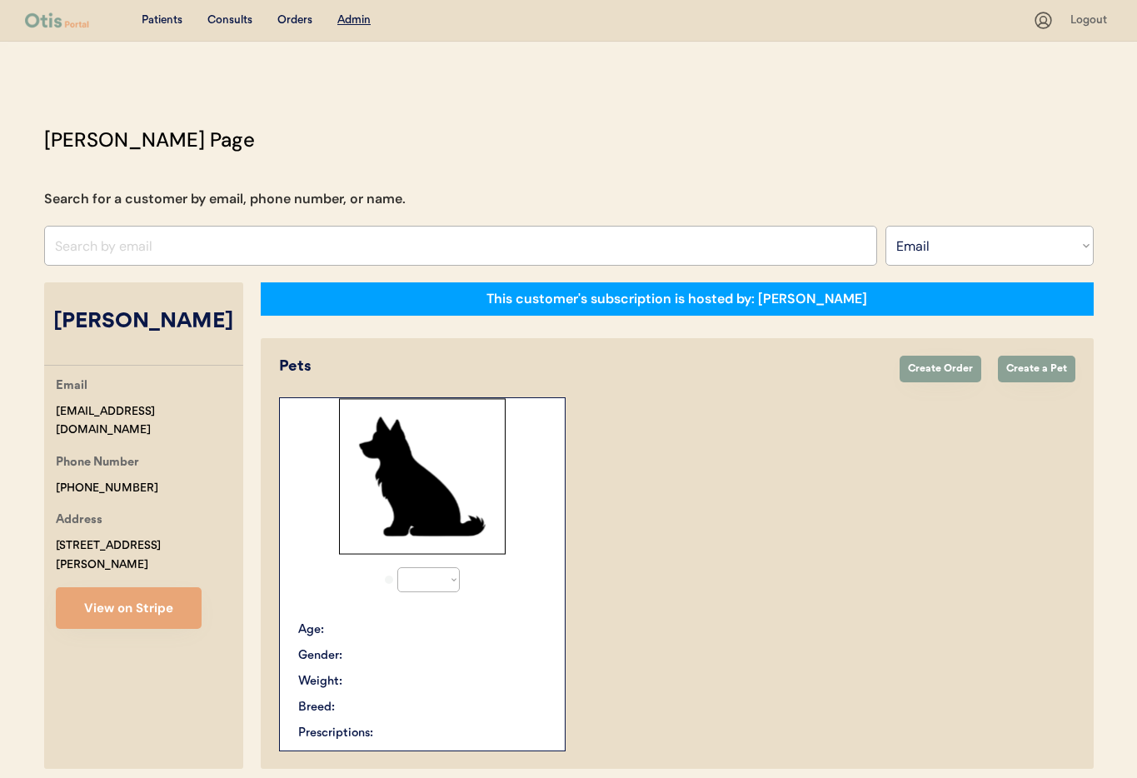
select select "true"
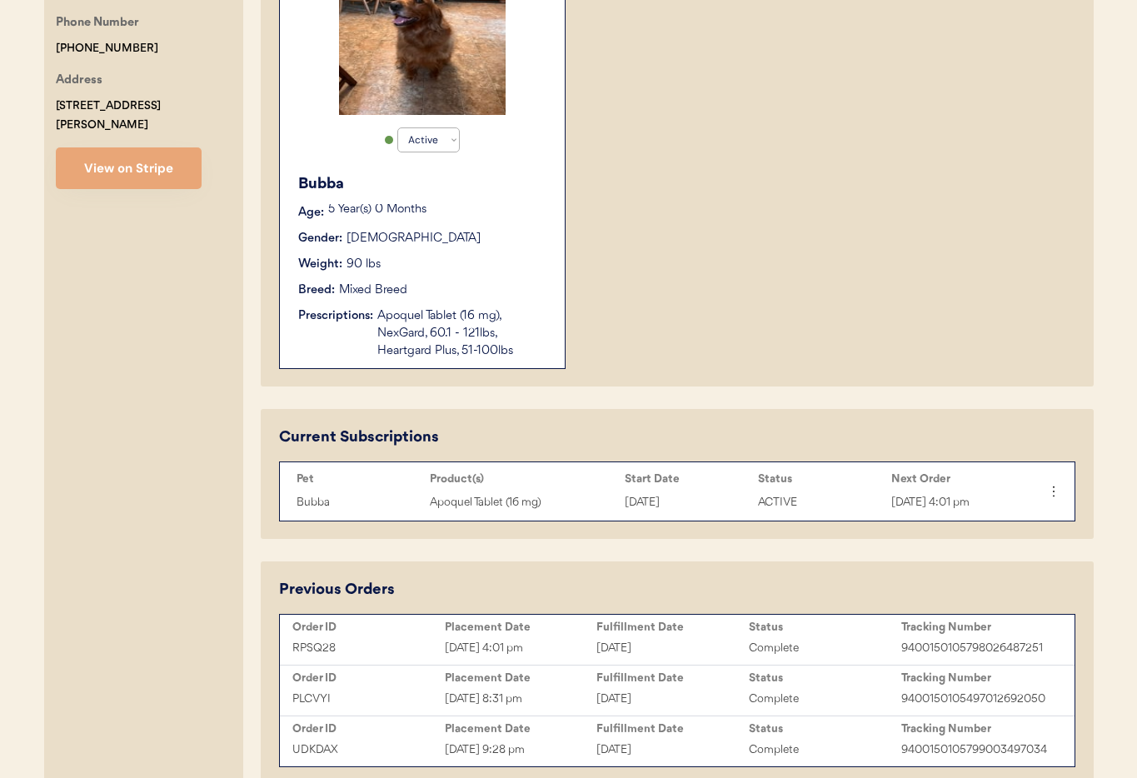
scroll to position [453, 0]
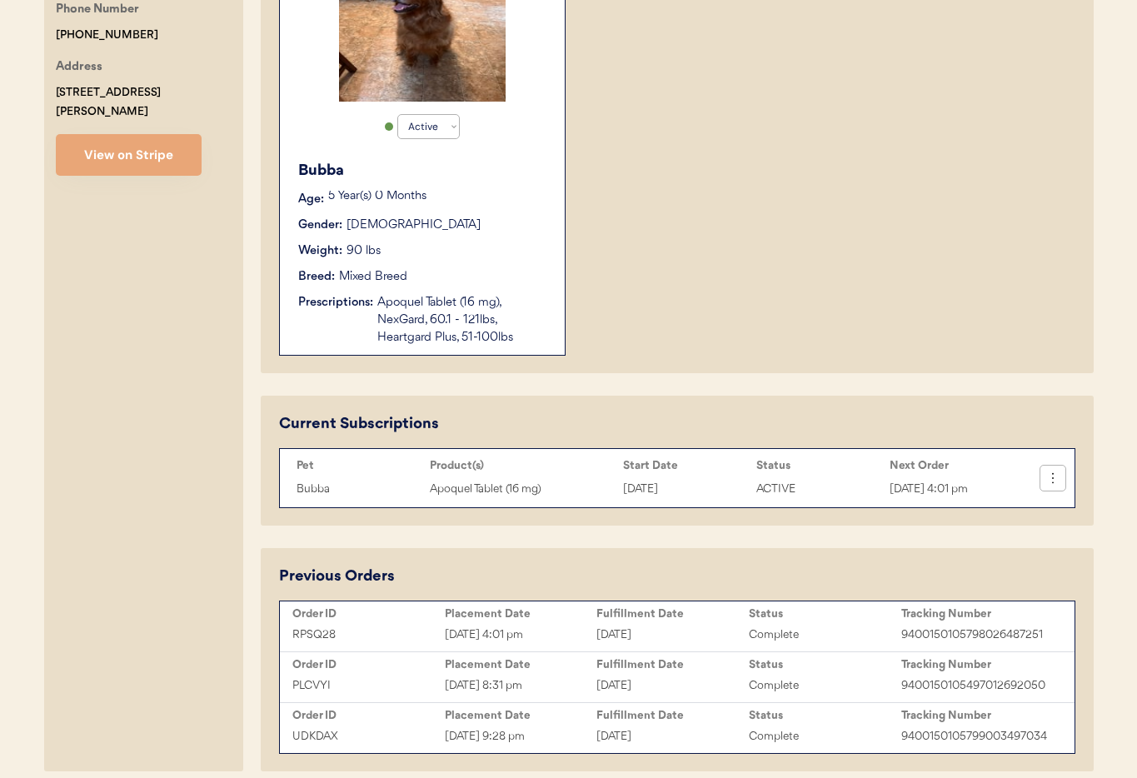
click at [1053, 481] on icon at bounding box center [1053, 478] width 17 height 17
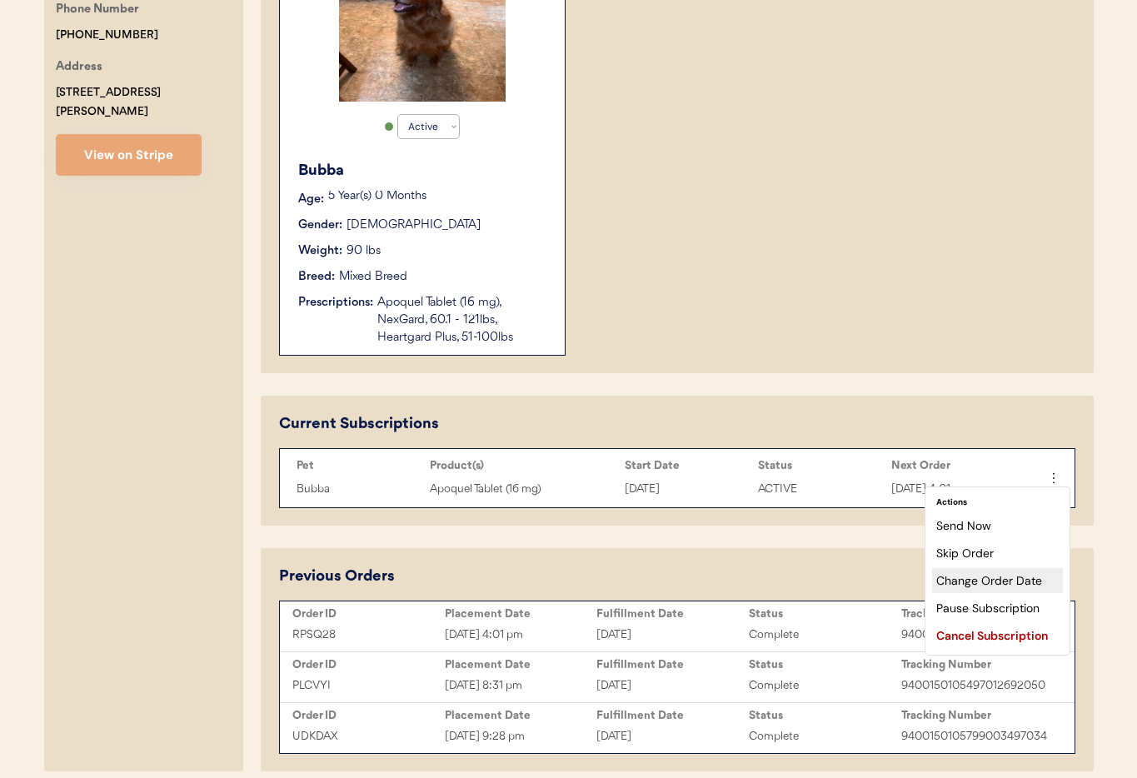
click at [998, 581] on div "Change Order Date" at bounding box center [997, 580] width 131 height 25
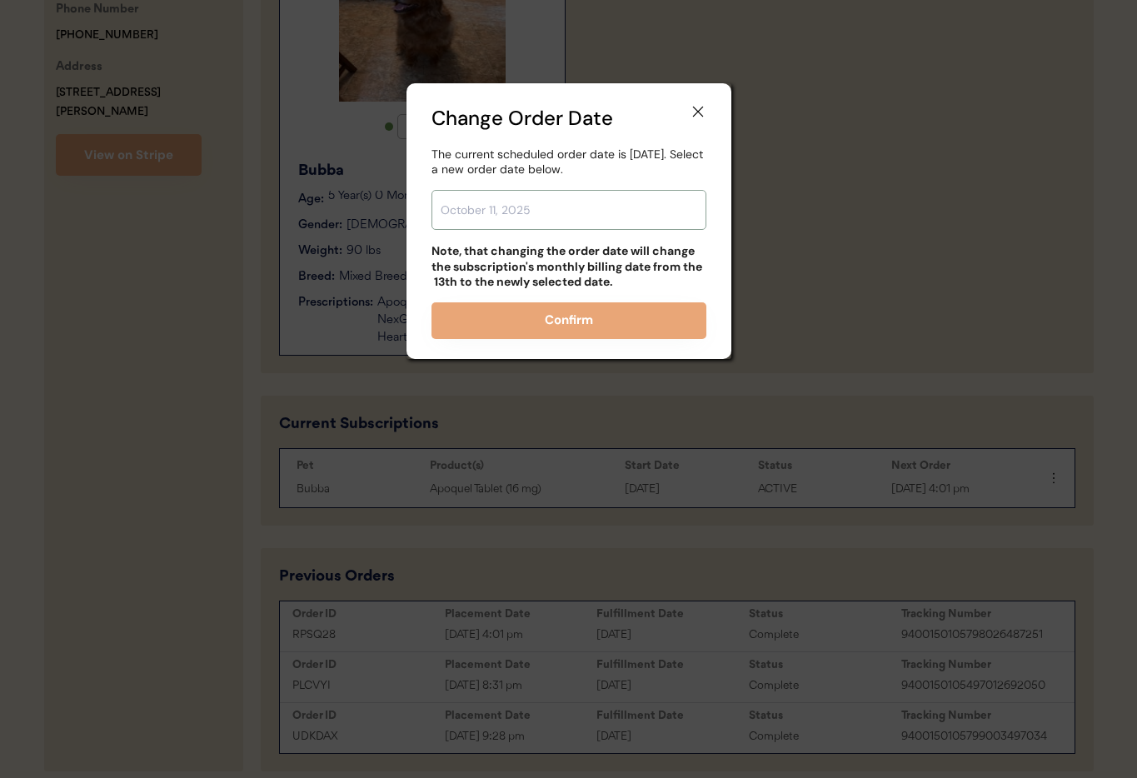
click at [551, 201] on input "text" at bounding box center [569, 210] width 275 height 40
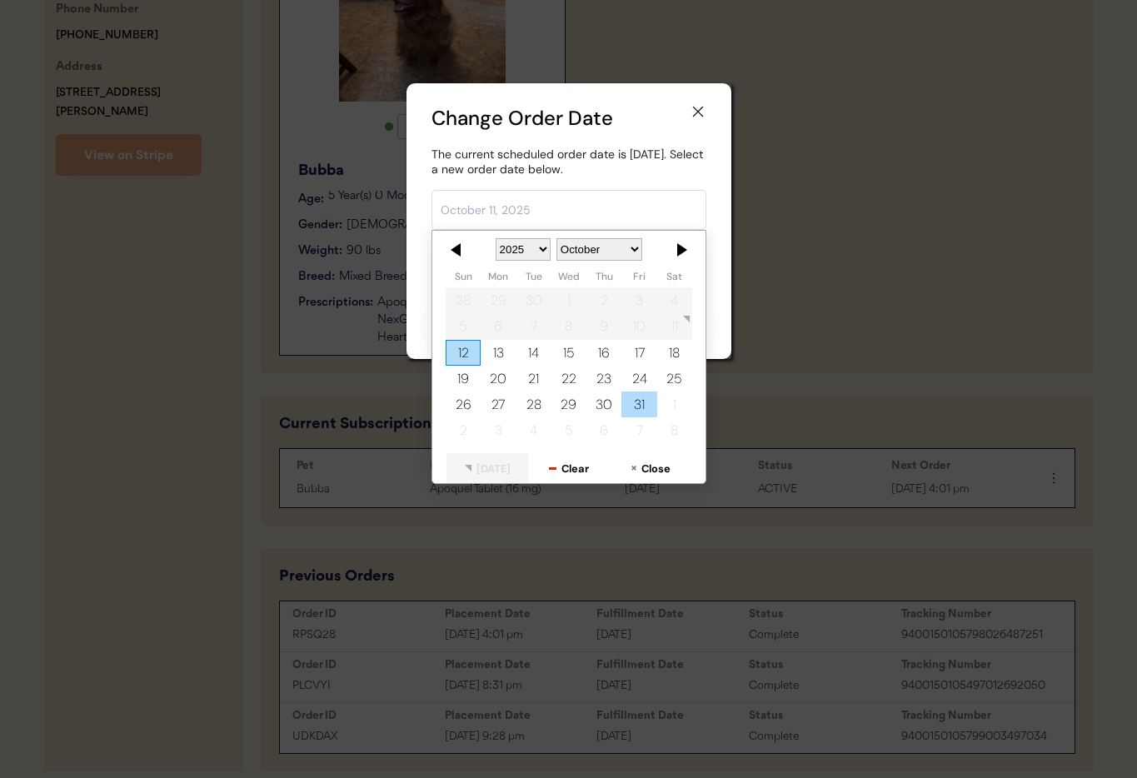
click at [639, 409] on div "31" at bounding box center [638, 405] width 35 height 26
type input "October 31, 2025"
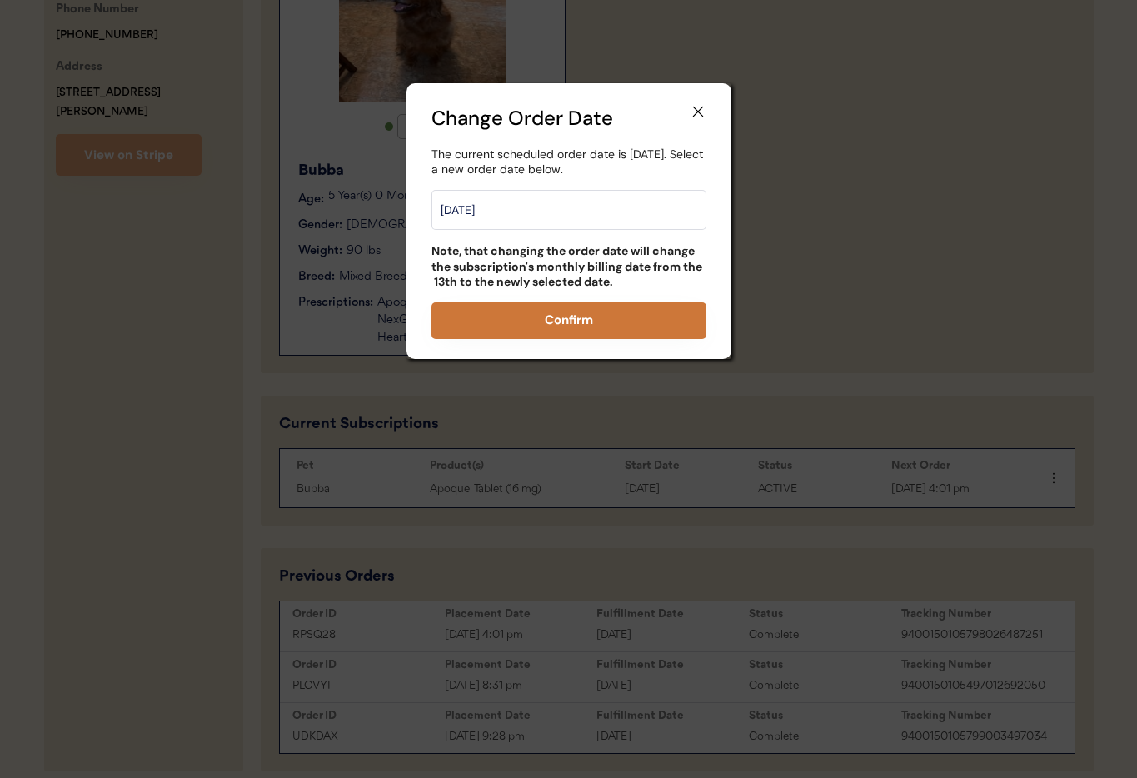
click at [562, 320] on button "Confirm" at bounding box center [569, 320] width 275 height 37
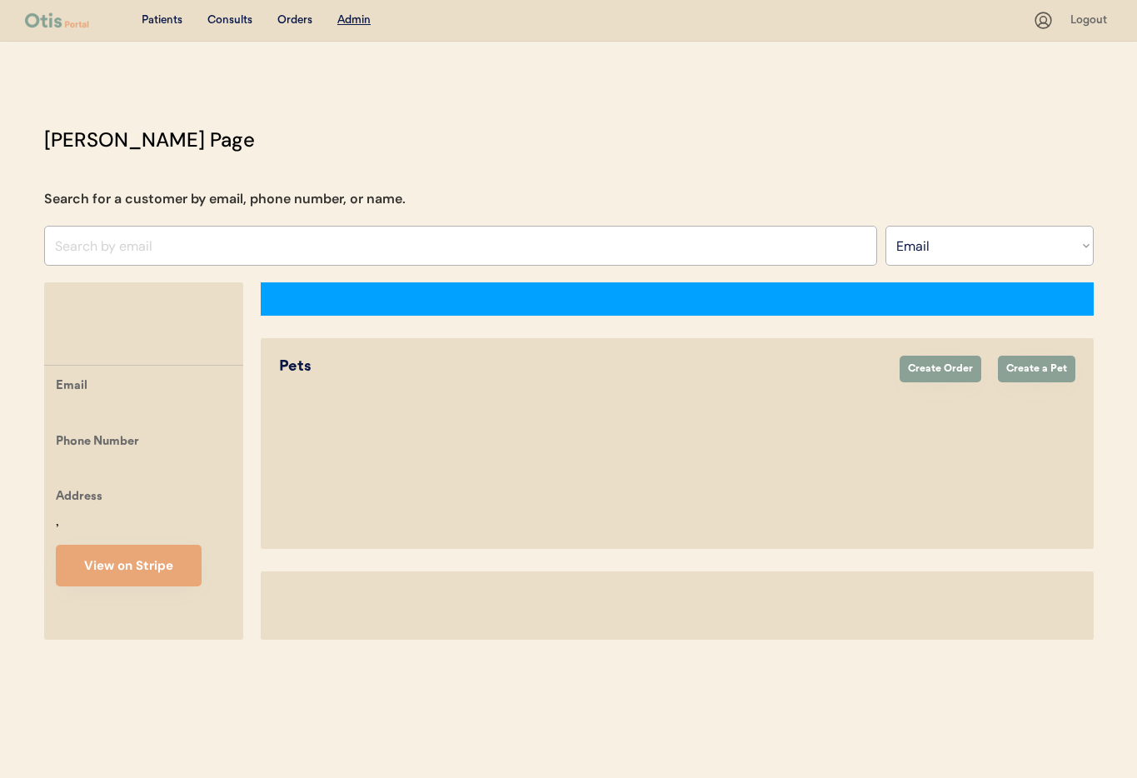
select select ""Email""
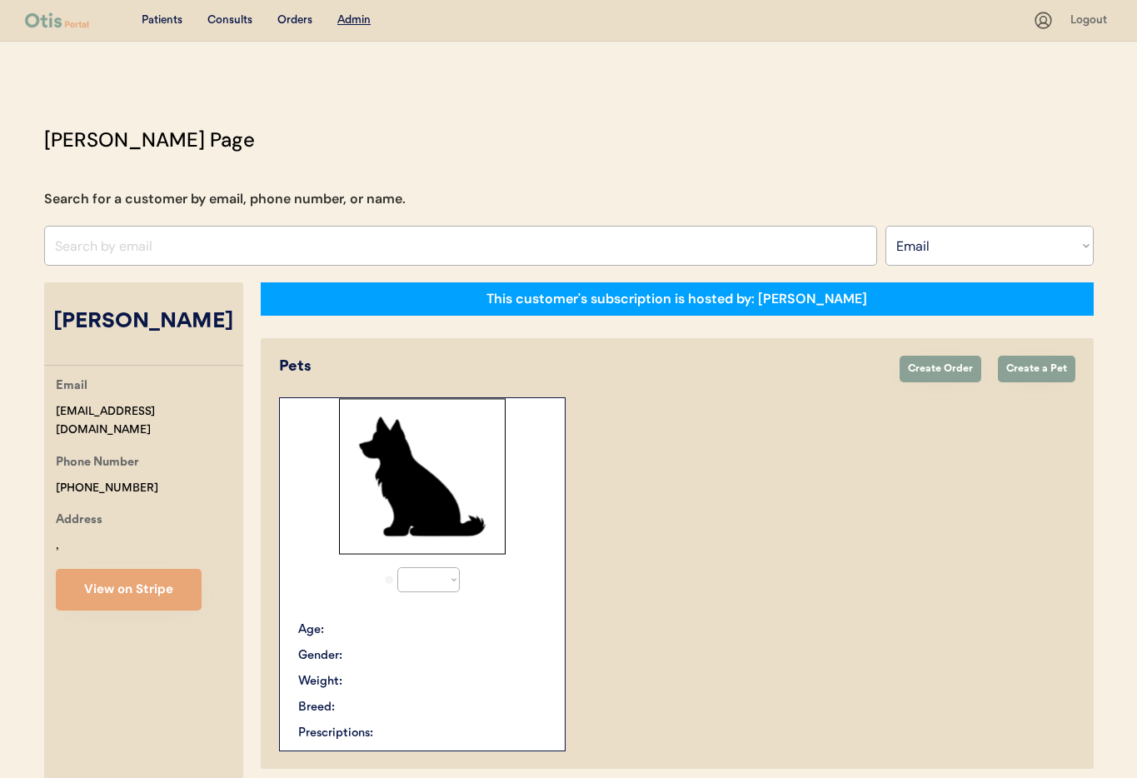
select select "true"
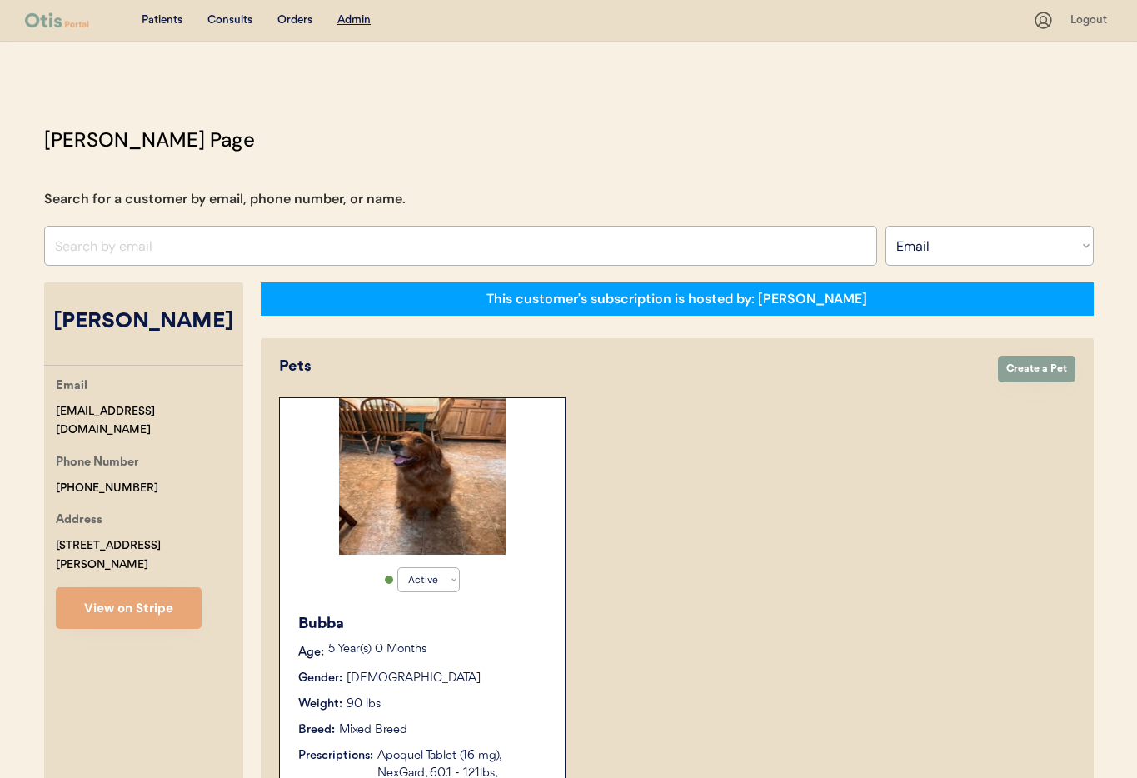
click at [496, 696] on div "Weight: 90 lbs" at bounding box center [423, 704] width 250 height 17
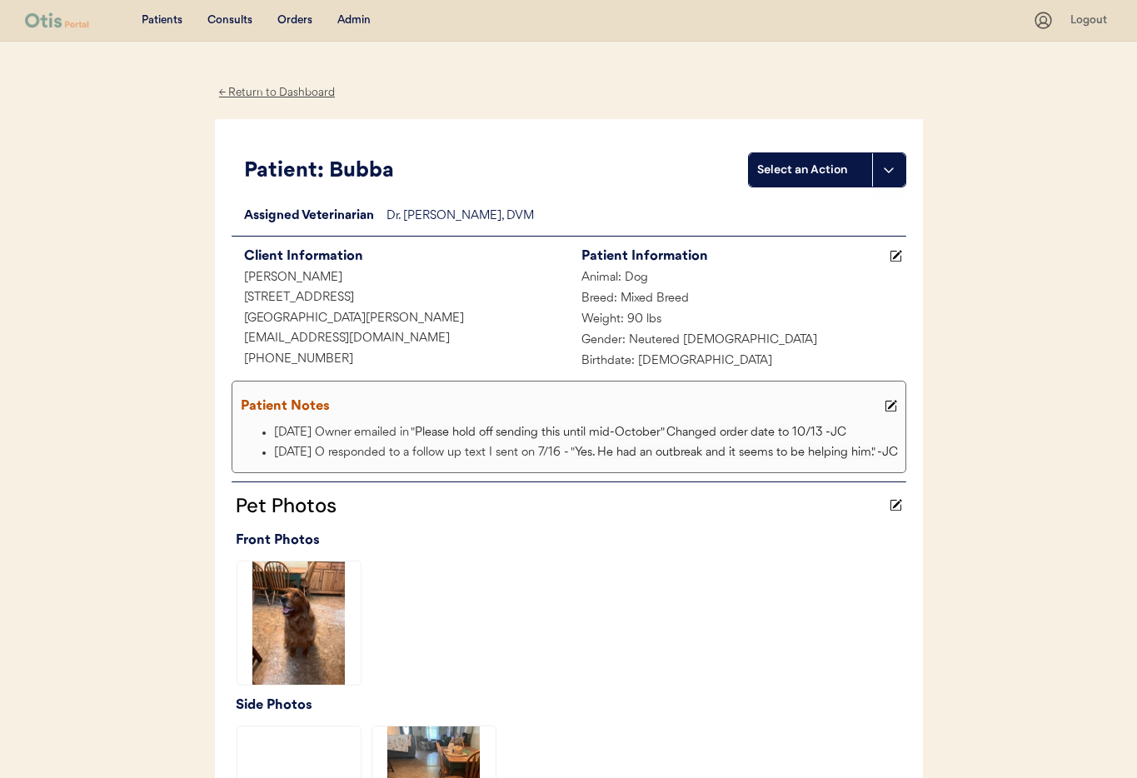
click at [891, 402] on icon at bounding box center [891, 406] width 12 height 12
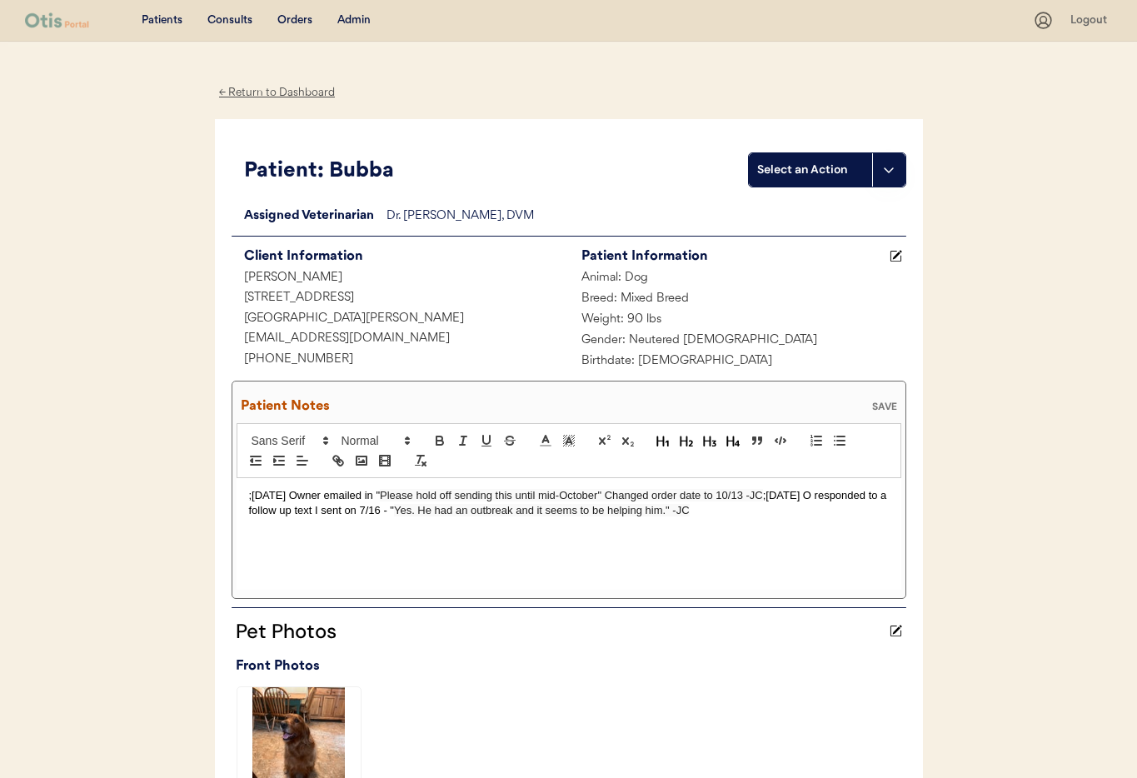
click at [249, 492] on p ";9/29/25 Owner emailed in " Please hold off sending this until mid-October" Cha…" at bounding box center [569, 503] width 640 height 31
click at [872, 407] on div "SAVE" at bounding box center [884, 407] width 33 height 10
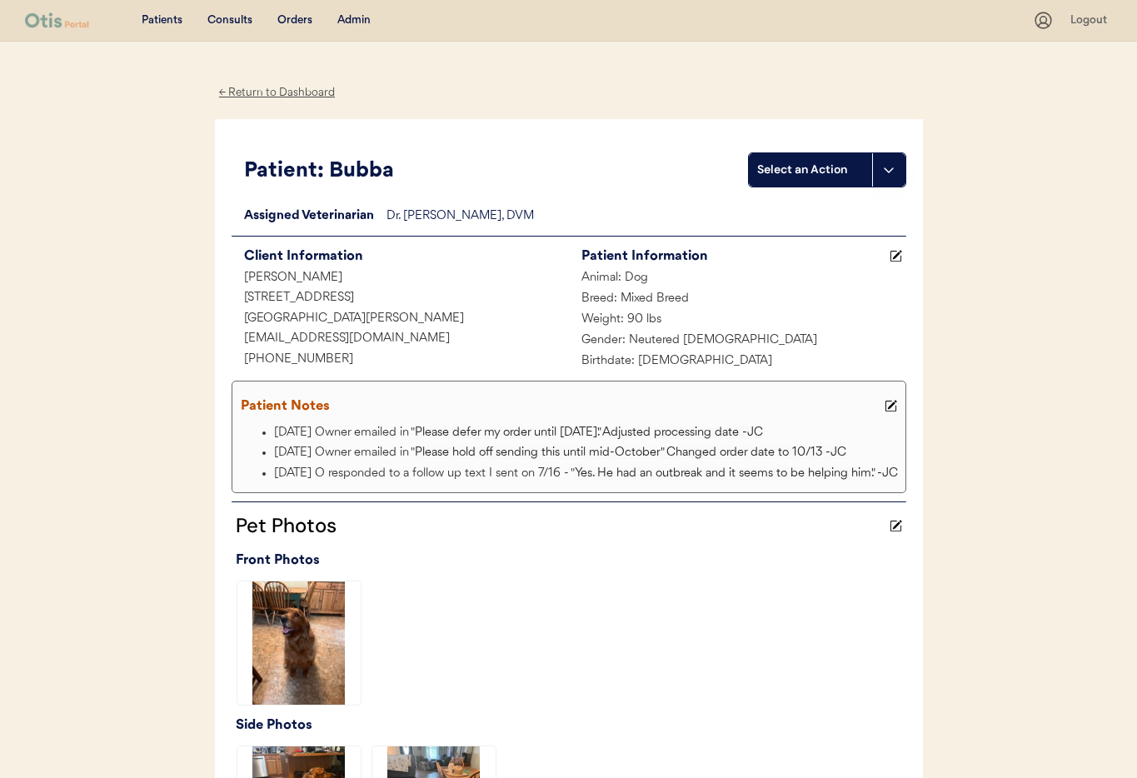
scroll to position [1, 0]
click at [347, 22] on div "Admin" at bounding box center [353, 20] width 33 height 17
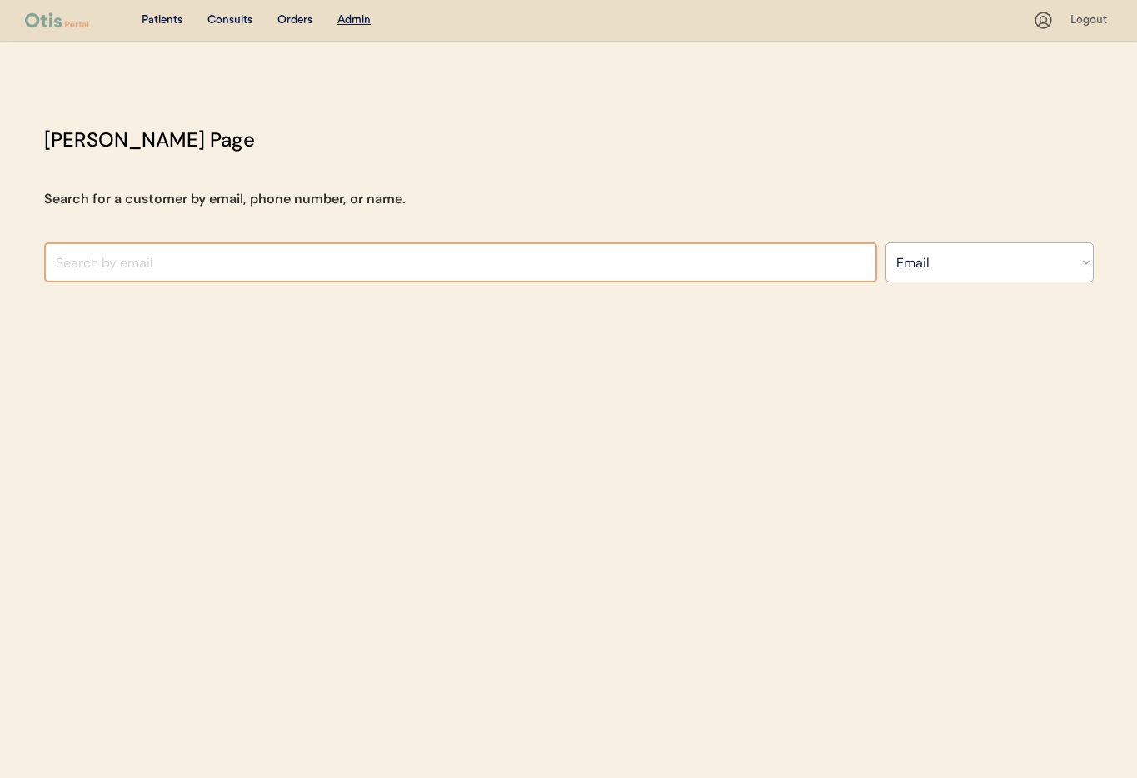
click at [251, 259] on input "input" at bounding box center [460, 262] width 833 height 40
click at [957, 272] on select "Search By Name Email Phone Number" at bounding box center [989, 262] width 208 height 40
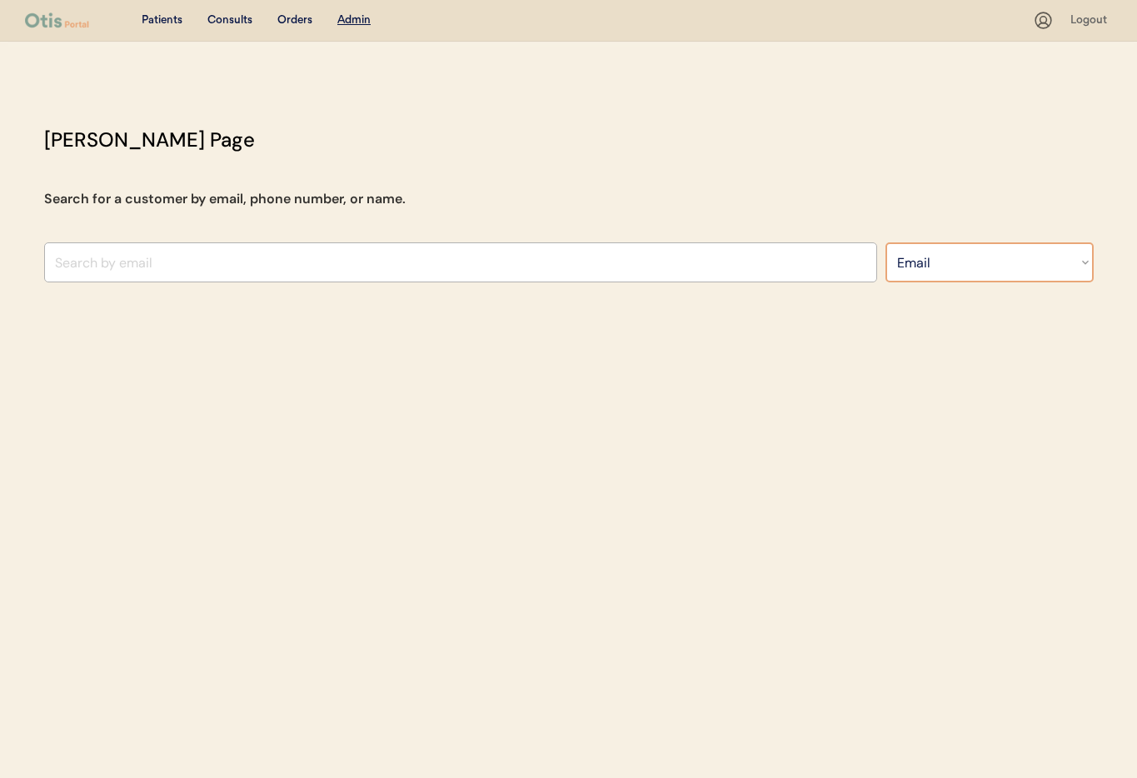
select select ""Name""
click at [885, 242] on select "Search By Name Email Phone Number" at bounding box center [989, 262] width 208 height 40
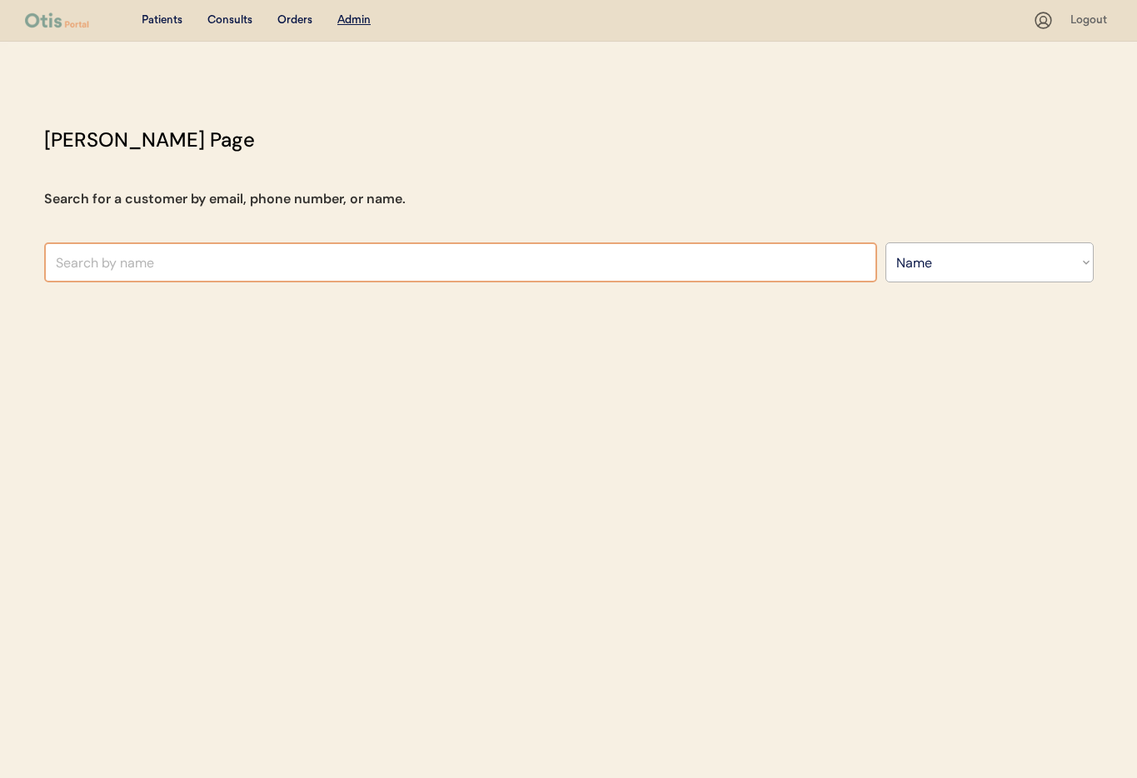
select select ""Name""
click at [194, 267] on input "text" at bounding box center [460, 262] width 833 height 40
type input "[PERSON_NAME]"
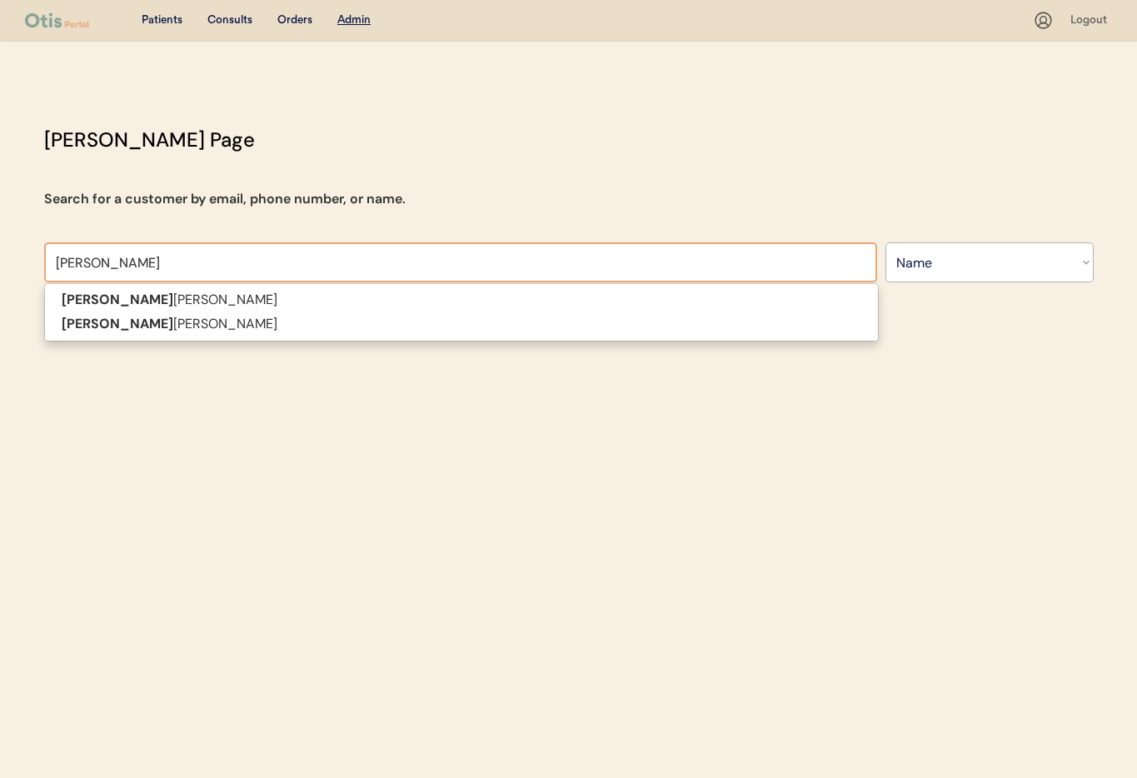
click at [207, 322] on p "[PERSON_NAME]" at bounding box center [461, 324] width 833 height 24
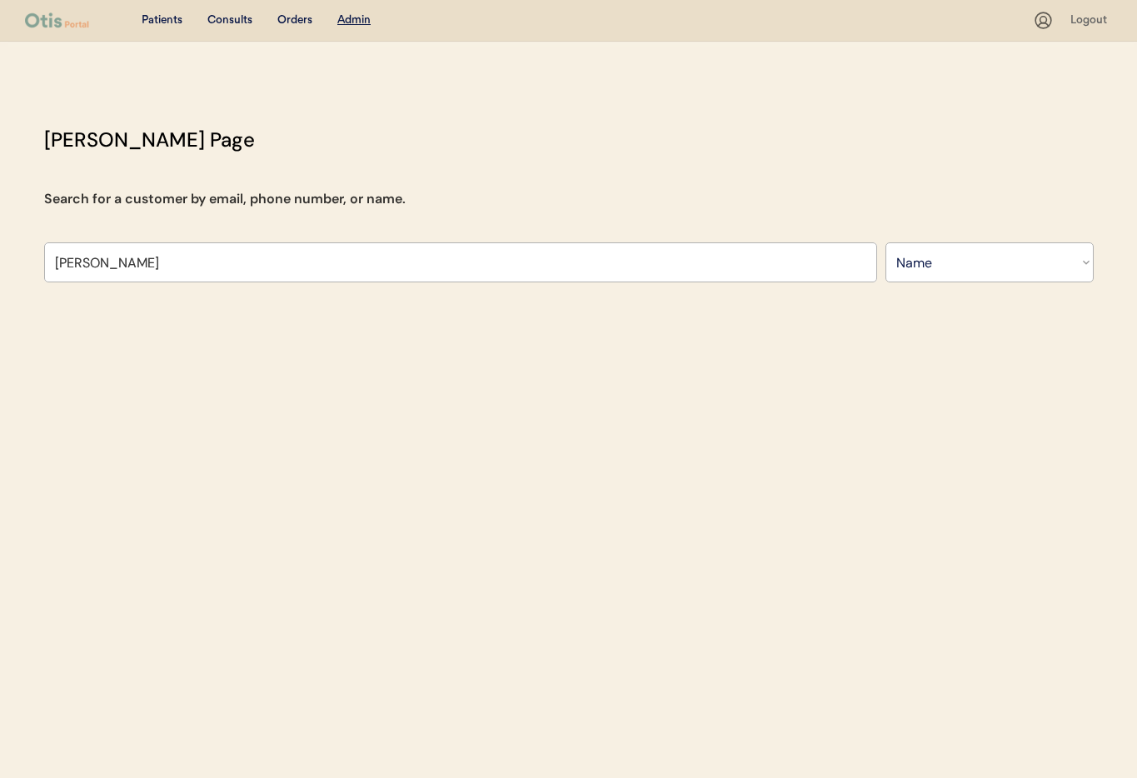
type input "[PERSON_NAME]"
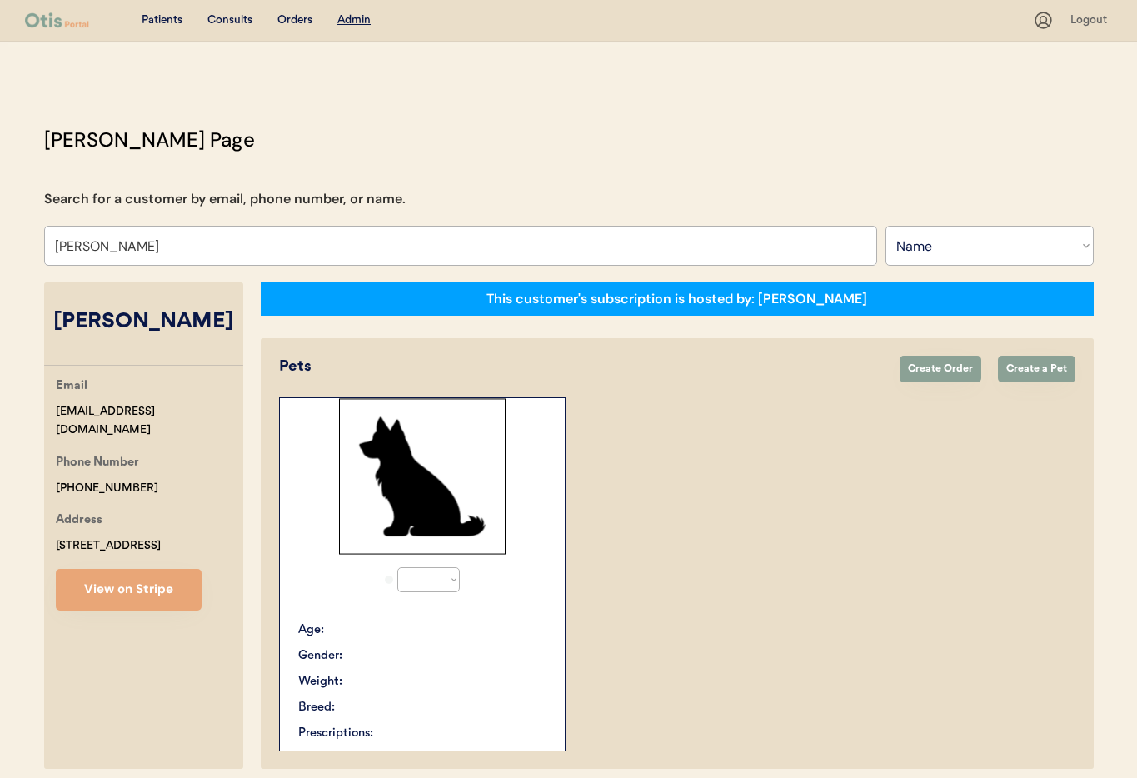
select select "true"
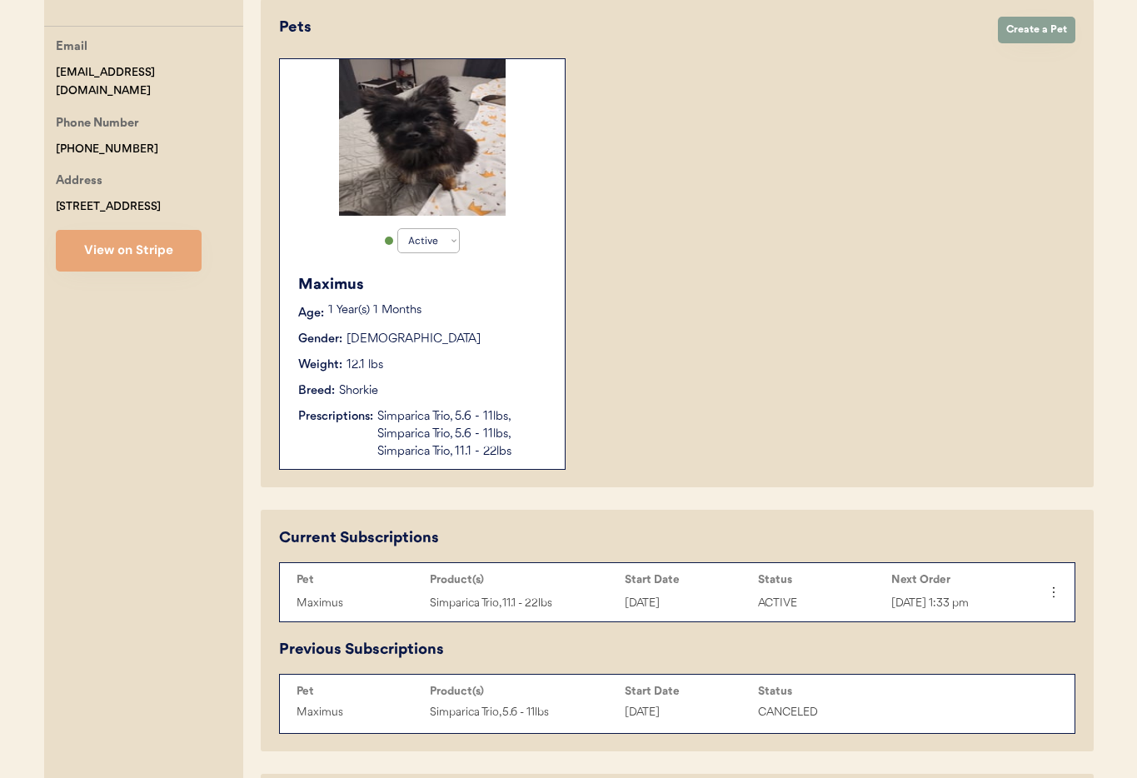
scroll to position [424, 0]
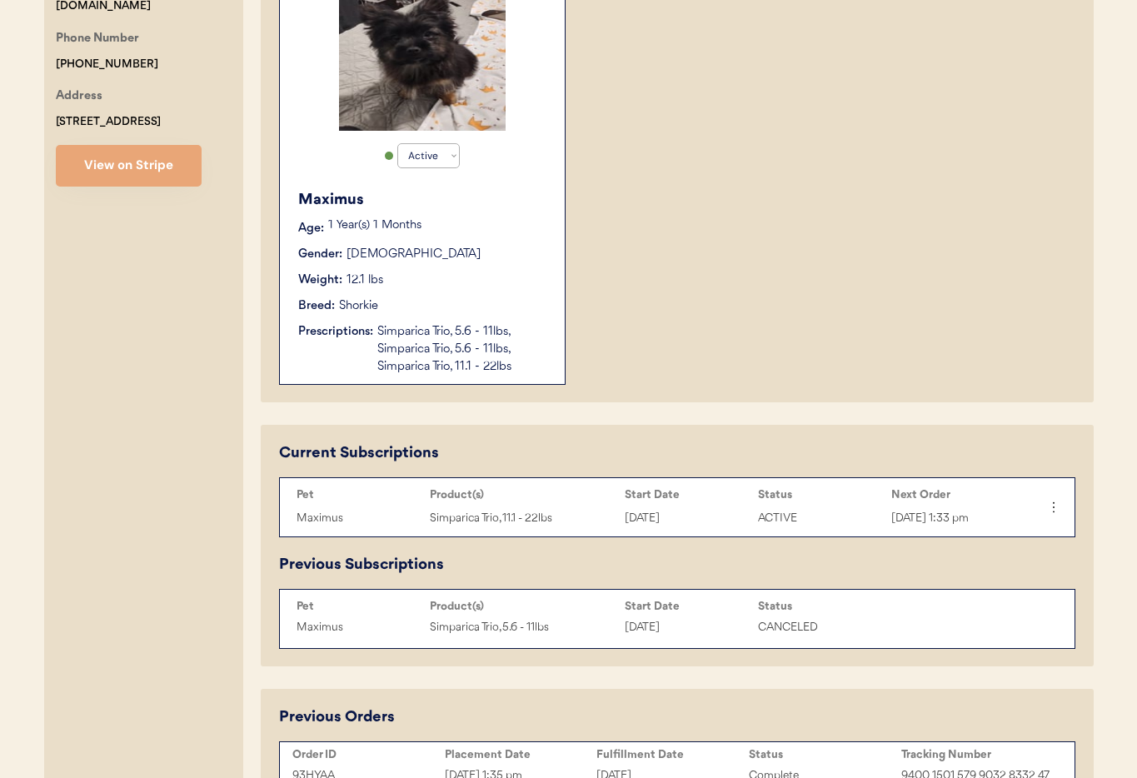
type input "[PERSON_NAME]"
click at [449, 315] on div "Maximus Age: [DEMOGRAPHIC_DATA] Year(s) 1 Months Gender: [DEMOGRAPHIC_DATA] Wei…" at bounding box center [422, 282] width 268 height 203
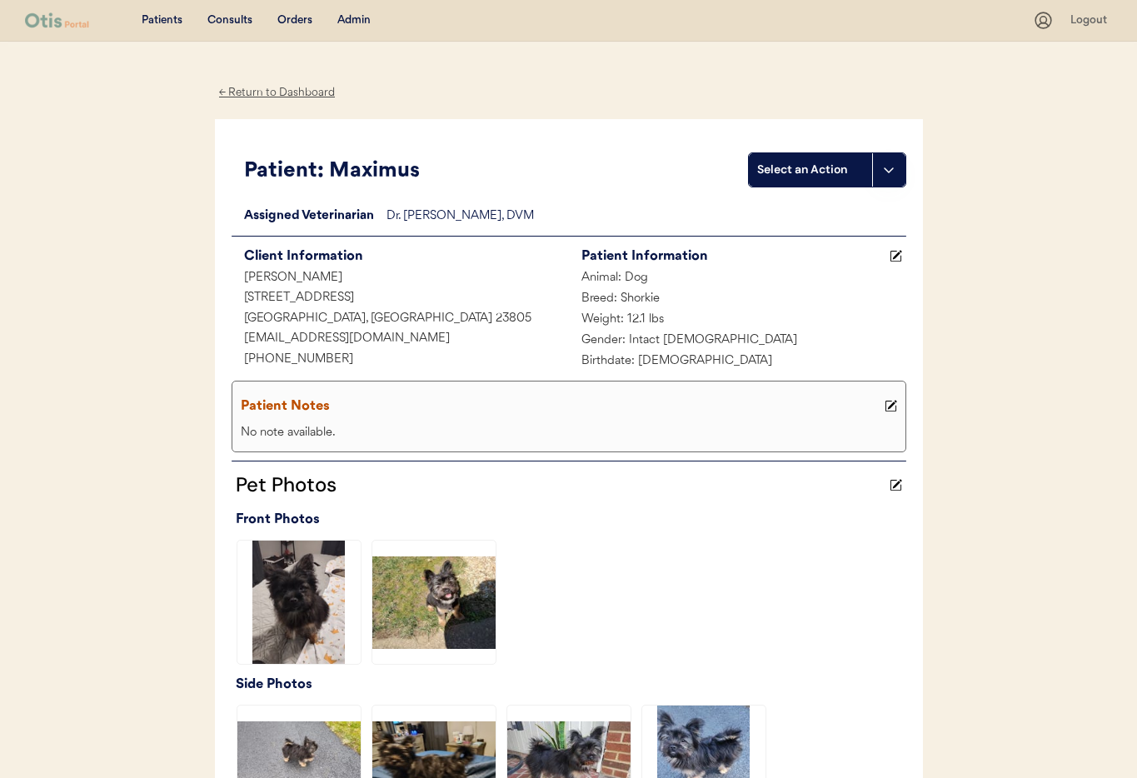
click at [882, 174] on icon at bounding box center [888, 169] width 13 height 13
click at [849, 211] on div "Create a consult" at bounding box center [832, 204] width 165 height 34
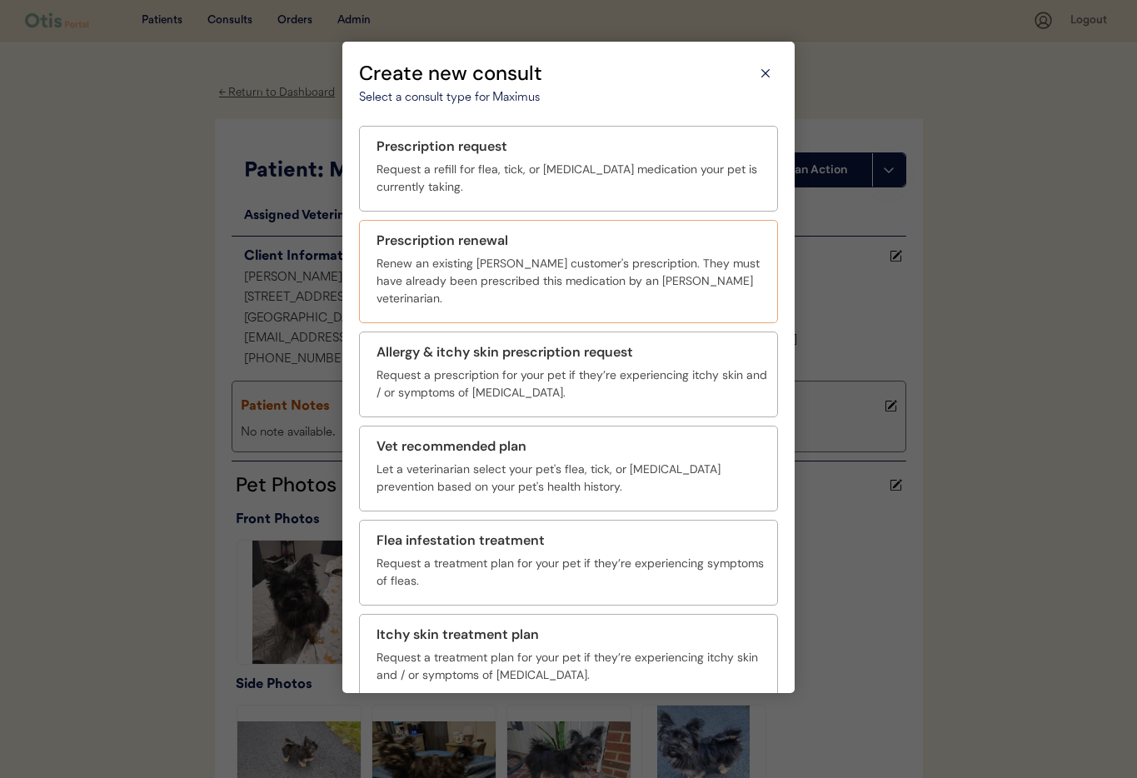
click at [411, 270] on div "Renew an existing Otis customer's prescription. They must have already been pre…" at bounding box center [572, 281] width 391 height 52
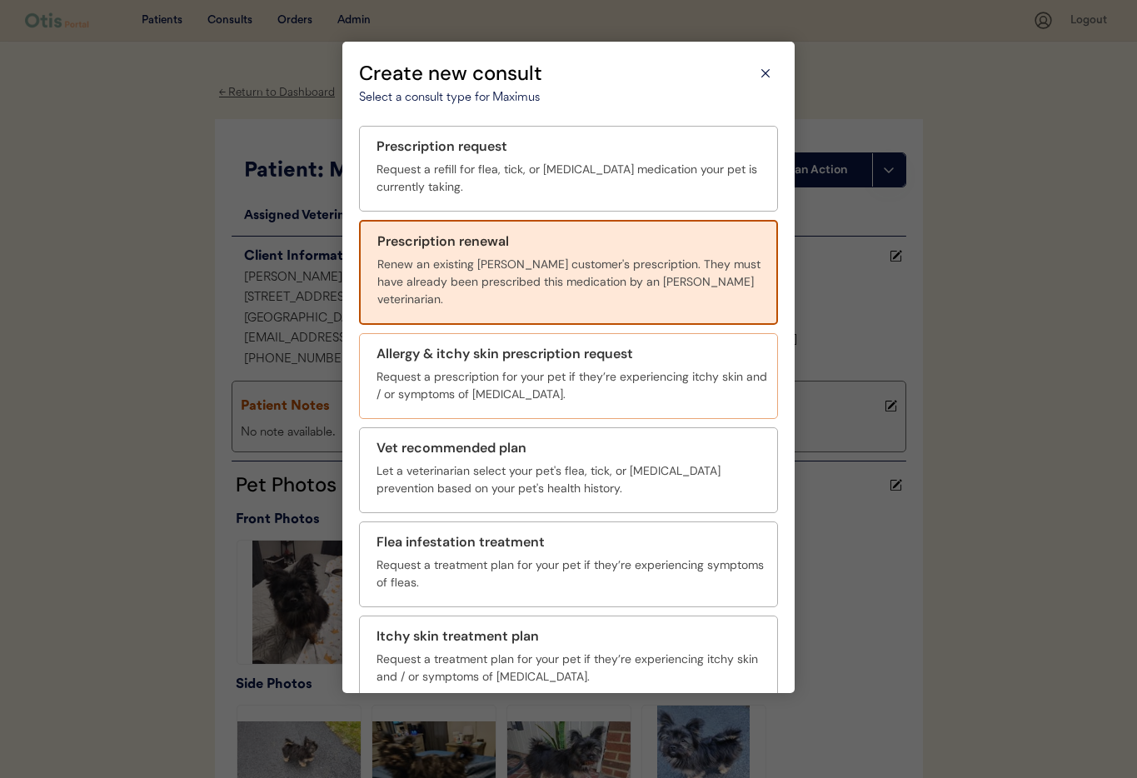
scroll to position [61, 0]
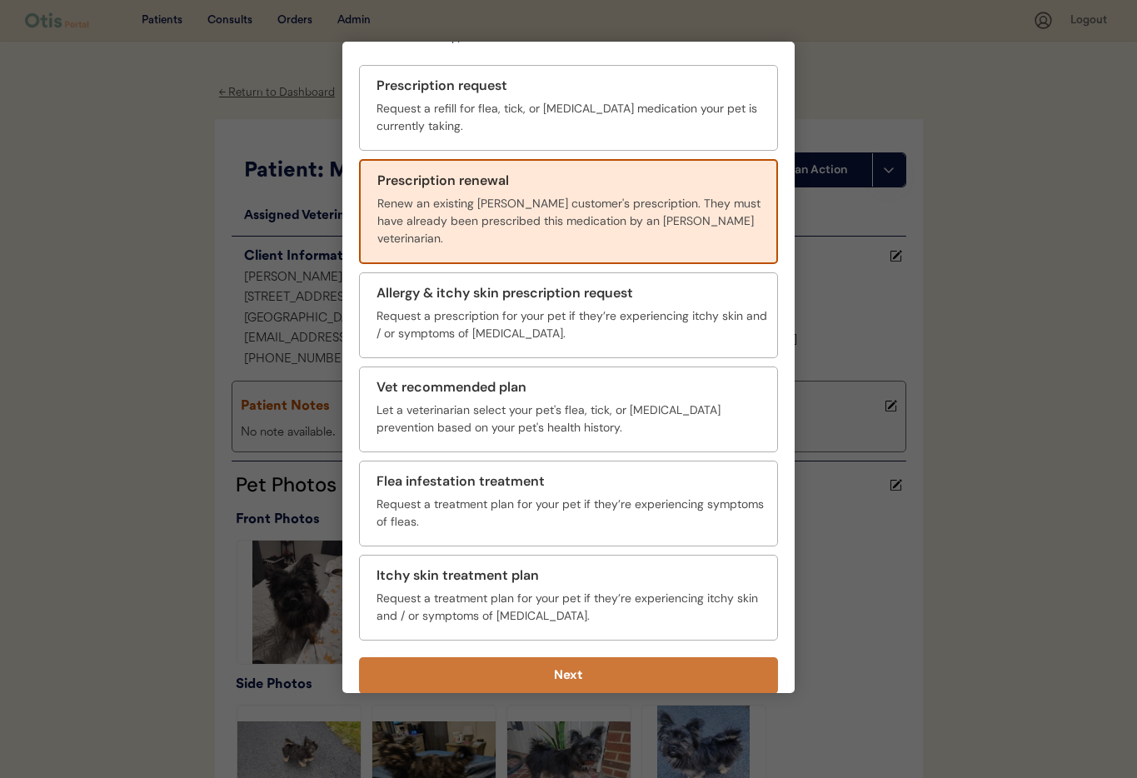
click at [626, 657] on button "Next" at bounding box center [568, 675] width 419 height 37
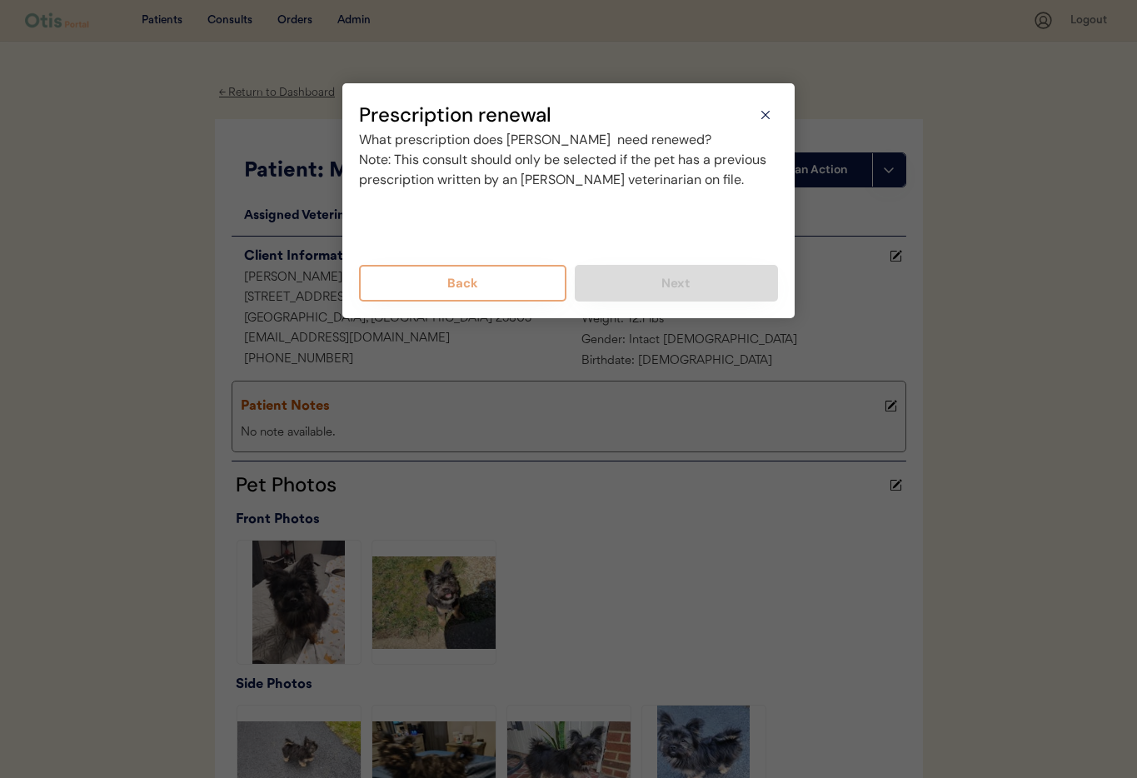
scroll to position [0, 0]
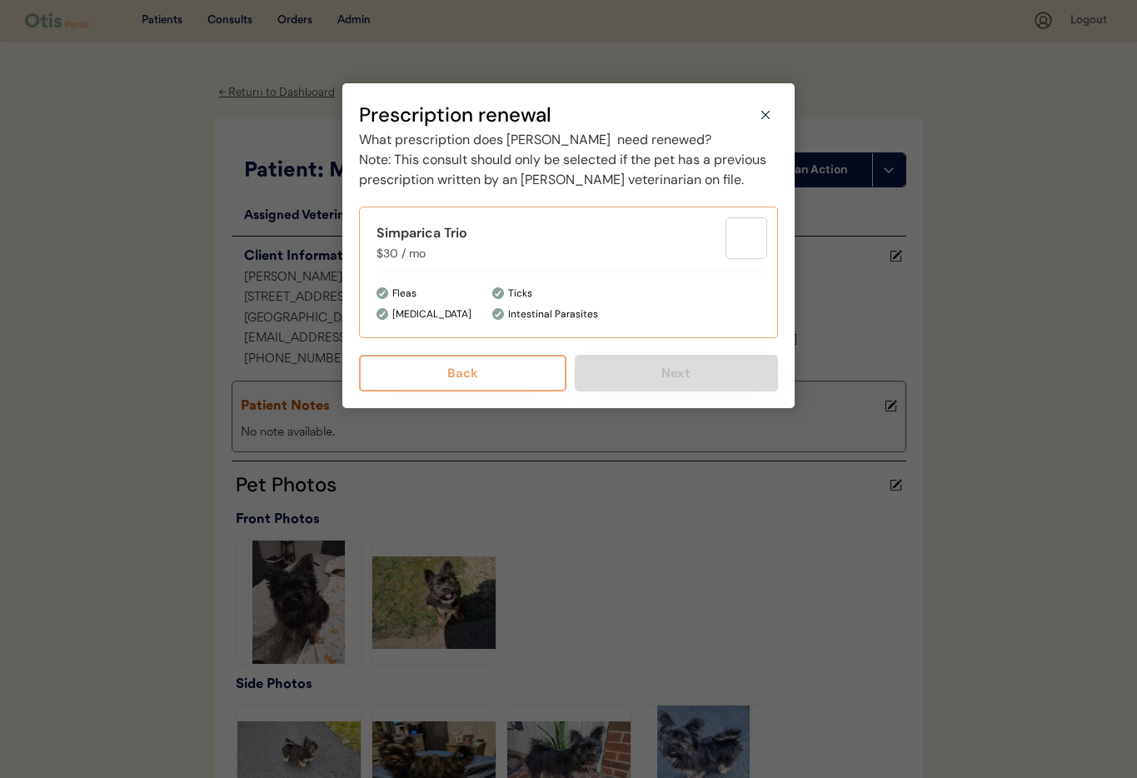
click at [474, 297] on div "Simparica Trio $30 / mo Fleas Heartworm Ticks Intestinal Parasites" at bounding box center [568, 273] width 419 height 132
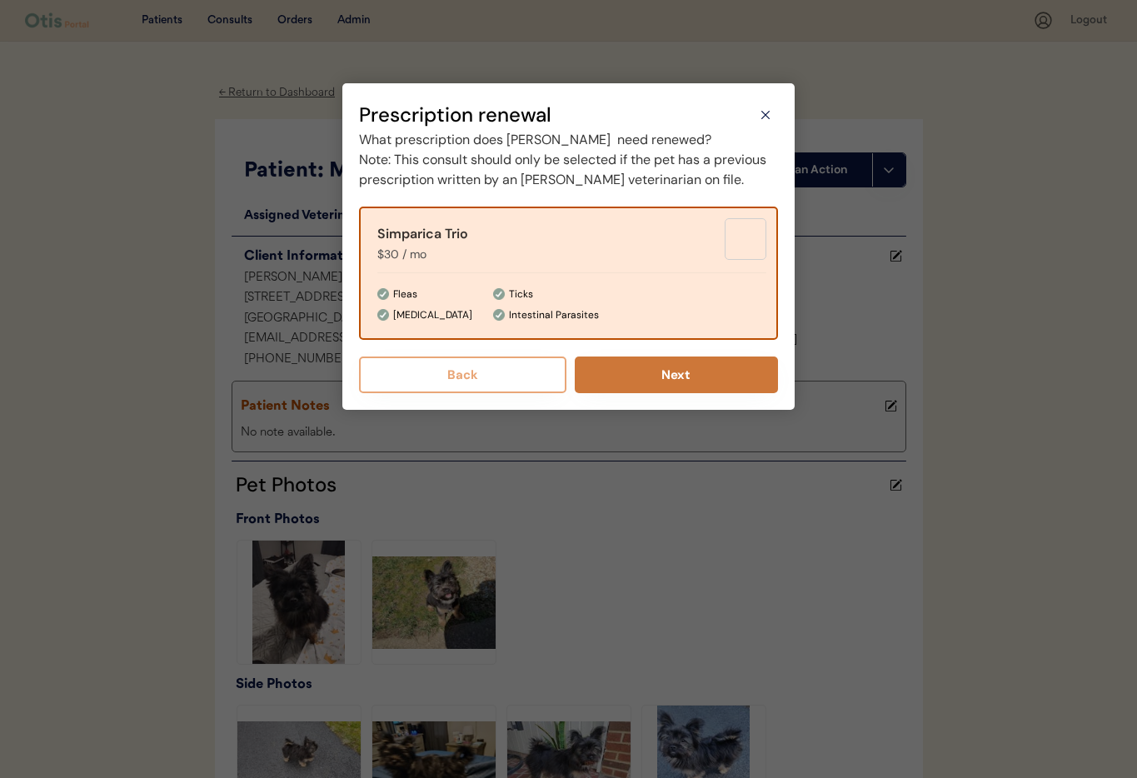
click at [713, 393] on button "Next" at bounding box center [677, 375] width 204 height 37
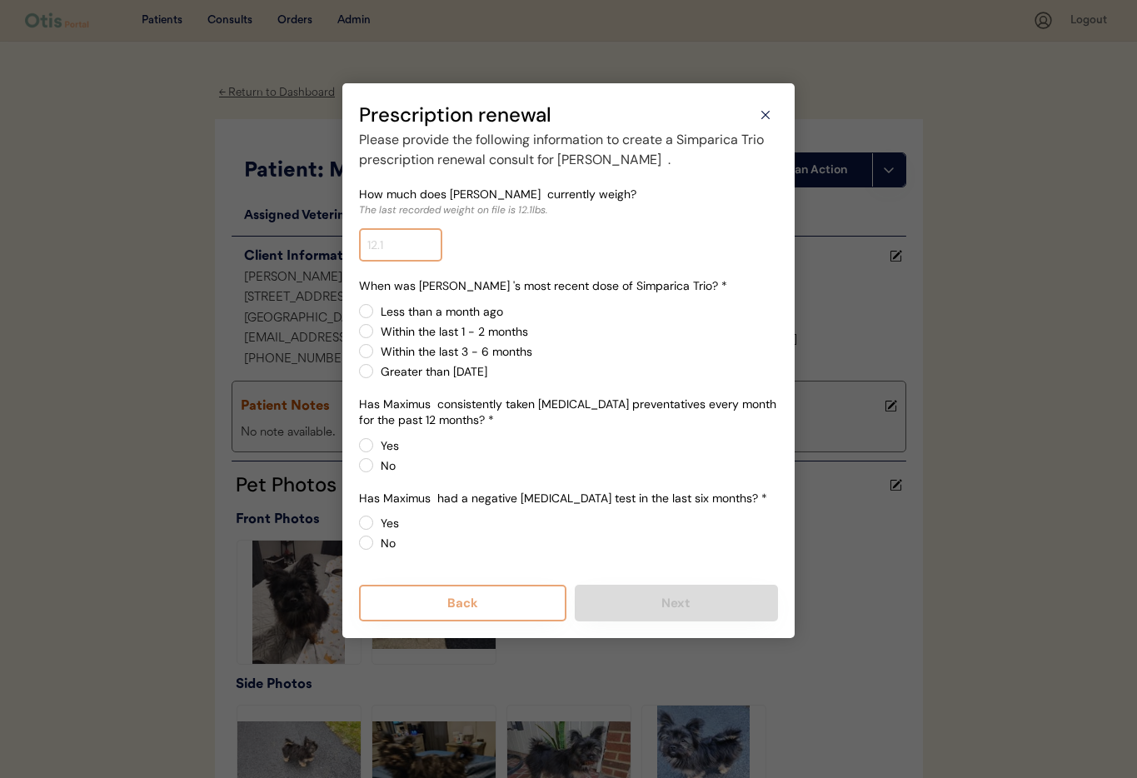
click at [400, 243] on input "input" at bounding box center [400, 244] width 83 height 33
type input "13.0"
click at [376, 313] on label "Less than a month ago" at bounding box center [577, 312] width 402 height 12
click at [357, 313] on input "Less than a month ago" at bounding box center [352, 311] width 11 height 11
radio input "true"
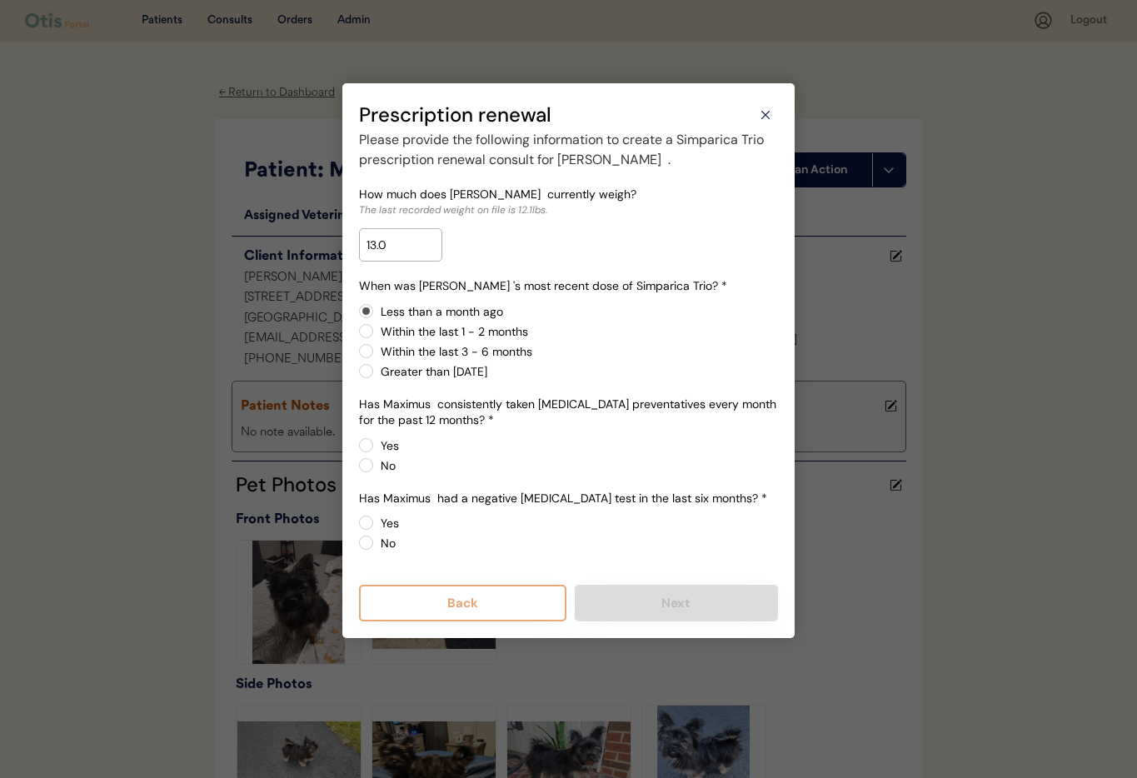
click at [376, 330] on label "Within the last 1 - 2 months" at bounding box center [577, 332] width 402 height 12
click at [357, 317] on input "Within the last 1 - 2 months" at bounding box center [352, 311] width 11 height 11
radio input "true"
click at [376, 311] on label "Less than a month ago" at bounding box center [577, 312] width 402 height 12
click at [357, 311] on input "Less than a month ago" at bounding box center [352, 311] width 11 height 11
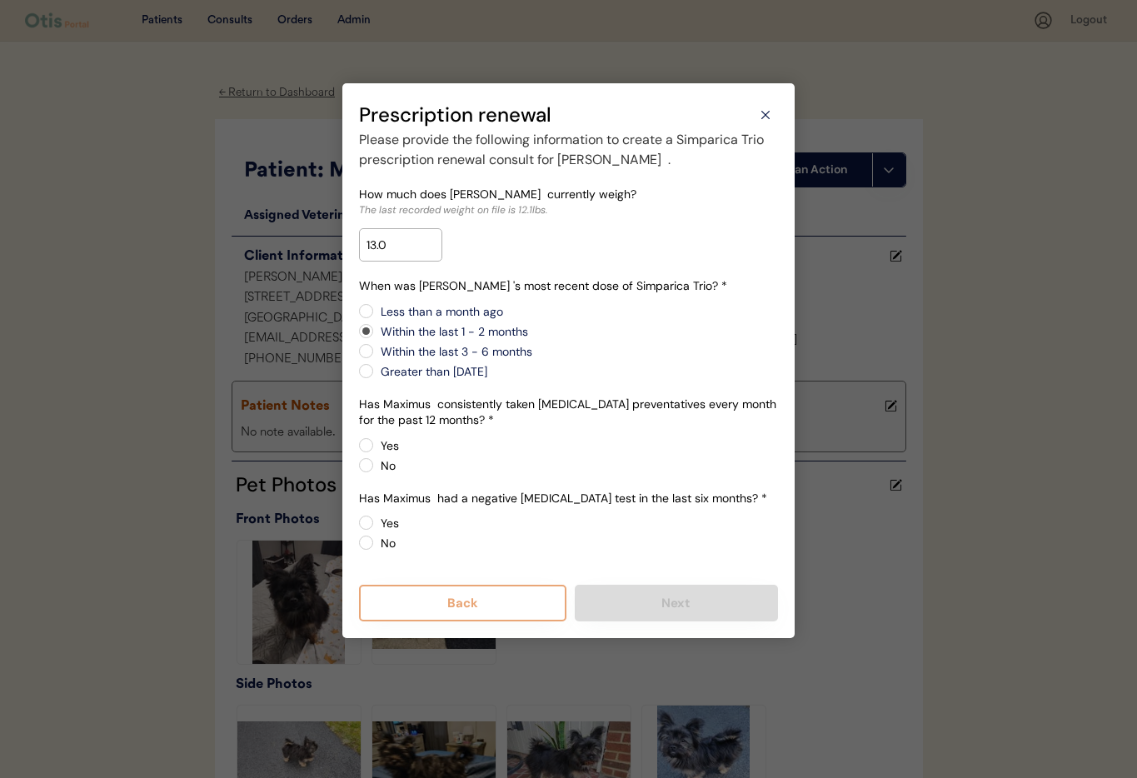
radio input "true"
click at [376, 445] on label "Yes" at bounding box center [577, 446] width 402 height 12
click at [357, 445] on input "Yes" at bounding box center [352, 445] width 11 height 11
radio input "true"
click at [376, 521] on label "Yes" at bounding box center [577, 523] width 402 height 12
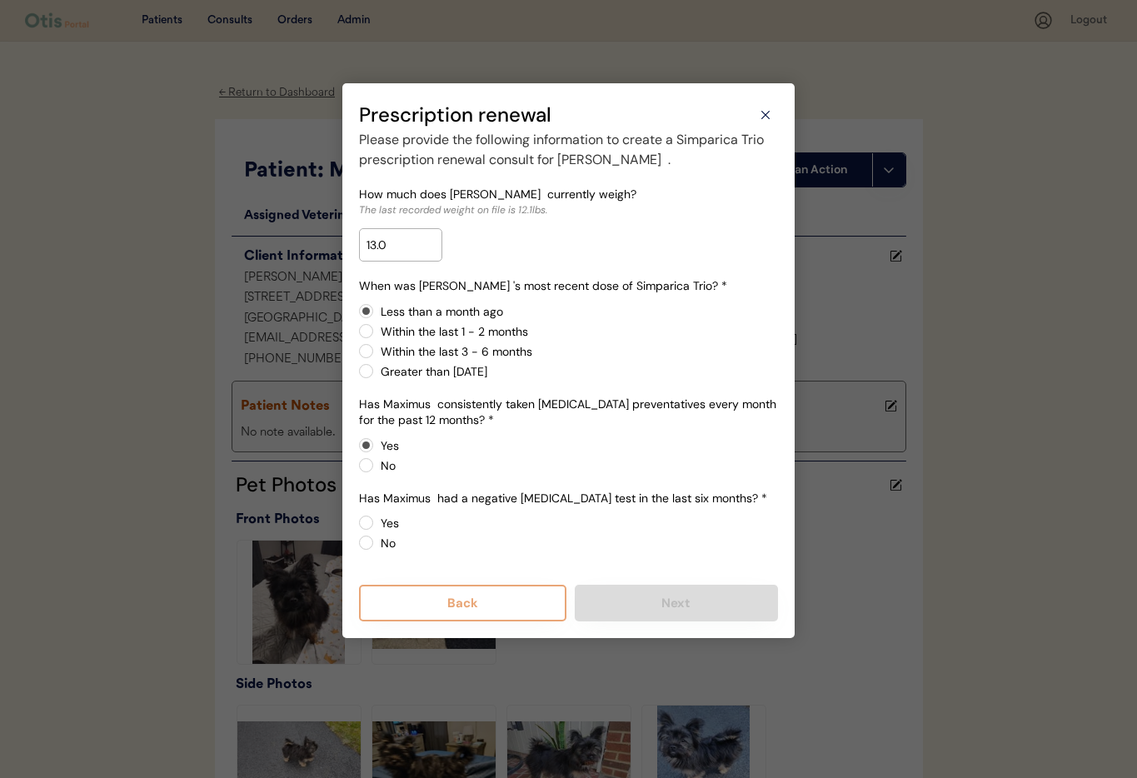
click at [357, 521] on input "Yes" at bounding box center [352, 522] width 11 height 11
radio input "true"
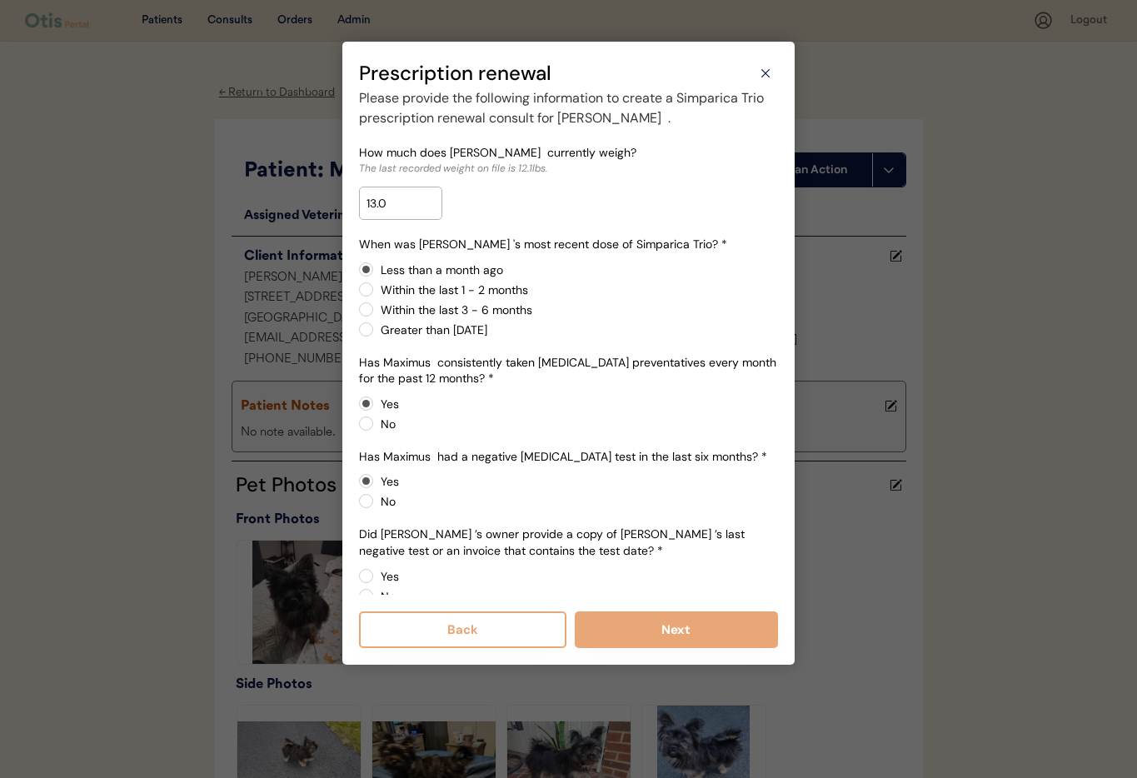
scroll to position [27, 0]
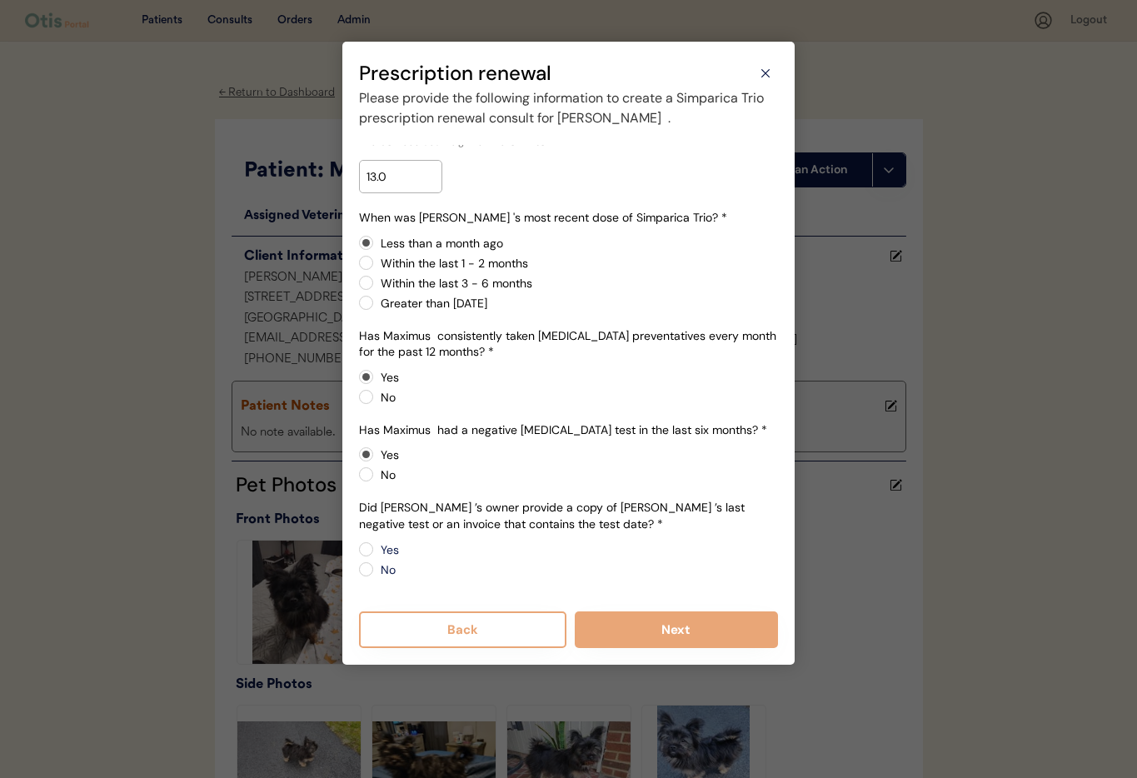
drag, startPoint x: 368, startPoint y: 572, endPoint x: 392, endPoint y: 571, distance: 23.3
click at [376, 572] on label "No" at bounding box center [577, 570] width 402 height 12
click at [357, 555] on input "No" at bounding box center [352, 549] width 11 height 11
radio input "true"
click at [710, 636] on button "Next" at bounding box center [677, 629] width 204 height 37
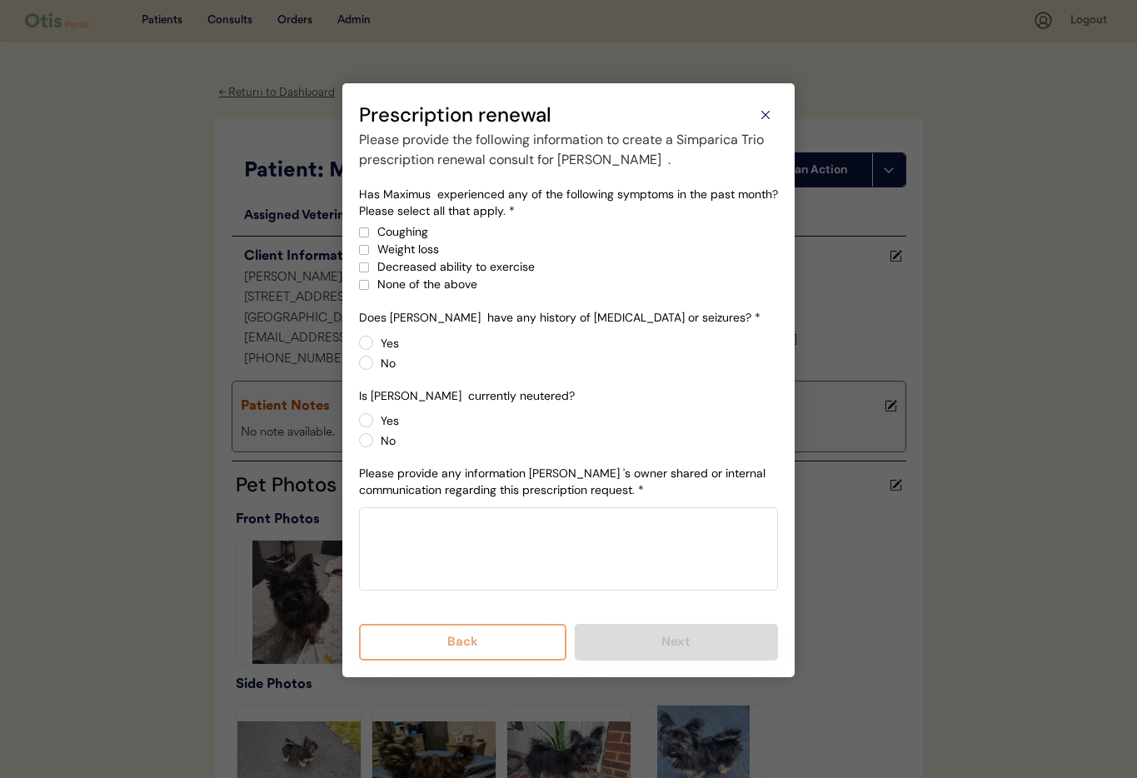
click at [366, 284] on div at bounding box center [364, 285] width 8 height 8
click at [376, 364] on label "No" at bounding box center [577, 363] width 402 height 12
click at [357, 348] on input "No" at bounding box center [352, 342] width 11 height 11
radio input "true"
click at [376, 442] on label "No" at bounding box center [577, 441] width 402 height 12
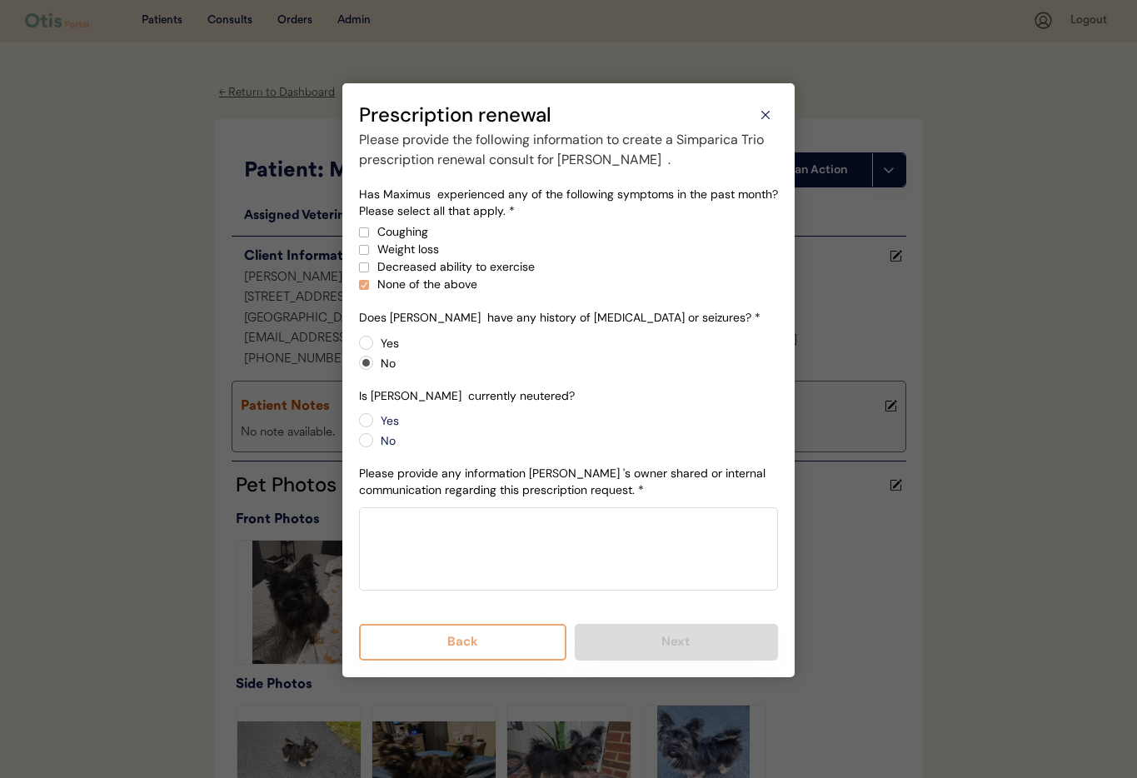
click at [357, 426] on input "No" at bounding box center [352, 420] width 11 height 11
radio input "true"
drag, startPoint x: 426, startPoint y: 553, endPoint x: 557, endPoint y: 501, distance: 141.4
click at [427, 552] on textarea at bounding box center [568, 548] width 419 height 83
paste textarea "Max is 13 lbs. No epilepsy or seizures. His last dose was on 9/10/25. Yes, he's…"
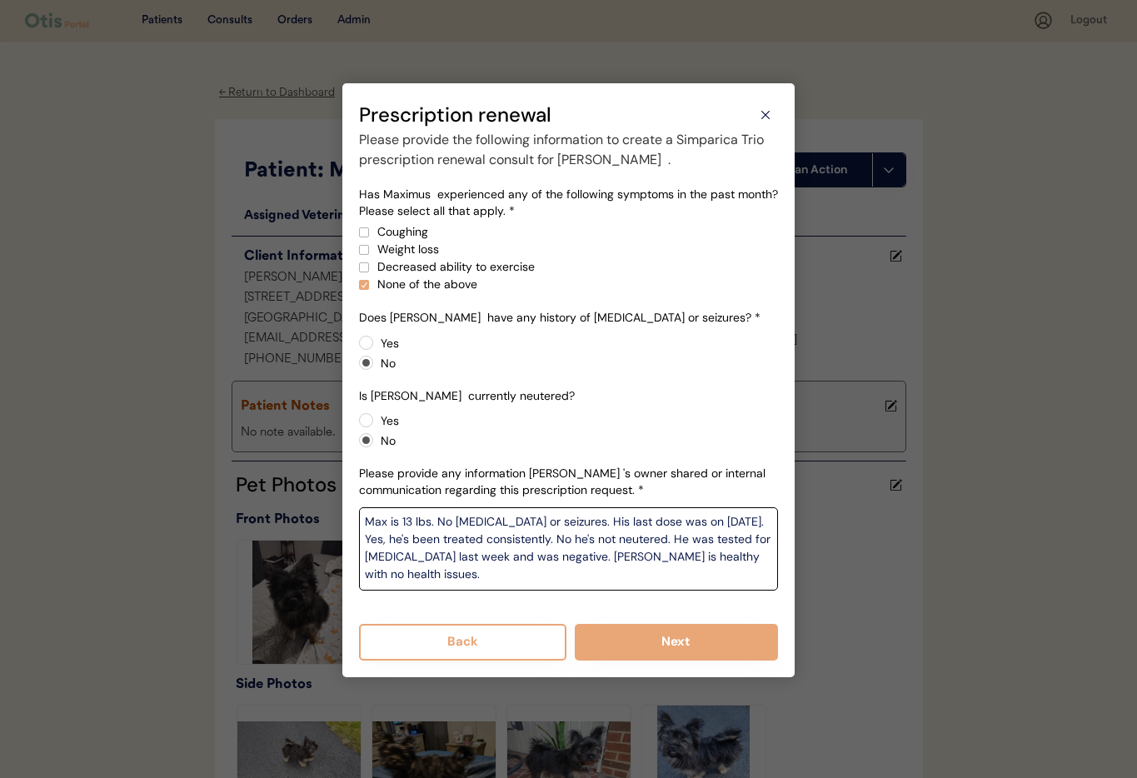
type textarea "Max is 13 lbs. No epilepsy or seizures. His last dose was on 9/10/25. Yes, he's…"
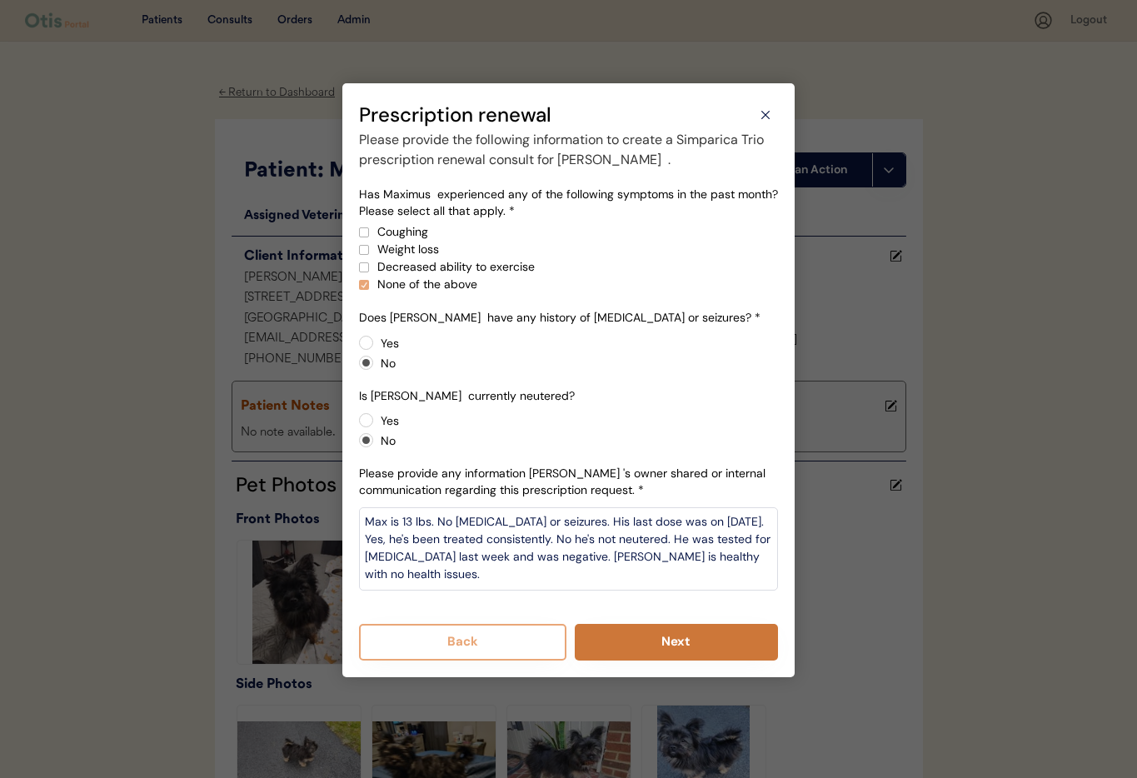
click at [678, 642] on button "Next" at bounding box center [677, 642] width 204 height 37
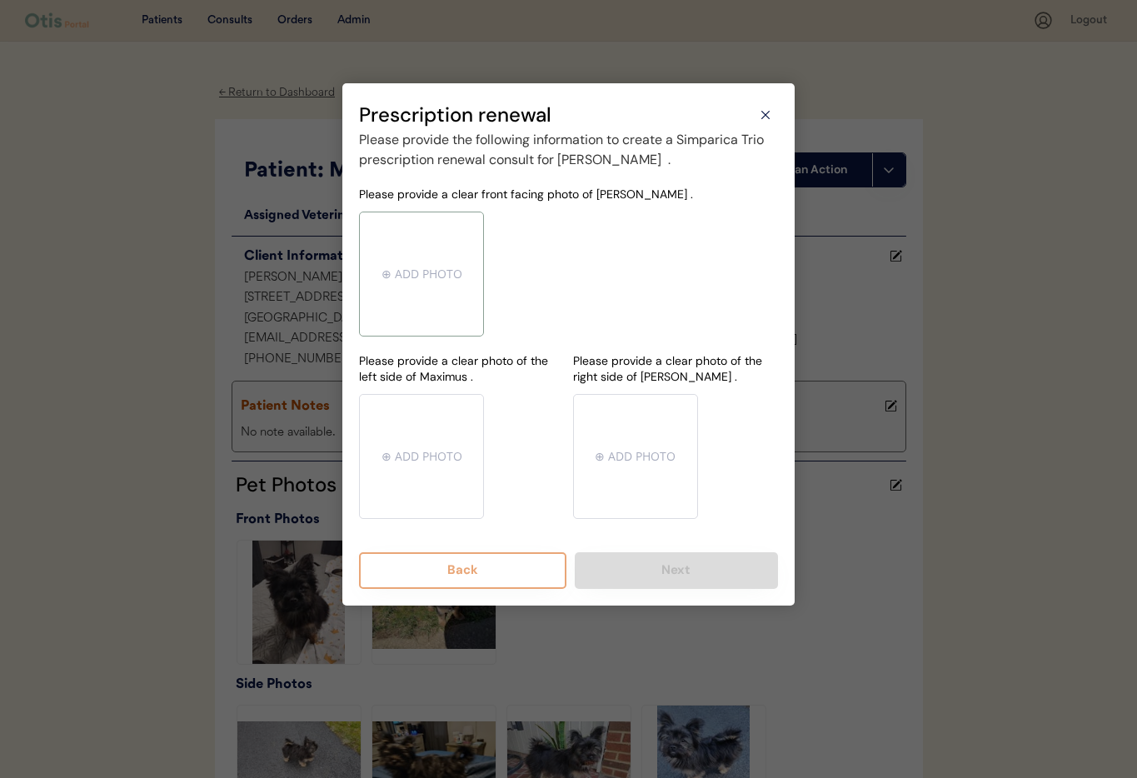
click at [427, 305] on input "file" at bounding box center [421, 273] width 123 height 123
click at [406, 278] on input "file" at bounding box center [421, 273] width 123 height 123
type input "C:\fakepath\mms-MM2167e5ff7affea13548d2393632960c4-fda49715-7c1f-4a69-8c41-4bf1…"
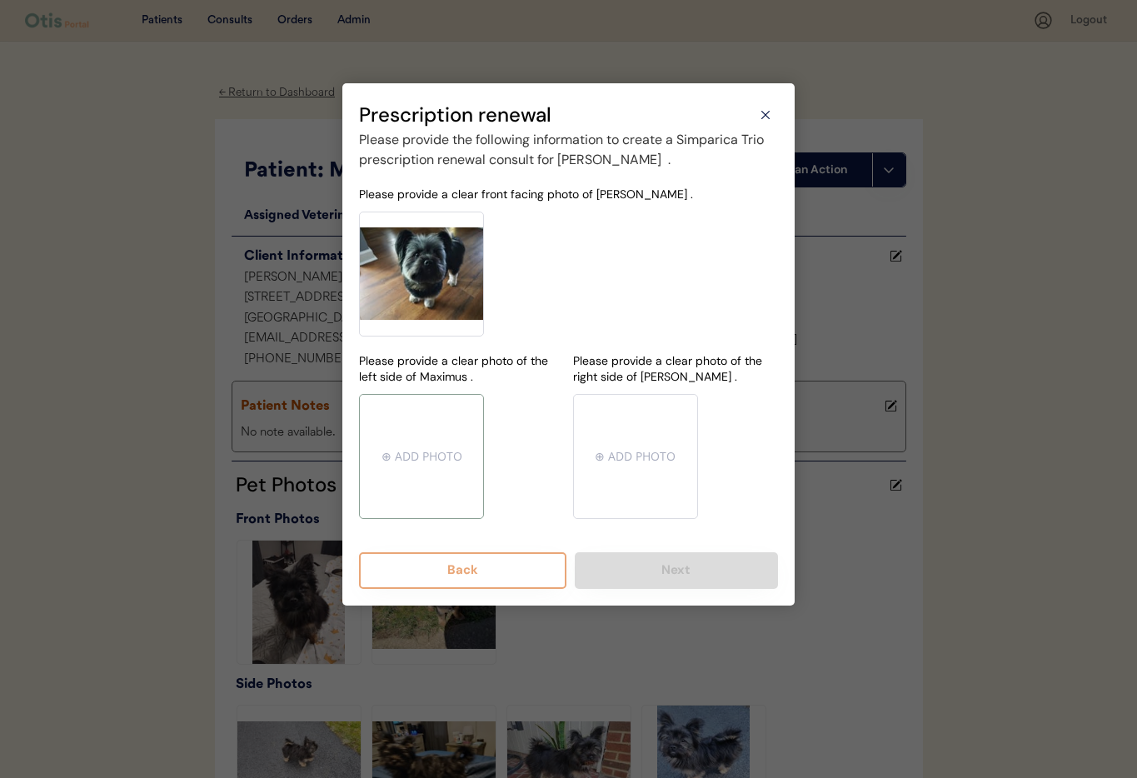
click at [424, 446] on input "file" at bounding box center [421, 456] width 123 height 123
type input "C:\fakepath\mms-MM89d018cf0d9d444cc1e53ce939ee6dc3-5c4d665d-e0b5-419a-a6bb-d8c9…"
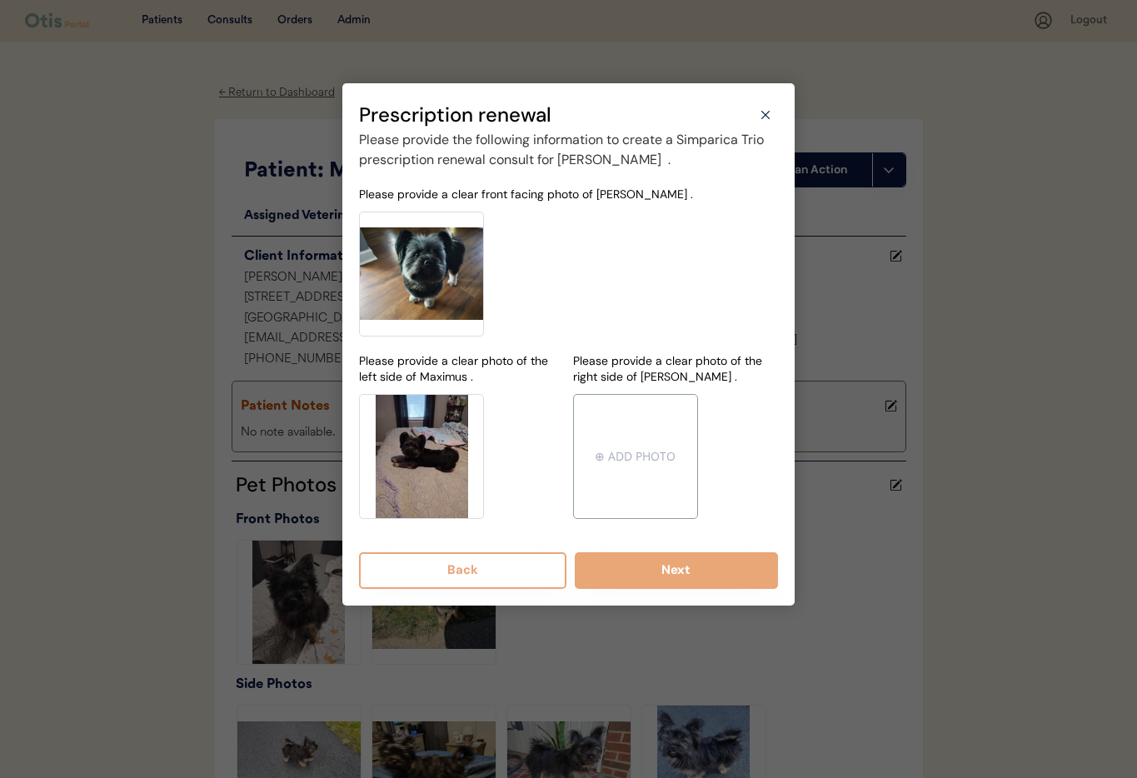
click at [637, 457] on input "file" at bounding box center [635, 456] width 123 height 123
type input "C:\fakepath\mms-MM2167e5ff7affea13548d2393632960c4-7bba92a3-8c92-4efc-9a57-0a2d…"
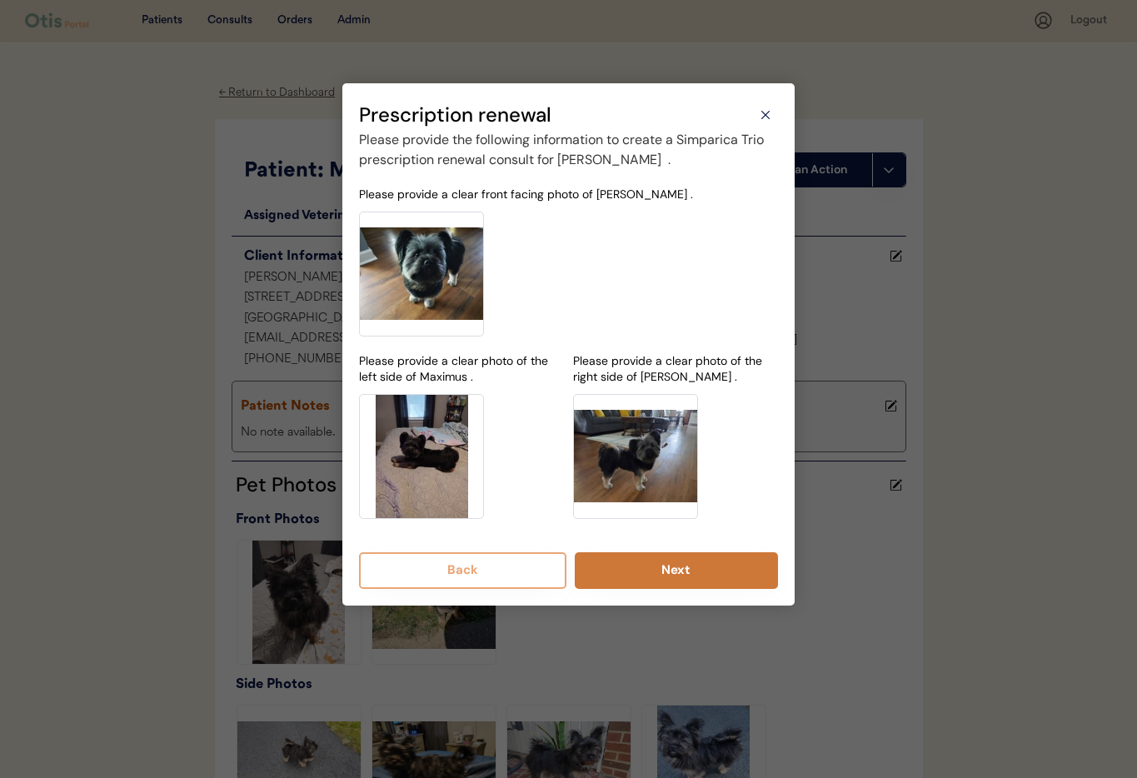
click at [709, 572] on button "Next" at bounding box center [677, 570] width 204 height 37
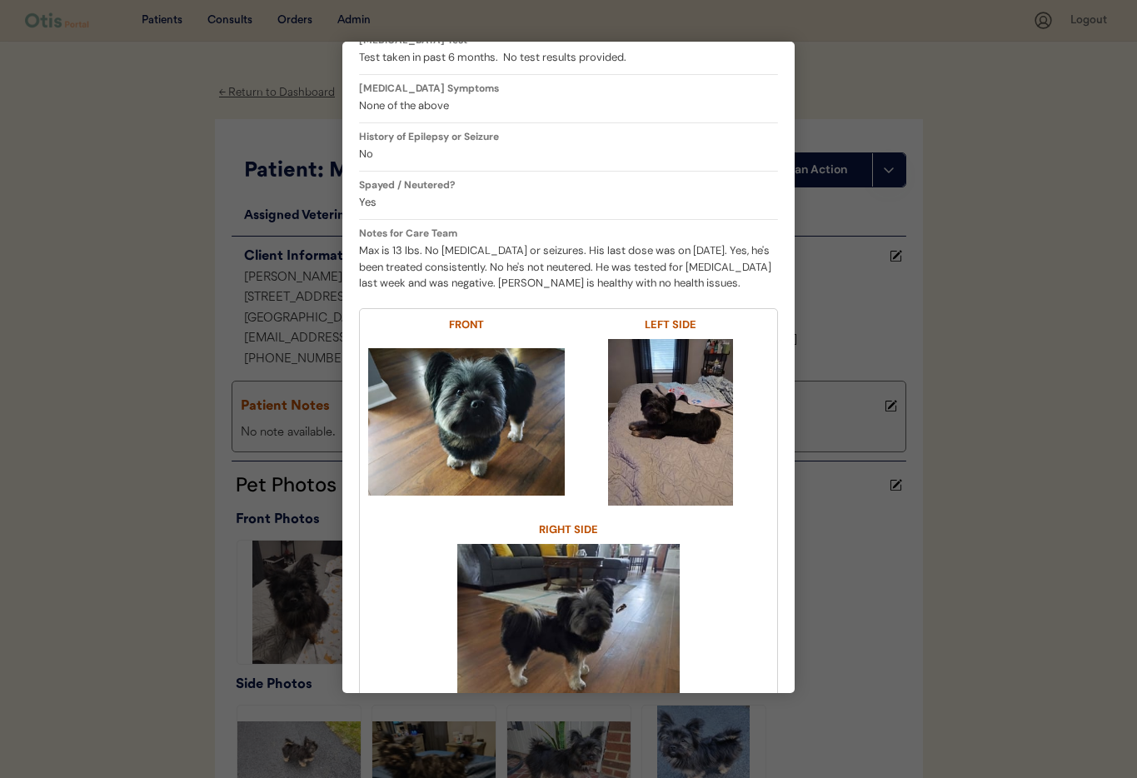
scroll to position [404, 0]
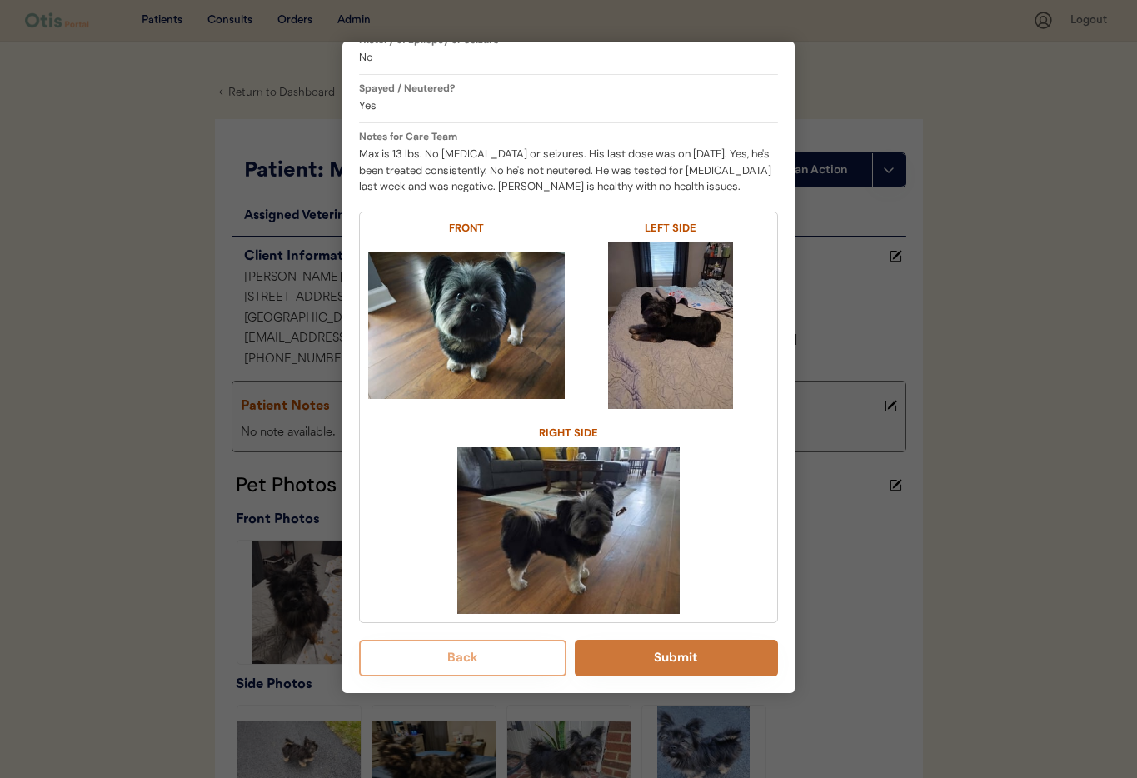
click at [687, 651] on button "Submit" at bounding box center [677, 658] width 204 height 37
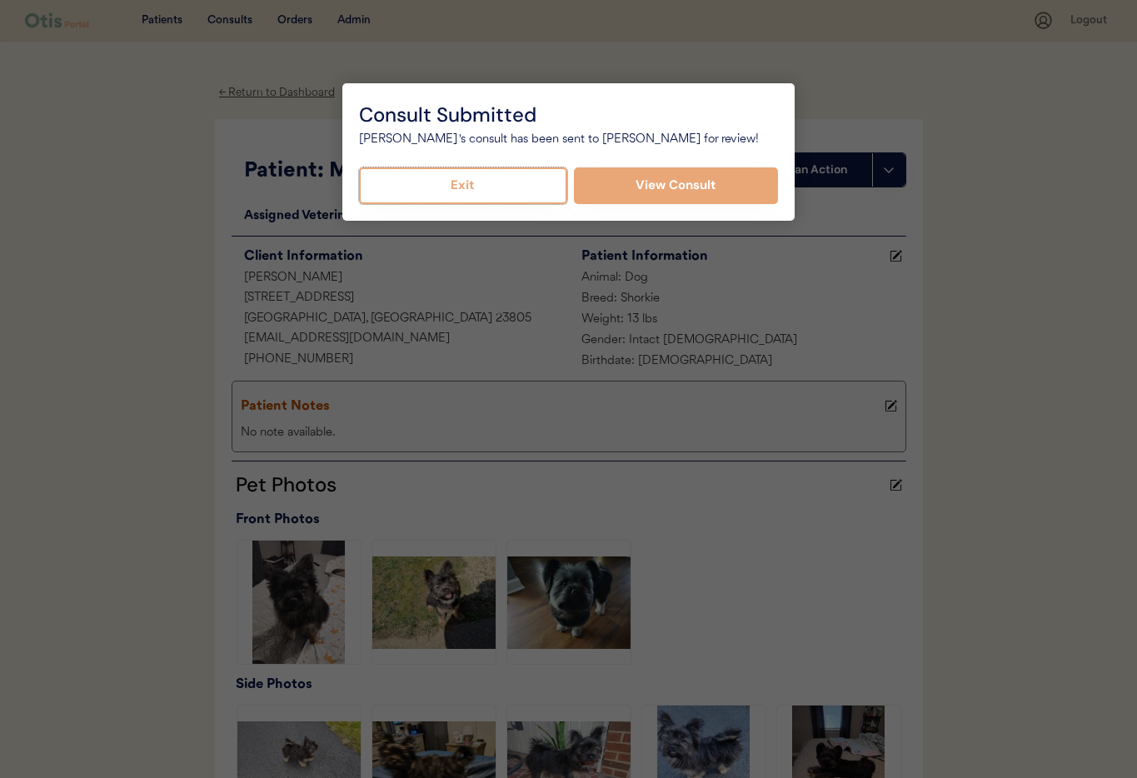
click at [477, 171] on button "Exit" at bounding box center [463, 185] width 208 height 37
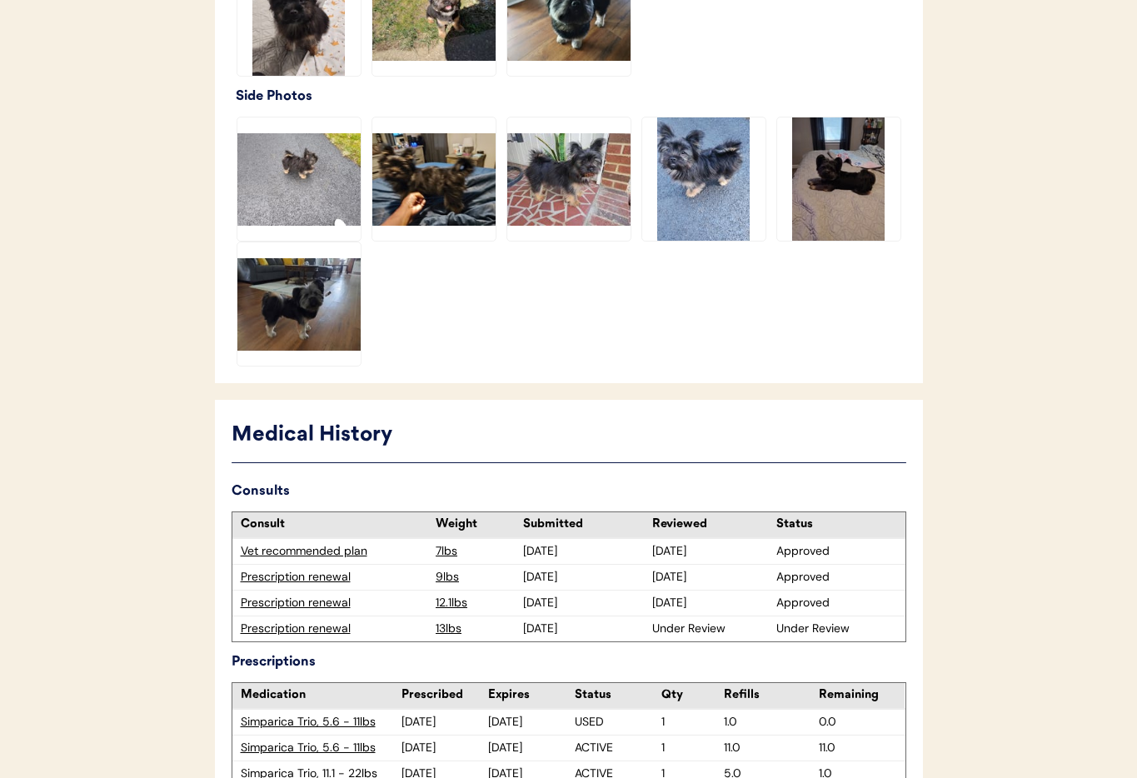
scroll to position [697, 0]
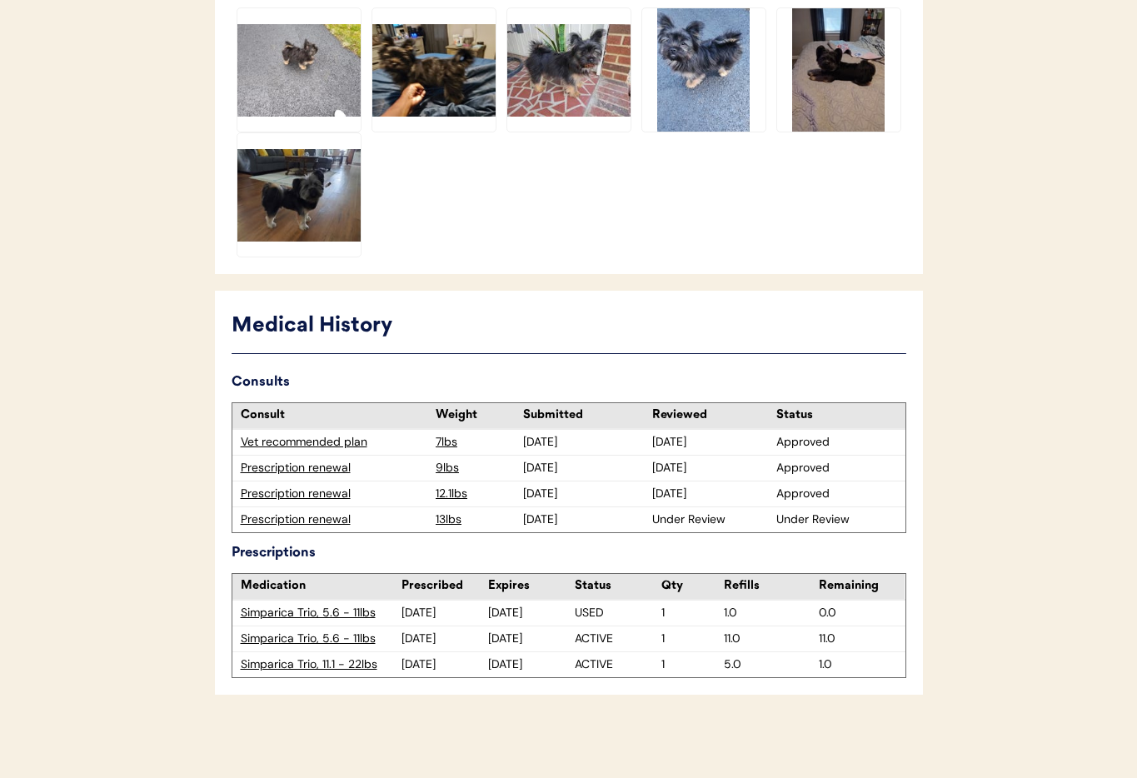
click at [290, 516] on div "Prescription renewal" at bounding box center [334, 519] width 187 height 17
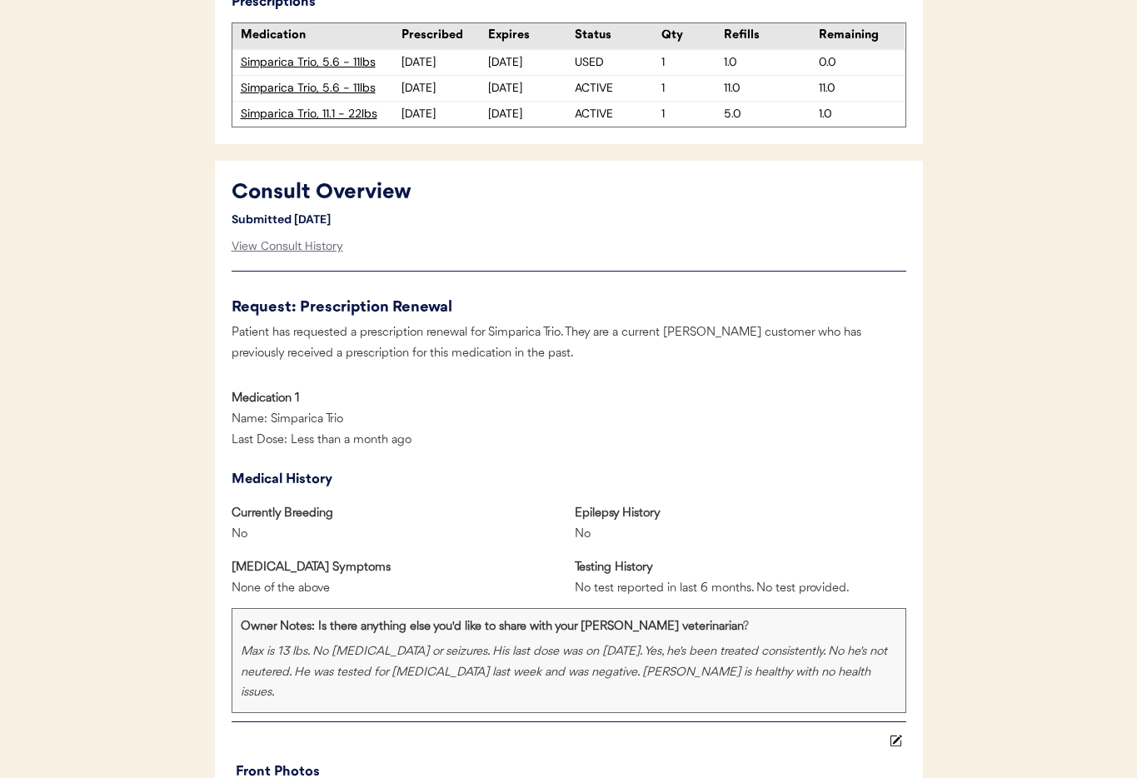
scroll to position [714, 0]
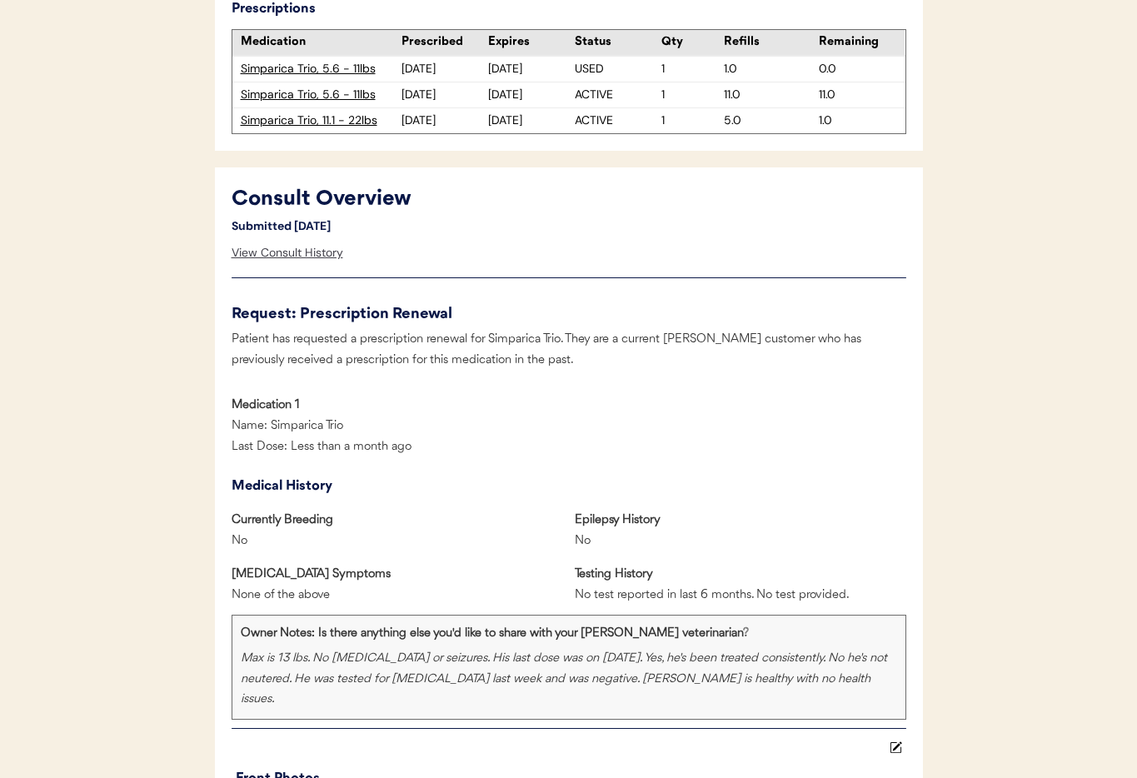
click at [287, 252] on div "View Consult History" at bounding box center [288, 253] width 112 height 33
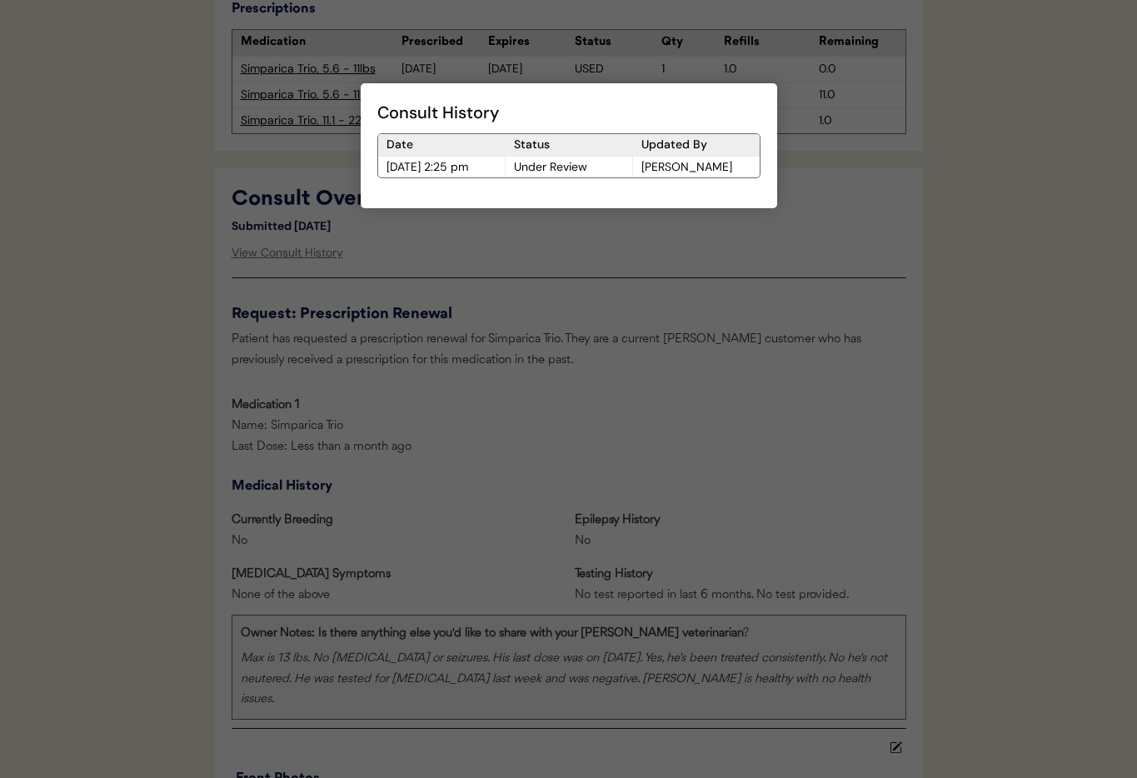
click at [626, 307] on div at bounding box center [568, 389] width 1137 height 778
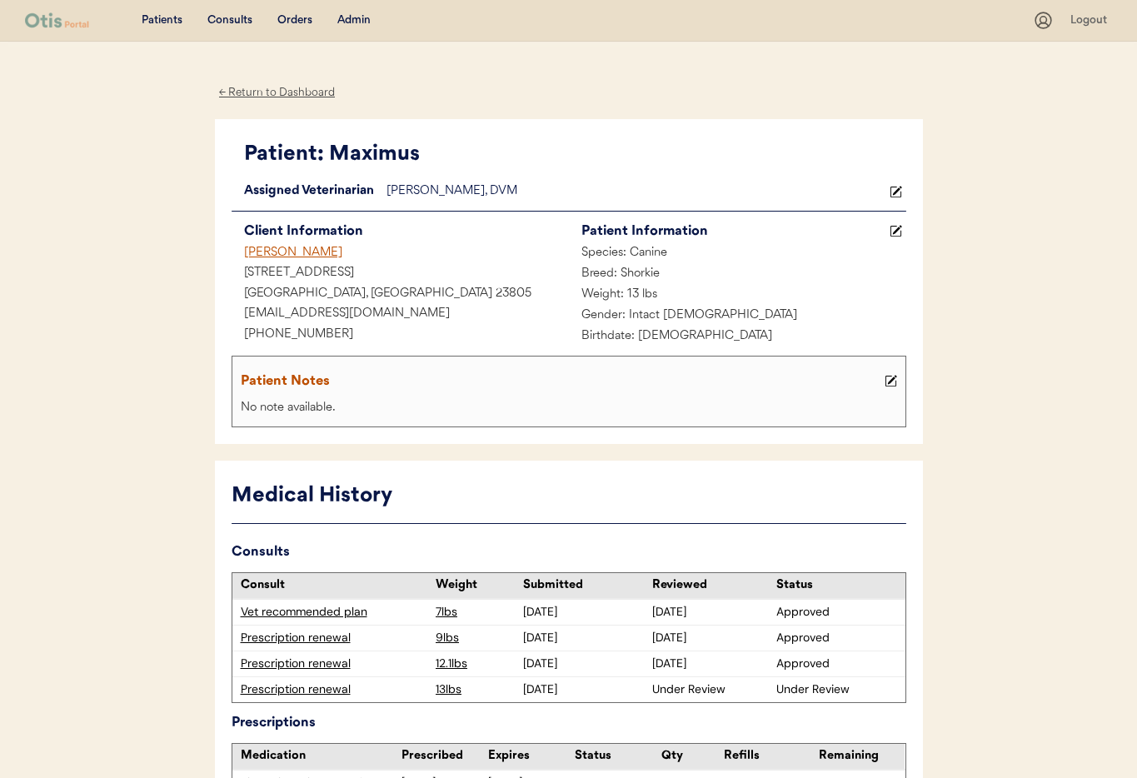
scroll to position [1, 0]
click at [288, 95] on div "← Return to Dashboard" at bounding box center [277, 91] width 125 height 19
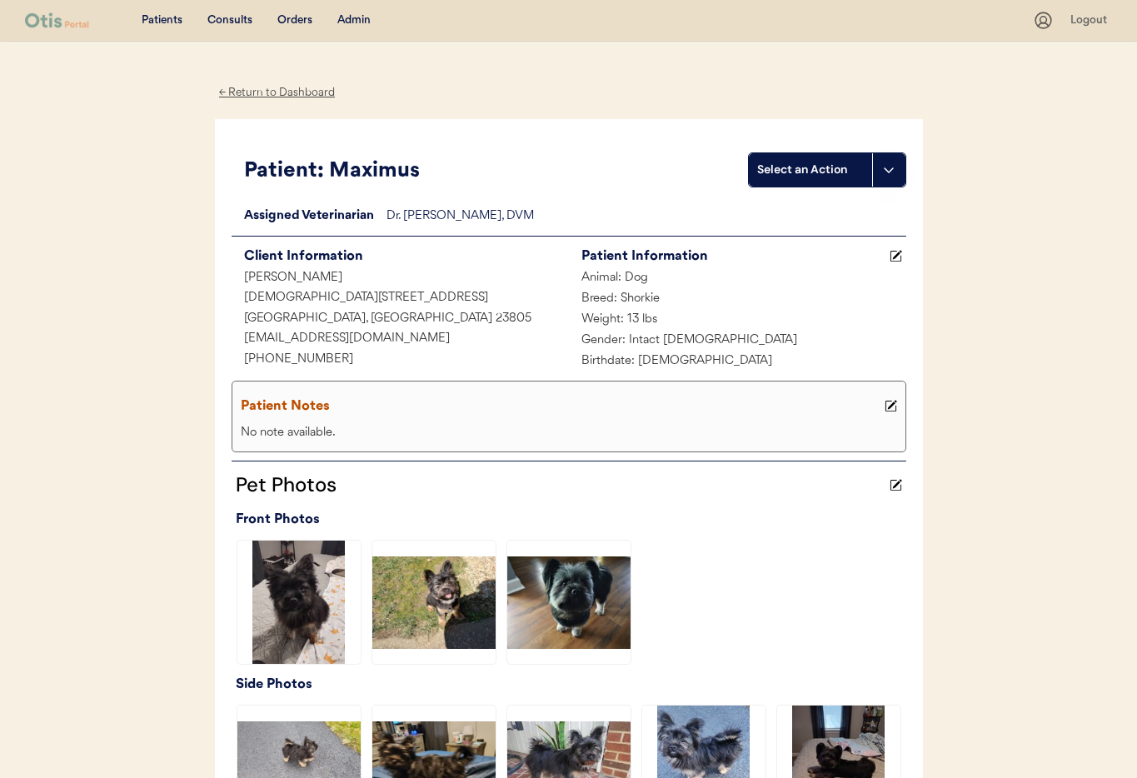
click at [352, 23] on div "Admin" at bounding box center [353, 20] width 33 height 17
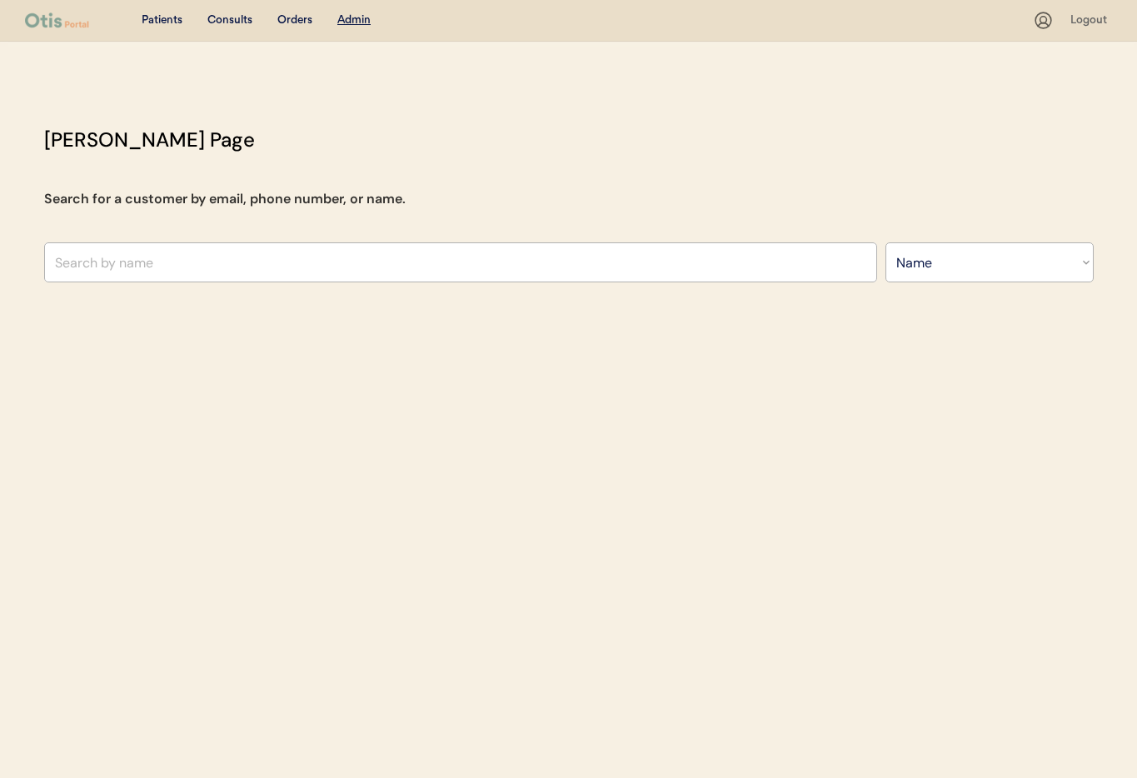
select select ""Name""
click at [224, 265] on input "text" at bounding box center [460, 262] width 833 height 40
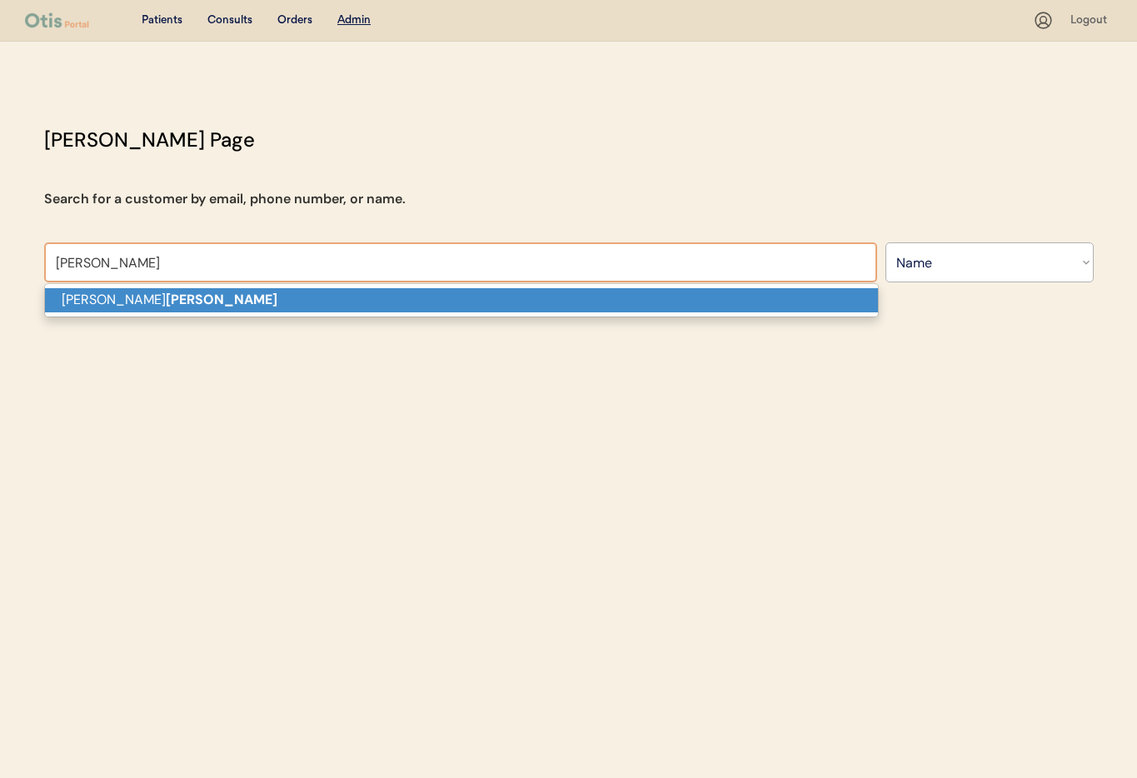
click at [241, 304] on p "[PERSON_NAME]" at bounding box center [461, 300] width 833 height 24
type input "[PERSON_NAME]"
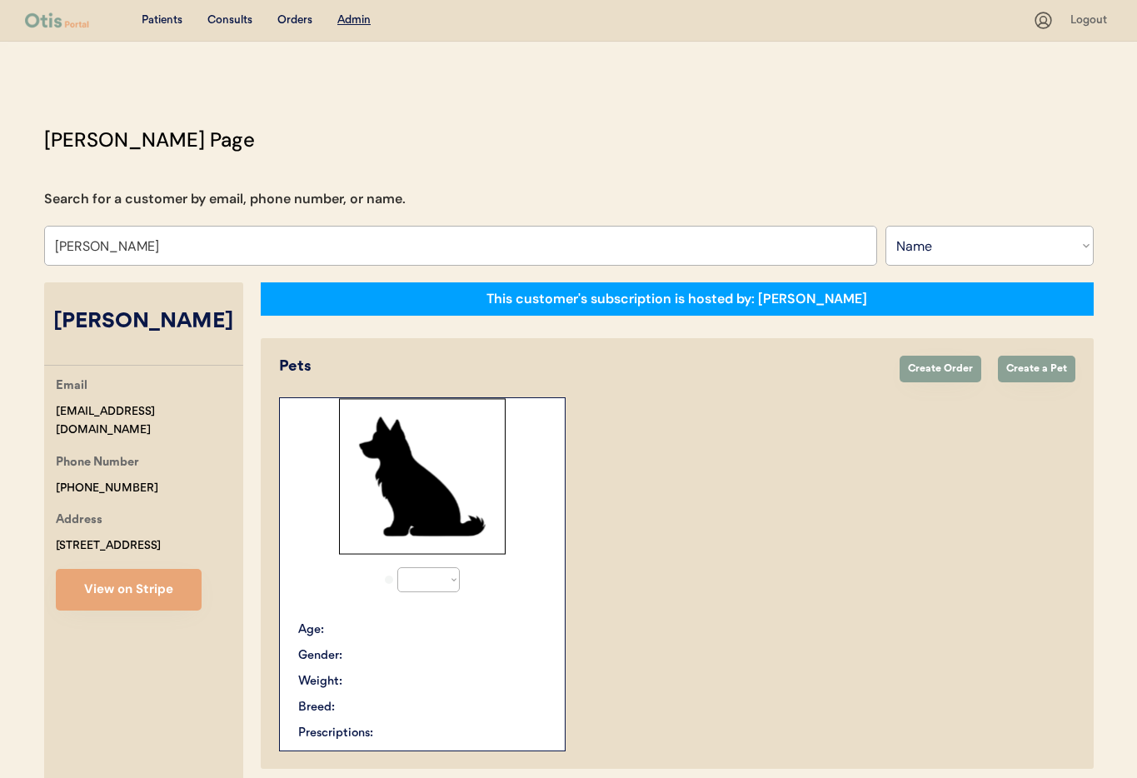
select select "true"
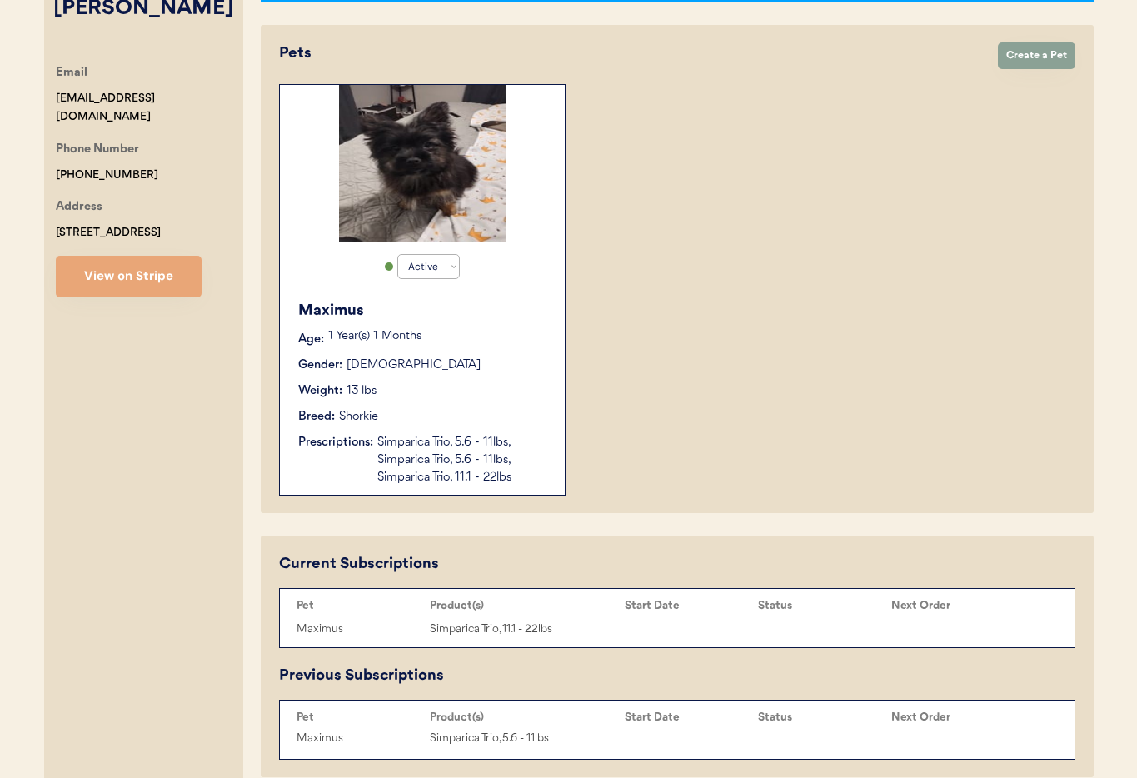
scroll to position [315, 0]
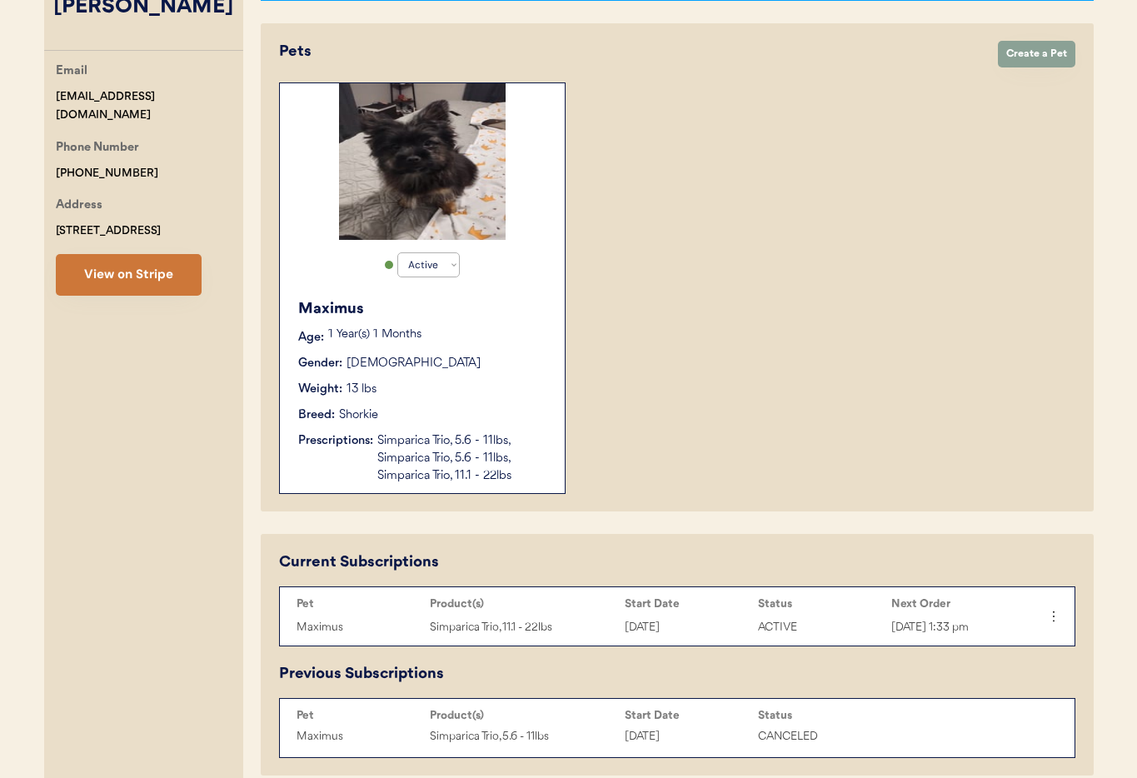
type input "[PERSON_NAME]"
click at [167, 293] on button "View on Stripe" at bounding box center [129, 275] width 146 height 42
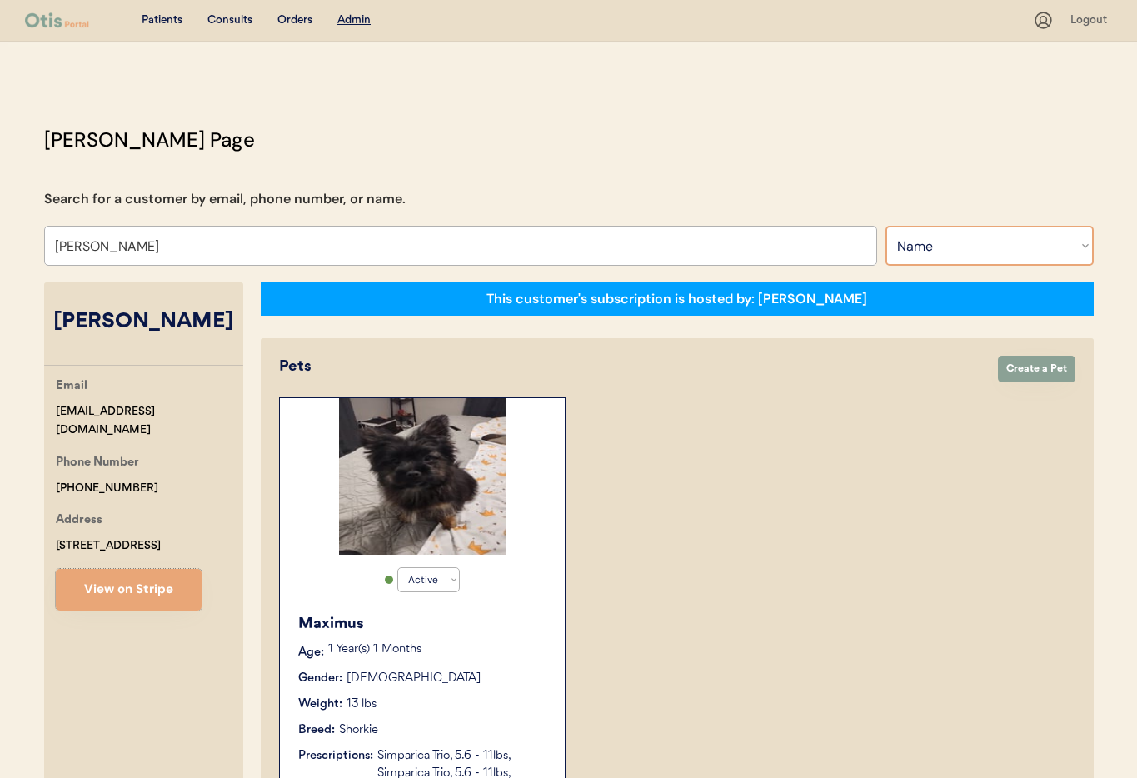
click at [970, 247] on select "Search By Name Email Phone Number" at bounding box center [989, 246] width 208 height 40
select select ""Phone Number""
click at [885, 226] on select "Search By Name Email Phone Number" at bounding box center [989, 246] width 208 height 40
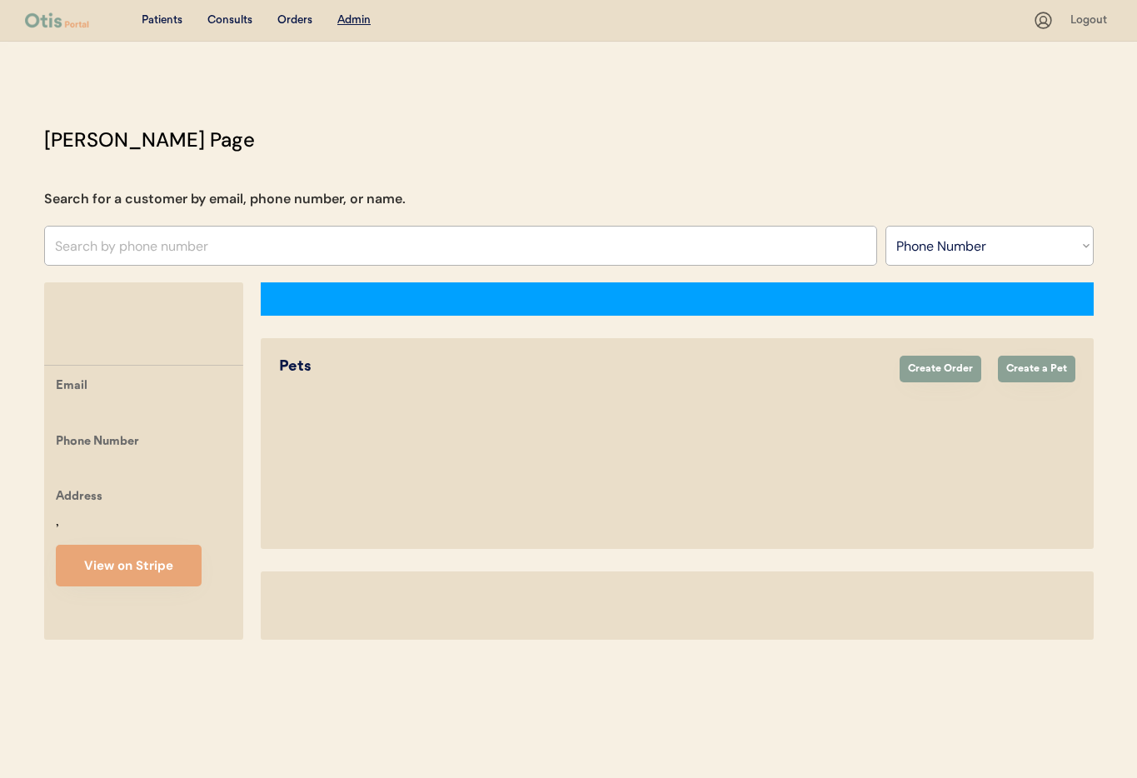
select select ""Phone Number""
select select "true"
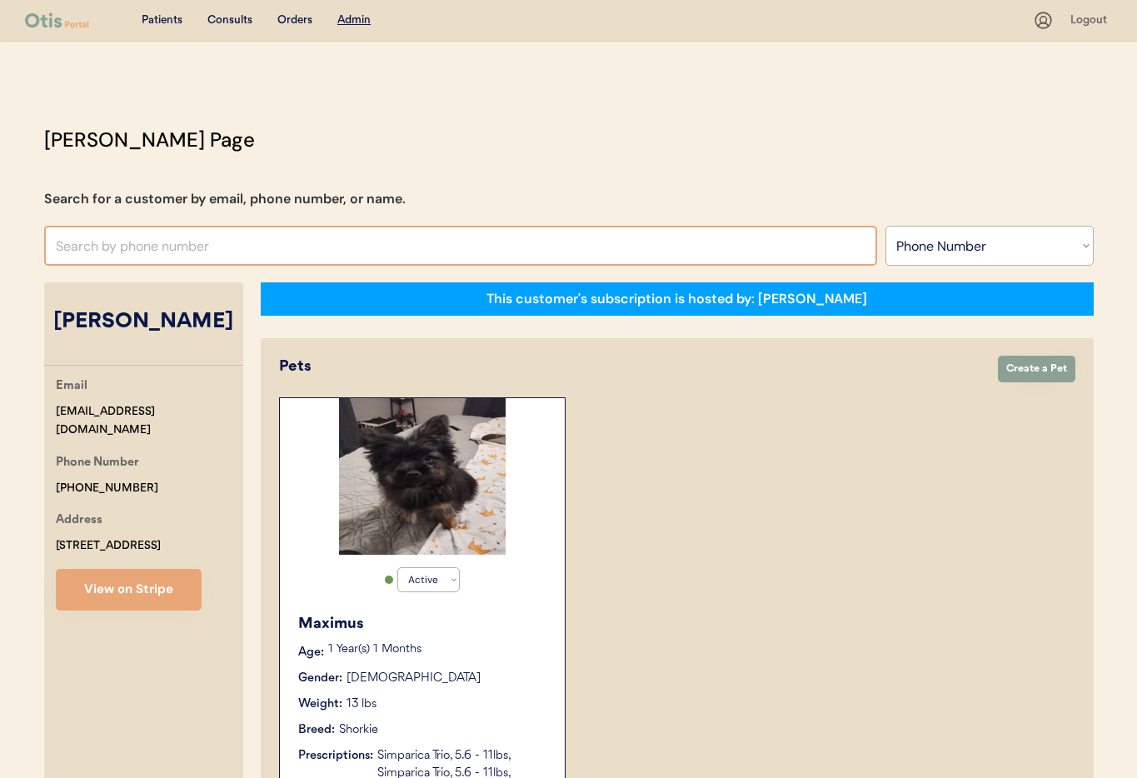
click at [237, 254] on input "text" at bounding box center [460, 246] width 833 height 40
drag, startPoint x: 72, startPoint y: 247, endPoint x: 107, endPoint y: 267, distance: 39.9
click at [73, 247] on input "78 68539548" at bounding box center [460, 246] width 833 height 40
click at [147, 251] on input "7868539548" at bounding box center [460, 246] width 833 height 40
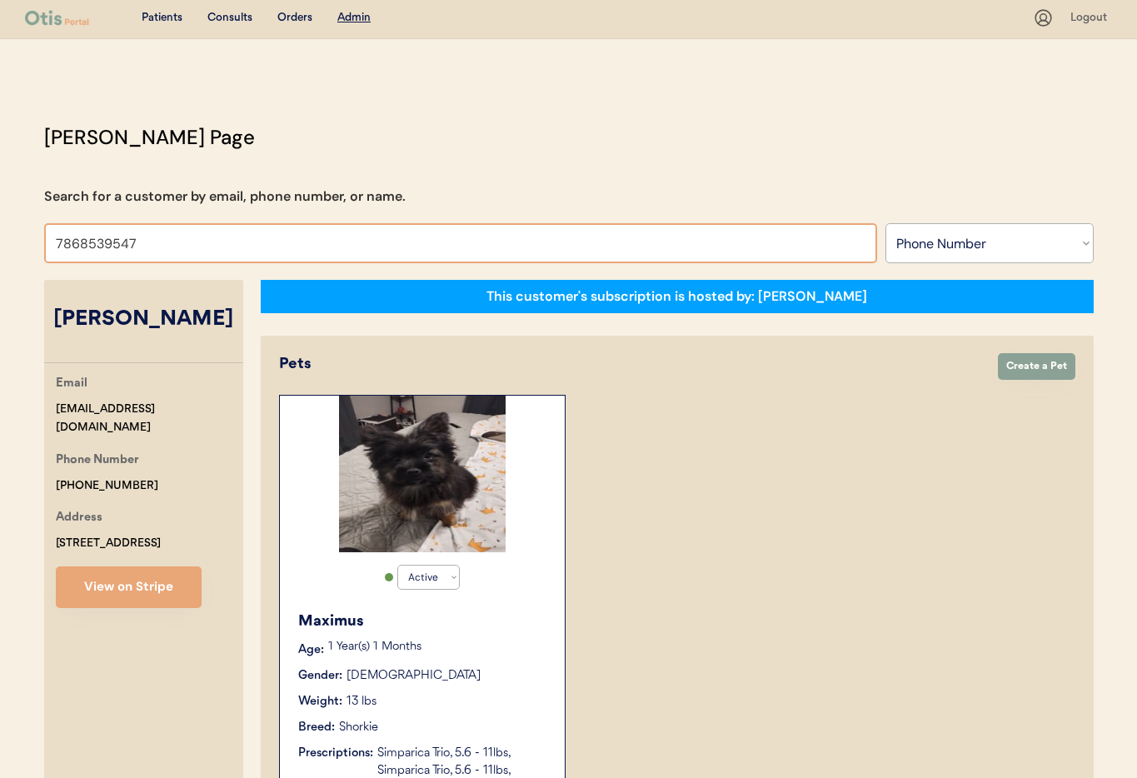
type input "7868539547"
drag, startPoint x: 52, startPoint y: 232, endPoint x: 110, endPoint y: 242, distance: 58.3
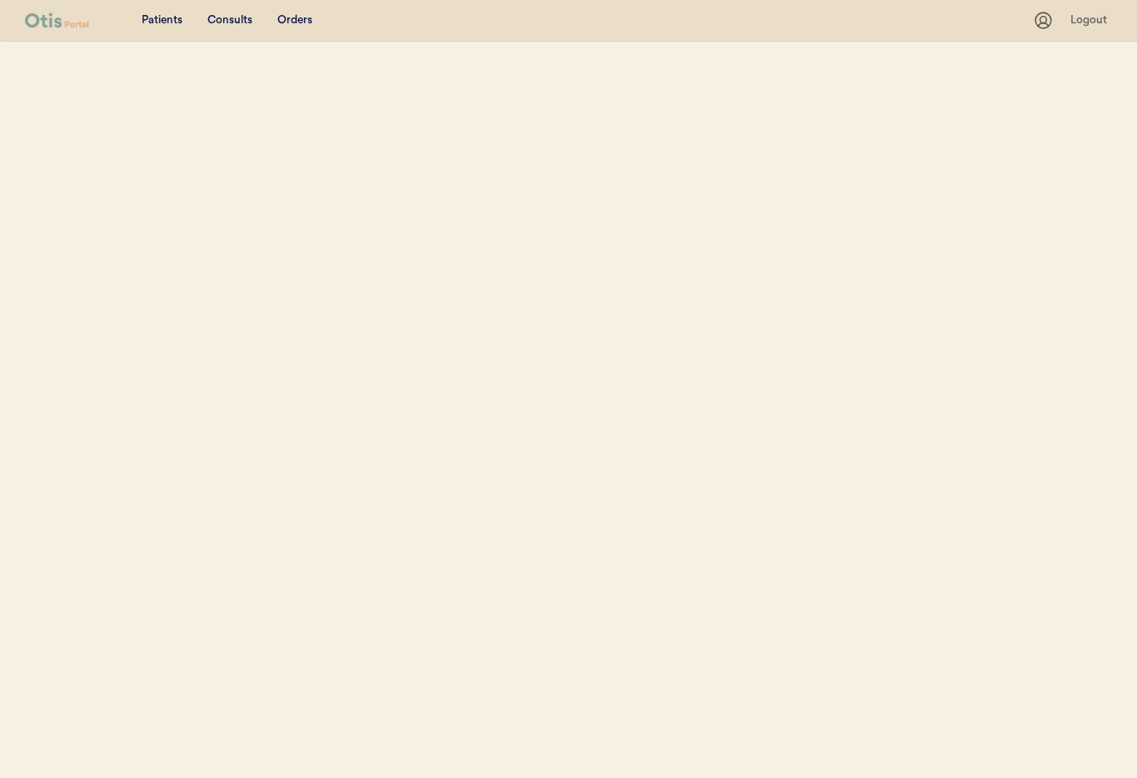
select select ""Phone Number""
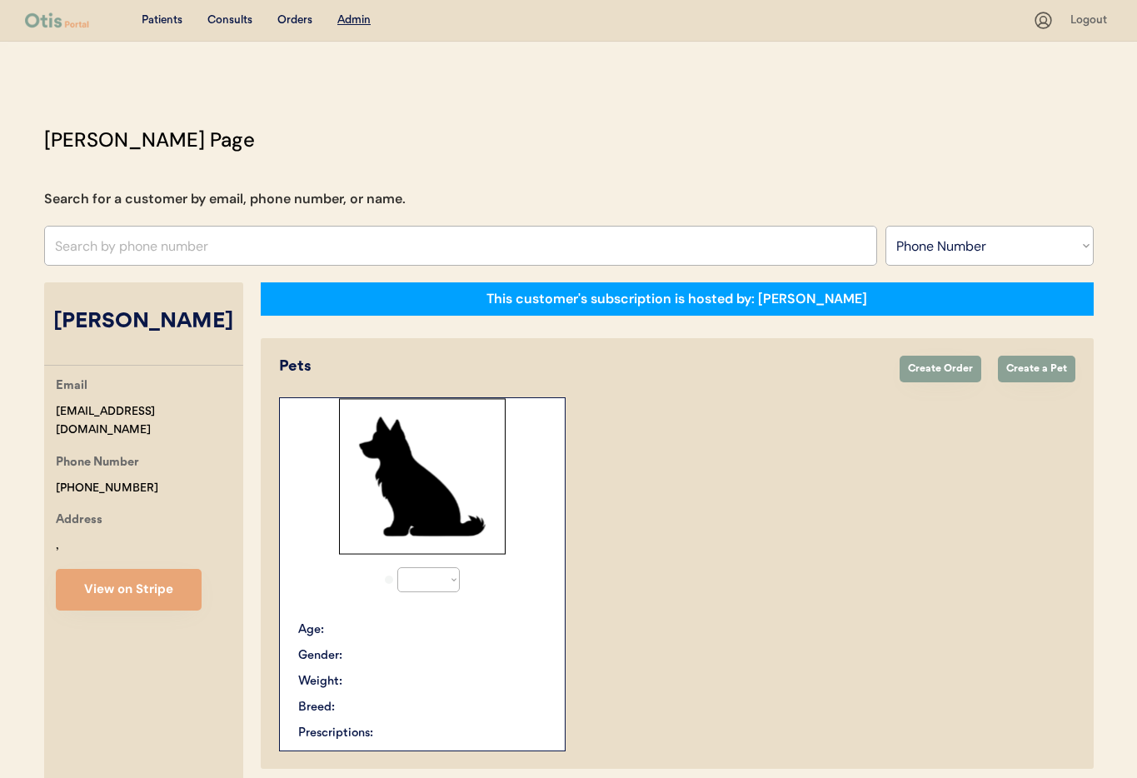
select select "true"
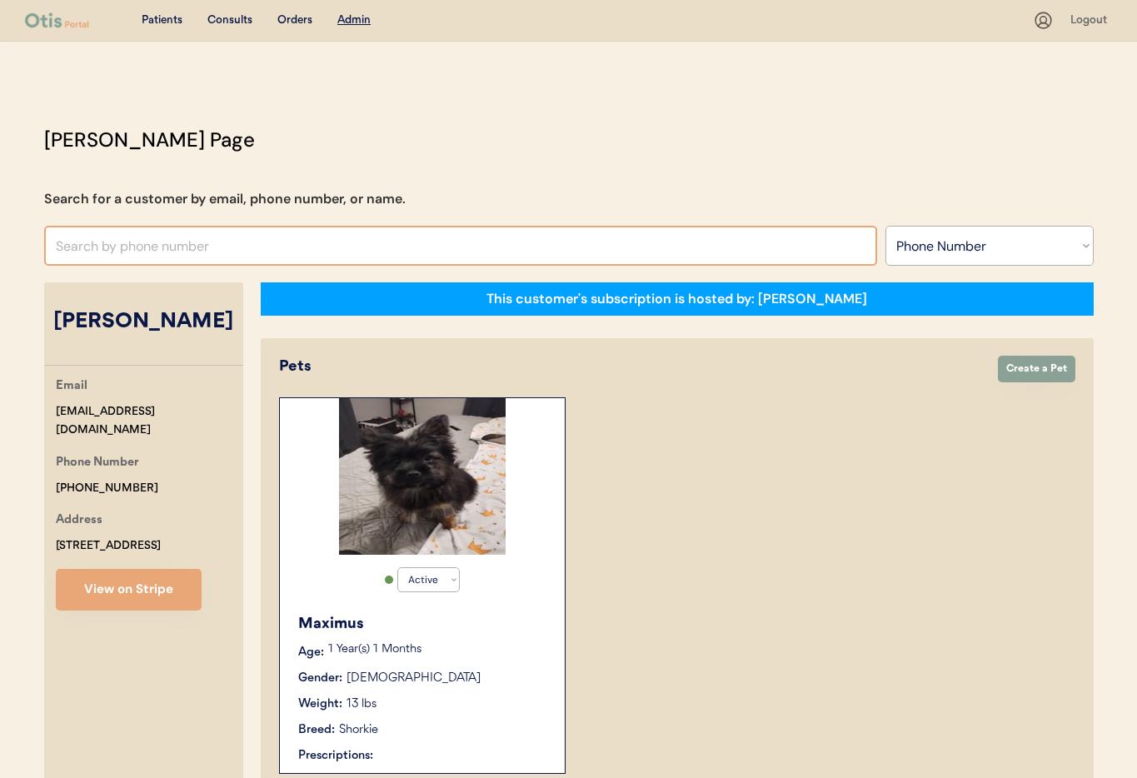
click at [111, 248] on input "text" at bounding box center [460, 246] width 833 height 40
paste input "7868539547"
drag, startPoint x: 56, startPoint y: 249, endPoint x: 112, endPoint y: 302, distance: 77.8
click at [56, 251] on input "7868539547" at bounding box center [460, 246] width 833 height 40
click at [160, 251] on input "17868539547" at bounding box center [460, 246] width 833 height 40
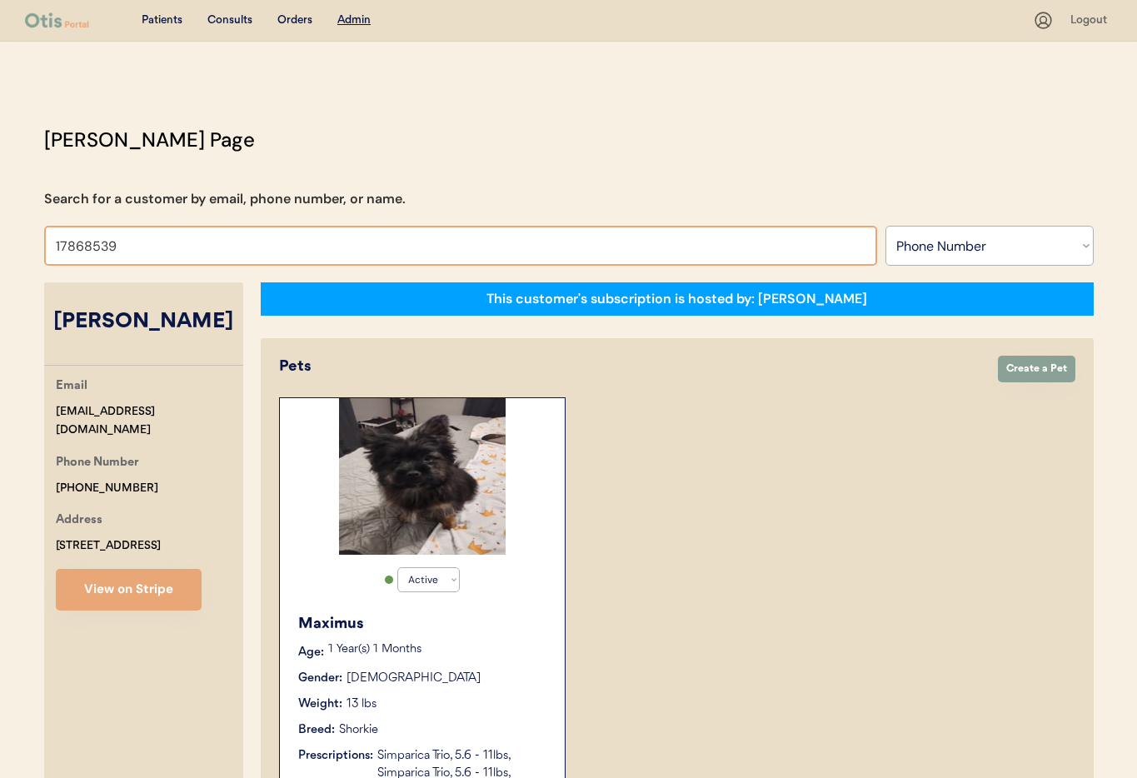
type input "17868539"
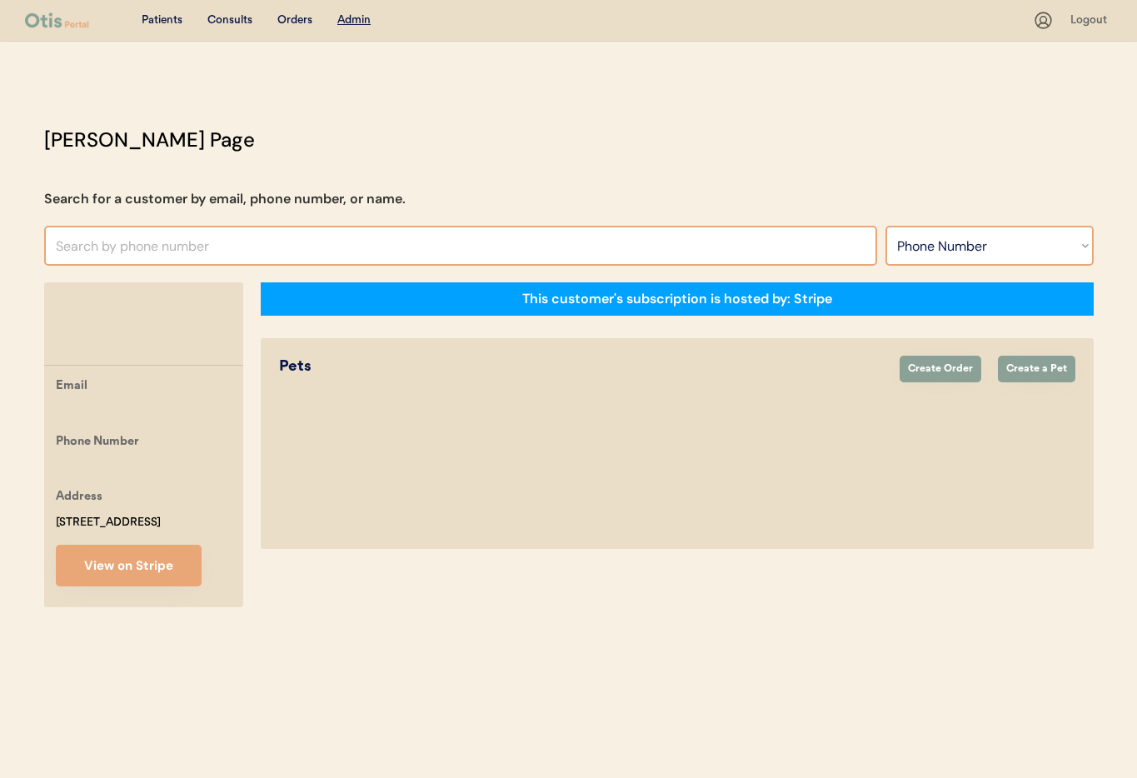
click at [950, 241] on select "Search By Name Email Phone Number" at bounding box center [989, 246] width 208 height 40
select select ""Name""
click at [885, 226] on select "Search By Name Email Phone Number" at bounding box center [989, 246] width 208 height 40
select select ""Name""
click at [197, 252] on input "text" at bounding box center [460, 246] width 833 height 40
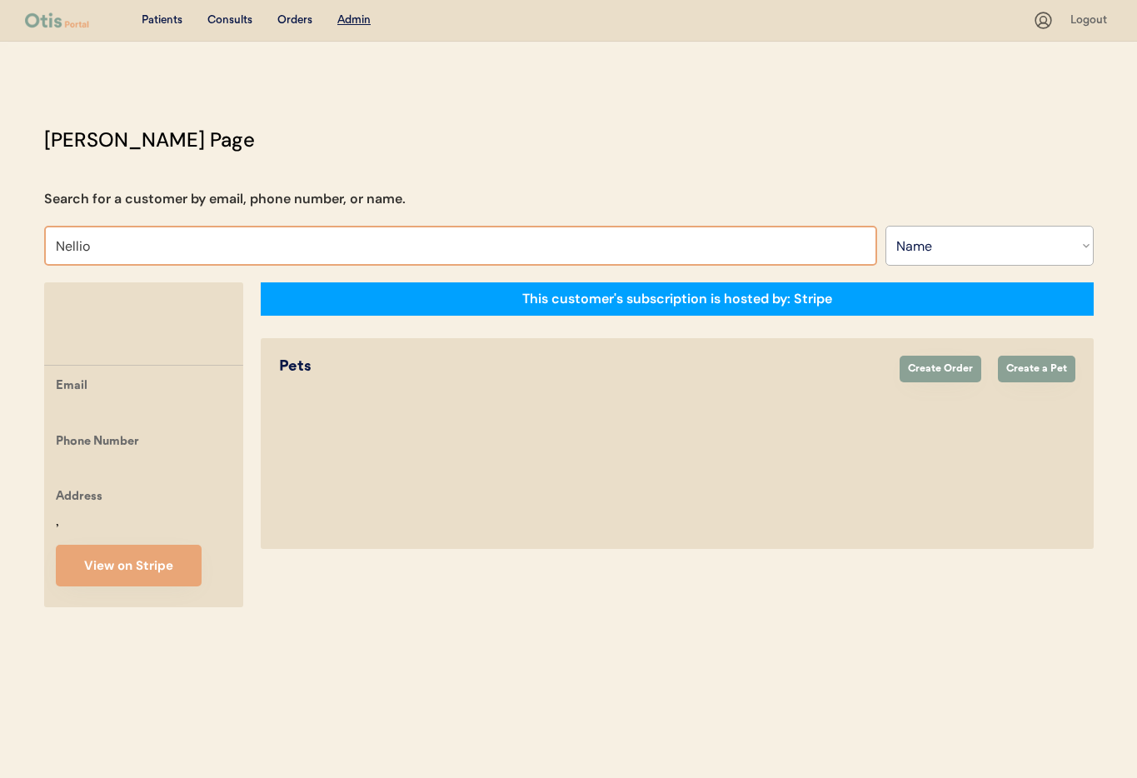
type input "Nelli"
type input "Nellie roselund"
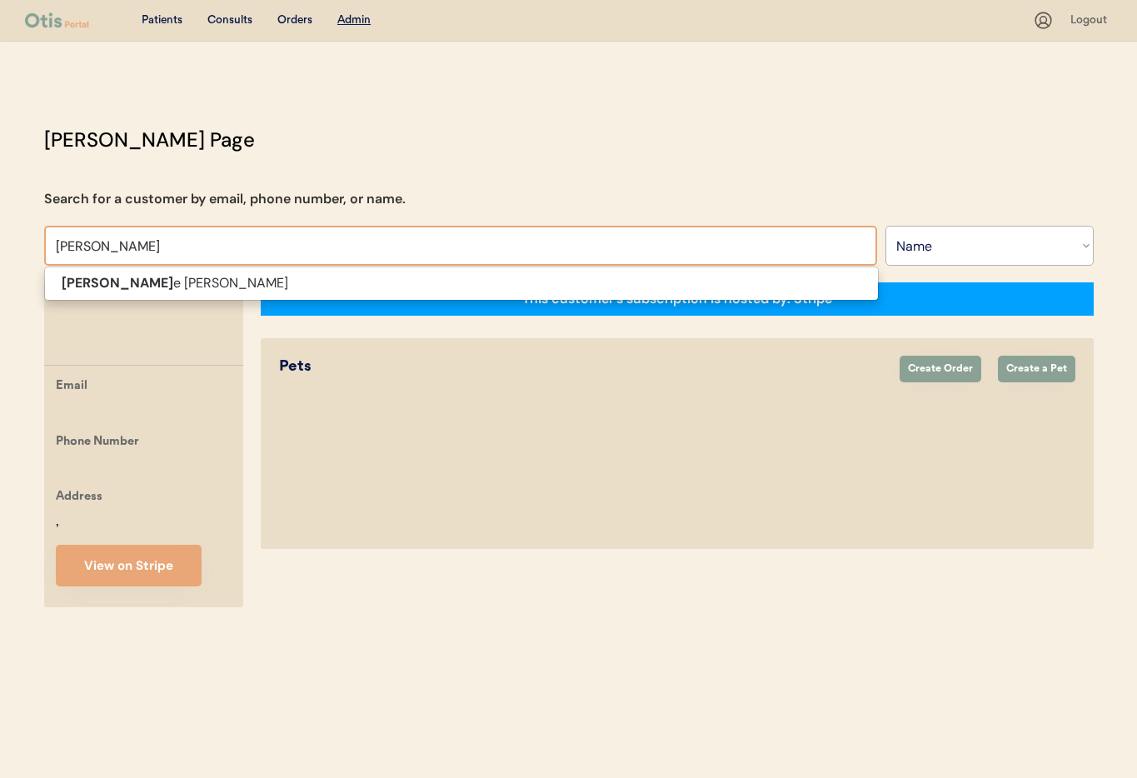
type input "Nellie"
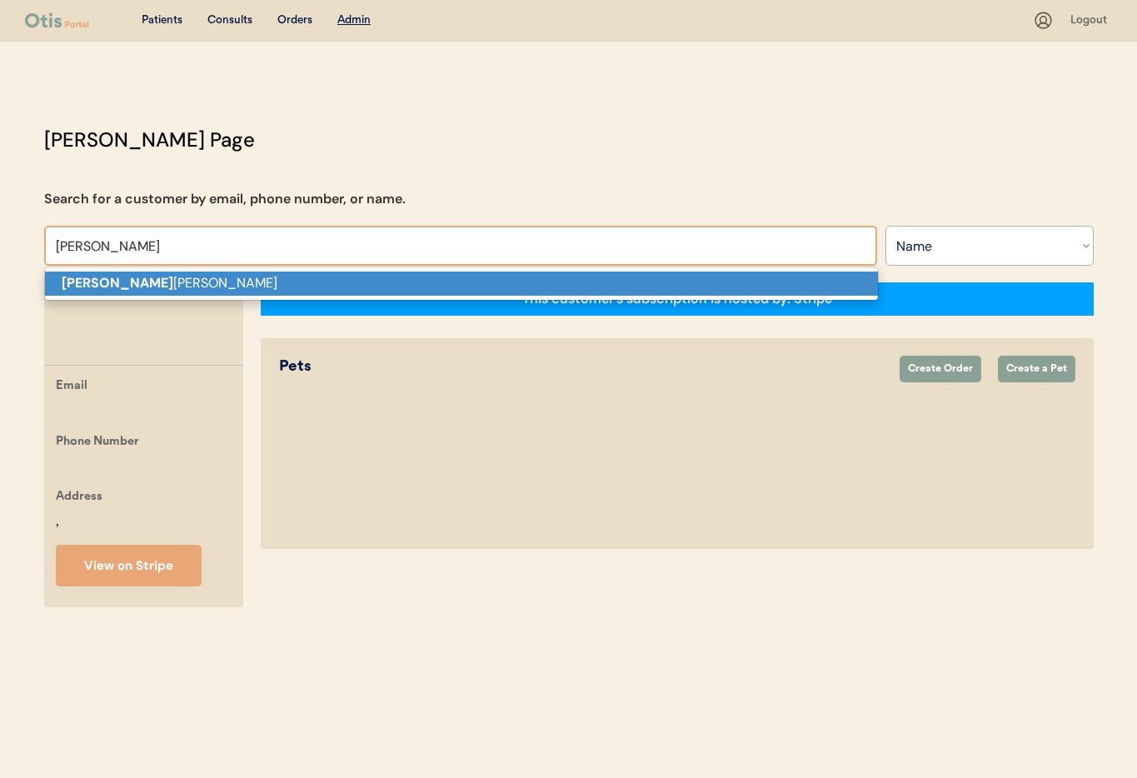
click at [183, 285] on p "Nellie roselund" at bounding box center [461, 284] width 833 height 24
type input "Nellie roselund"
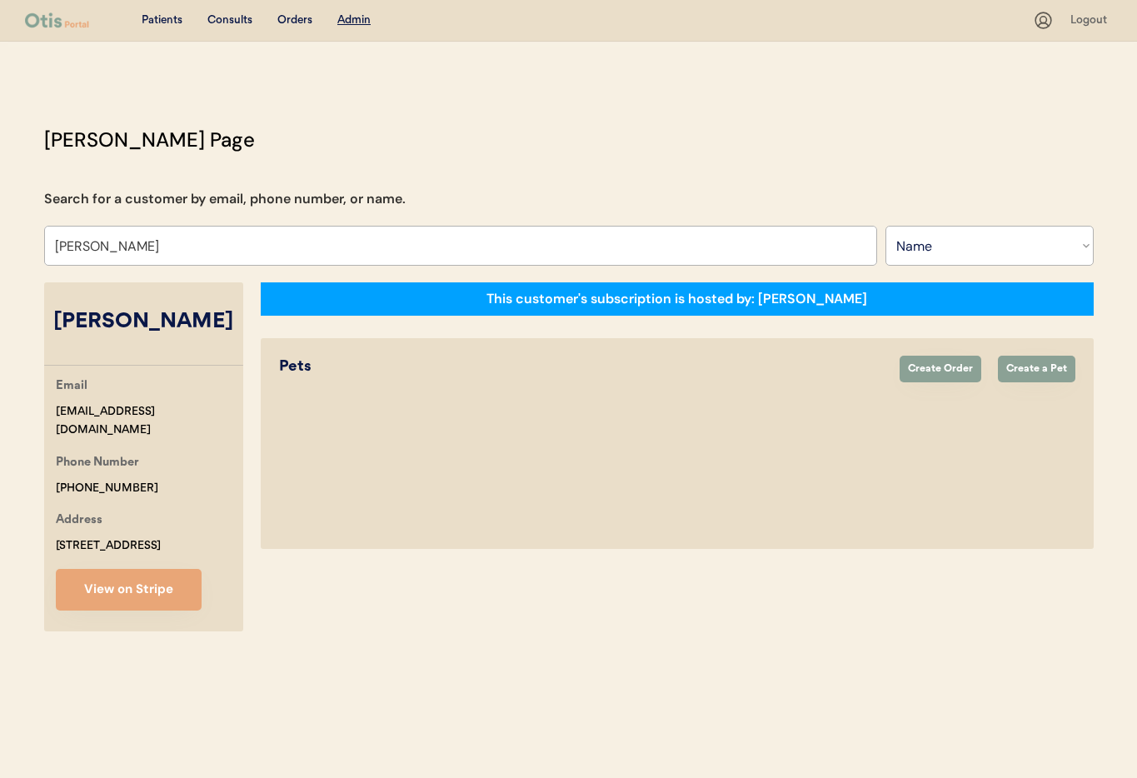
select select "true"
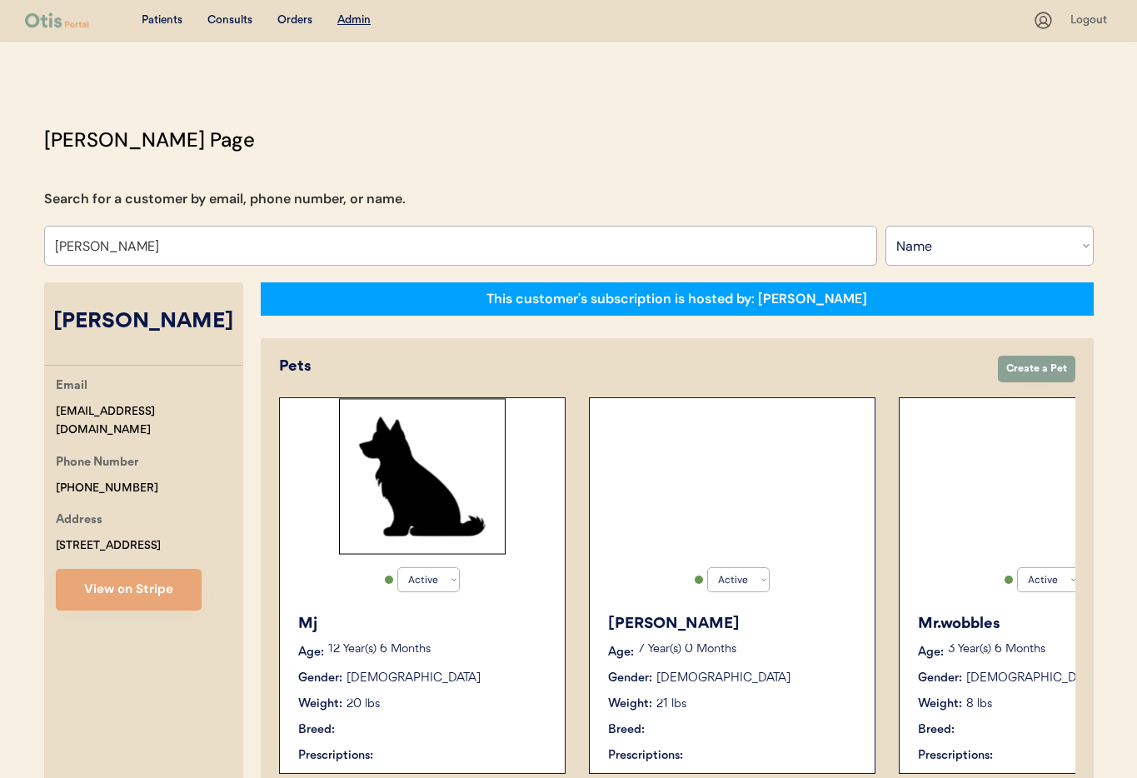
select select "true"
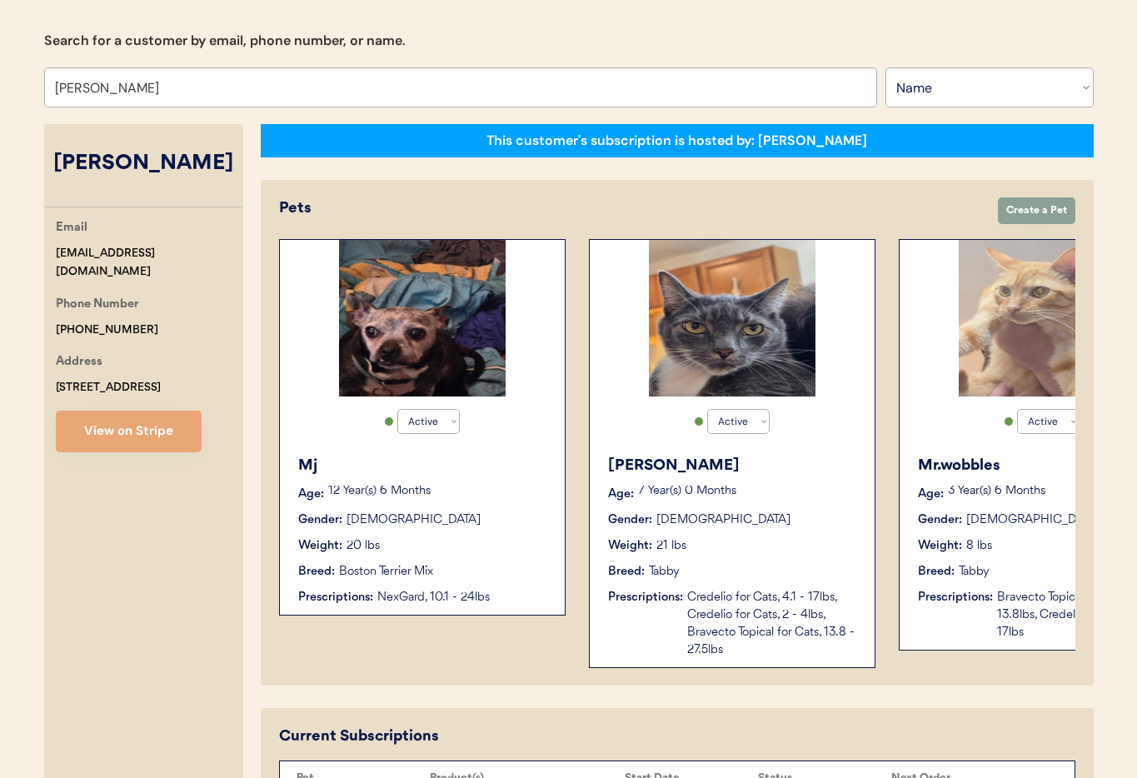
scroll to position [159, 0]
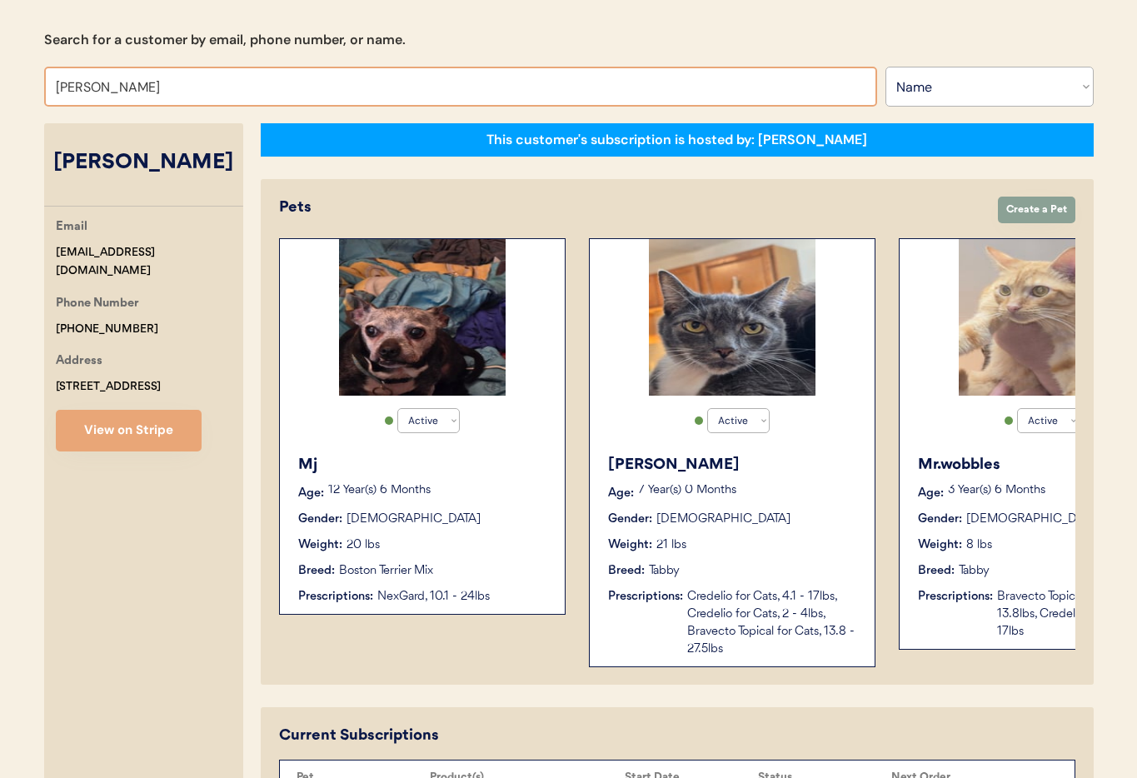
click at [172, 88] on input "Nellie roselund" at bounding box center [460, 87] width 833 height 40
drag, startPoint x: 171, startPoint y: 88, endPoint x: 8, endPoint y: 81, distance: 162.6
click at [8, 81] on div "Patients Consults Orders Admin Logout Otis Admin Page Search for a customer by …" at bounding box center [568, 752] width 1137 height 1823
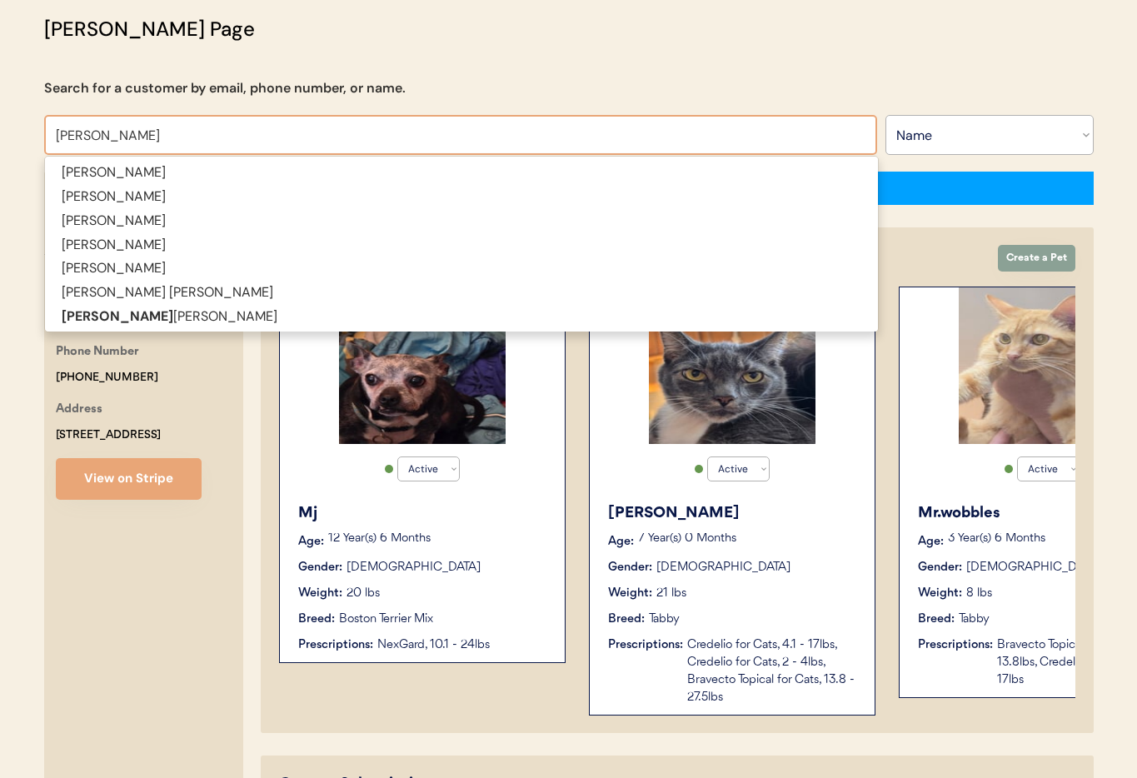
scroll to position [70, 0]
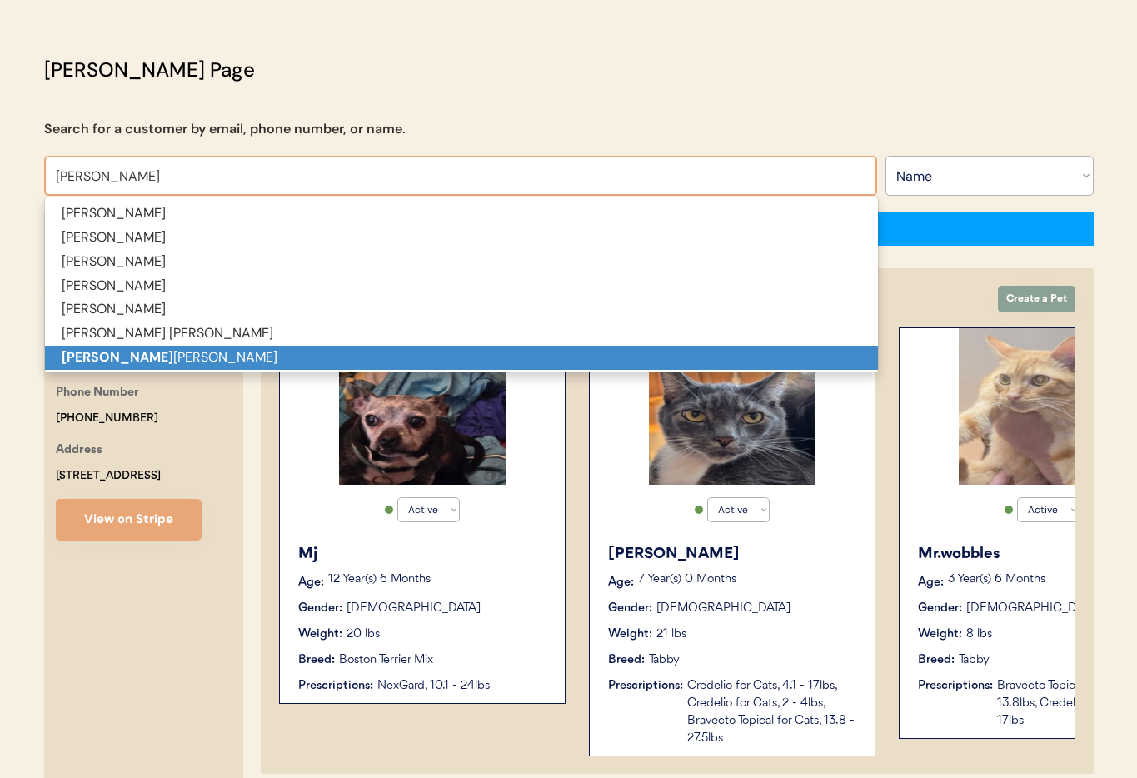
drag, startPoint x: 77, startPoint y: 352, endPoint x: 67, endPoint y: 352, distance: 10.0
click at [77, 352] on strong "Richard Ri" at bounding box center [118, 356] width 112 height 17
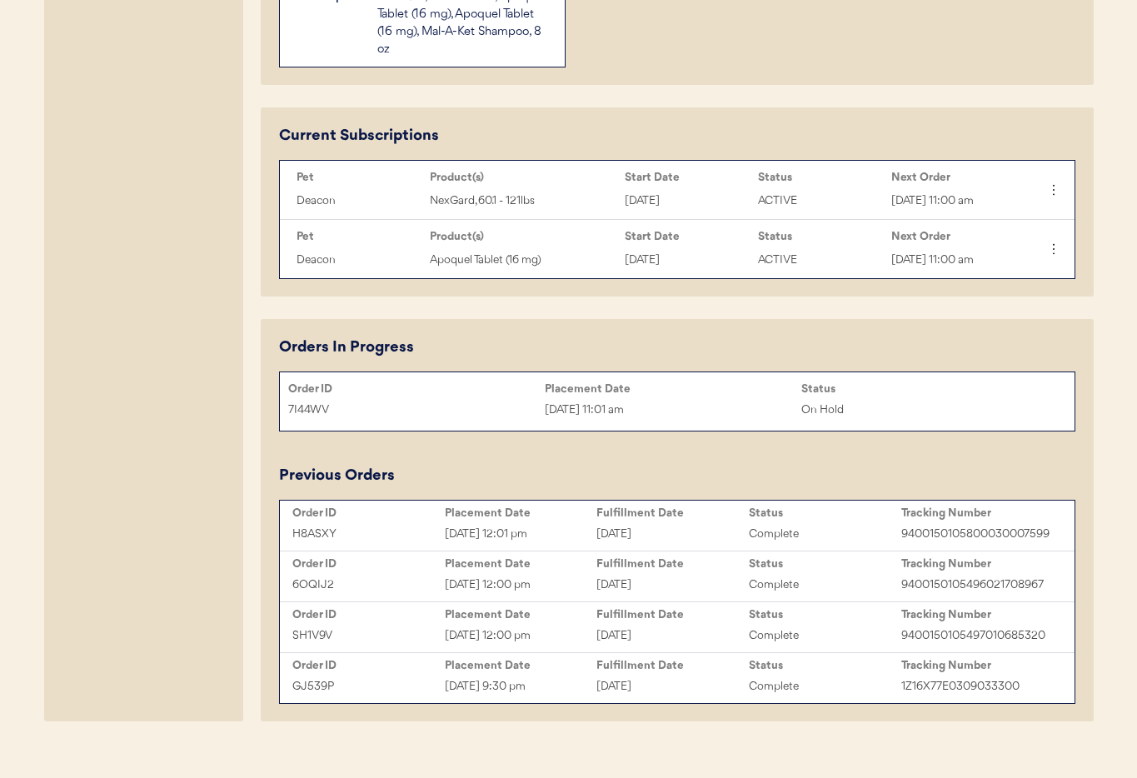
scroll to position [764, 0]
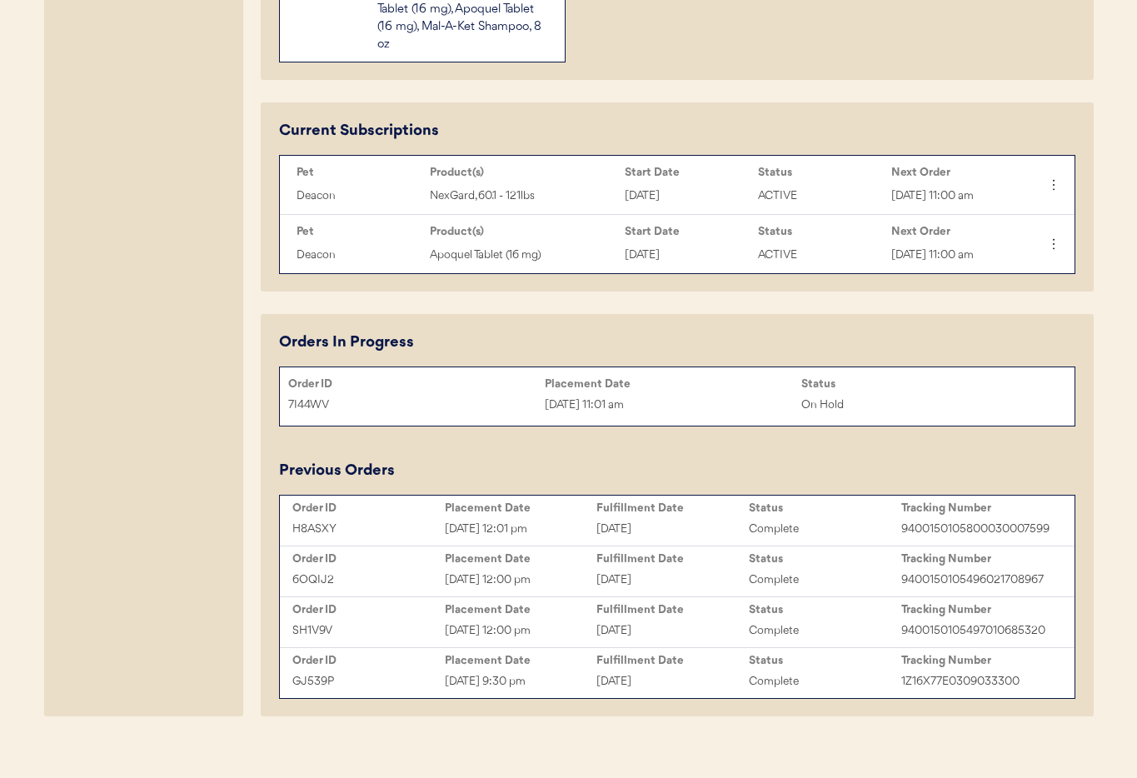
type input "[PERSON_NAME]"
click at [959, 412] on div "On Hold" at bounding box center [929, 405] width 257 height 19
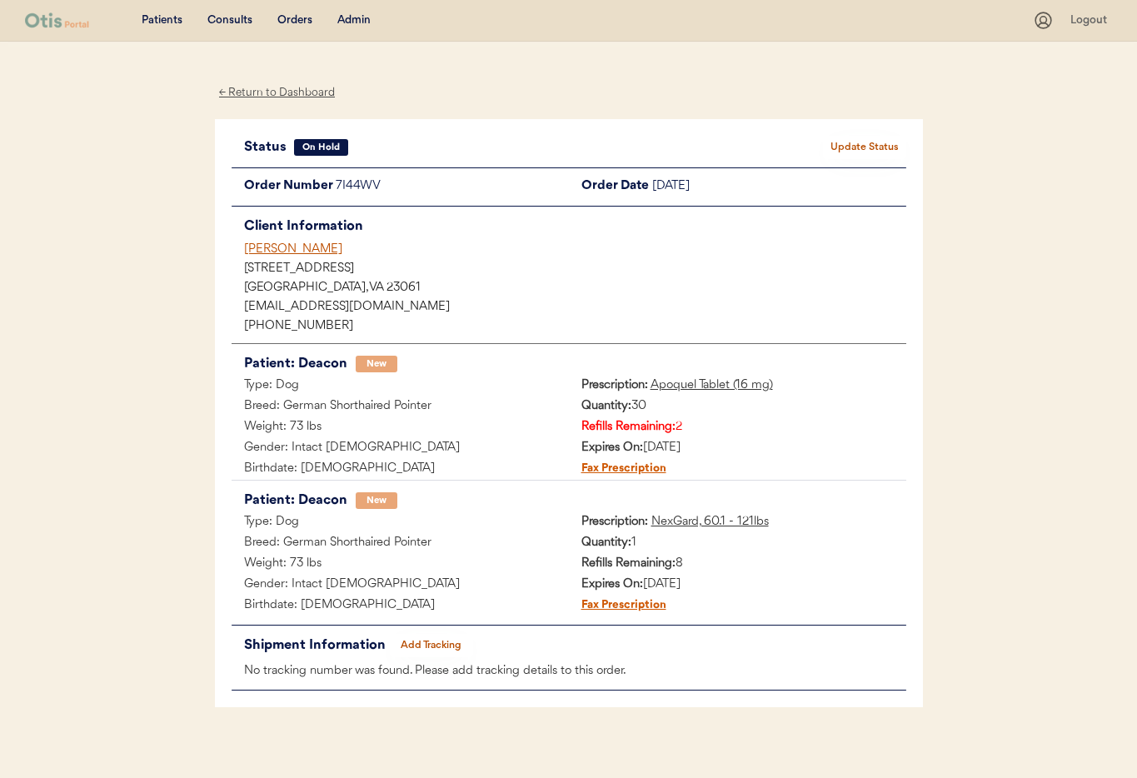
click at [860, 142] on button "Update Status" at bounding box center [864, 147] width 83 height 23
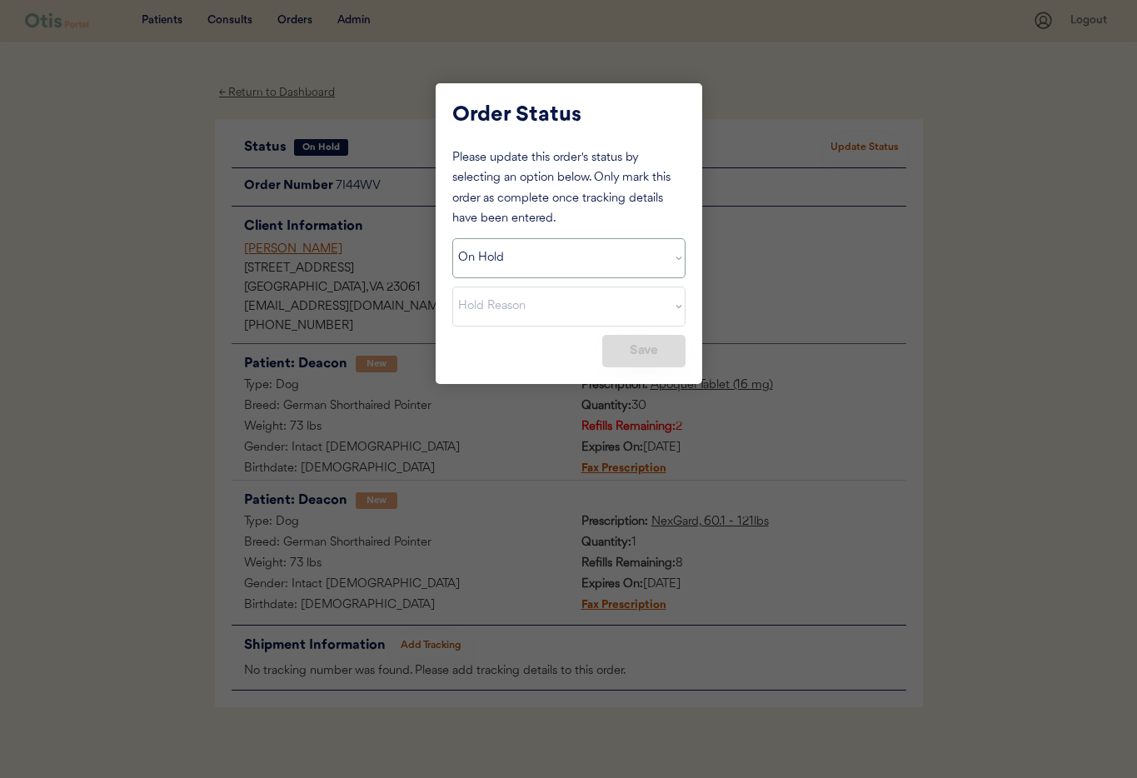
click at [540, 261] on select "Status On Hold New In Progress Complete Pending HW Consent Canceled" at bounding box center [568, 258] width 233 height 40
select select ""cancelled""
click at [452, 238] on select "Status On Hold New In Progress Complete Pending HW Consent Canceled" at bounding box center [568, 258] width 233 height 40
click at [496, 308] on select "Cancel Reason Missing order information Incorrect order information Out of refi…" at bounding box center [568, 307] width 233 height 40
click at [452, 287] on select "Cancel Reason Missing order information Incorrect order information Out of refi…" at bounding box center [568, 307] width 233 height 40
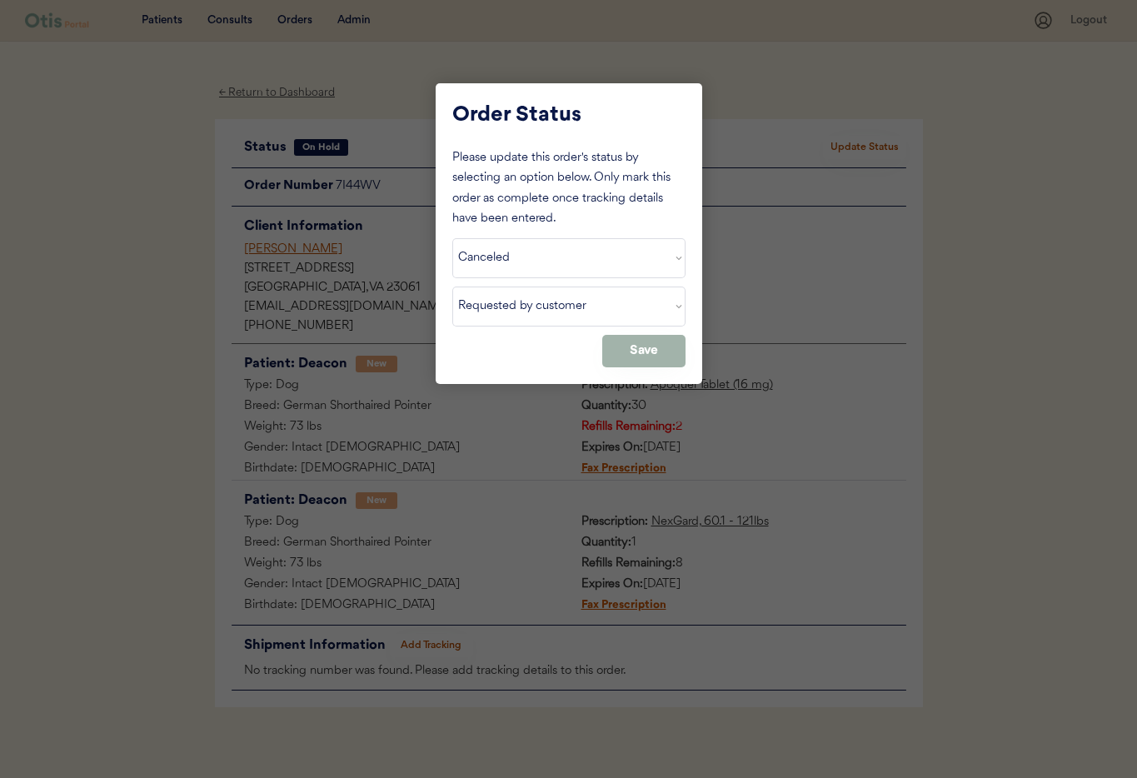
click at [622, 352] on button "Save" at bounding box center [643, 351] width 83 height 32
select select ""PLACEHOLDER_1427118222253""
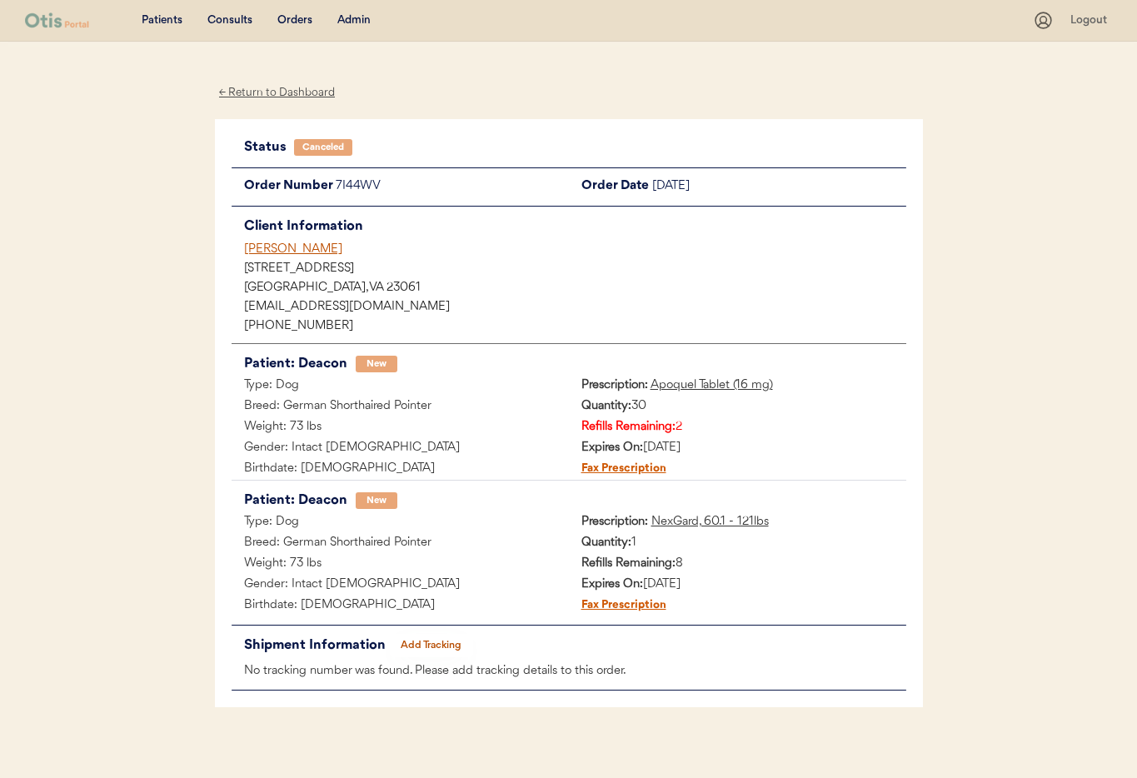
click at [266, 255] on div "[PERSON_NAME]" at bounding box center [575, 249] width 662 height 17
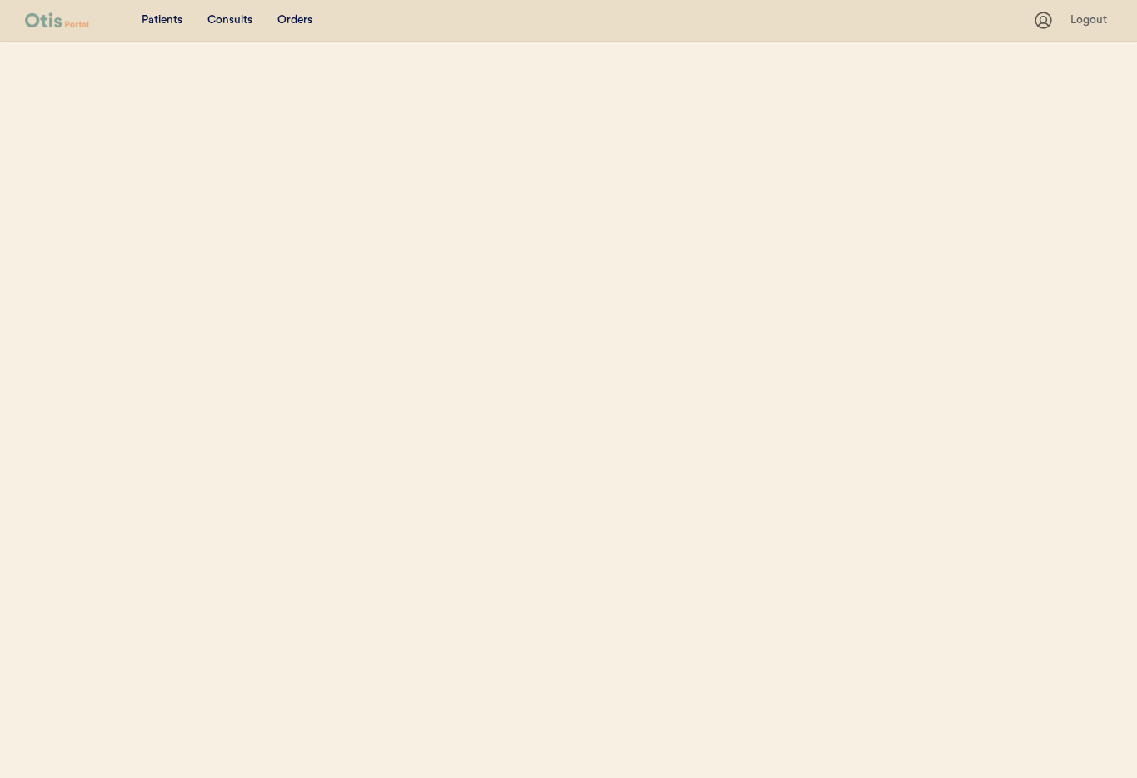
select select ""Name""
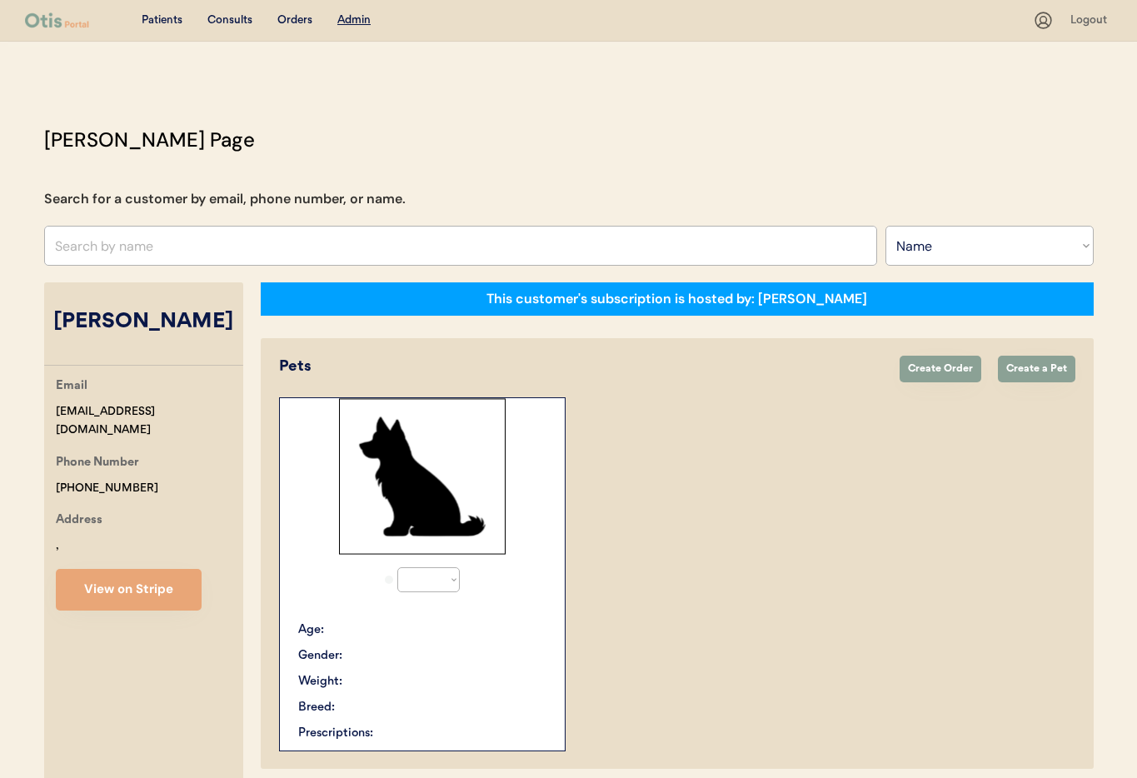
select select "true"
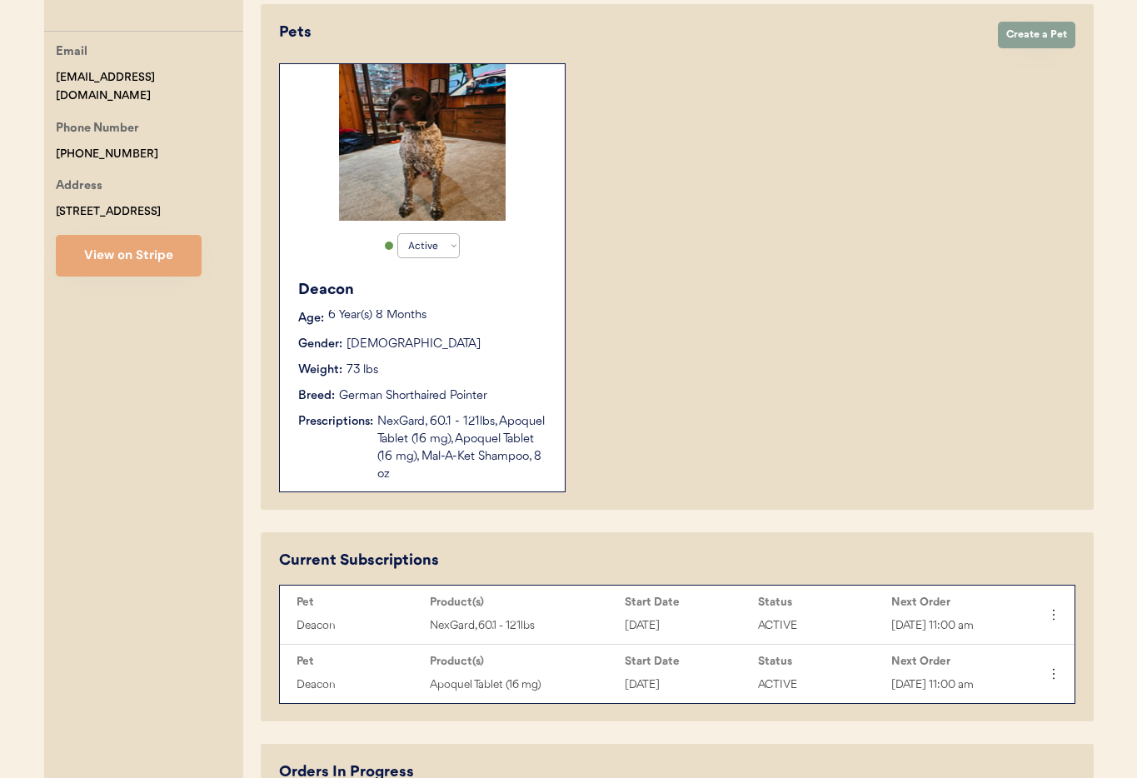
scroll to position [329, 0]
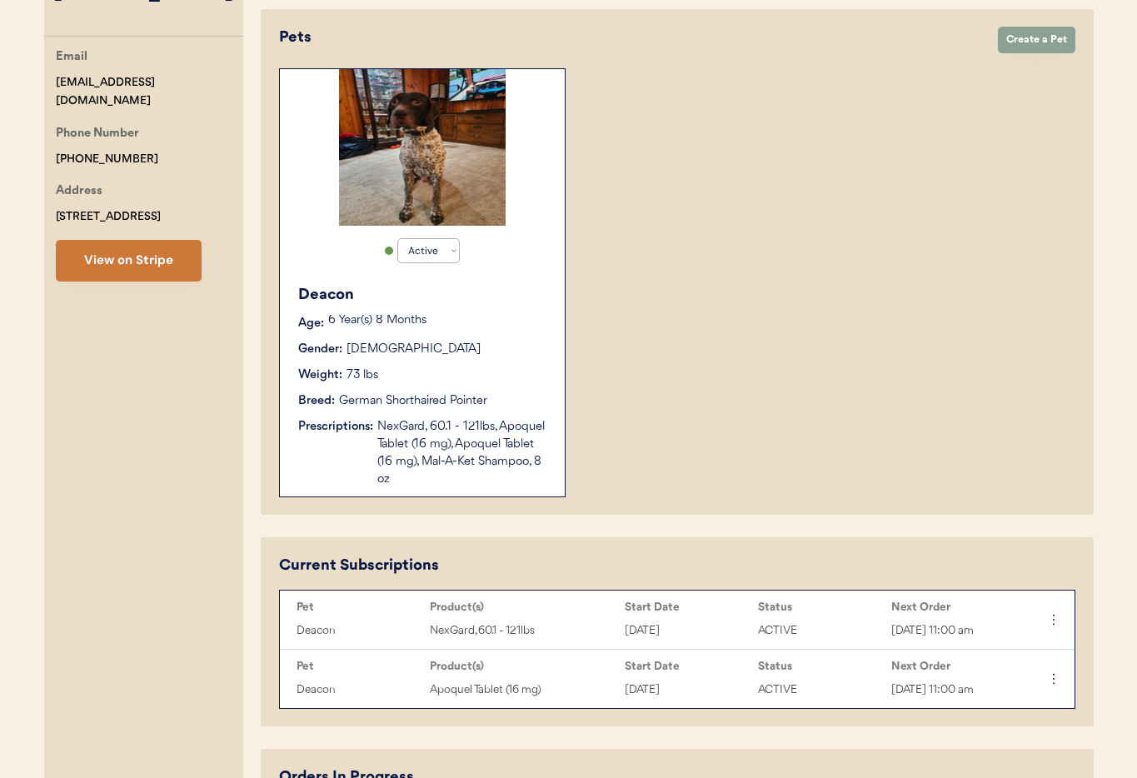
click at [118, 249] on button "View on Stripe" at bounding box center [129, 261] width 146 height 42
